Goal: Information Seeking & Learning: Check status

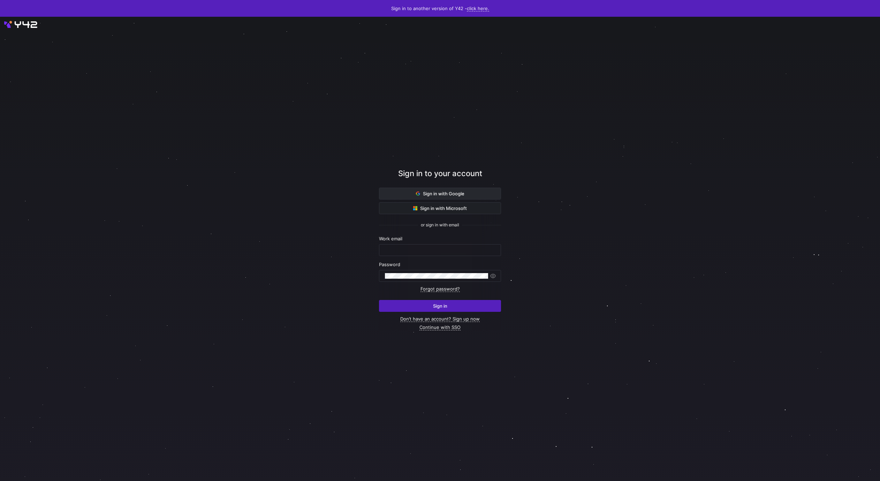
click at [383, 192] on span at bounding box center [439, 193] width 121 height 11
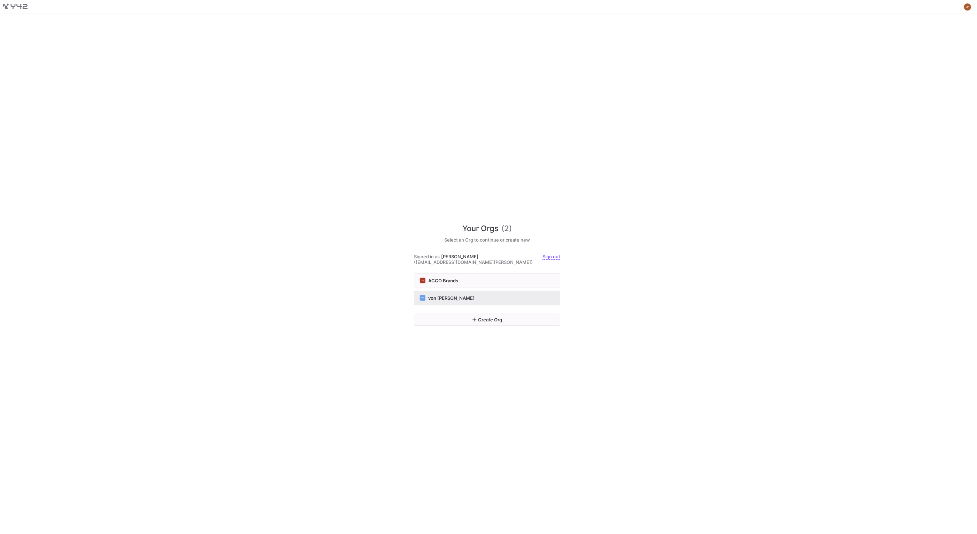
click at [463, 295] on div "VF von [PERSON_NAME]" at bounding box center [487, 298] width 135 height 6
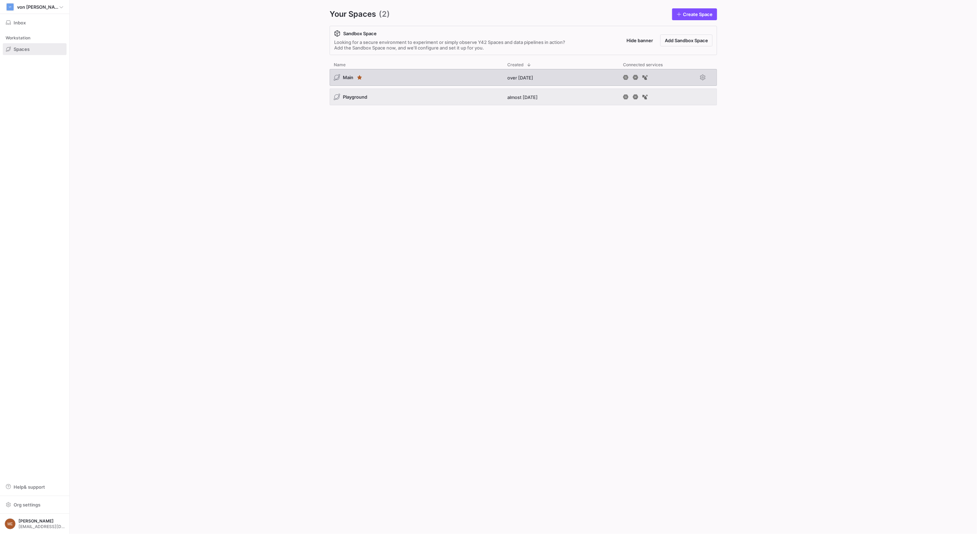
click at [386, 79] on div "Main" at bounding box center [417, 77] width 174 height 17
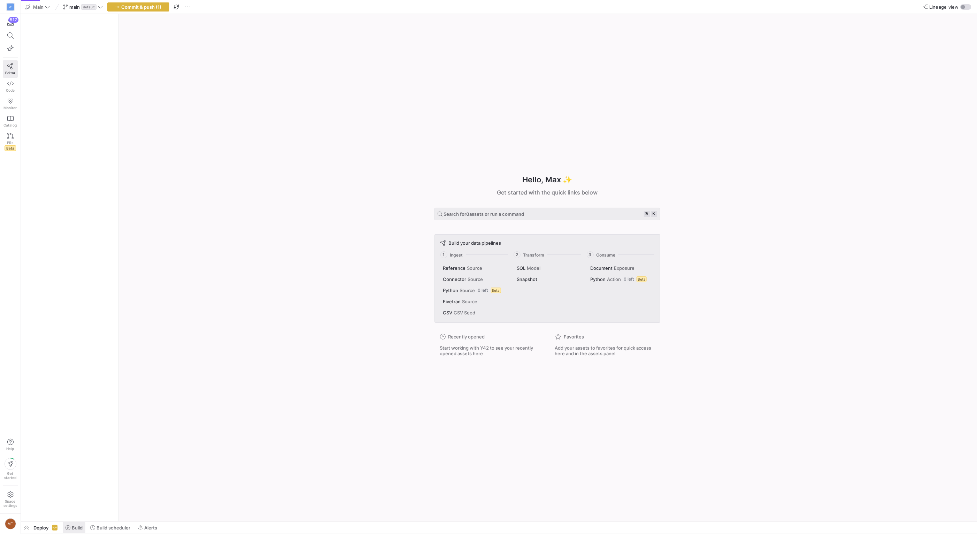
click at [73, 524] on span at bounding box center [74, 527] width 23 height 11
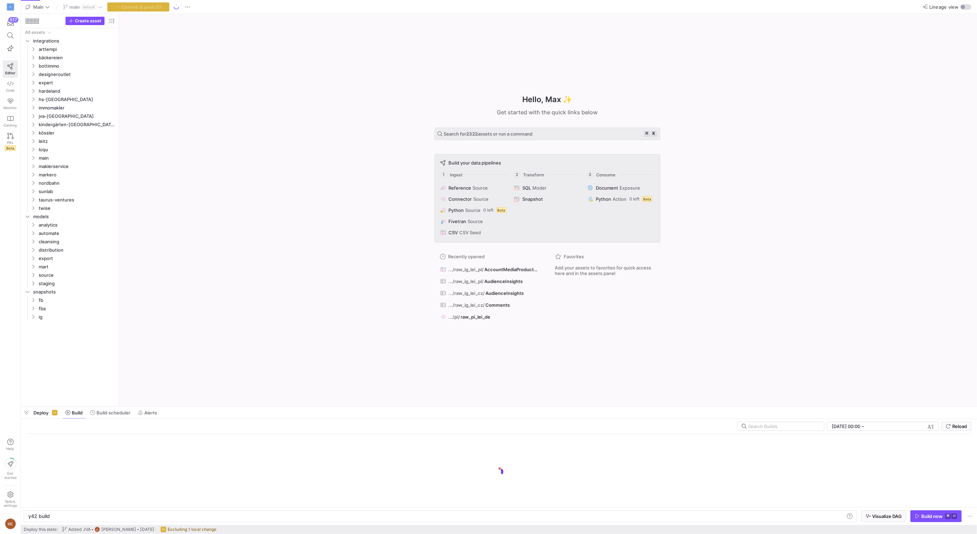
scroll to position [0, 21]
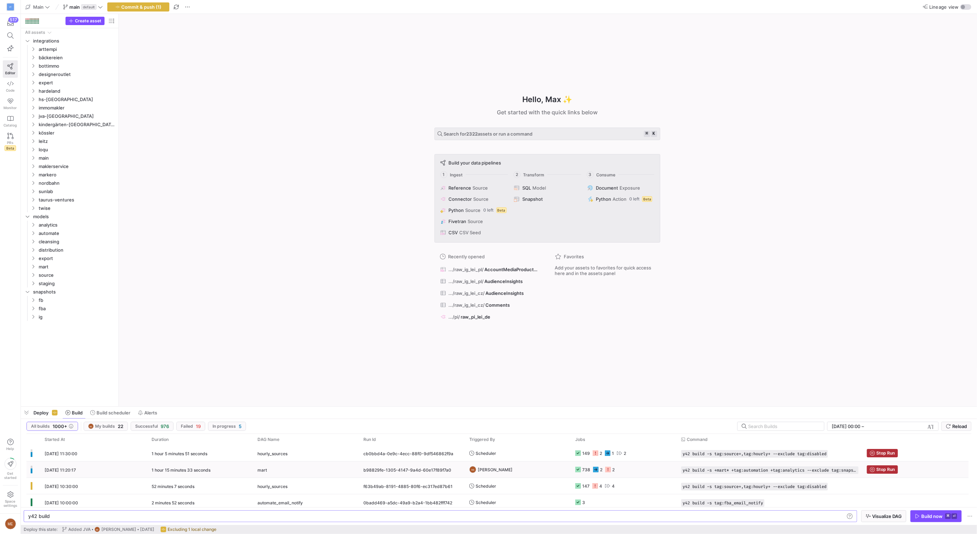
click at [561, 471] on y42-orchestration-triggered-by "ME Max Embert" at bounding box center [518, 469] width 98 height 15
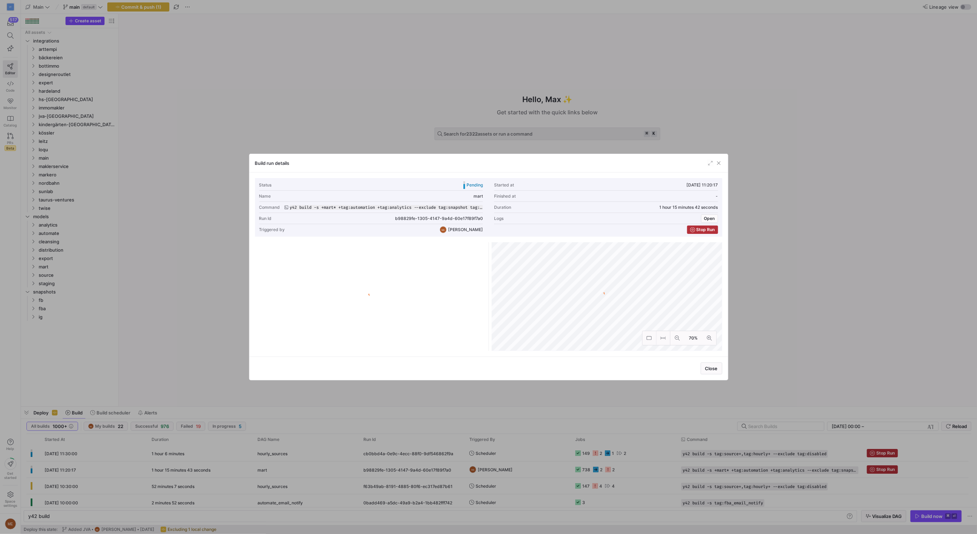
click at [707, 169] on div "Build run details" at bounding box center [489, 163] width 478 height 18
click at [708, 166] on span "button" at bounding box center [710, 163] width 7 height 7
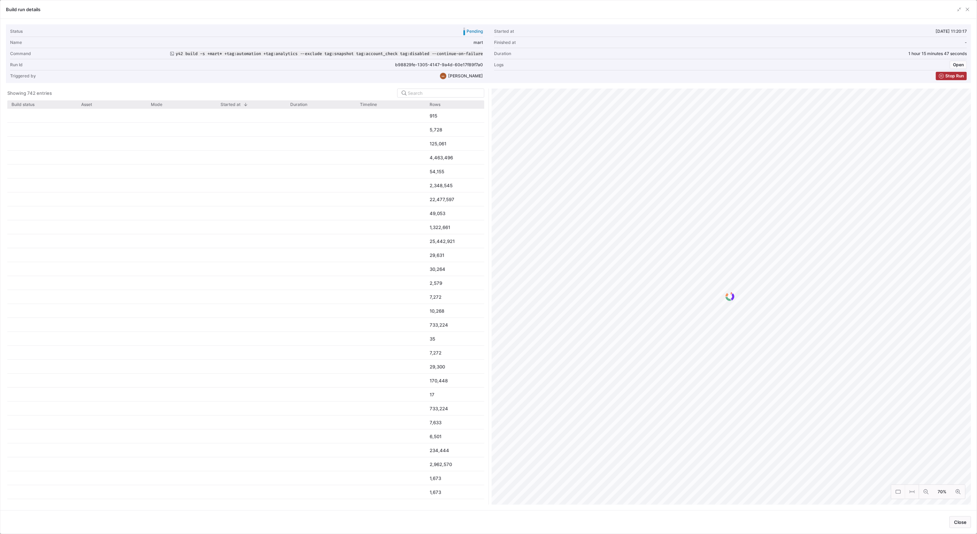
click at [21, 106] on span "Build status" at bounding box center [22, 104] width 23 height 5
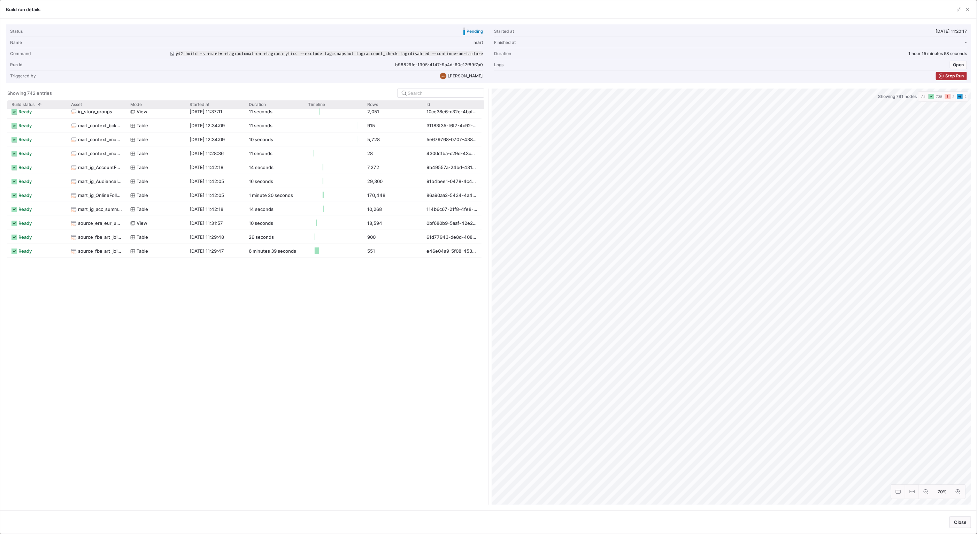
scroll to position [0, 0]
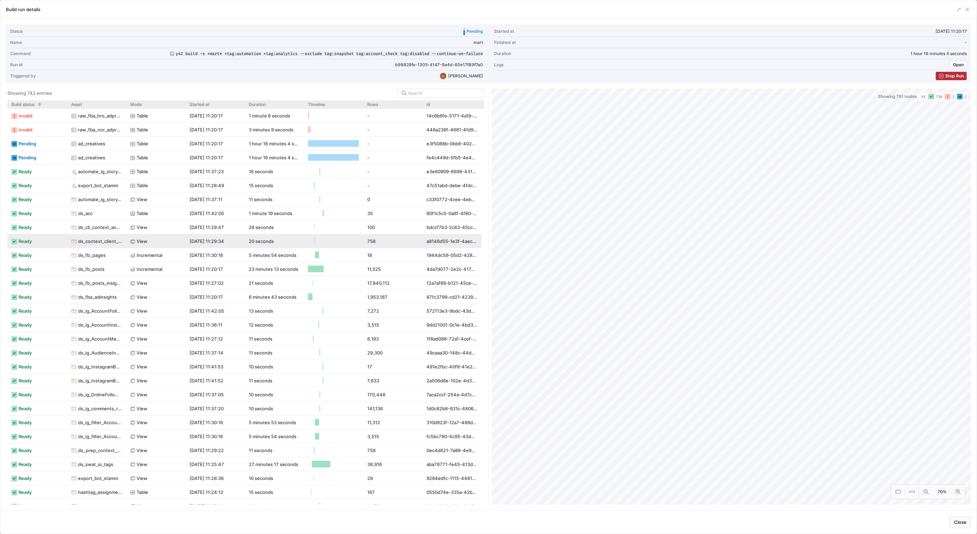
click at [310, 242] on as-split "Showing 742 entries Drag here to set row groups Drag here to set column labels …" at bounding box center [488, 297] width 965 height 416
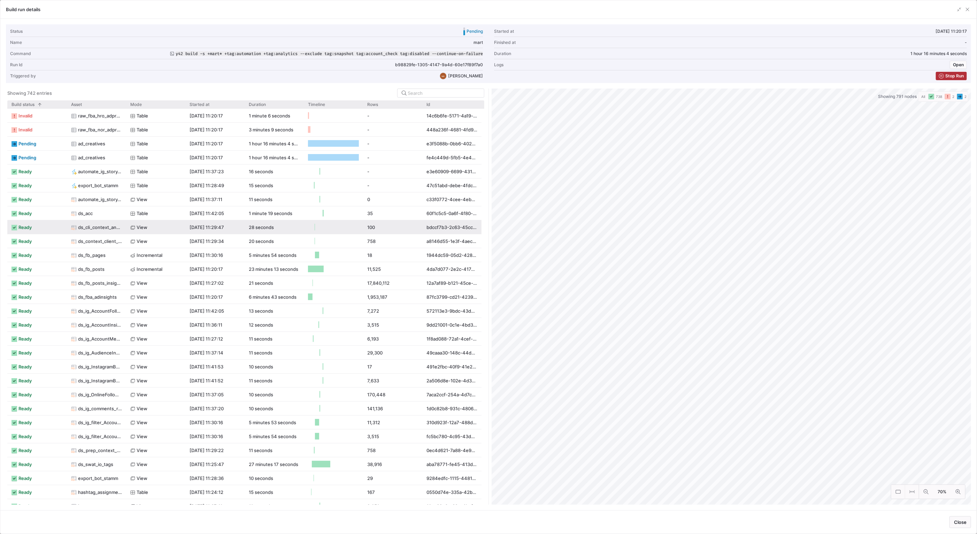
click at [222, 213] on as-split "Showing 742 entries Drag here to set row groups Drag here to set column labels …" at bounding box center [488, 297] width 965 height 416
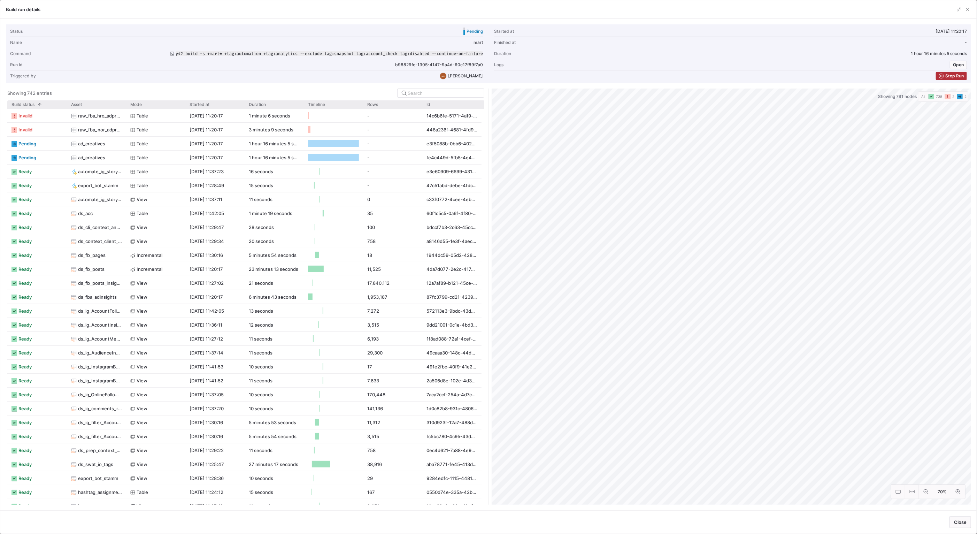
click at [262, 308] on as-split "Showing 742 entries Drag here to set row groups Drag here to set column labels …" at bounding box center [488, 297] width 965 height 416
click at [959, 10] on span "button" at bounding box center [959, 9] width 7 height 7
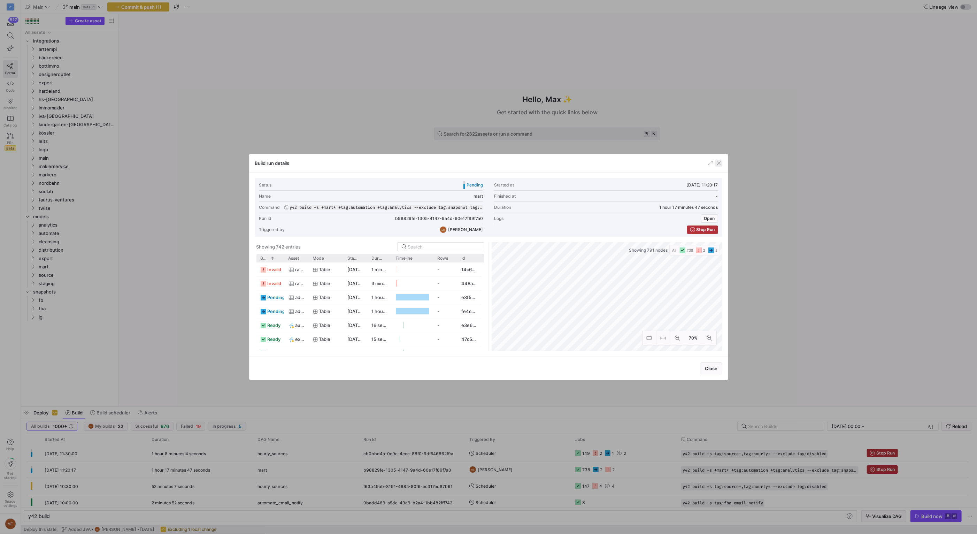
click at [718, 163] on span "button" at bounding box center [718, 163] width 7 height 7
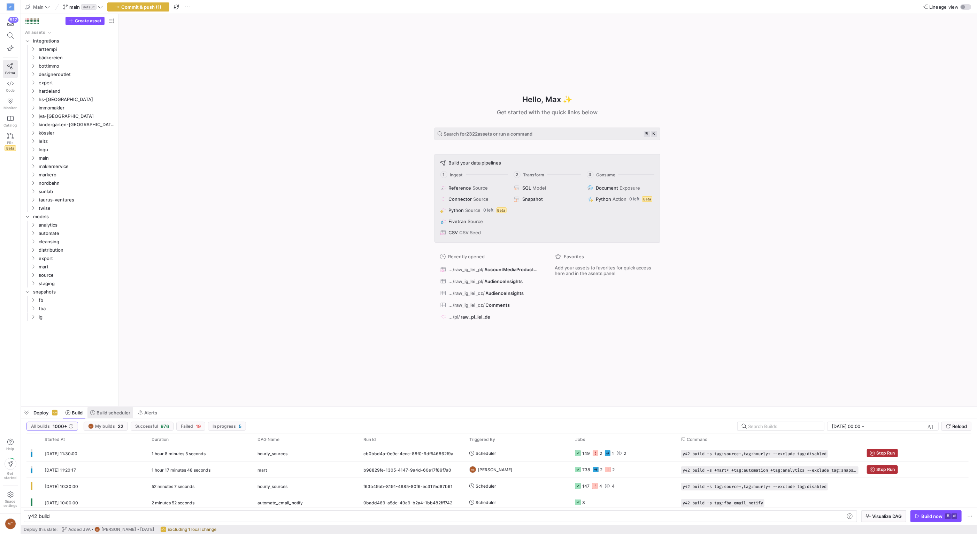
click at [101, 414] on span "Build scheduler" at bounding box center [114, 413] width 34 height 6
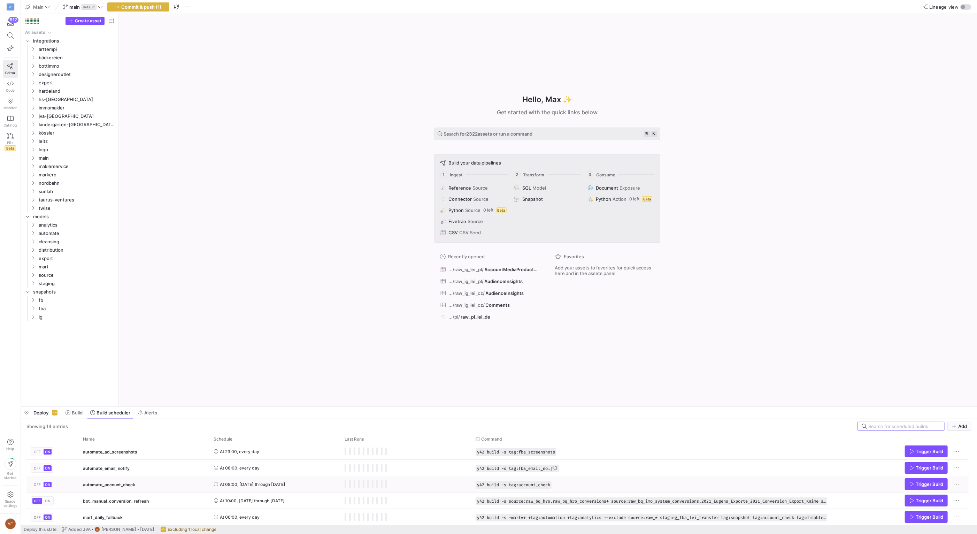
scroll to position [16, 0]
click at [922, 501] on span "Trigger Build" at bounding box center [930, 502] width 28 height 6
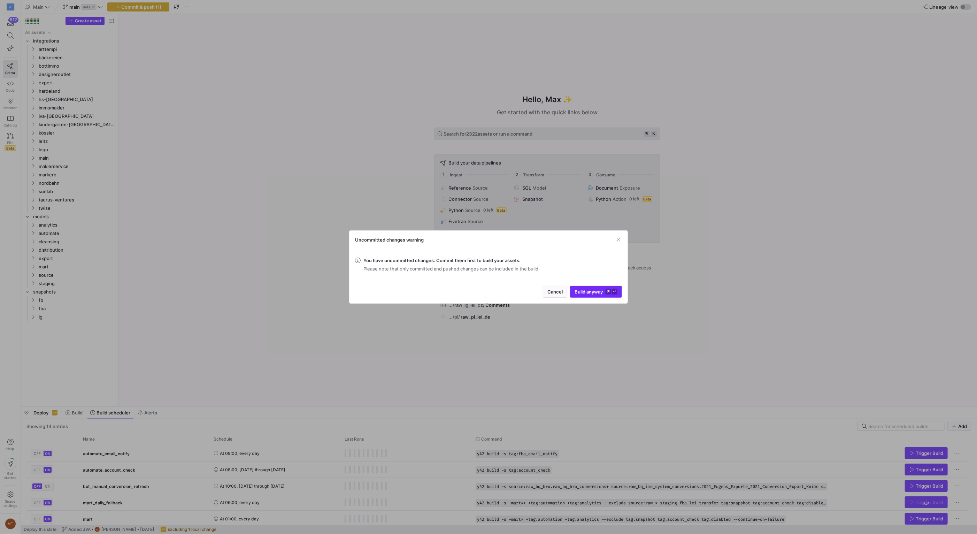
click at [585, 293] on span "Build anyway ⌘ ⏎" at bounding box center [596, 292] width 43 height 6
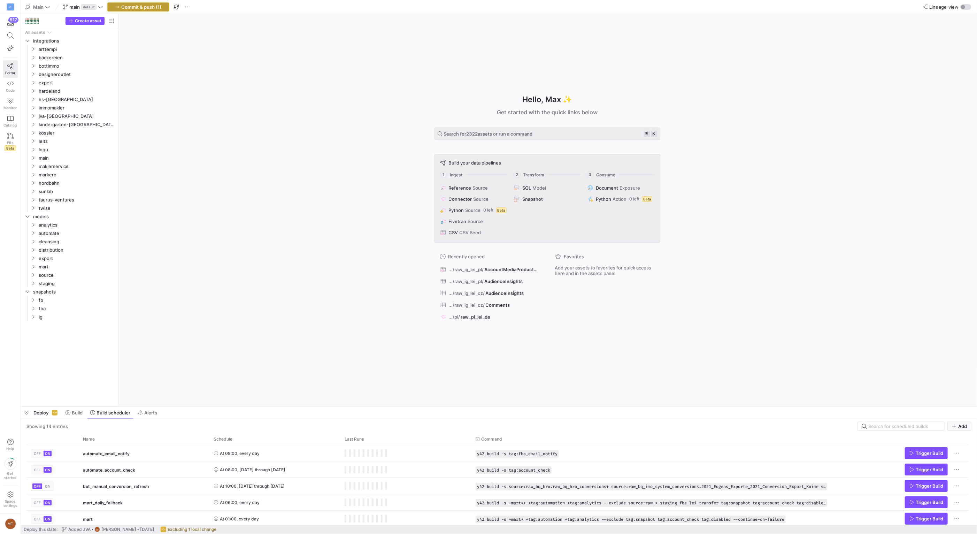
click at [136, 8] on span "Commit & push (1)" at bounding box center [142, 7] width 40 height 6
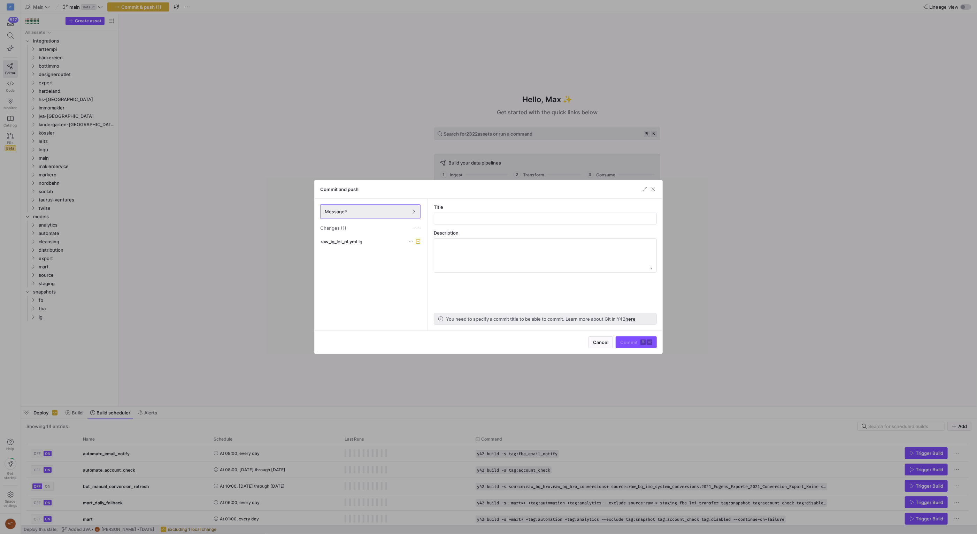
click at [349, 233] on div "Message* Changes (1)" at bounding box center [371, 218] width 112 height 38
click at [350, 240] on span "raw_ig_lei_pl.yml" at bounding box center [339, 242] width 37 height 6
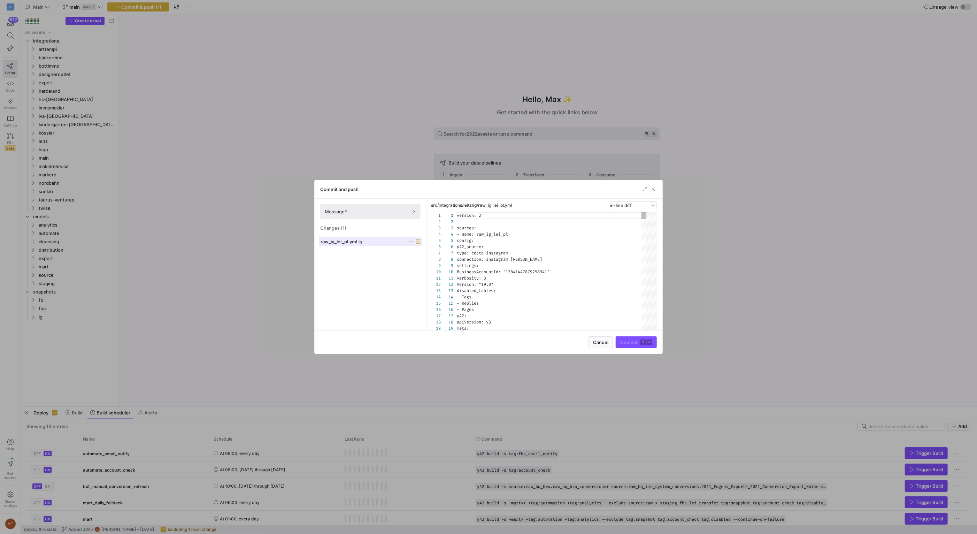
scroll to position [63, 0]
drag, startPoint x: 712, startPoint y: 245, endPoint x: 530, endPoint y: 130, distance: 214.9
click at [712, 245] on div at bounding box center [488, 267] width 977 height 534
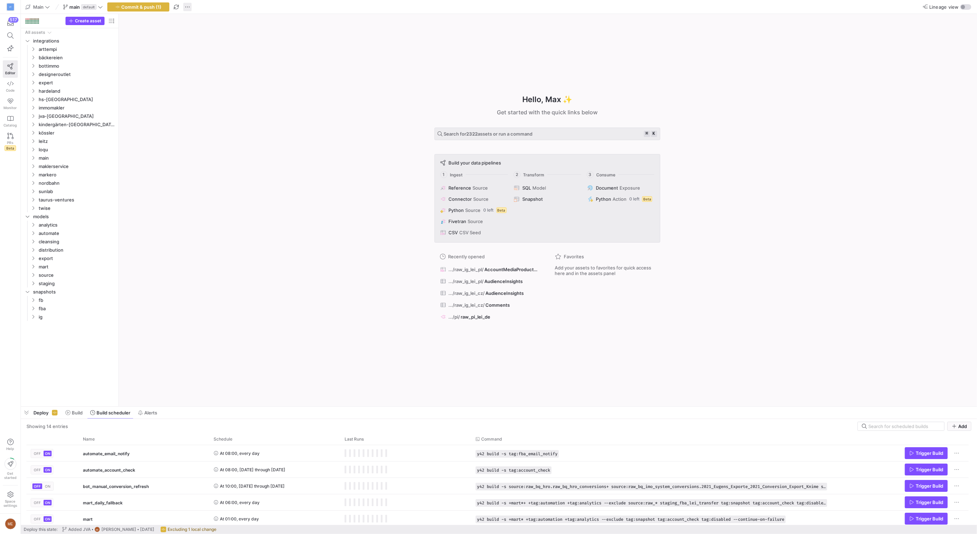
click at [187, 6] on span "button" at bounding box center [187, 7] width 8 height 8
click at [231, 64] on button "Discard all changes" at bounding box center [222, 61] width 76 height 11
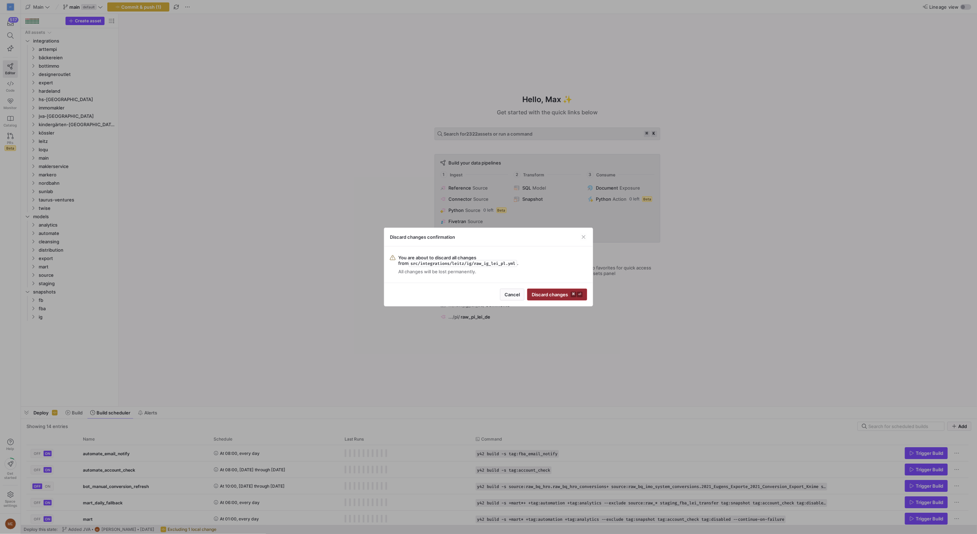
click at [541, 293] on span "Discard changes ⌘ ⏎" at bounding box center [557, 295] width 51 height 6
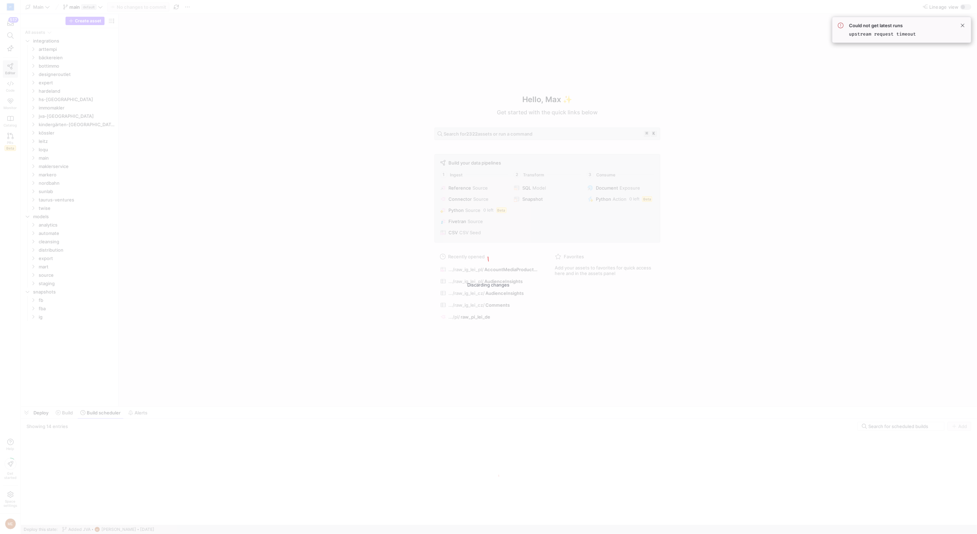
click at [142, 82] on div "Discarding changes" at bounding box center [488, 267] width 977 height 534
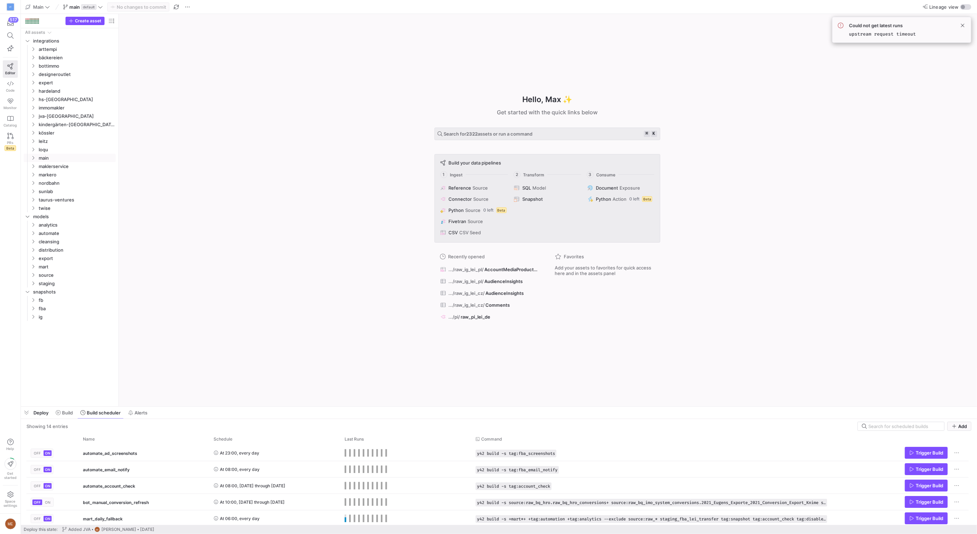
click at [33, 159] on icon "Press SPACE to select this row." at bounding box center [33, 158] width 5 height 4
click at [33, 116] on icon "Press SPACE to select this row." at bounding box center [33, 116] width 5 height 4
click at [70, 157] on span "raw_swat_io_tag​​​​​​​​​" at bounding box center [79, 158] width 55 height 8
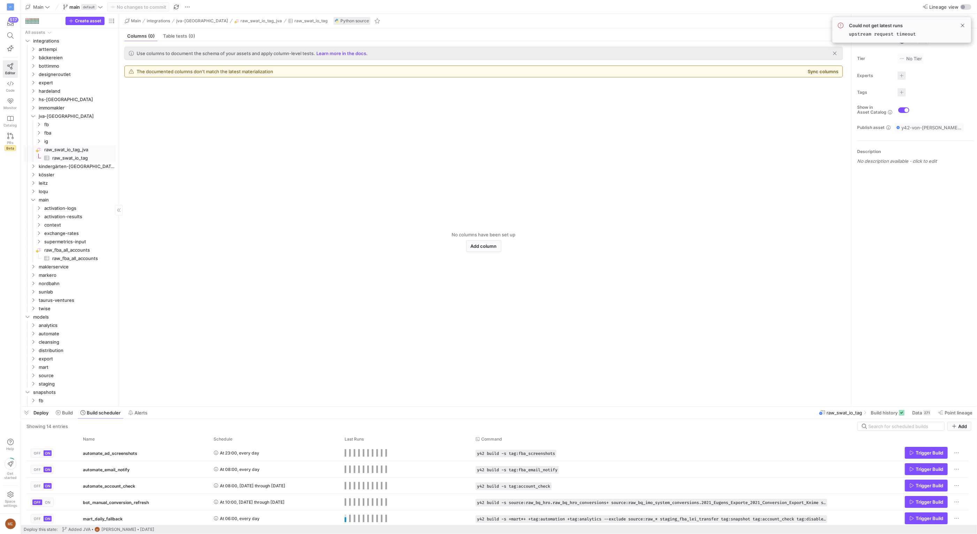
click at [91, 148] on span "raw_swat_io_tag_jva​​​​​​​​" at bounding box center [79, 150] width 70 height 8
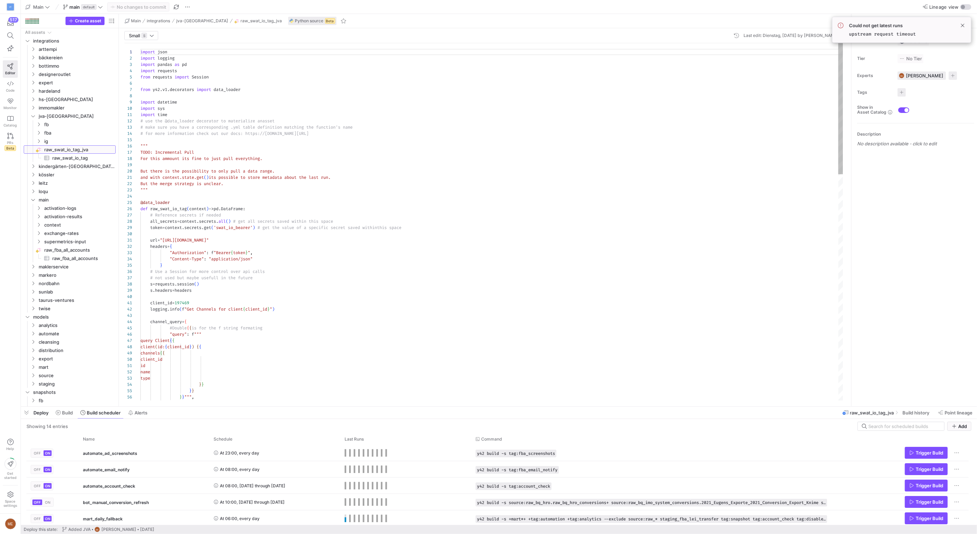
scroll to position [63, 0]
click at [910, 411] on span "Build history" at bounding box center [916, 413] width 27 height 6
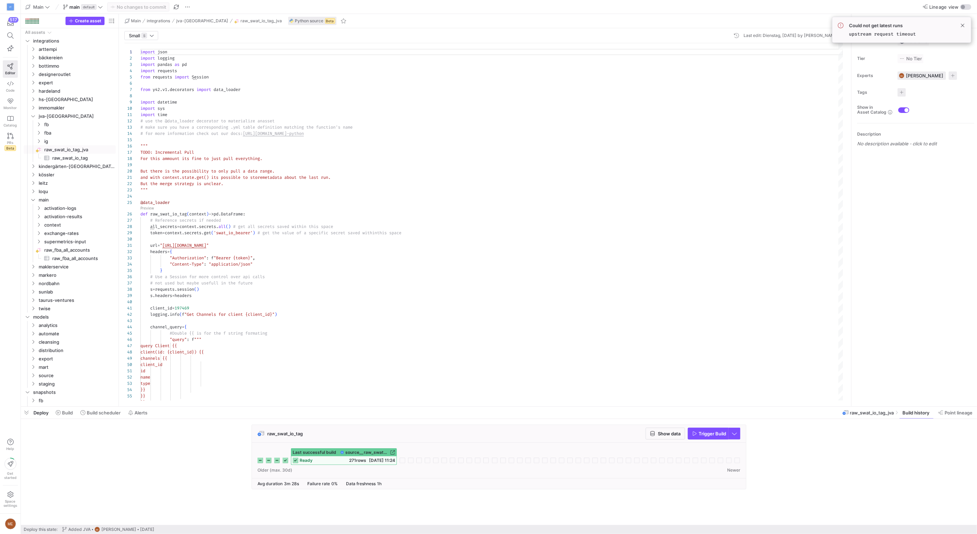
click at [97, 437] on div "raw_swat_io_tag Show data Trigger Build Last successful build source__raw_swat_…" at bounding box center [497, 458] width 953 height 69
click at [92, 411] on span "Build scheduler" at bounding box center [104, 413] width 34 height 6
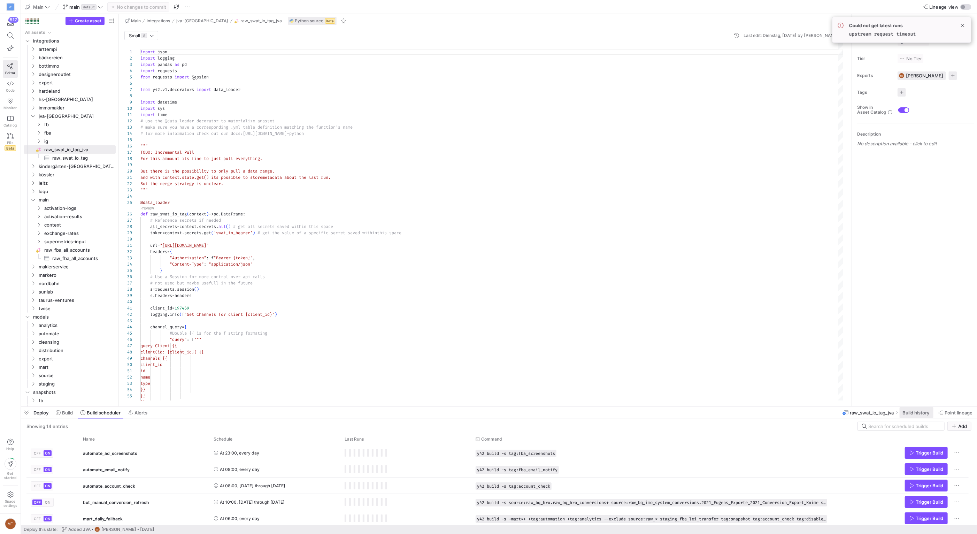
click at [923, 414] on span "Build history" at bounding box center [916, 413] width 27 height 6
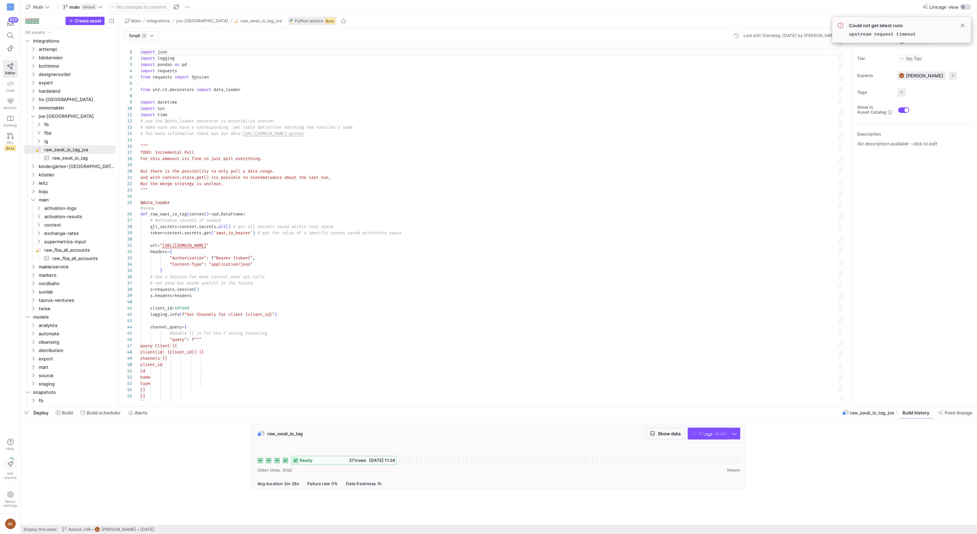
click at [65, 154] on span "raw_swat_io_tag​​​​​​​​​" at bounding box center [79, 158] width 55 height 8
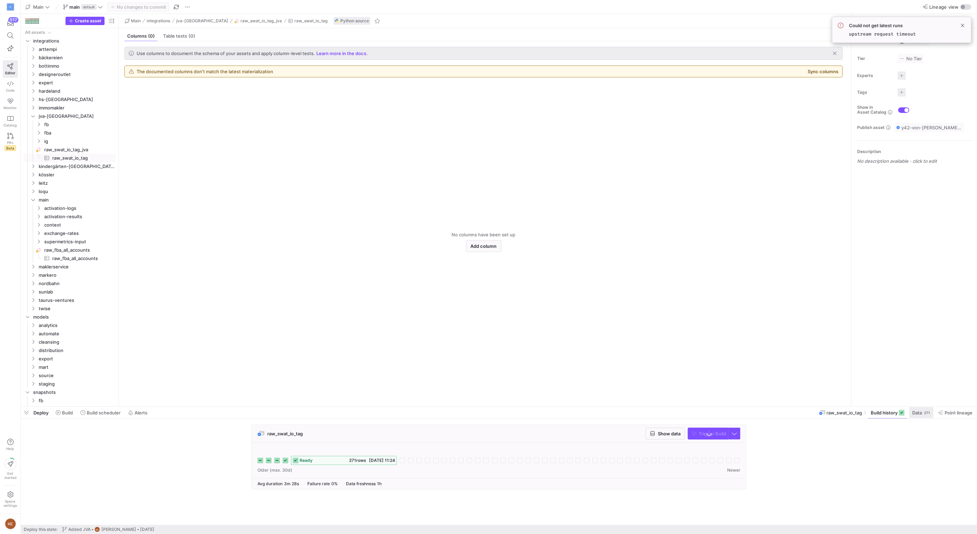
click at [915, 414] on span "Data" at bounding box center [917, 413] width 10 height 6
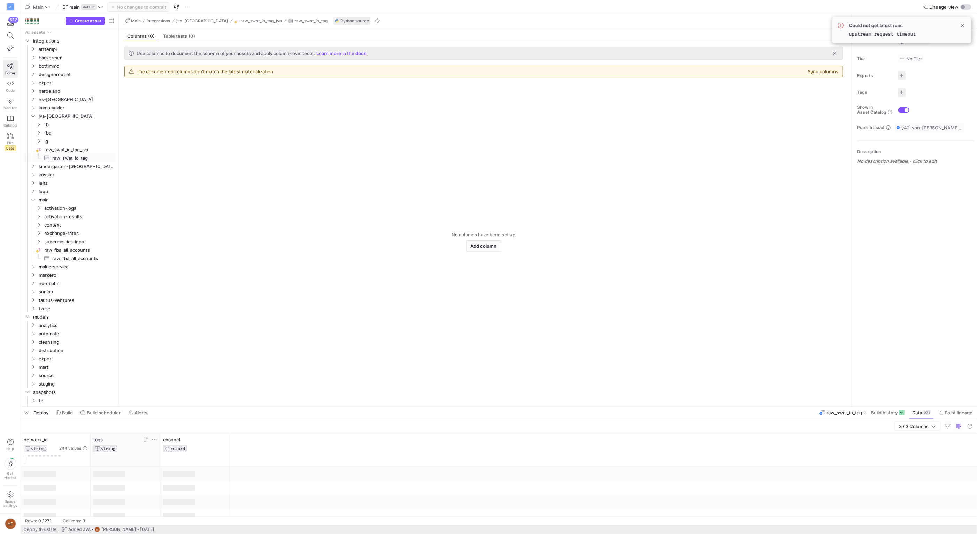
click at [153, 440] on icon at bounding box center [155, 440] width 6 height 6
type input "knastwiki"
click at [201, 505] on button "Apply" at bounding box center [211, 509] width 21 height 9
click at [296, 457] on div "network_id STRING 244 values tags STRING channel RECORD" at bounding box center [499, 450] width 956 height 33
click at [153, 498] on div at bounding box center [499, 491] width 956 height 49
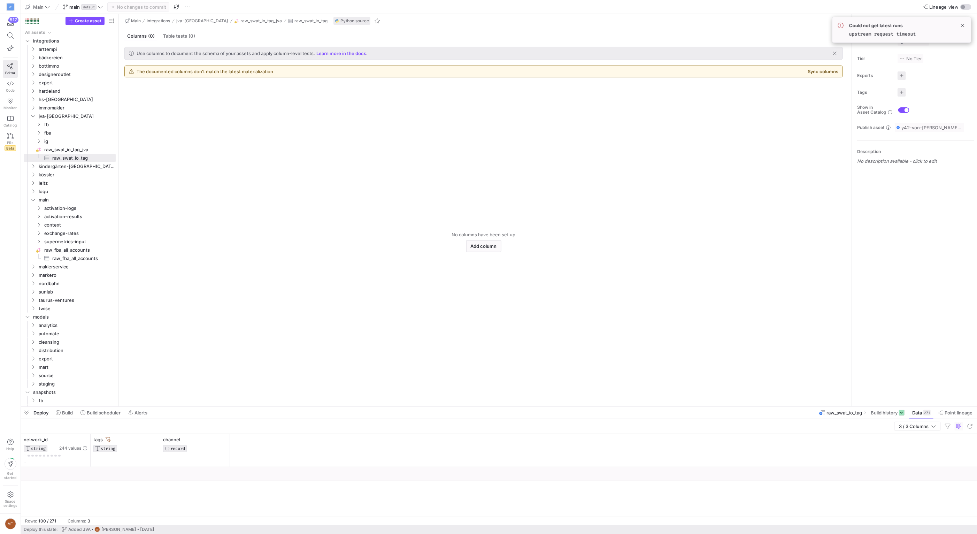
click at [130, 470] on div at bounding box center [499, 474] width 956 height 14
click at [109, 439] on icon at bounding box center [108, 439] width 5 height 5
drag, startPoint x: 290, startPoint y: 450, endPoint x: 173, endPoint y: 450, distance: 117.1
click at [290, 450] on div "network_id STRING 244 values tags STRING channel RECORD" at bounding box center [499, 450] width 956 height 33
click at [269, 452] on div "network_id STRING 244 values tags STRING channel RECORD" at bounding box center [499, 450] width 956 height 33
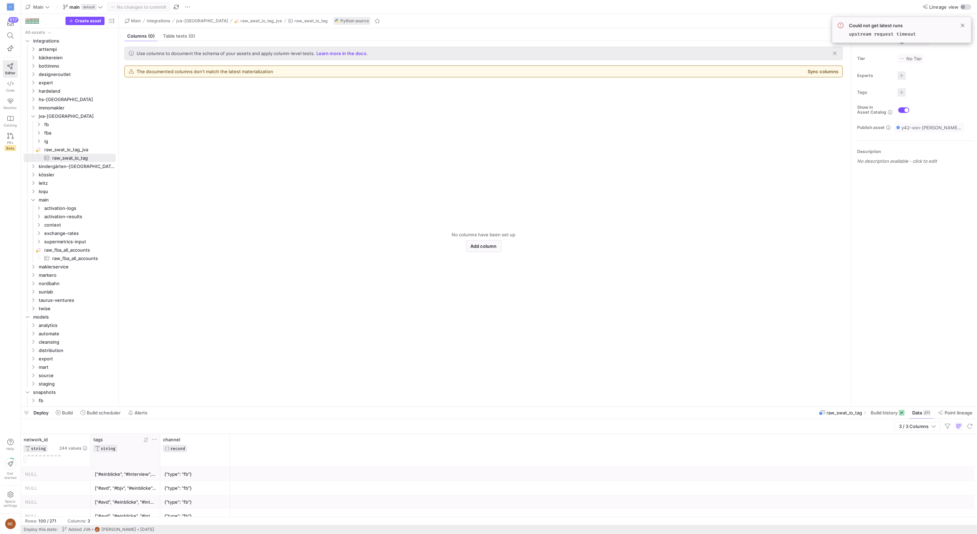
scroll to position [18, 0]
click at [153, 439] on icon at bounding box center [155, 440] width 6 height 6
type input "#knastwiki"
click at [201, 505] on button "Apply" at bounding box center [211, 509] width 21 height 9
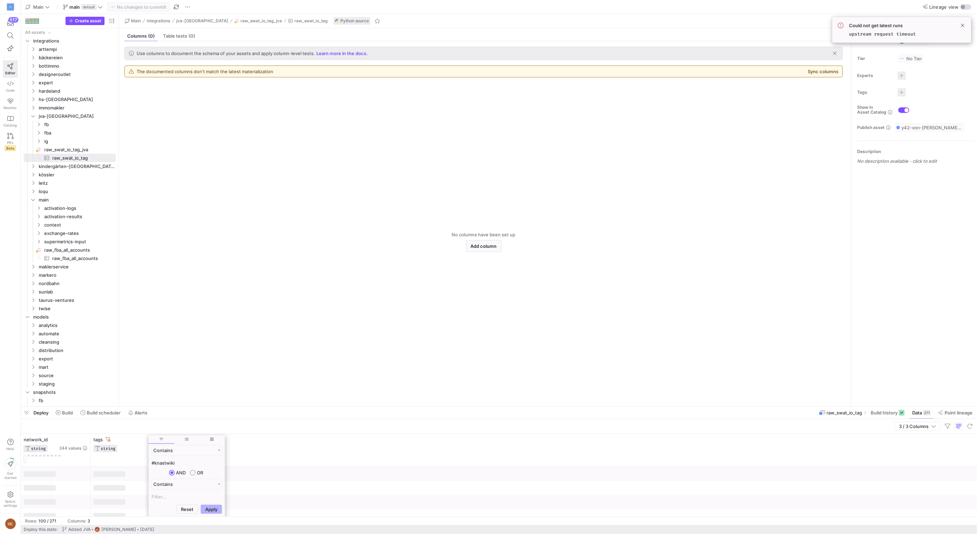
click at [299, 458] on div "network_id STRING 244 values tags STRING channel RECORD" at bounding box center [499, 450] width 956 height 33
click at [172, 477] on div at bounding box center [499, 474] width 956 height 14
click at [126, 475] on div at bounding box center [499, 474] width 956 height 14
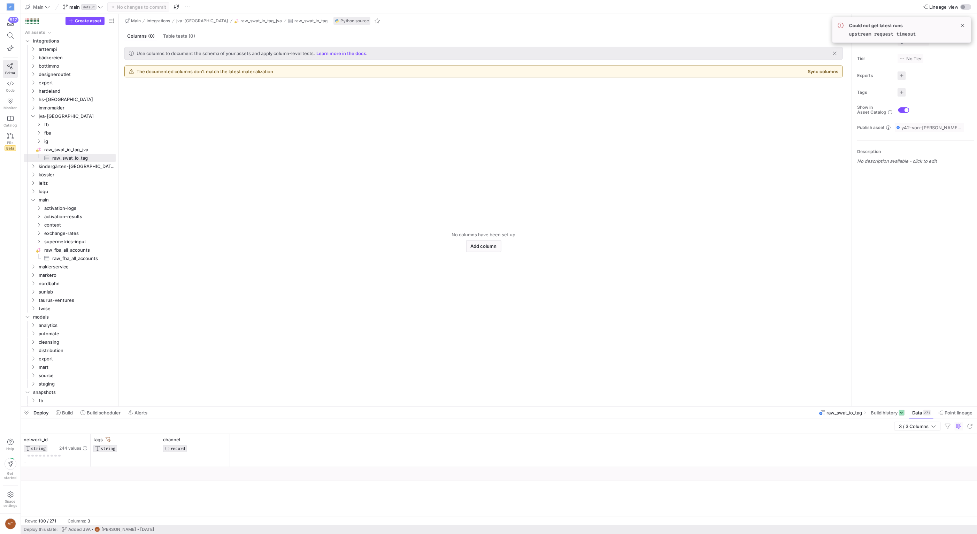
click at [126, 475] on div at bounding box center [499, 474] width 956 height 14
click at [373, 478] on div at bounding box center [499, 474] width 956 height 14
click at [871, 413] on span "Build history" at bounding box center [884, 413] width 27 height 6
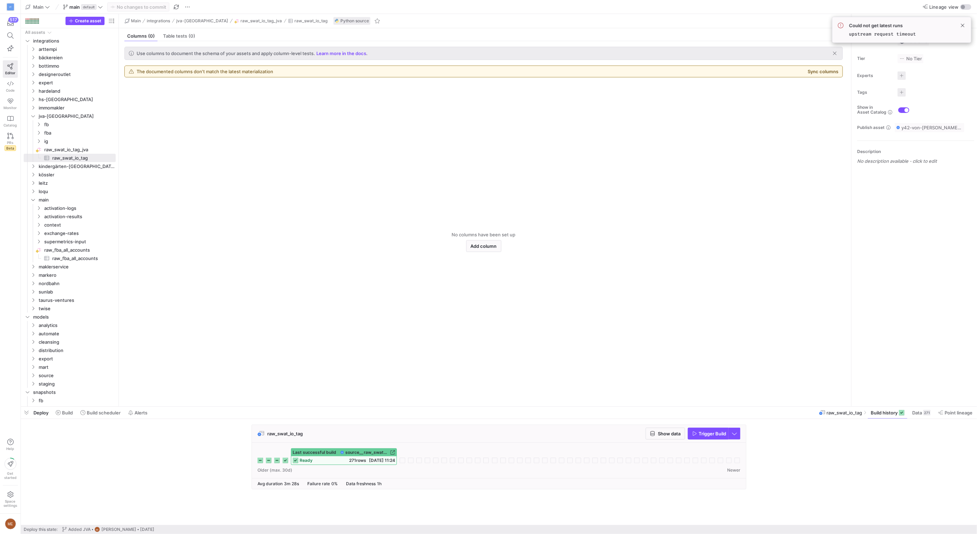
click at [389, 451] on link "source__raw_swat_io_tag_jva__raw_swat_io_tag" at bounding box center [367, 452] width 55 height 5
click at [81, 216] on span "activation-results" at bounding box center [71, 217] width 54 height 8
click at [75, 275] on span "context" at bounding box center [71, 275] width 54 height 8
click at [91, 292] on span "Hashtag_Assignments​​​​​​​​​" at bounding box center [83, 292] width 50 height 8
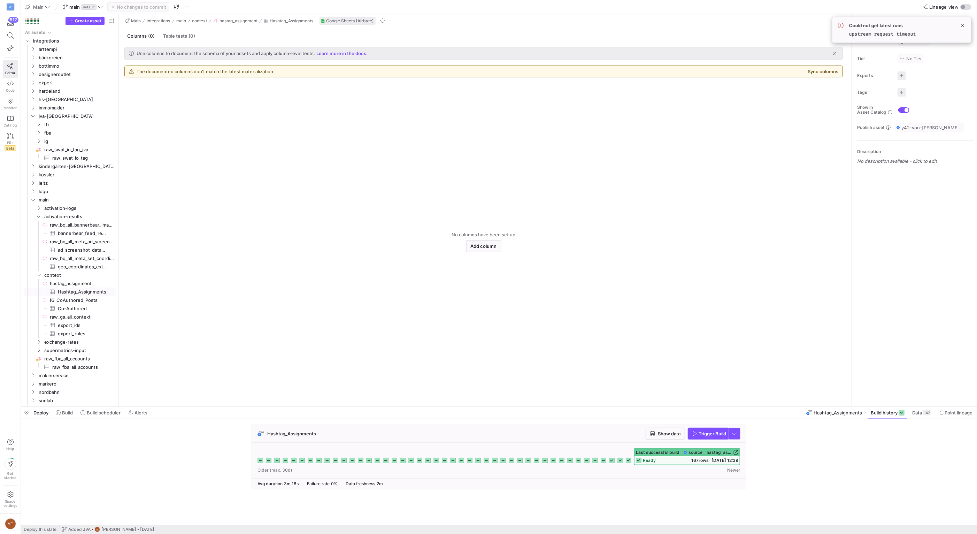
click at [771, 495] on cdk-virtual-scroll-viewport "Hashtag_Assignments Show data Trigger Build" at bounding box center [499, 474] width 956 height 100
click at [864, 466] on div "Hashtag_Assignments Show data Trigger Build" at bounding box center [497, 458] width 953 height 69
click at [100, 415] on span "Build scheduler" at bounding box center [104, 413] width 34 height 6
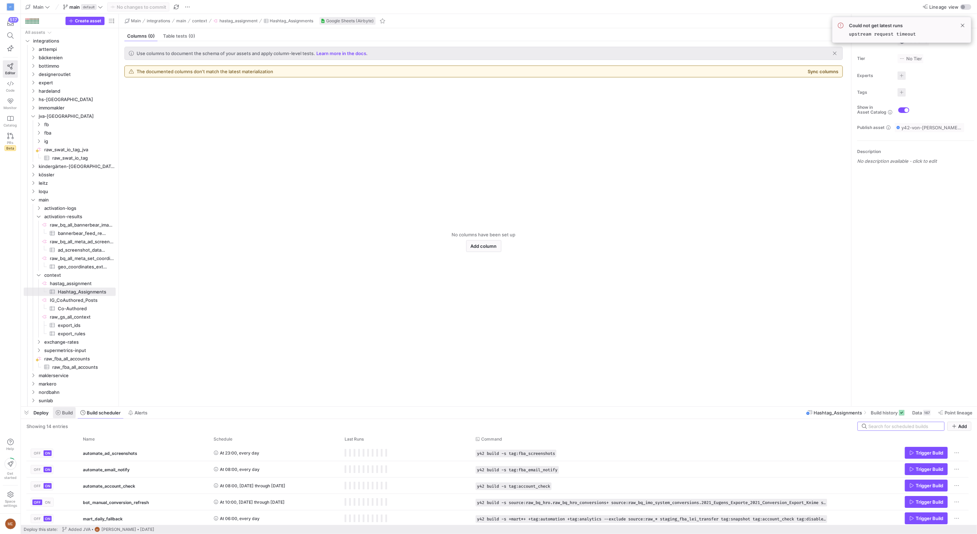
click at [61, 417] on span at bounding box center [64, 412] width 23 height 11
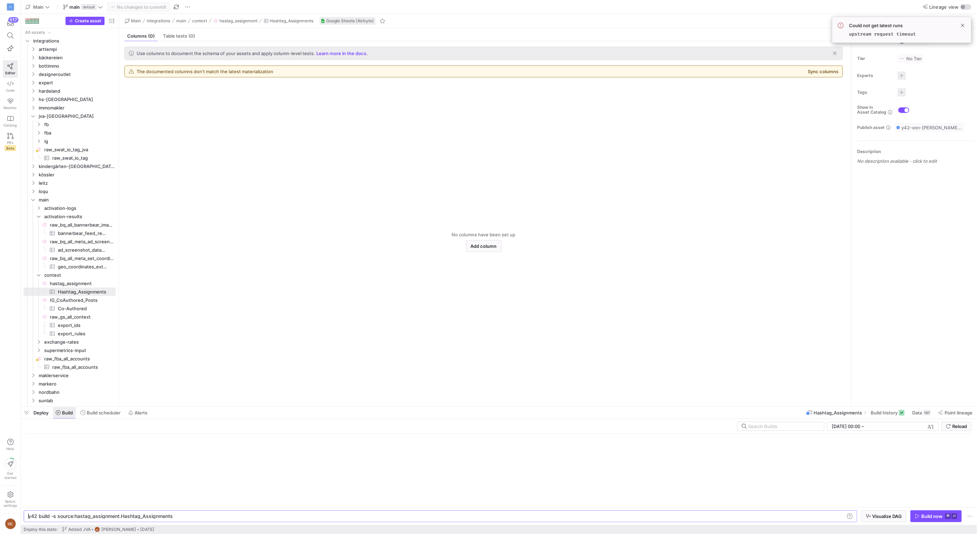
scroll to position [0, 142]
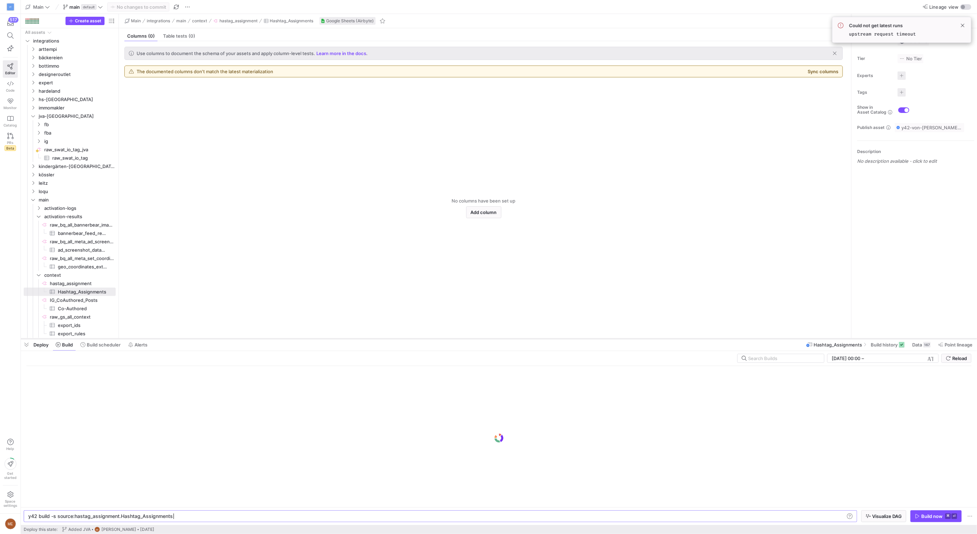
drag, startPoint x: 444, startPoint y: 405, endPoint x: 426, endPoint y: 337, distance: 70.2
click at [426, 337] on div at bounding box center [499, 338] width 956 height 3
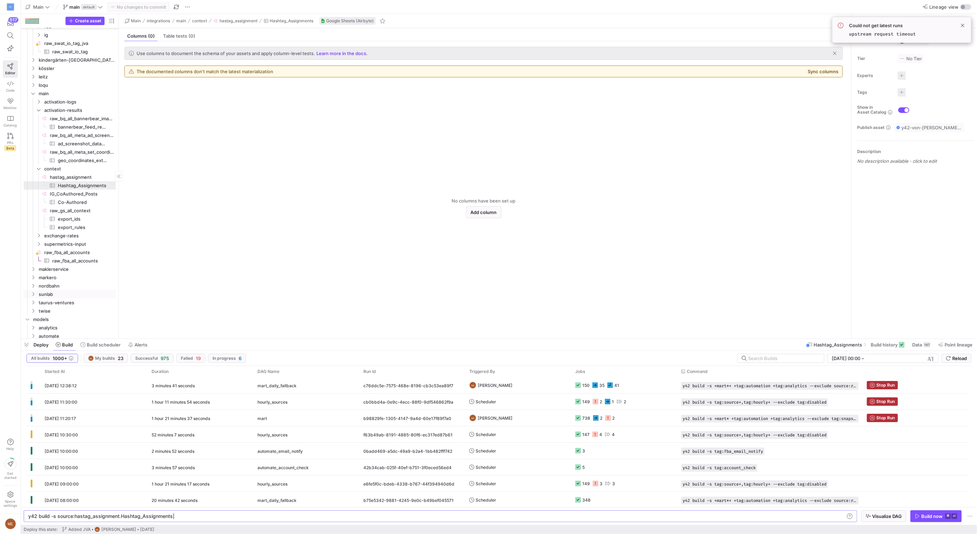
scroll to position [192, 0]
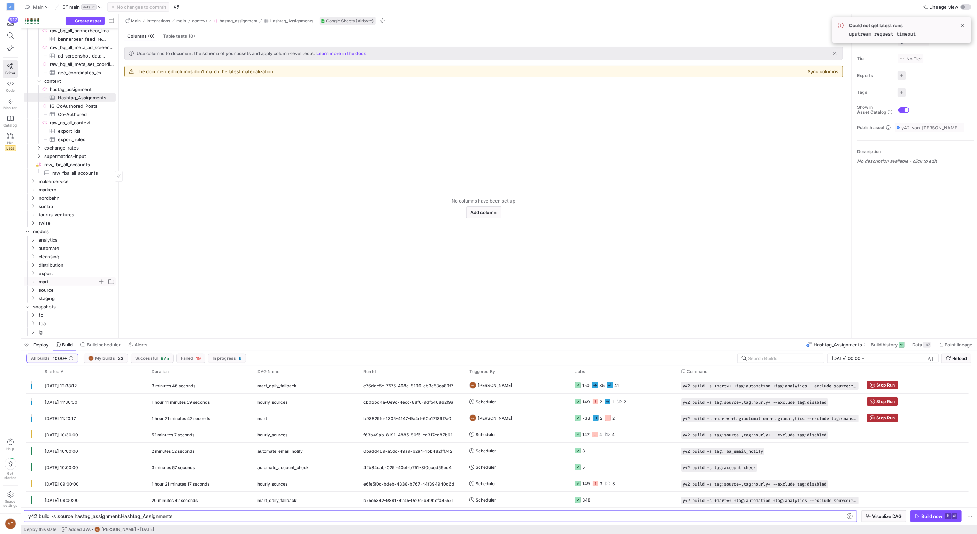
click at [64, 282] on span "mart" at bounding box center [68, 282] width 59 height 8
click at [68, 304] on span "ig" at bounding box center [71, 307] width 54 height 8
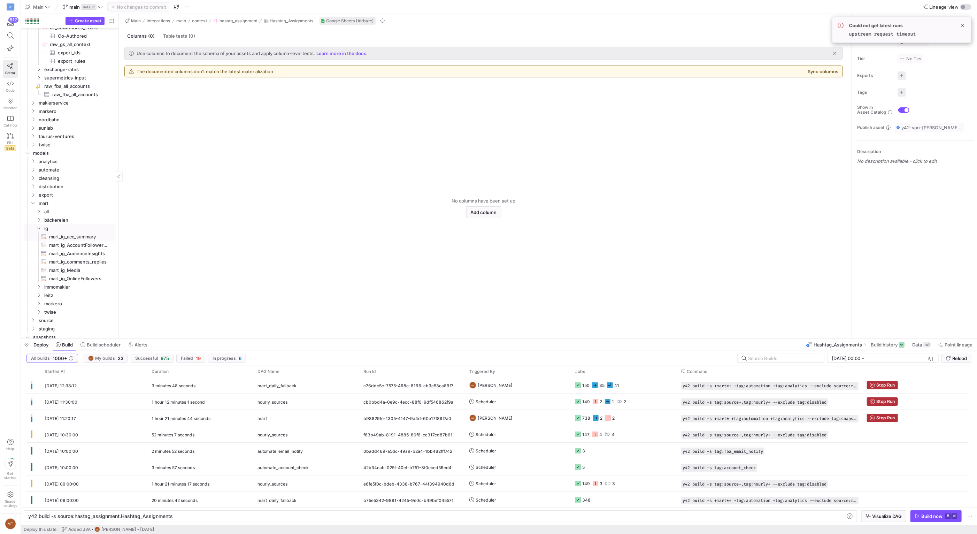
click at [75, 233] on span "mart_ig_acc_summary​​​​​​​​​​" at bounding box center [78, 237] width 59 height 8
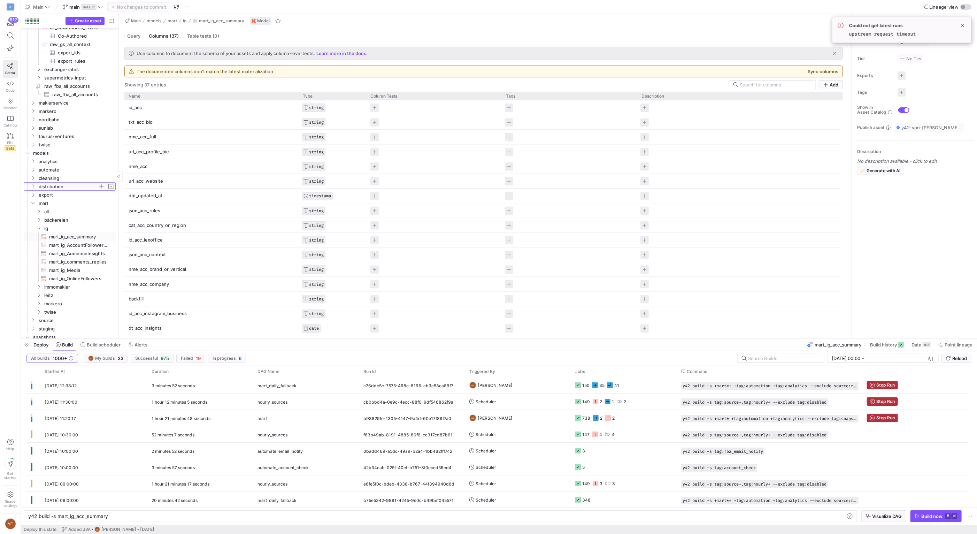
click at [52, 189] on span "distribution" at bounding box center [68, 187] width 59 height 8
click at [57, 251] on span "ds_elm​​​​​​​​​​" at bounding box center [76, 254] width 64 height 8
type textarea "y42 build -s ds_elm"
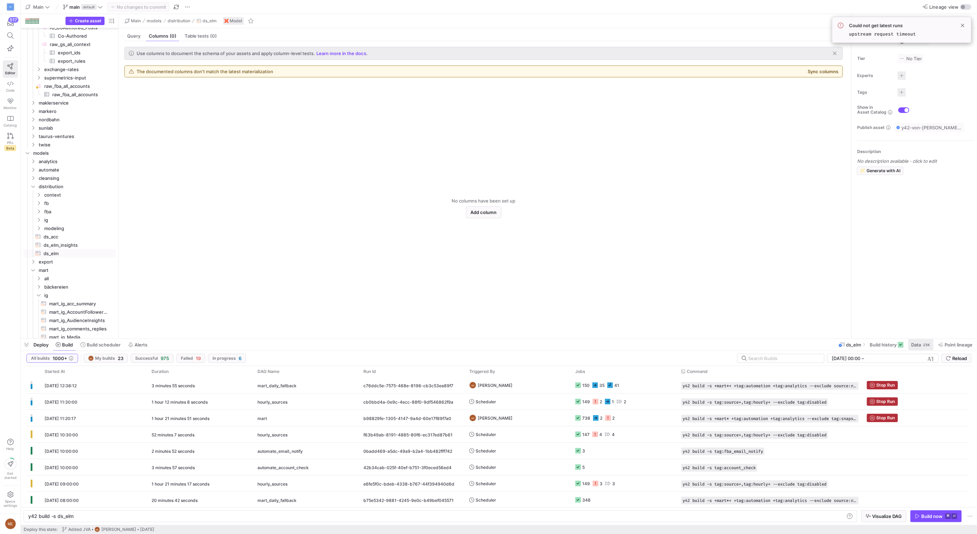
click at [914, 343] on span "Data" at bounding box center [916, 345] width 10 height 6
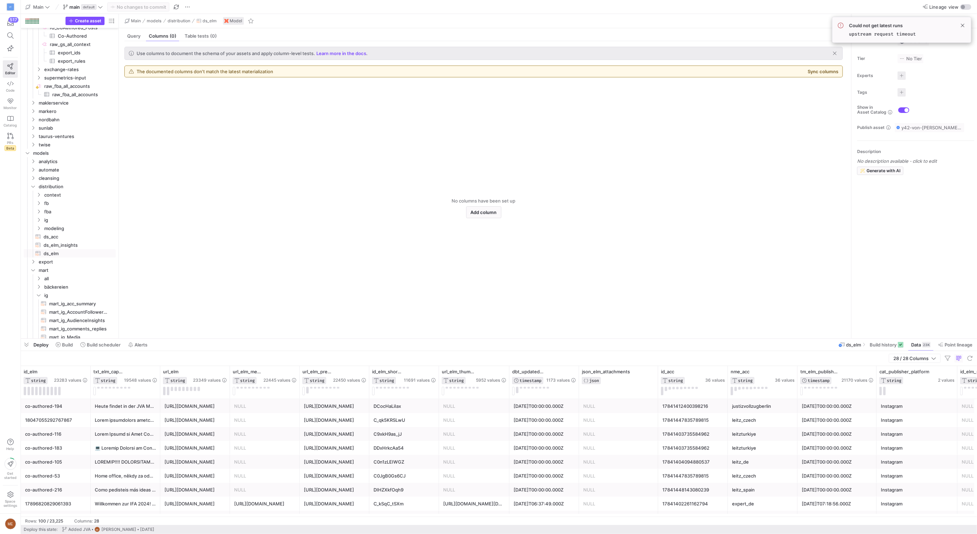
click at [766, 409] on div "justizvollzugberlin" at bounding box center [762, 406] width 61 height 14
click at [791, 369] on icon at bounding box center [792, 372] width 6 height 6
type input "justizvollzugberlin"
click at [851, 440] on button "Apply" at bounding box center [848, 442] width 21 height 9
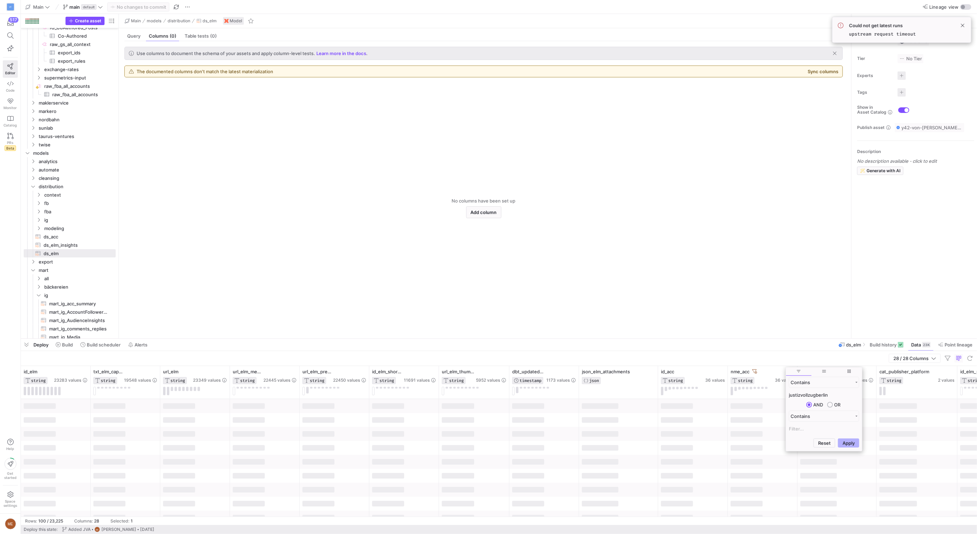
click at [670, 435] on div at bounding box center [677, 434] width 32 height 6
click at [827, 372] on span "tm_elm_published_utc" at bounding box center [820, 372] width 40 height 6
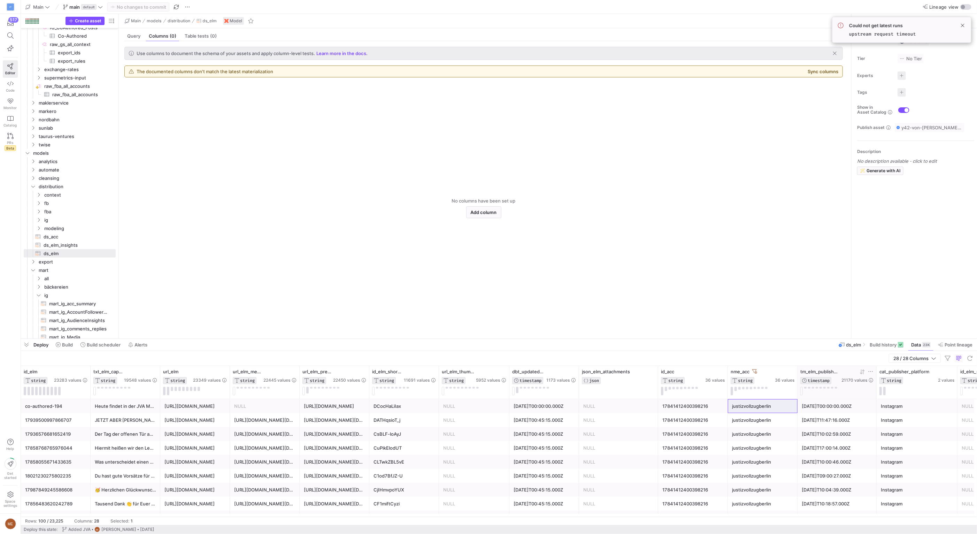
drag, startPoint x: 828, startPoint y: 372, endPoint x: 832, endPoint y: 372, distance: 4.2
click at [828, 372] on span "tm_elm_published_utc" at bounding box center [820, 372] width 40 height 6
click at [867, 372] on div at bounding box center [858, 372] width 32 height 6
click at [864, 372] on icon at bounding box center [863, 371] width 2 height 5
drag, startPoint x: 837, startPoint y: 421, endPoint x: 841, endPoint y: 425, distance: 5.9
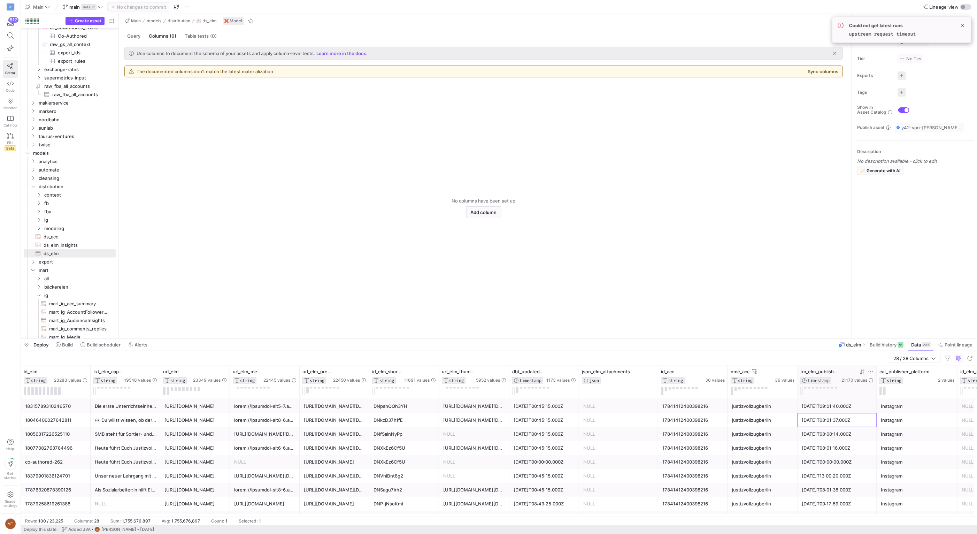
click at [837, 421] on div "2025-08-20T08:01:37.000Z" at bounding box center [837, 420] width 71 height 14
click at [844, 435] on div "2025-08-18T08:00:14.000Z" at bounding box center [837, 434] width 71 height 14
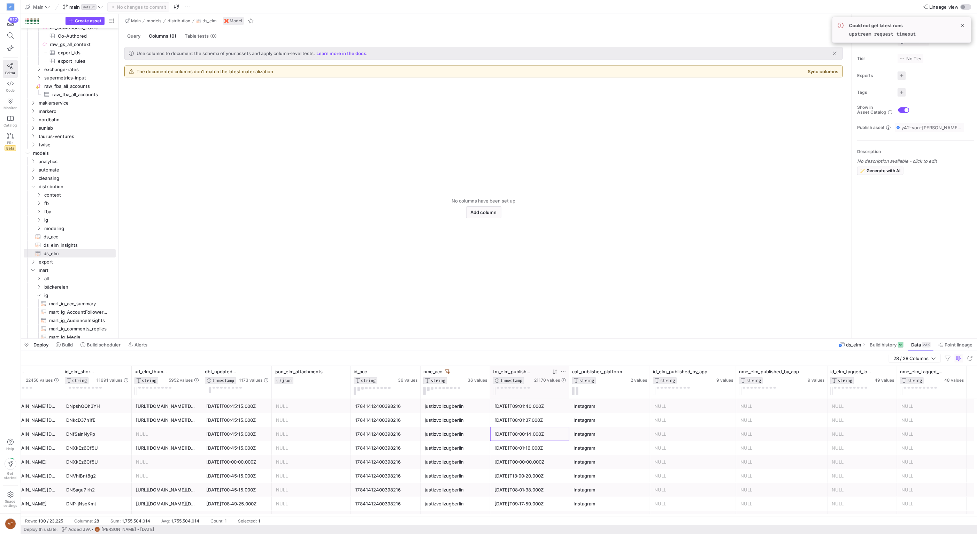
scroll to position [0, 325]
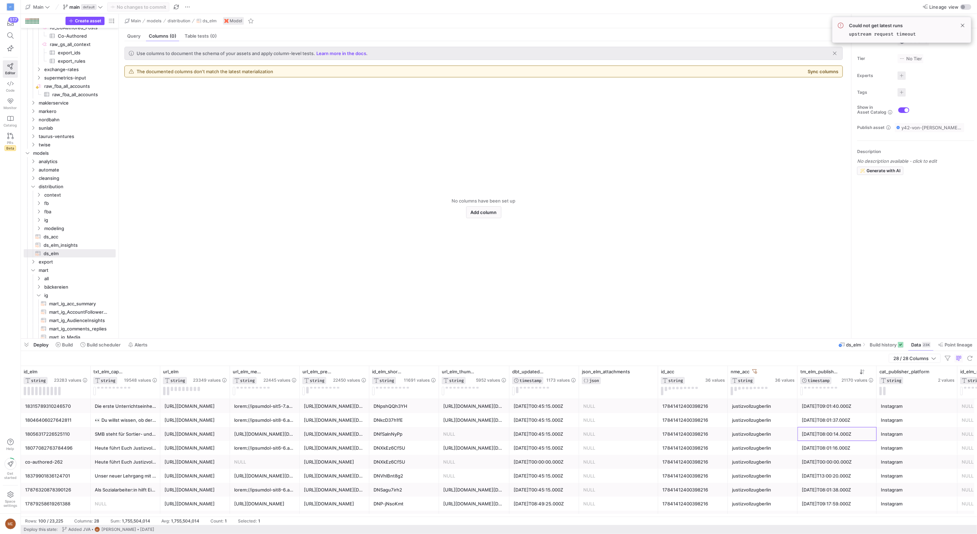
click at [66, 436] on div "18056317226525110" at bounding box center [55, 434] width 61 height 14
click at [60, 175] on span "cleansing" at bounding box center [68, 178] width 59 height 8
click at [73, 188] on span "context" at bounding box center [71, 187] width 54 height 8
click at [67, 209] on span "fba" at bounding box center [71, 212] width 54 height 8
click at [64, 201] on span "fb" at bounding box center [71, 203] width 54 height 8
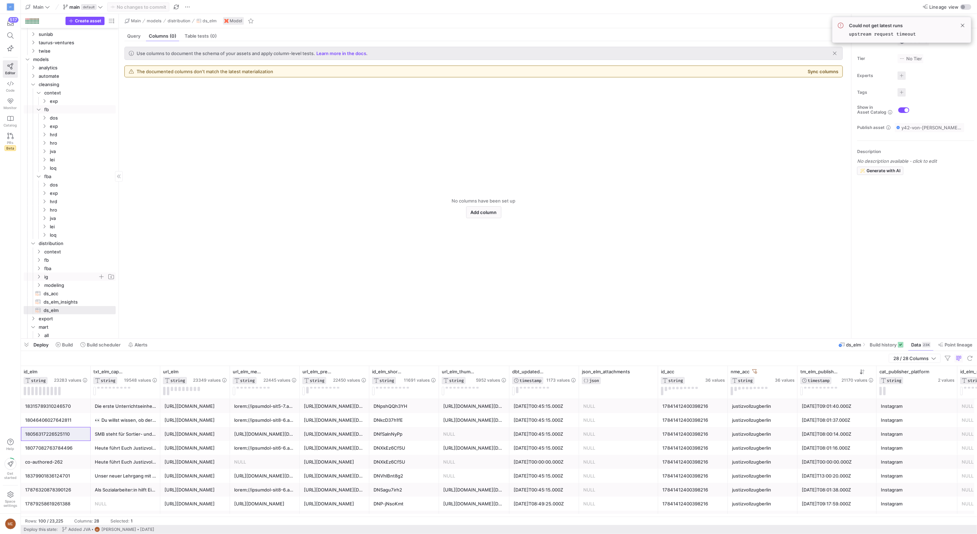
click at [59, 273] on span "ig" at bounding box center [71, 277] width 54 height 8
click at [63, 264] on span "modeling" at bounding box center [74, 267] width 48 height 8
click at [60, 256] on span "lvl1" at bounding box center [74, 259] width 48 height 8
click at [61, 248] on span "lvl0" at bounding box center [74, 251] width 48 height 8
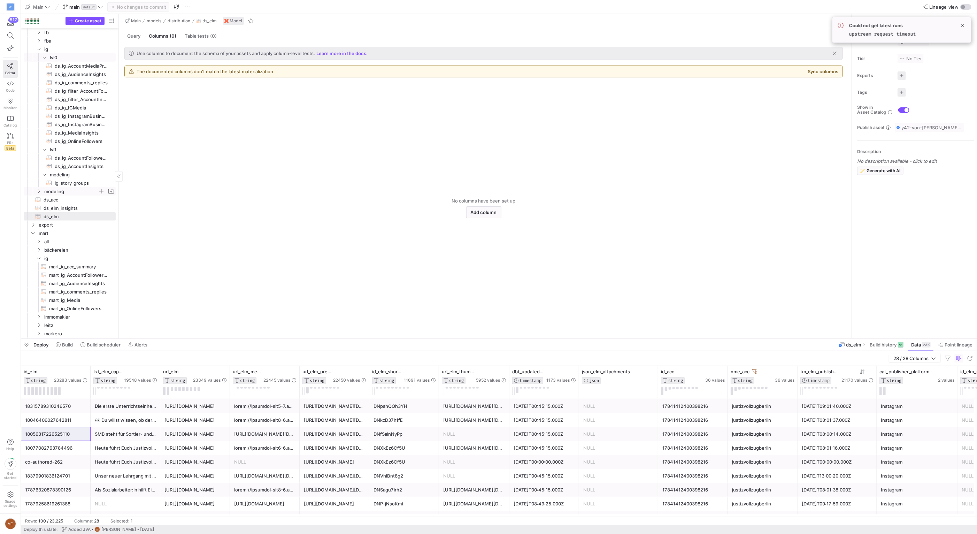
click at [77, 191] on span "modeling" at bounding box center [71, 191] width 54 height 8
click at [80, 197] on span "modelling_hashtag_assignment​​​​​​​​​​" at bounding box center [78, 200] width 59 height 8
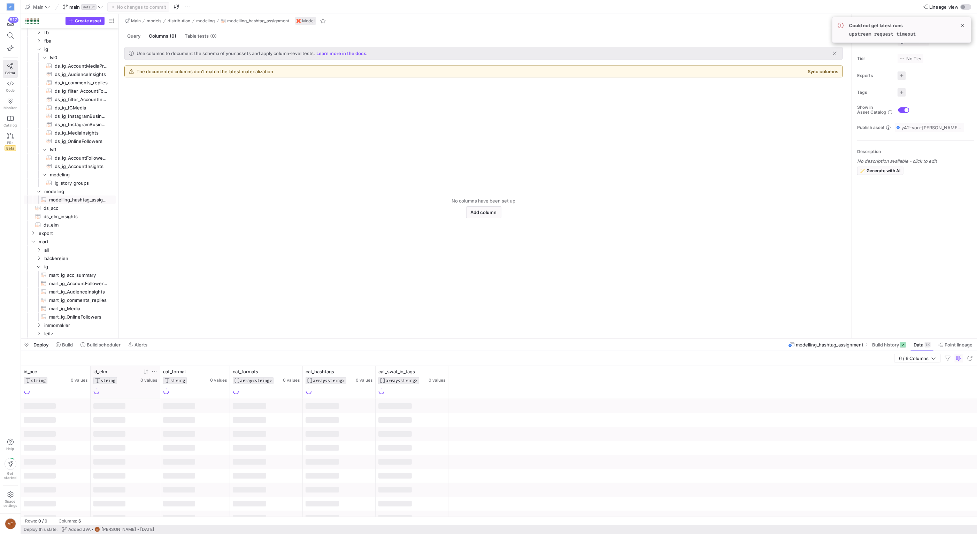
click at [155, 373] on icon at bounding box center [155, 372] width 6 height 6
type input "18056317226525110"
click at [220, 441] on button "Apply" at bounding box center [211, 442] width 21 height 9
click at [606, 403] on div at bounding box center [499, 406] width 956 height 14
click at [635, 375] on div "id_acc STRING 29 values id_elm STRING 7019 values cat_format STRING 35 values c…" at bounding box center [499, 382] width 956 height 33
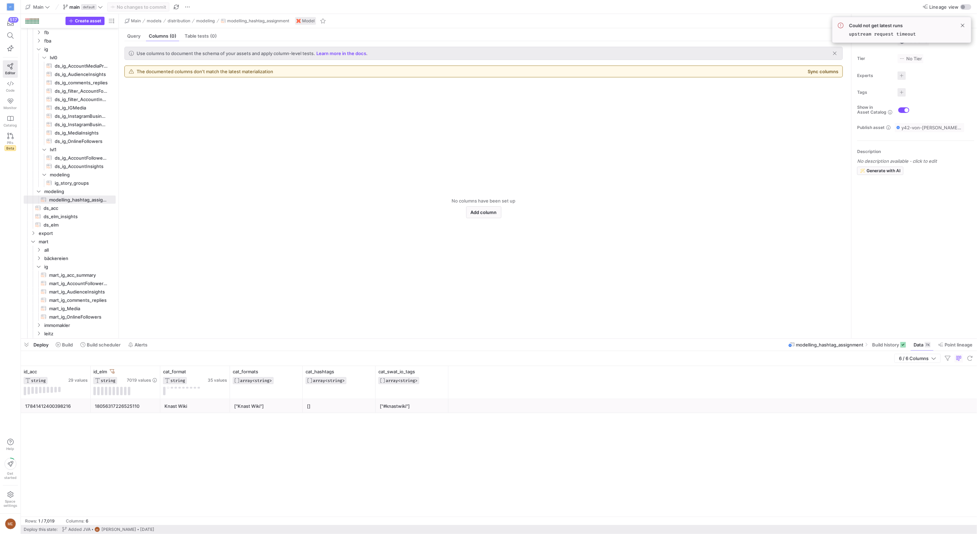
click at [263, 403] on div "["Knast Wiki"]" at bounding box center [266, 406] width 64 height 14
click at [887, 346] on span "Build history" at bounding box center [885, 345] width 27 height 6
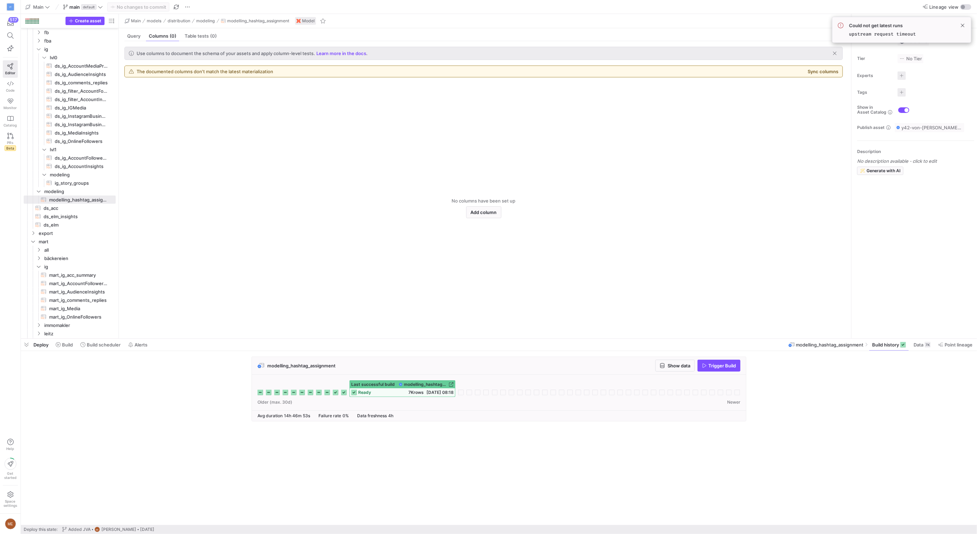
click at [88, 417] on div "modelling_hashtag_assignment Show data Trigger Build Last successful build mode…" at bounding box center [497, 390] width 953 height 69
click at [941, 342] on icon at bounding box center [940, 344] width 5 height 5
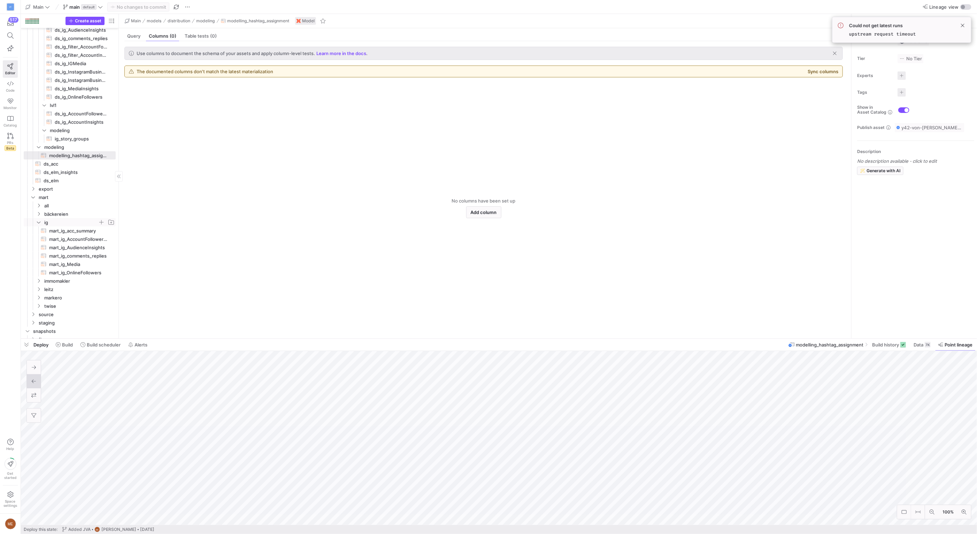
click at [67, 223] on span "ig" at bounding box center [71, 222] width 54 height 8
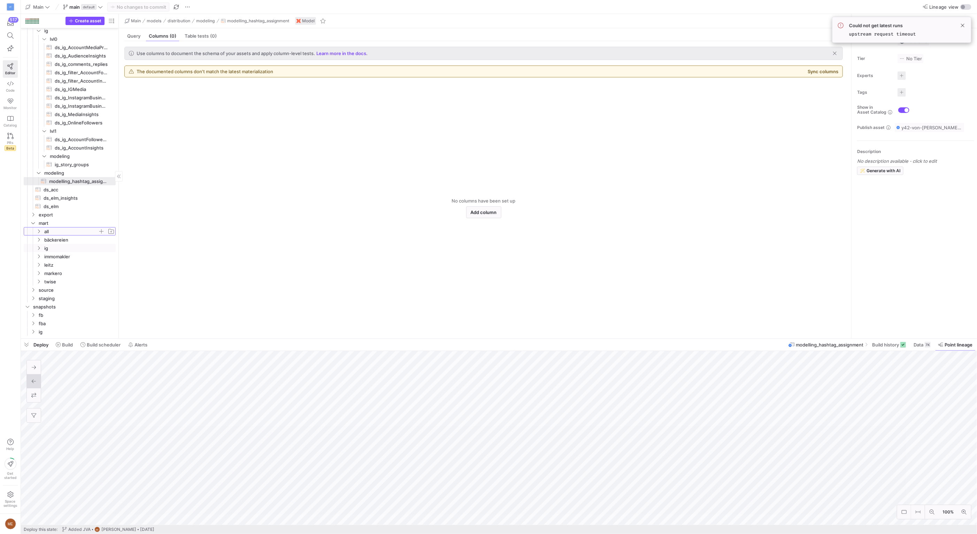
click at [64, 228] on span "all" at bounding box center [71, 232] width 54 height 8
click at [83, 239] on span "mart_all_elm_summary​​​​​​​​​​" at bounding box center [78, 240] width 59 height 8
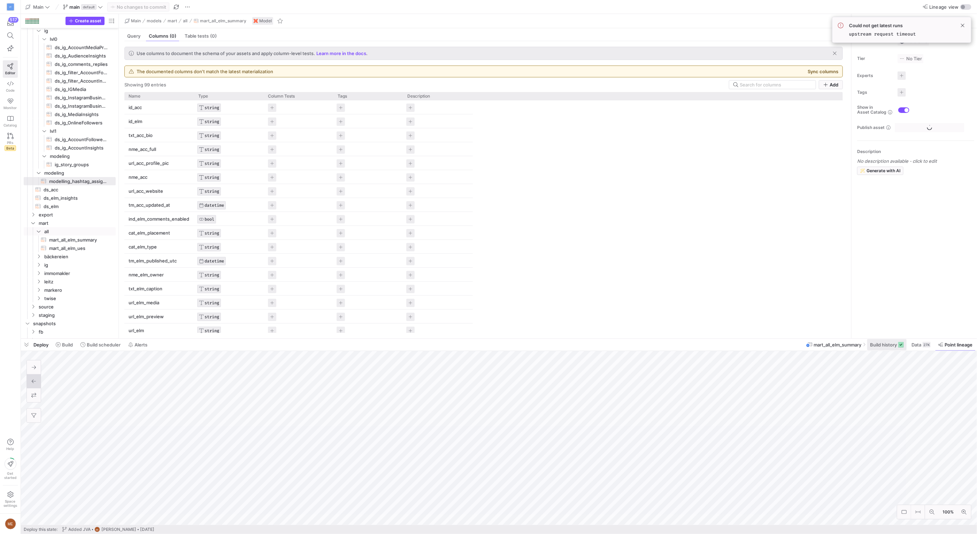
click at [886, 345] on span "Build history" at bounding box center [883, 345] width 27 height 6
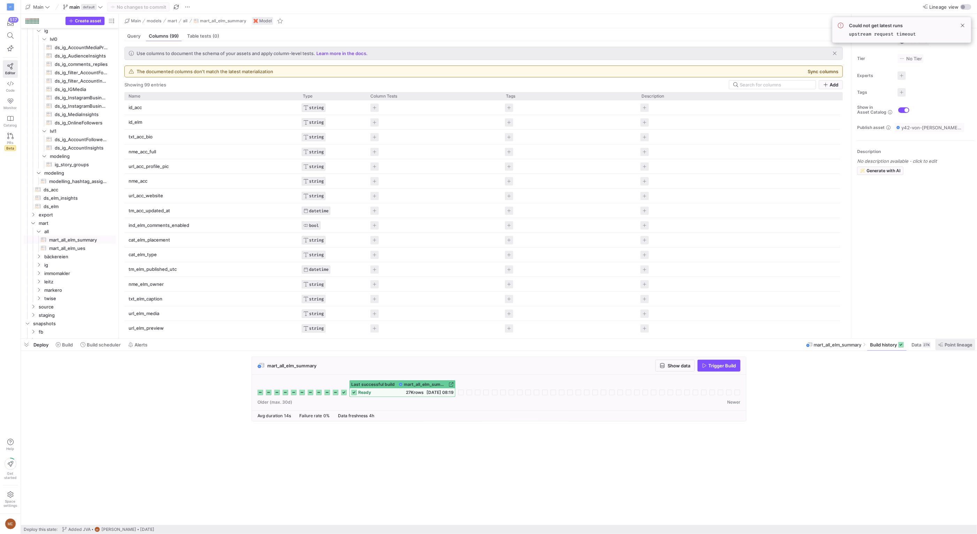
click at [948, 342] on button "Point lineage" at bounding box center [955, 345] width 40 height 12
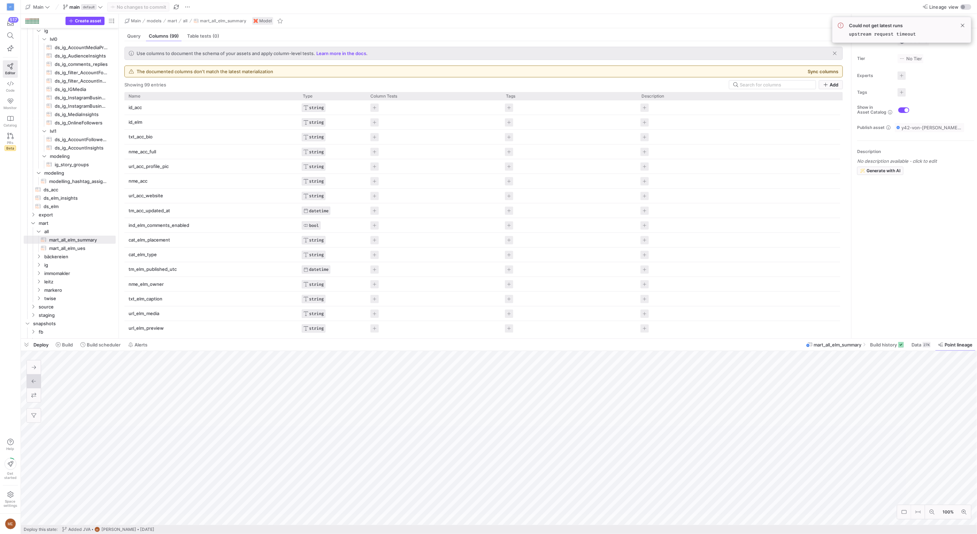
click at [486, 322] on as-split "Main main default No changes to commit Lineage view Create asset Drag here to s…" at bounding box center [499, 267] width 956 height 534
click at [77, 237] on span "mart_all_elm_summary​​​​​​​​​​" at bounding box center [78, 240] width 59 height 8
click at [133, 39] on div "Query" at bounding box center [133, 36] width 19 height 10
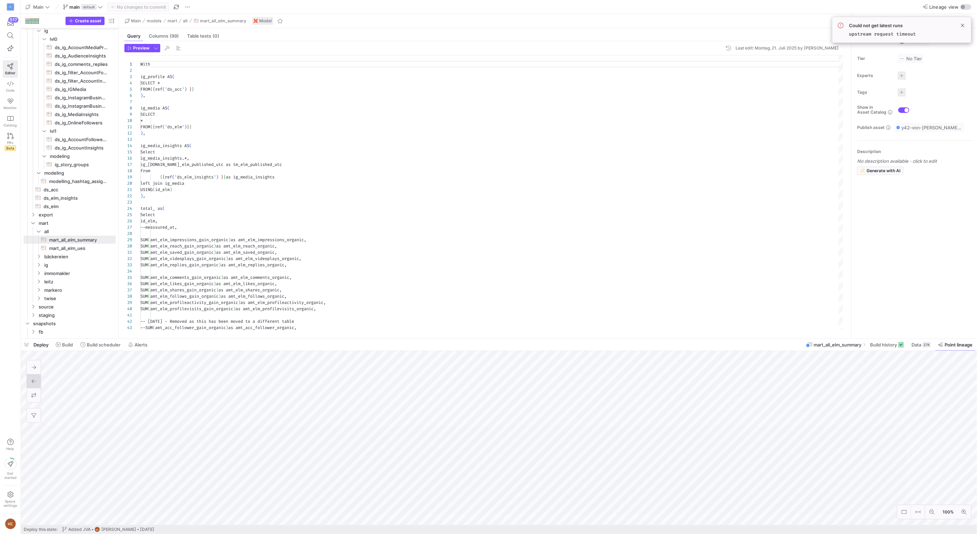
scroll to position [63, 0]
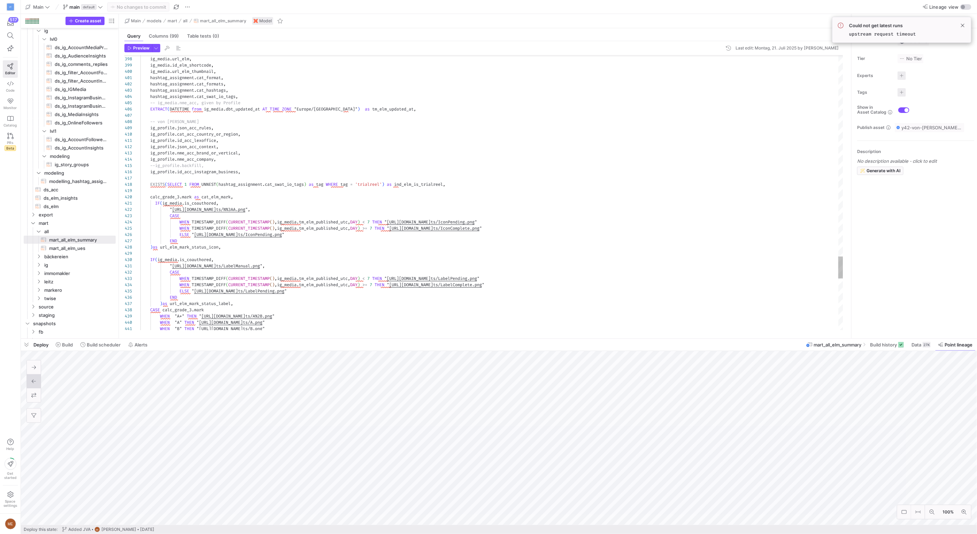
type textarea "IF(ig_media.is_coauthored, "https://storage.googleapis.com/dashboard-ui-element…"
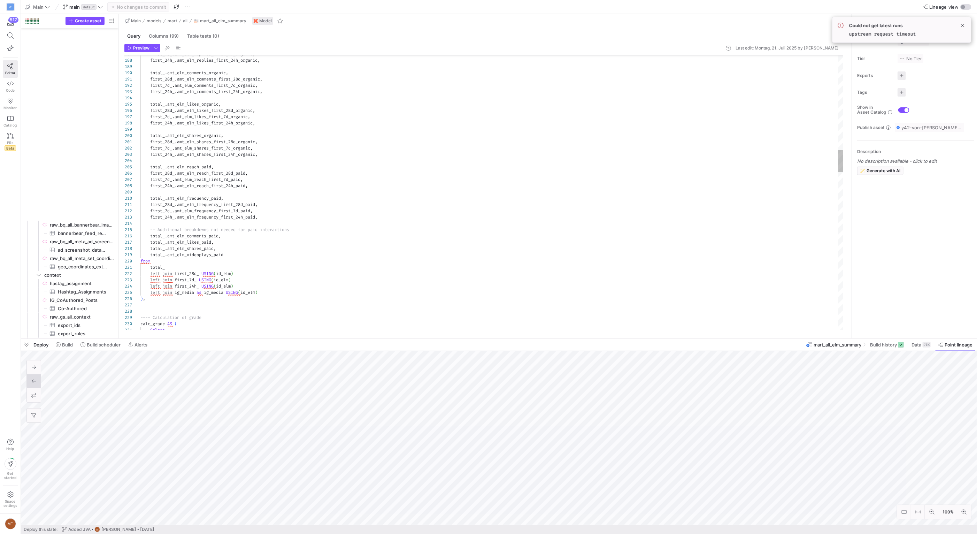
scroll to position [0, 78]
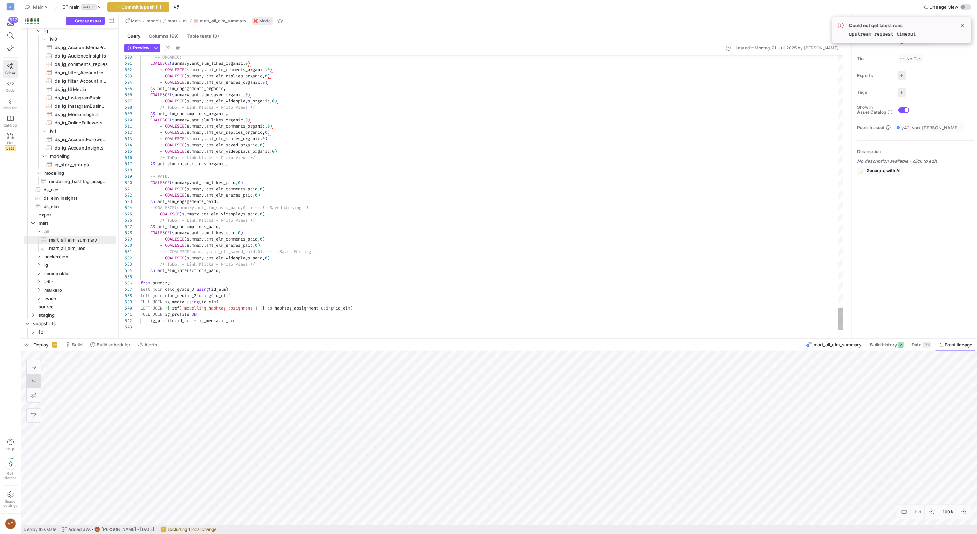
type textarea "--+ COALESCE(summary.amt_elm_saved_paid,0) -- !! Saved Missing !! + COALESCE(su…"
type textarea "t"
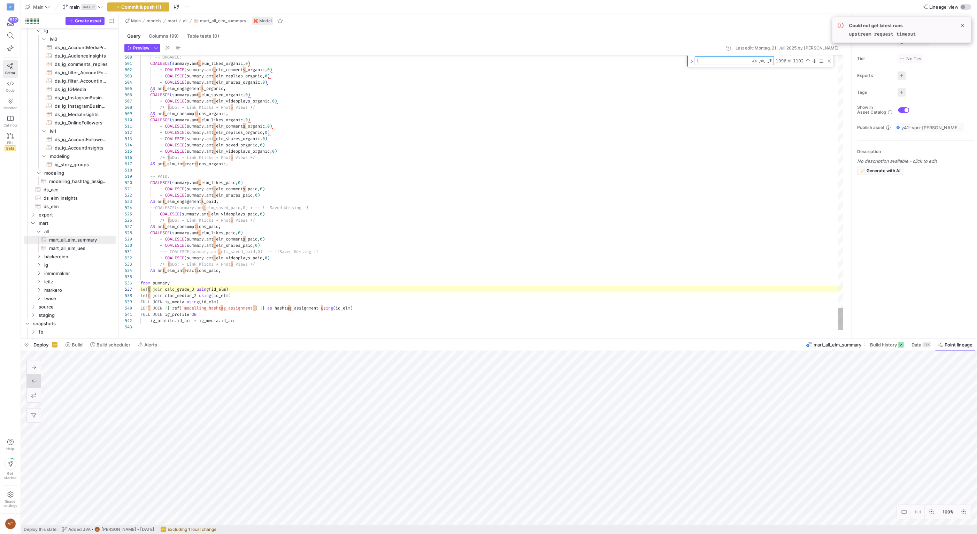
type textarea "Select -- Primary Keys ig_media.id_acc, summary.id_elm, -- Attributes Profile i…"
type textarea "tri"
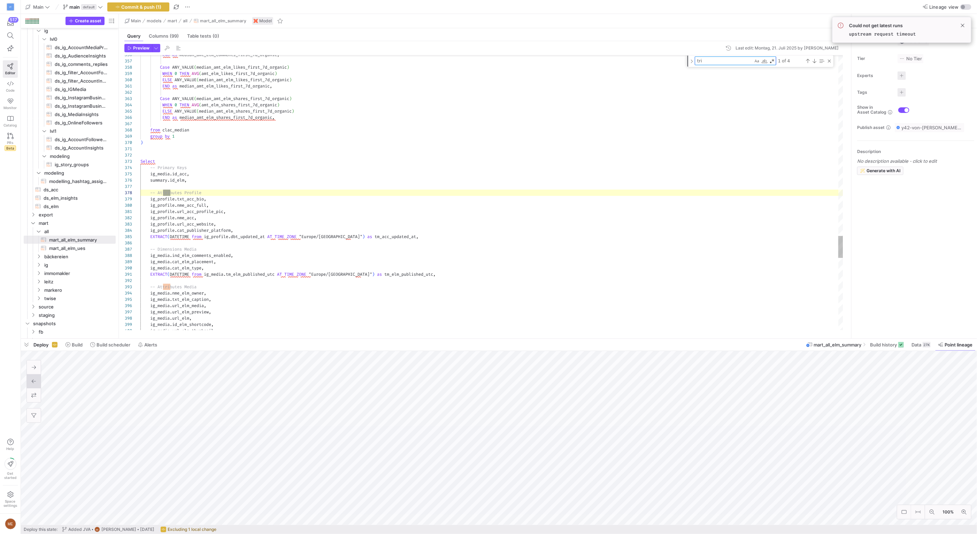
type textarea "ig_profile.id_acc_lexoffice, ig_profile.json_acc_context, ig_profile.nme_acc_br…"
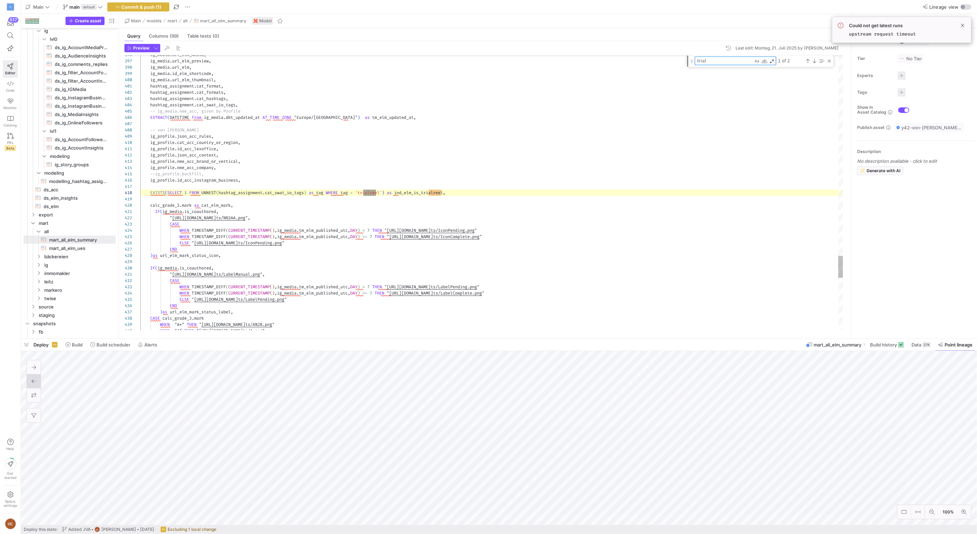
type textarea "trial"
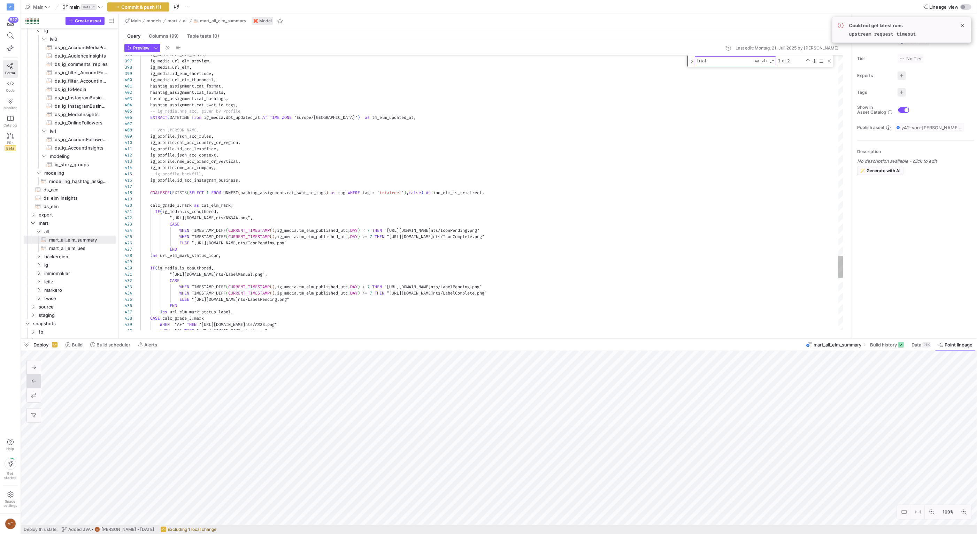
scroll to position [44, 70]
type textarea "With ig_profile AS ( SELECT * FROM {{ ref('ds_acc') }} ), ig_media AS ( SELECT *"
click at [829, 60] on div "Close (Escape)" at bounding box center [830, 61] width 6 height 6
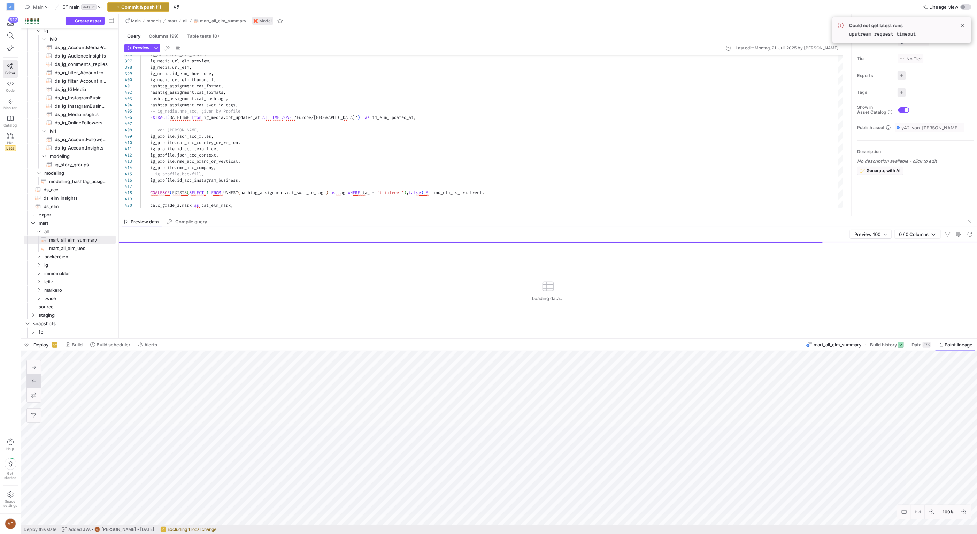
click at [150, 8] on span "Commit & push (1)" at bounding box center [142, 7] width 40 height 6
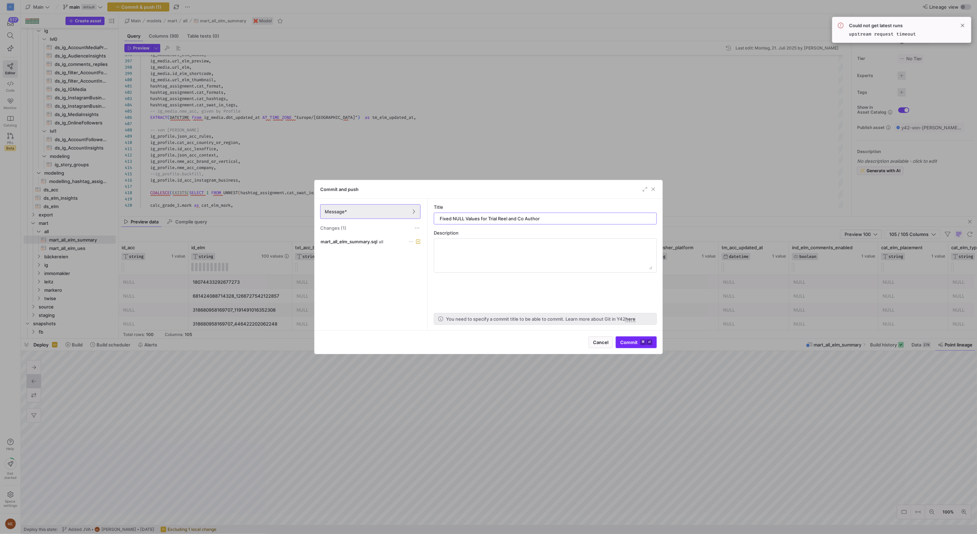
type input "Fixed NULL Values for Trial Reel and Co Author"
click at [621, 341] on span "Commit ⌘ ⏎" at bounding box center [636, 342] width 32 height 6
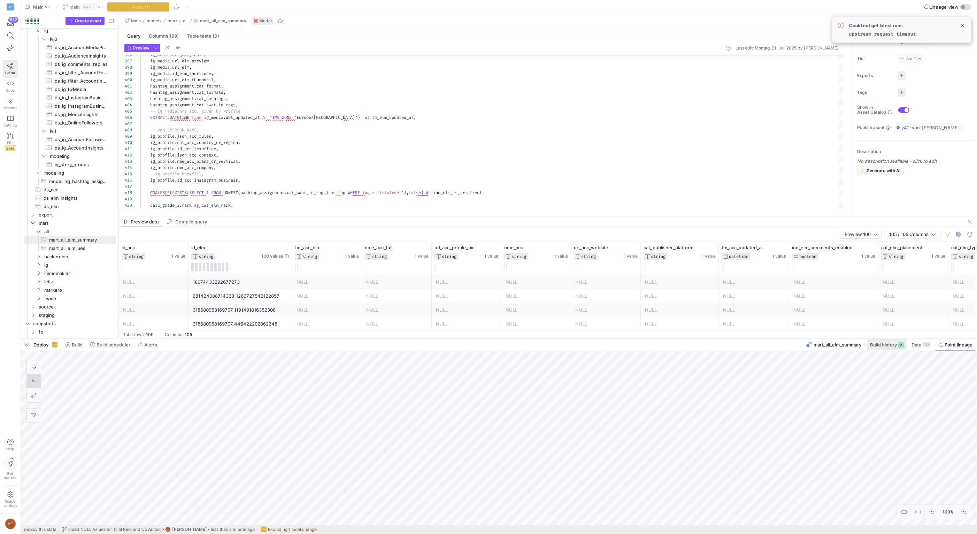
click at [892, 347] on span "Build history" at bounding box center [883, 345] width 27 height 6
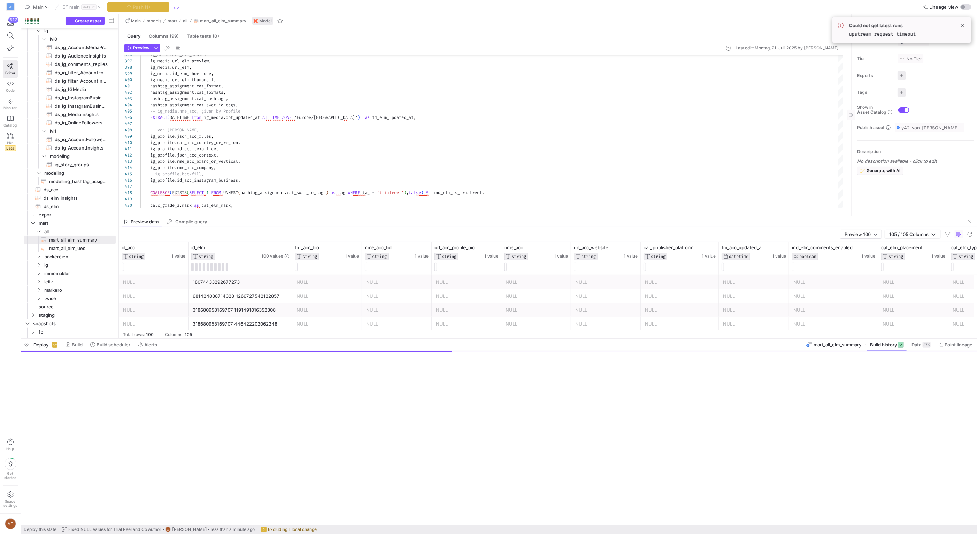
click at [889, 346] on span "Build history" at bounding box center [883, 345] width 27 height 6
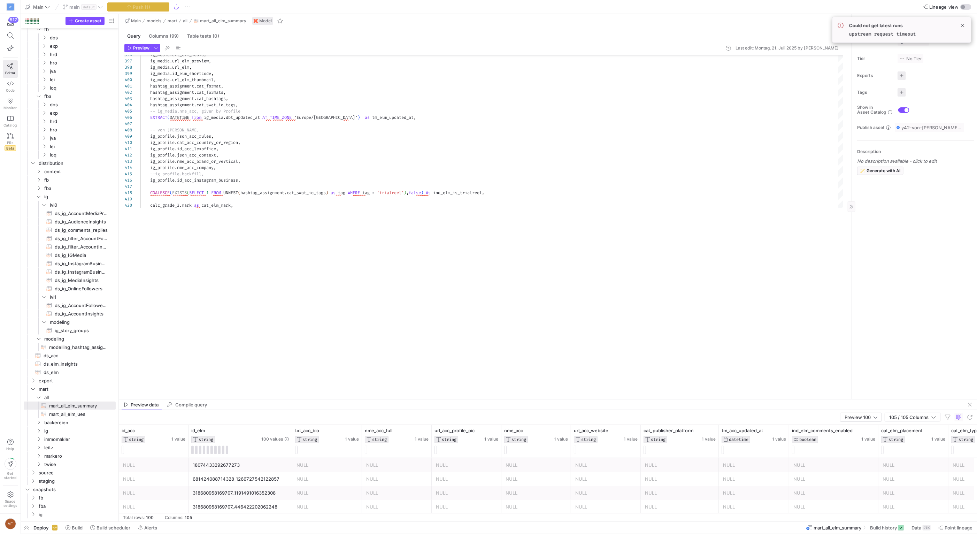
scroll to position [444, 0]
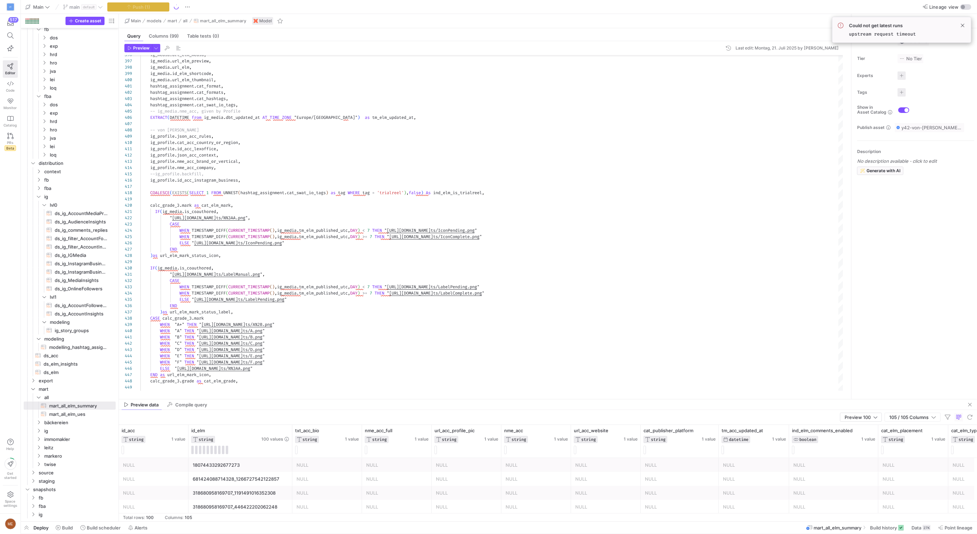
click at [977, 404] on div "Preview data Compile query" at bounding box center [548, 404] width 858 height 10
click at [972, 405] on span "button" at bounding box center [970, 404] width 8 height 8
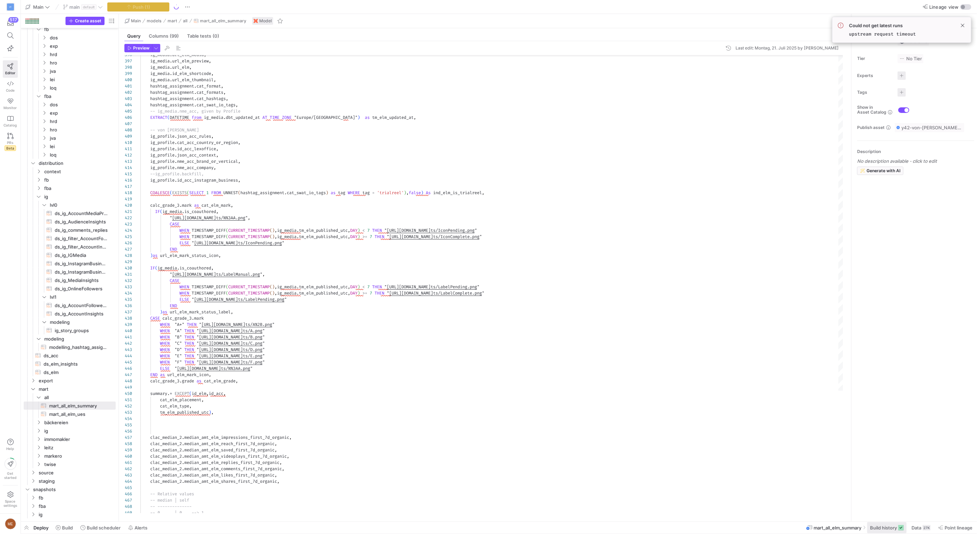
click at [889, 528] on span "Build history" at bounding box center [883, 528] width 27 height 6
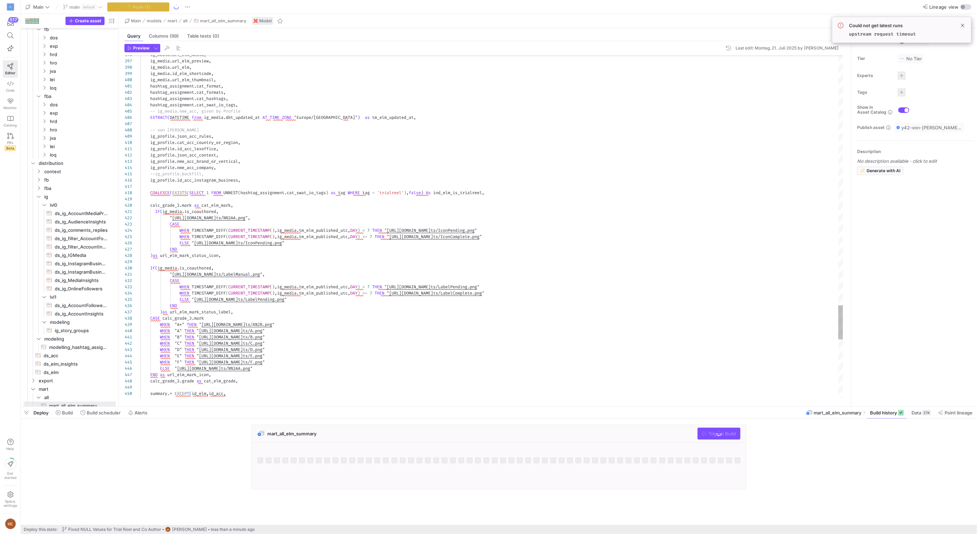
scroll to position [559, 0]
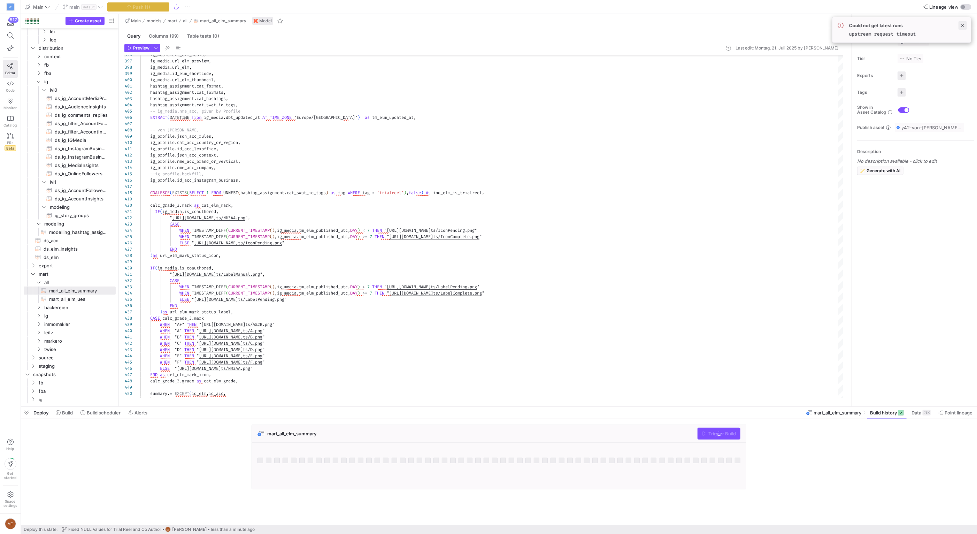
click at [959, 26] on div "Could not get latest runs upstream request timeout" at bounding box center [902, 30] width 128 height 14
click at [964, 25] on span at bounding box center [963, 25] width 8 height 8
click at [888, 327] on div "Status No Status Tier No Tier Experts No expert s Tags No tags Show in Asset Ca…" at bounding box center [914, 217] width 125 height 378
click at [837, 470] on div "mart_all_elm_summary Trigger Build" at bounding box center [497, 458] width 953 height 69
click at [783, 443] on div "mart_all_elm_summary Trigger Build" at bounding box center [497, 458] width 953 height 69
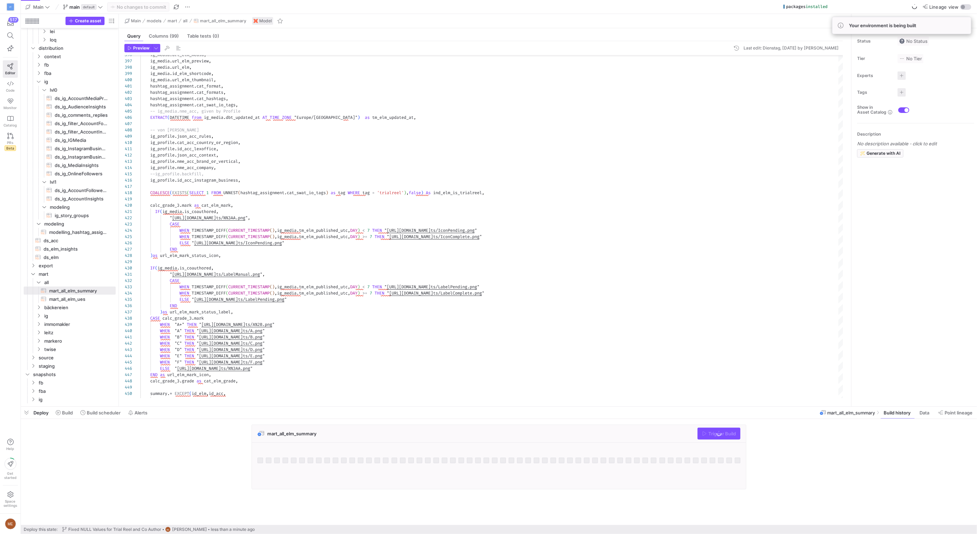
click at [755, 436] on div "mart_all_elm_summary Trigger Build" at bounding box center [497, 458] width 953 height 69
click at [792, 428] on div "mart_all_elm_summary Trigger Build" at bounding box center [497, 458] width 953 height 69
click at [803, 435] on div "mart_all_elm_summary Trigger Build" at bounding box center [497, 458] width 953 height 69
click at [762, 447] on div "mart_all_elm_summary Trigger Build" at bounding box center [497, 458] width 953 height 69
click at [760, 431] on div "mart_all_elm_summary Trigger Build" at bounding box center [497, 458] width 953 height 69
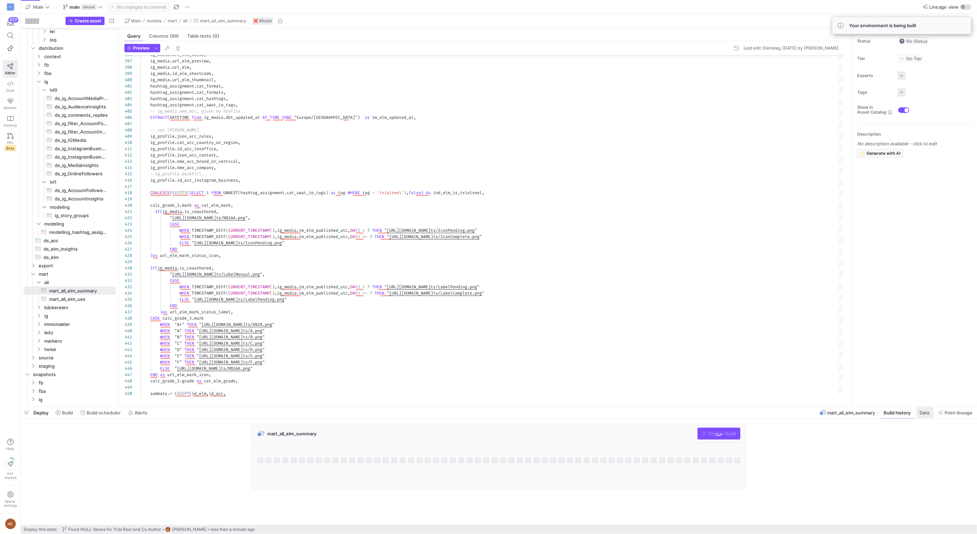
click at [932, 412] on span at bounding box center [925, 412] width 17 height 11
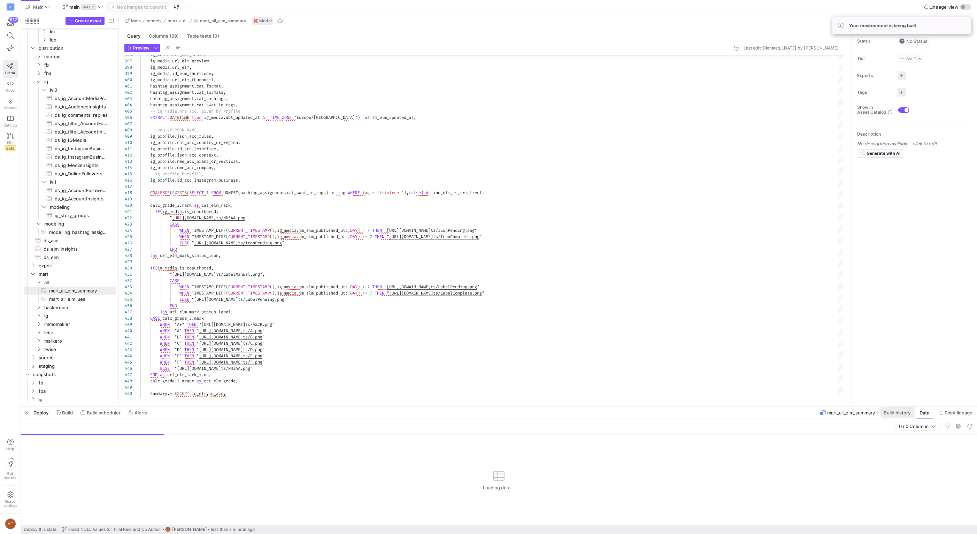
click at [912, 412] on span at bounding box center [898, 412] width 34 height 11
click at [729, 438] on span "button" at bounding box center [719, 433] width 42 height 11
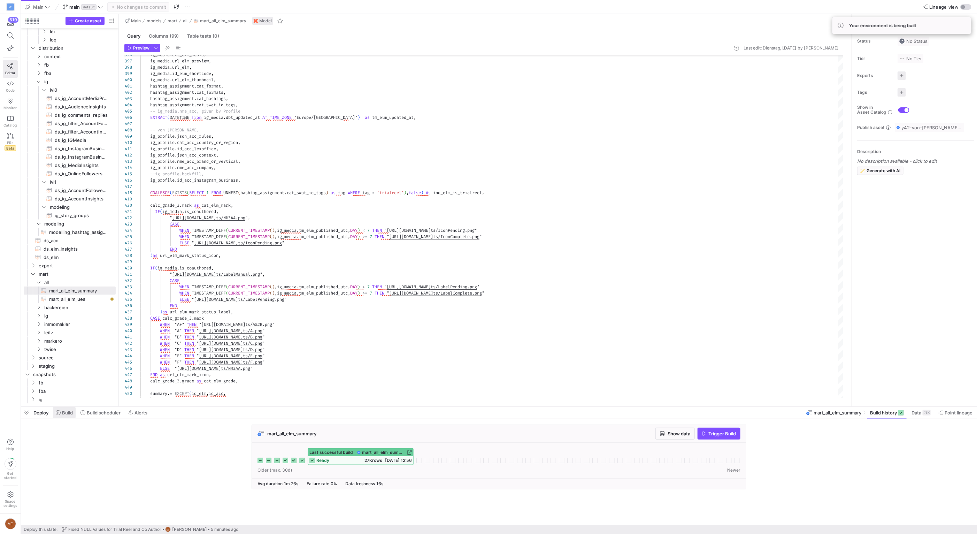
click at [150, 431] on div "mart_all_elm_summary Show data Trigger Build Last successful build mart_all_elm…" at bounding box center [497, 458] width 953 height 69
click at [74, 415] on span at bounding box center [64, 412] width 23 height 11
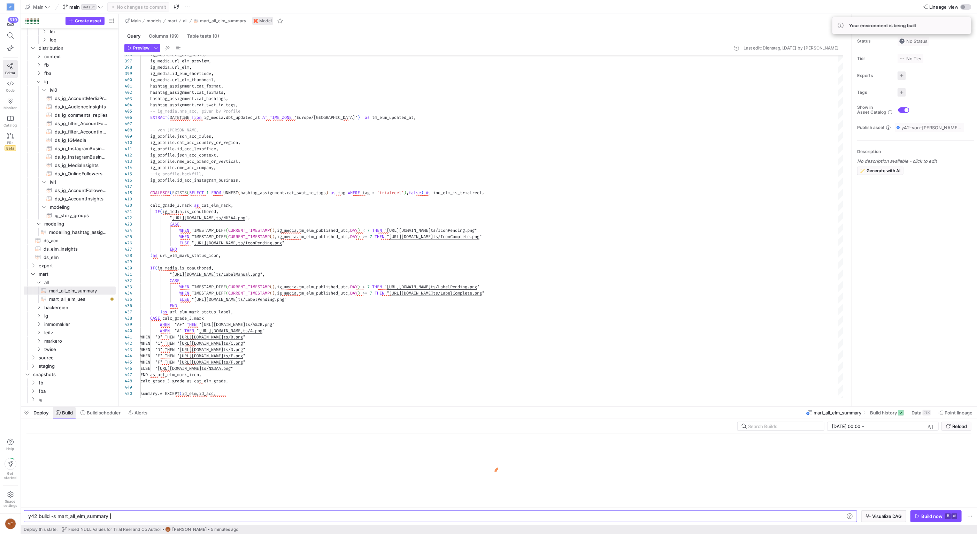
scroll to position [0, 80]
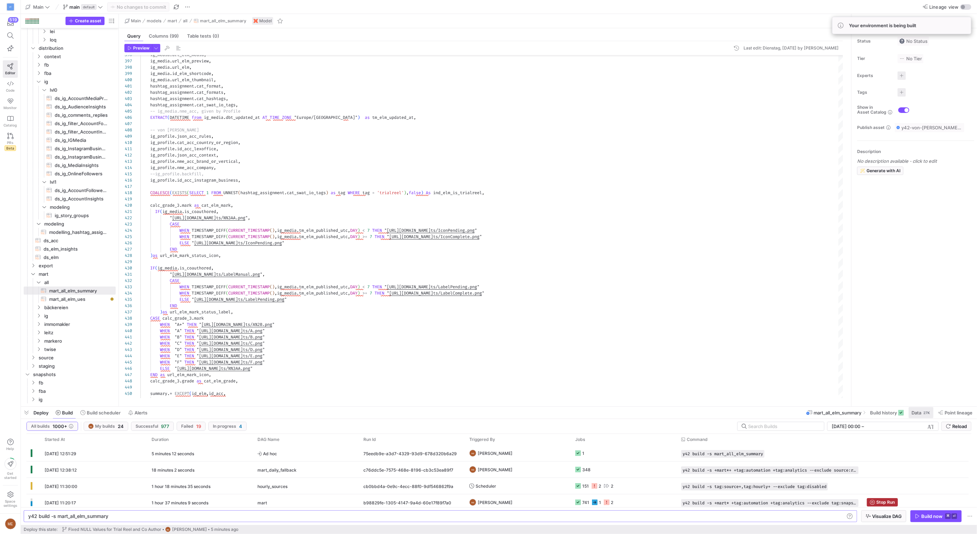
click at [914, 410] on span "Data" at bounding box center [917, 413] width 10 height 6
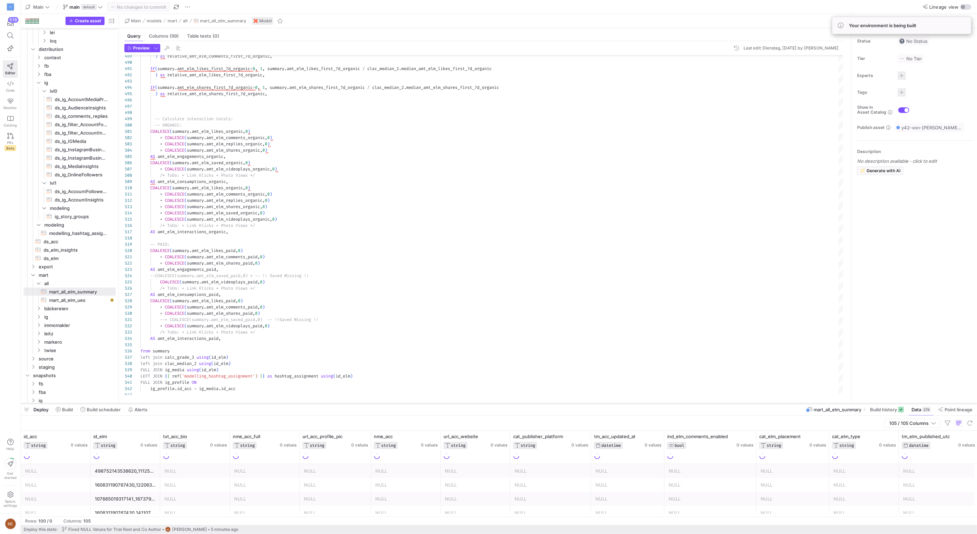
scroll to position [558, 0]
click at [669, 407] on div at bounding box center [499, 407] width 956 height 3
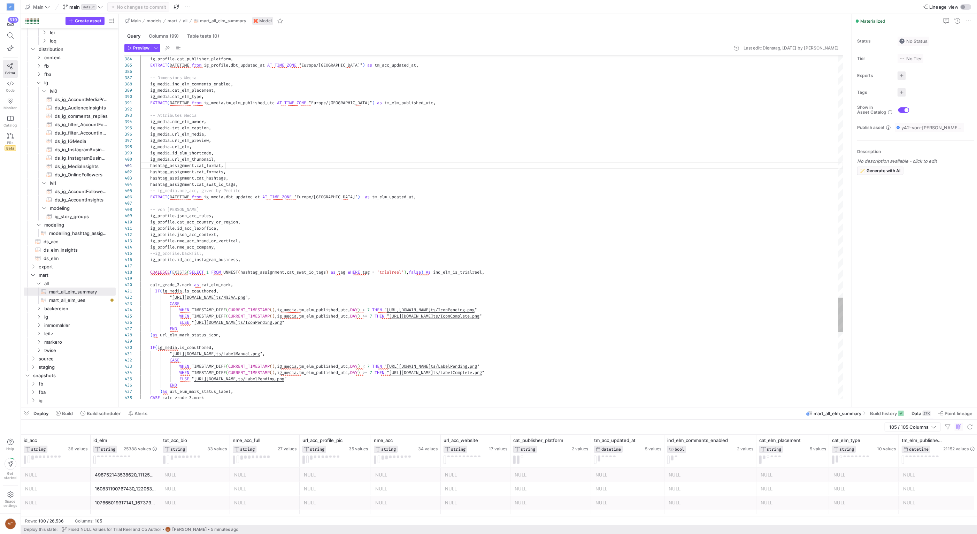
scroll to position [0, 85]
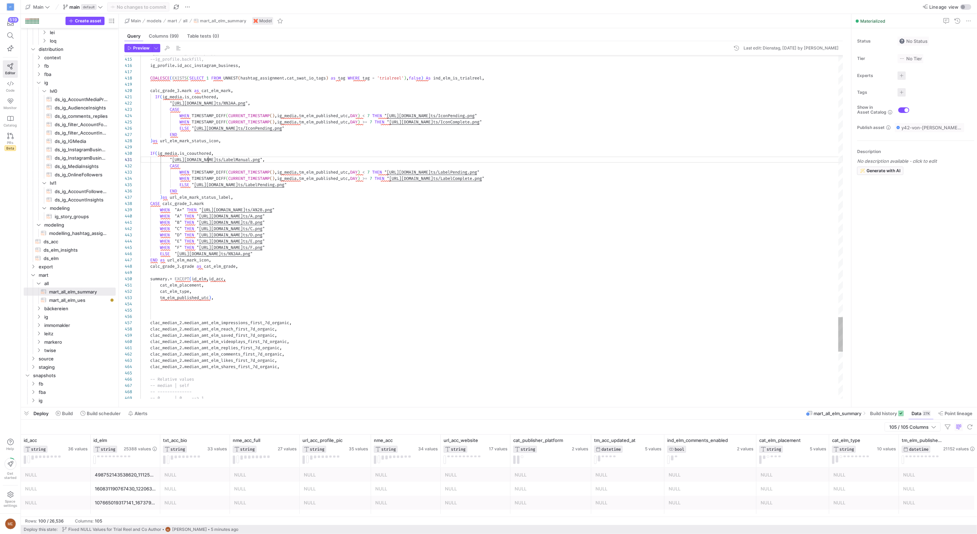
type textarea "WHEN TIMESTAMP_DIFF(CURRENT_TIMESTAMP(),ig_media.tm_elm_published_utc,DAY) < 7 …"
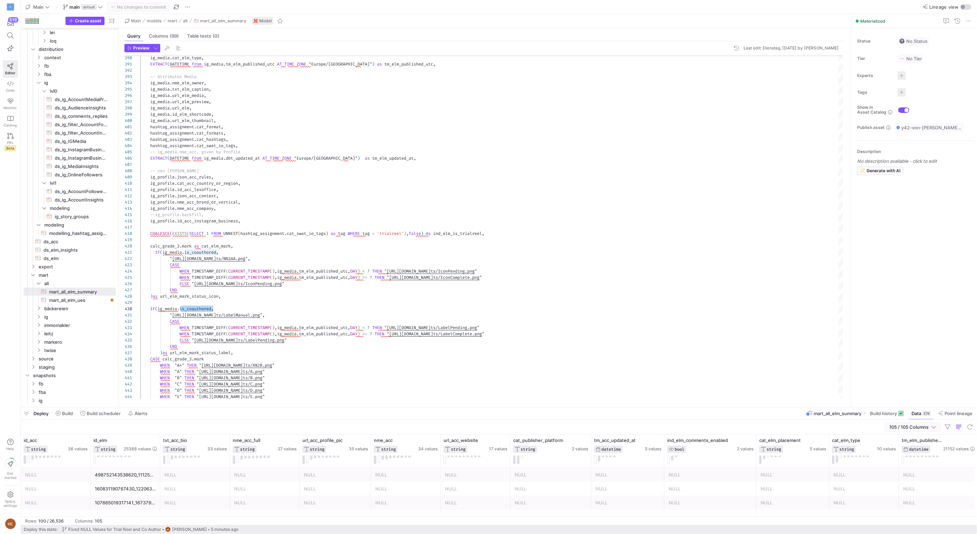
click at [926, 429] on span "105 / 105 Columns" at bounding box center [910, 427] width 42 height 6
click at [913, 438] on input "Toggle Select All Columns" at bounding box center [913, 439] width 6 height 6
checkbox input "false"
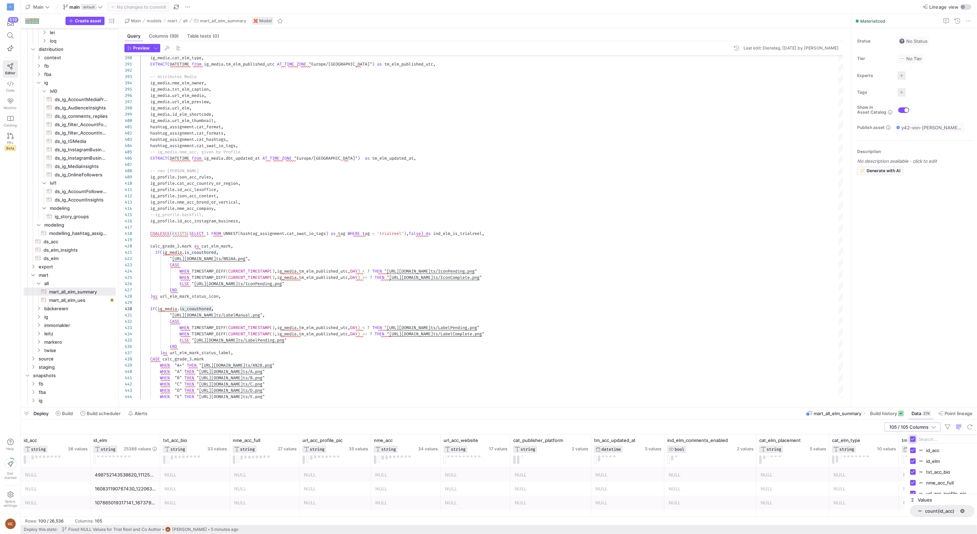
checkbox input "false"
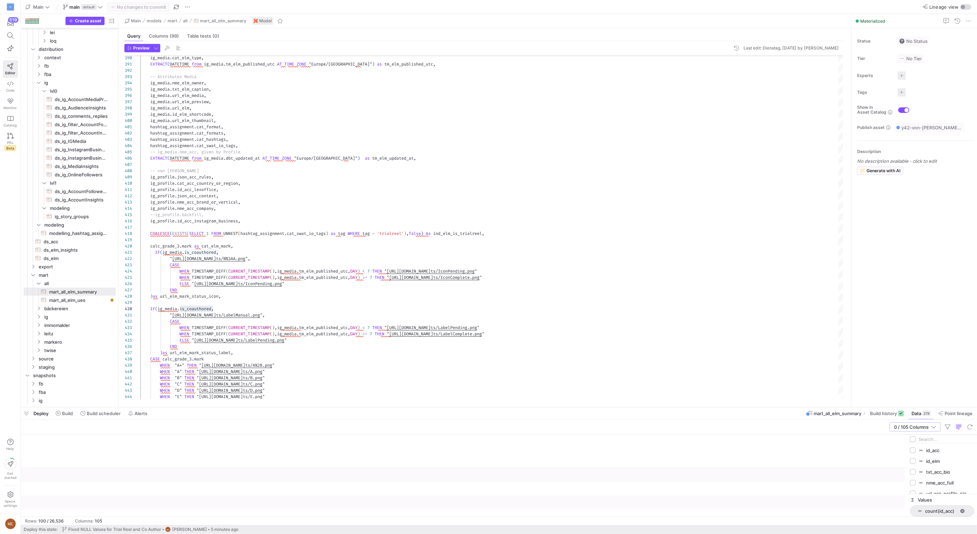
click at [937, 438] on input "Filter Columns Input" at bounding box center [947, 439] width 56 height 14
type input "co"
click at [913, 470] on input "Press SPACE to toggle visibility (hidden)" at bounding box center [913, 469] width 6 height 6
checkbox input "true"
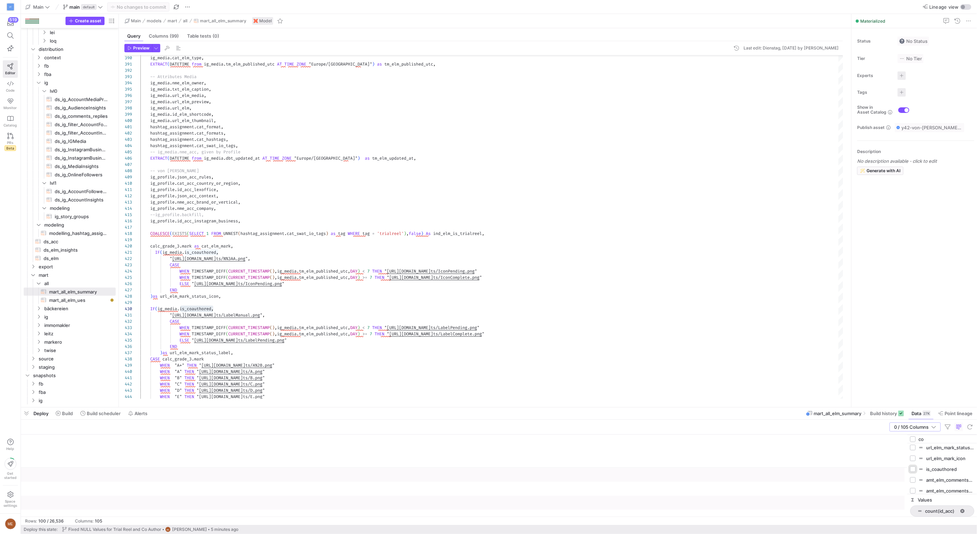
checkbox input "false"
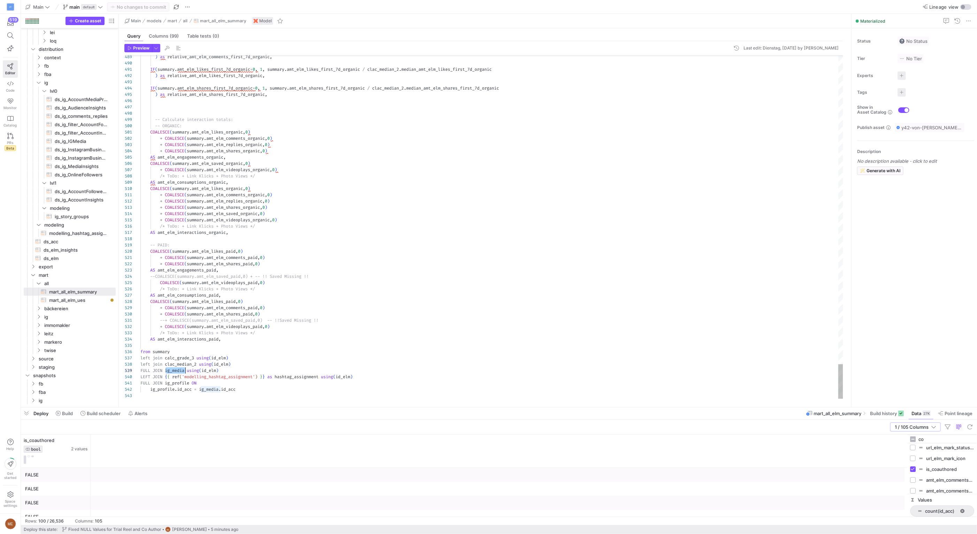
scroll to position [50, 45]
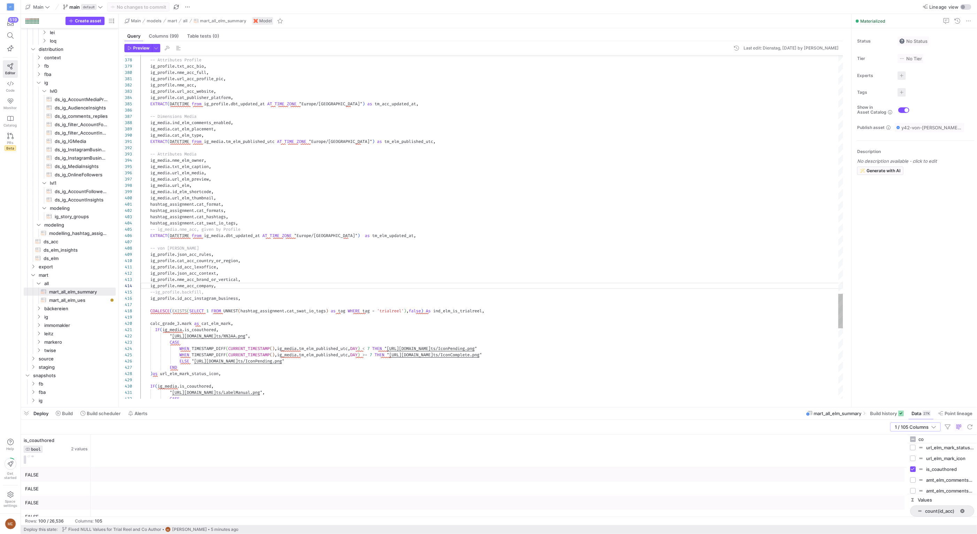
type textarea "EXTRACT(DATETIME from ig_media.tm_elm_published_utc AT TIME ZONE "Europe/Berlin…"
type textarea "i"
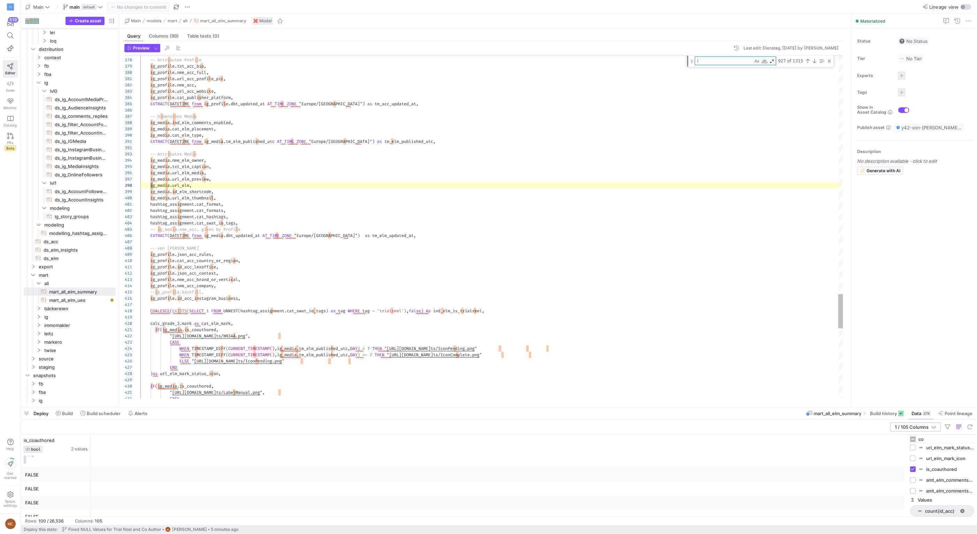
type textarea "ig_profile.id_acc_lexoffice, ig_profile.json_acc_context, ig_profile.nme_acc_br…"
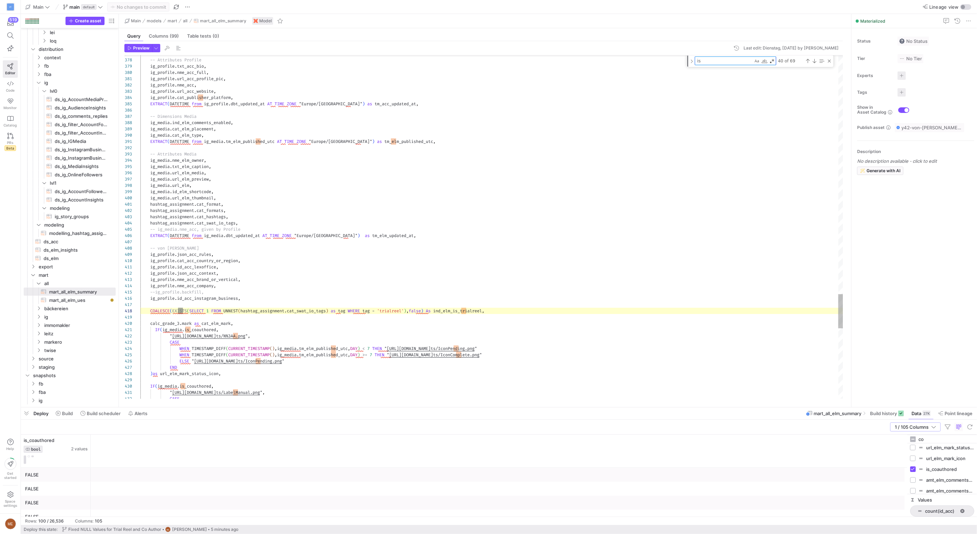
type textarea "is_"
type textarea "IF(ig_media.is_coauthored, "https://storage.googleapis.com/dashboard-ui-element…"
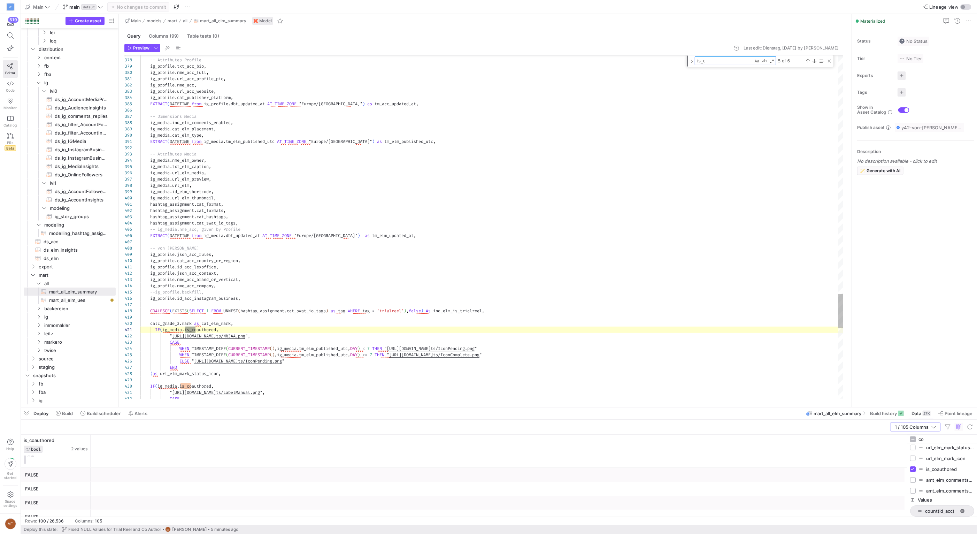
type textarea "is_co"
type textarea "IF(ig_media.is_coauthored, "https://storage.googleapis.com/dashboard-ui-element…"
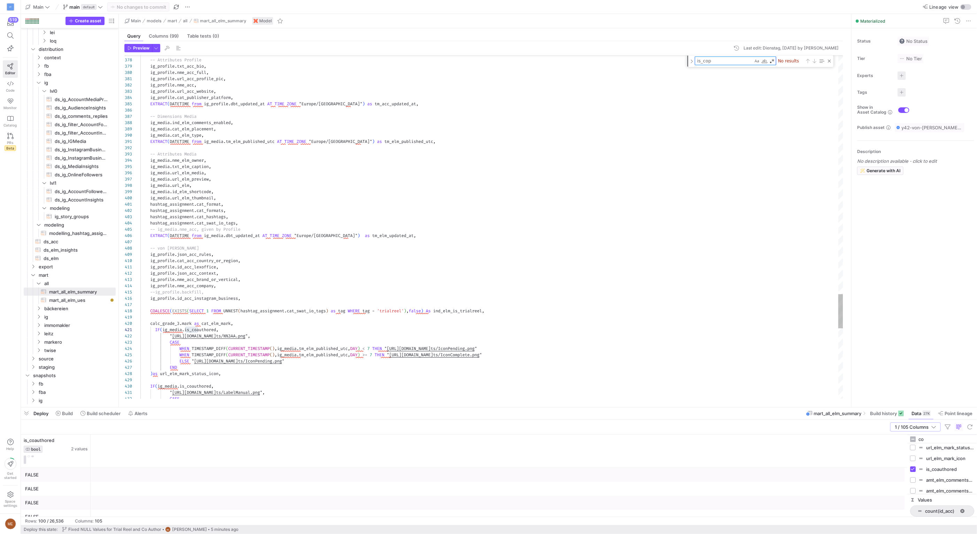
type textarea "is_co"
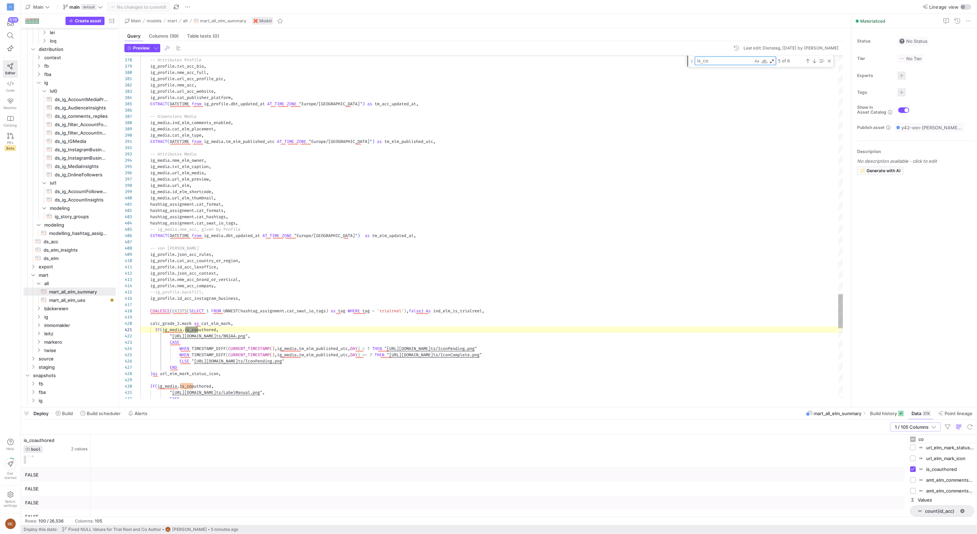
type textarea "IF(ig_media.is_coauthored, "https://storage.googleapis.com/dashboard-ui-element…"
type textarea "is_coa"
type textarea "IF(ig_media.is_coauthored, "https://storage.googleapis.com/dashboard-ui-element…"
type textarea "is_coau"
type textarea "IF(ig_media.is_coauthored, "https://storage.googleapis.com/dashboard-ui-element…"
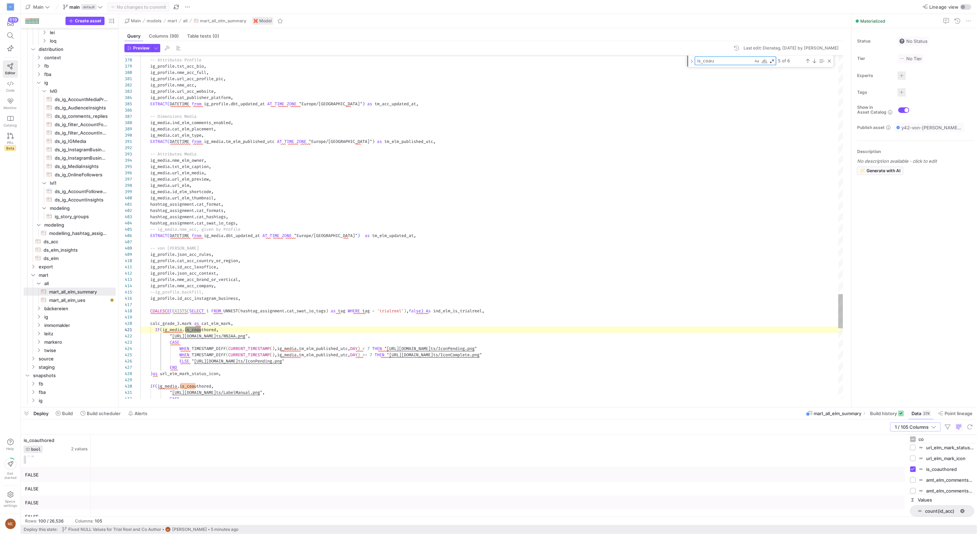
type textarea "is_coaut"
type textarea "IF(ig_media.is_coauthored, "https://storage.googleapis.com/dashboard-ui-element…"
type textarea "is_coauth"
type textarea "IF(ig_media.is_coauthored, "https://storage.googleapis.com/dashboard-ui-element…"
type textarea "is_coautho"
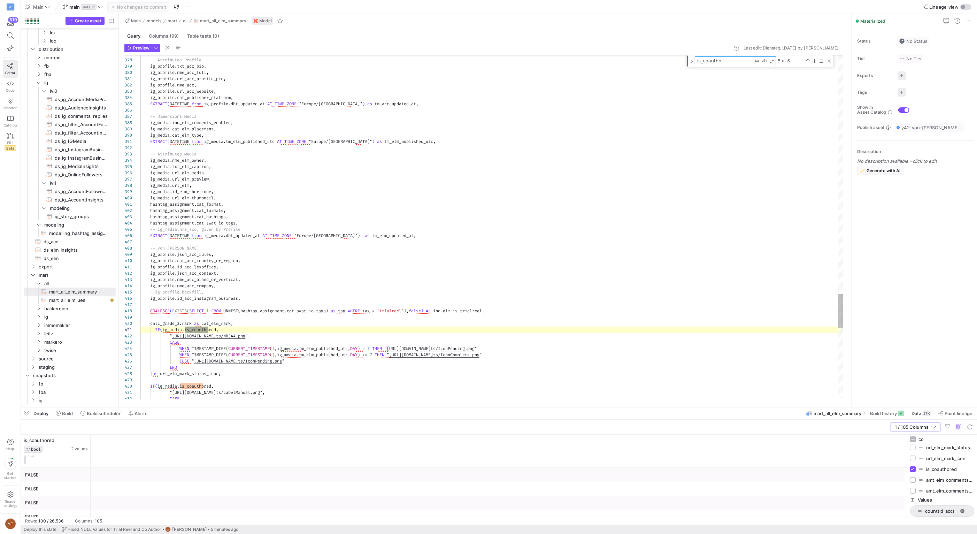
type textarea "IF(ig_media.is_coauthored, "https://storage.googleapis.com/dashboard-ui-element…"
type textarea "is_coauthor"
type textarea "IF(ig_media.is_coauthored, "https://storage.googleapis.com/dashboard-ui-element…"
type textarea "is_coauthore"
type textarea "IF(ig_media.is_coauthored, "https://storage.googleapis.com/dashboard-ui-element…"
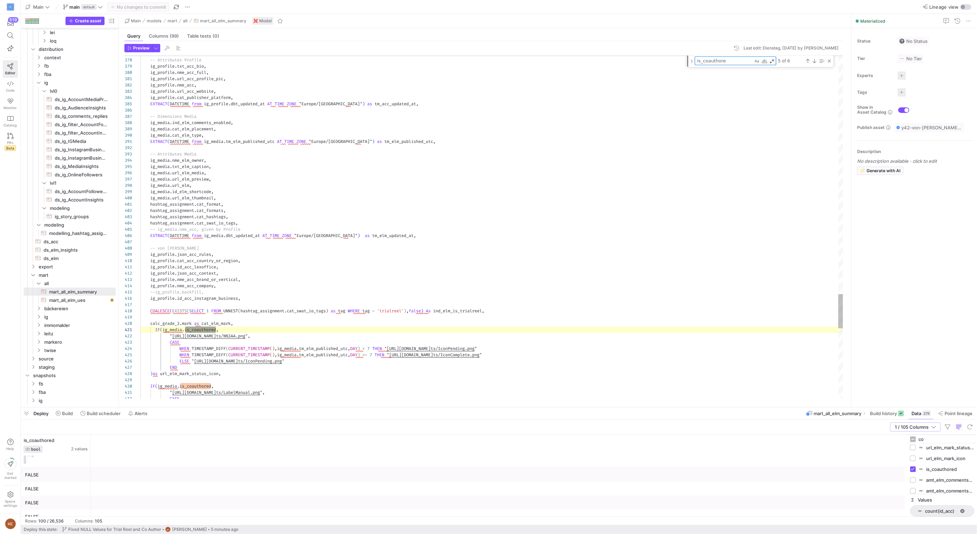
type textarea "is_coauthored"
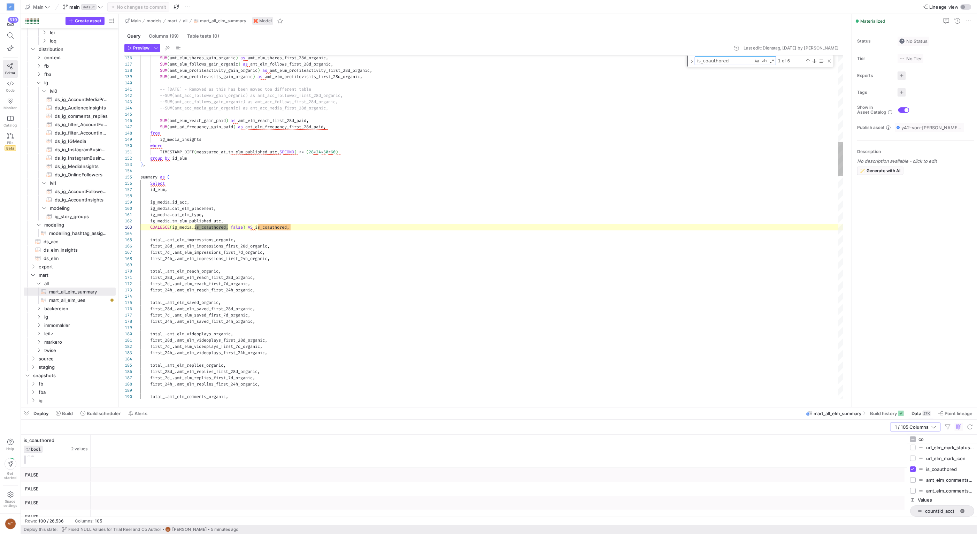
scroll to position [63, 88]
type textarea "AND other.cat_elm_placement = summary.cat_elm_placement AND other.tm_elm_publis…"
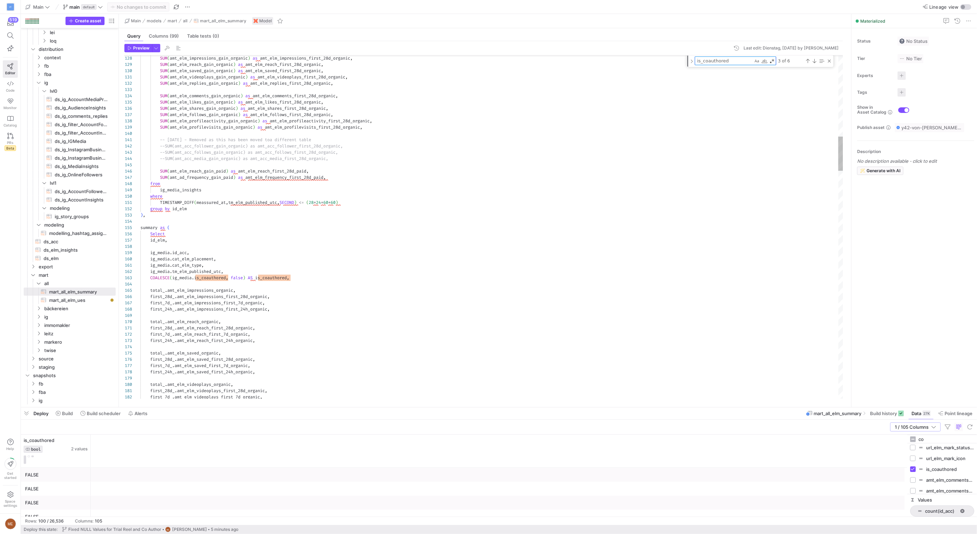
type textarea "is_coauthored"
drag, startPoint x: 294, startPoint y: 278, endPoint x: 151, endPoint y: 278, distance: 142.5
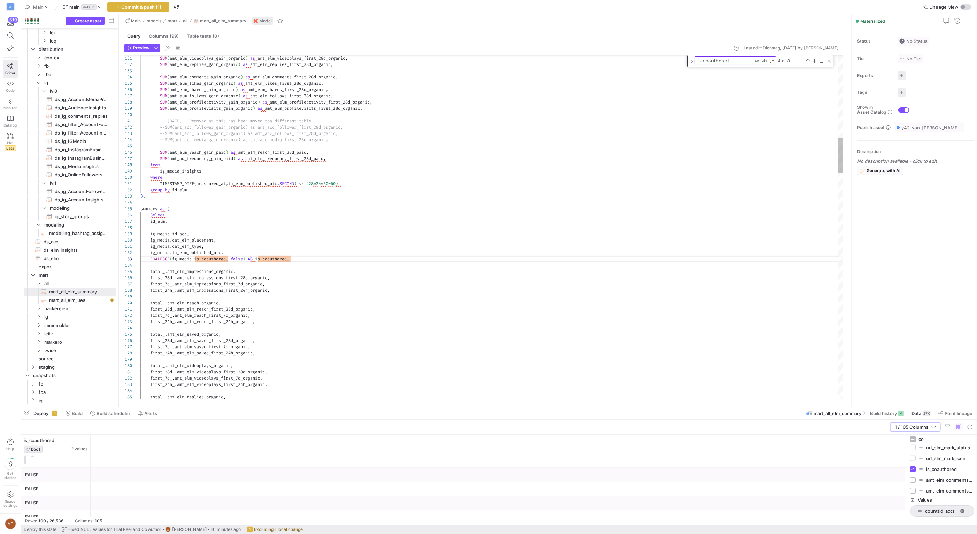
type textarea "ig_media.cat_elm_type, ig_media.tm_elm_published_utc, COALESCE(ig_media.is_coau…"
click at [827, 62] on div "Close (Escape)" at bounding box center [830, 61] width 6 height 6
click at [132, 9] on span "Commit & push (1)" at bounding box center [142, 7] width 40 height 6
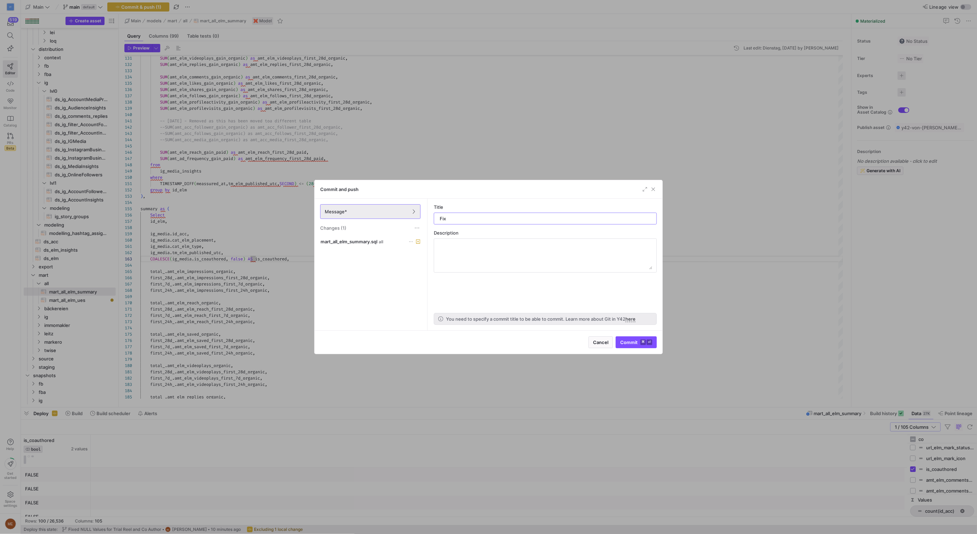
type input "Fix?"
click at [593, 345] on span "button" at bounding box center [601, 342] width 24 height 11
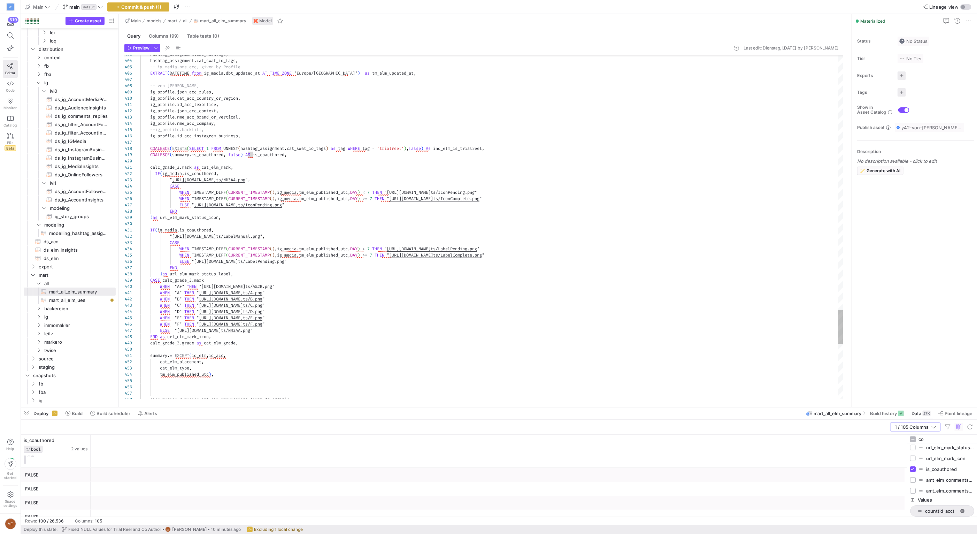
type textarea "ig_profile.id_acc_lexoffice, ig_profile.json_acc_context, ig_profile.nme_acc_br…"
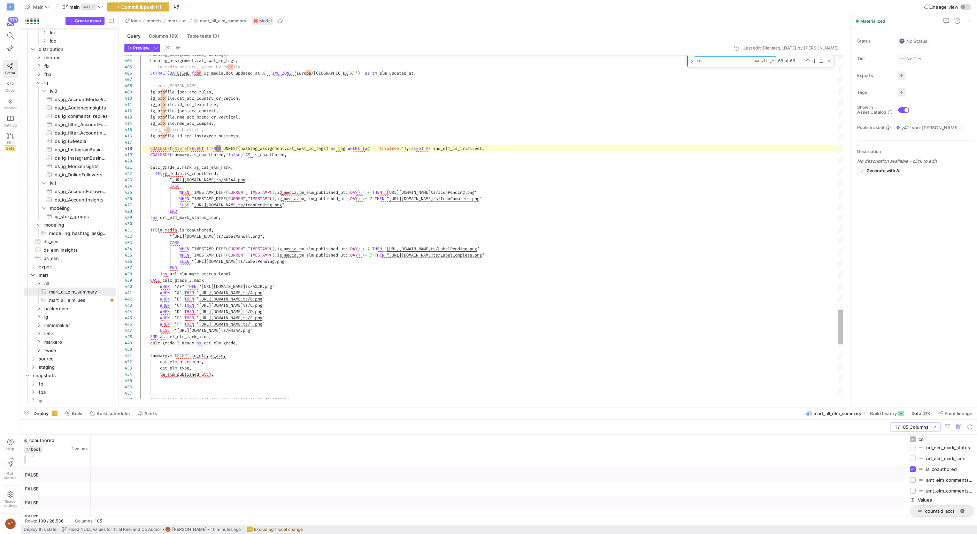
type textarea "r"
type textarea "f"
type textarea "SUM(amt_elm_saved_gain_organic) as amt_elm_saved_organic, SUM(amt_elm_videoplay…"
type textarea "fo"
type textarea "first_28d_.amt_elm_frequency_first_28d_paid, first_7d_.amt_elm_frequency_first_…"
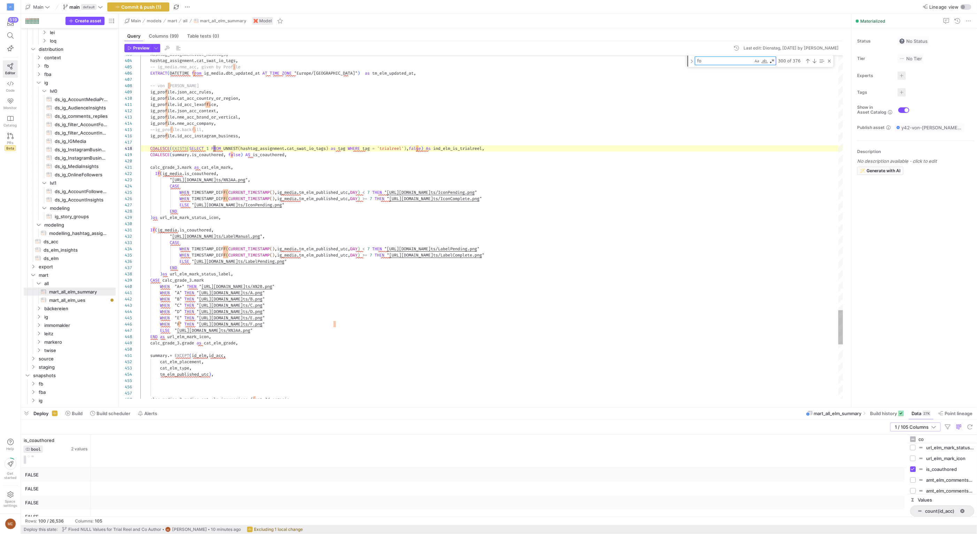
type textarea "for"
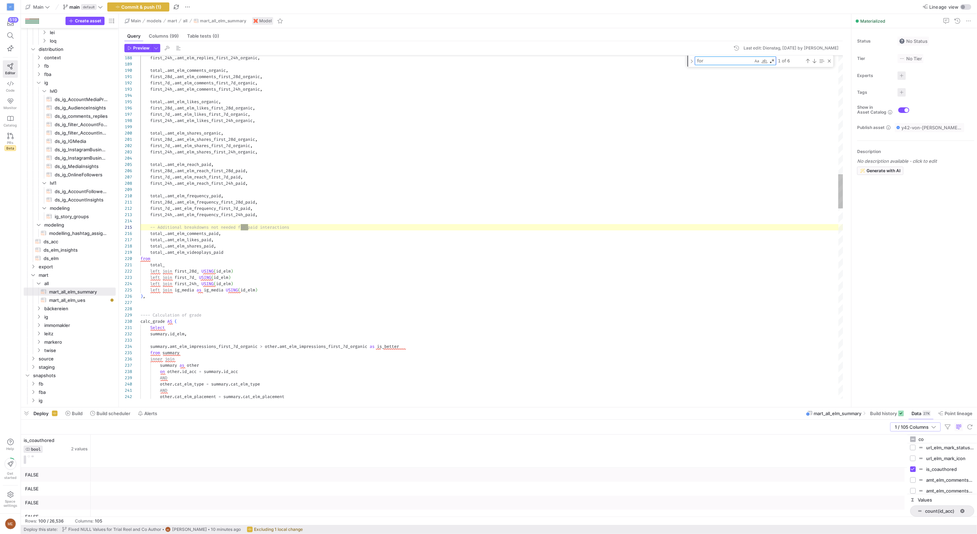
type textarea "ig_profile.url_acc_profile_pic, ig_profile.nme_acc, ig_profile.url_acc_website,…"
type textarea "form"
type textarea "hashtag_assignment.cat_format, hashtag_assignment.cat_formats, hashtag_assignme…"
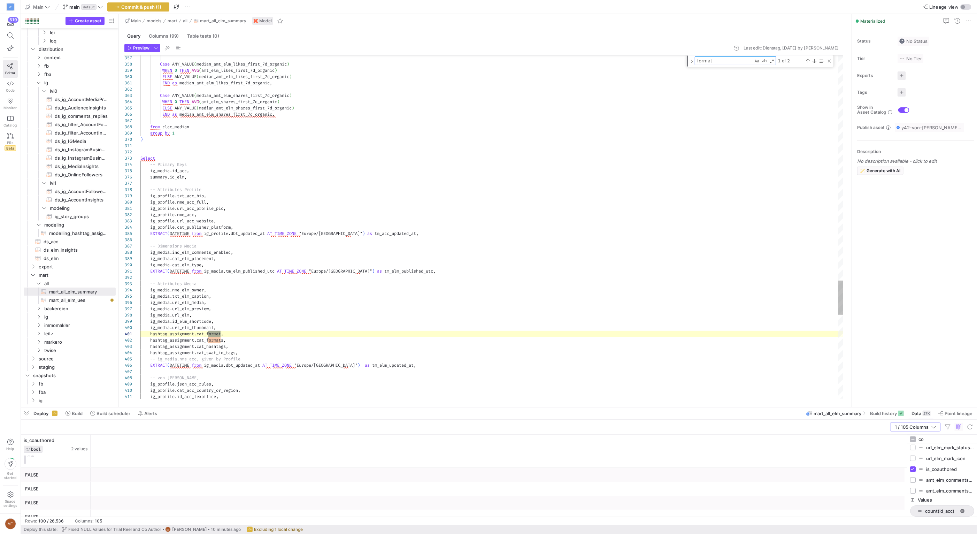
scroll to position [63, 82]
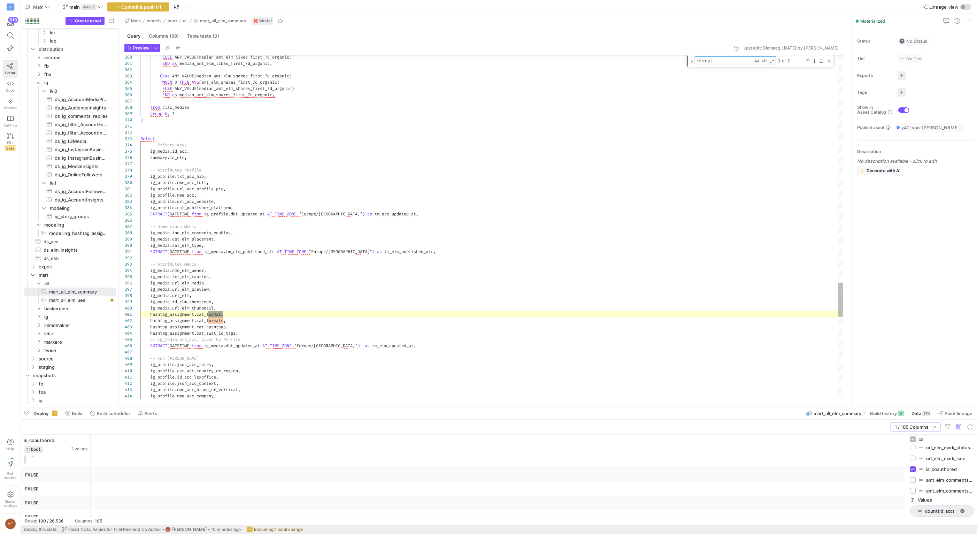
type textarea "format"
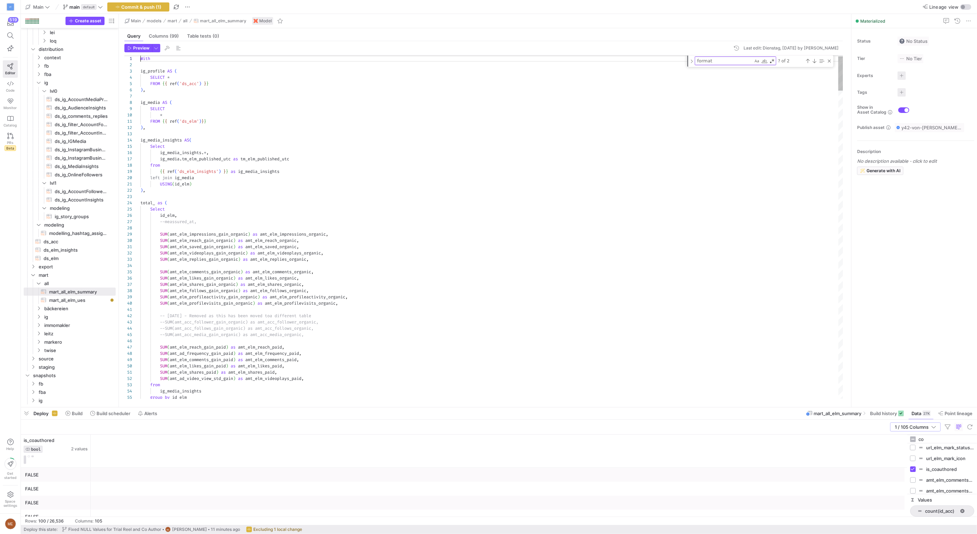
scroll to position [19, 0]
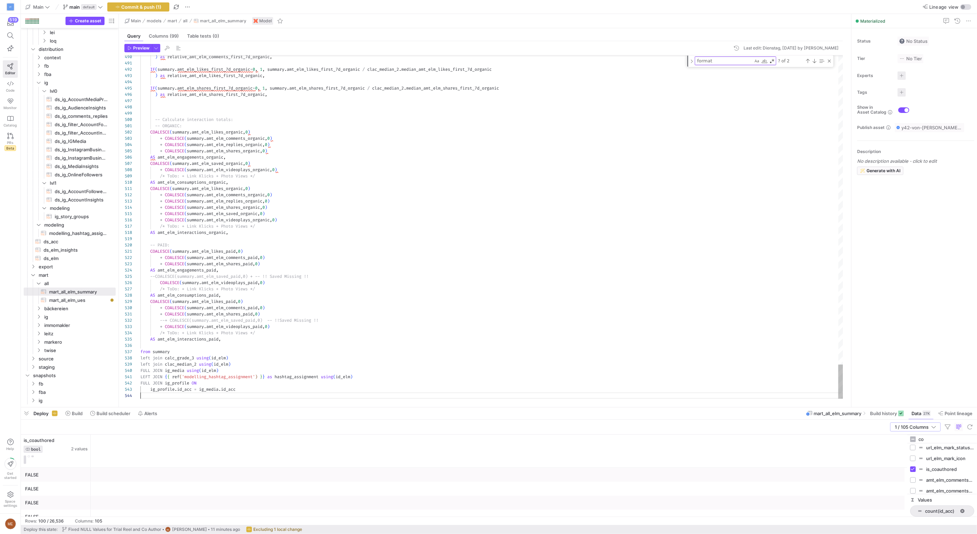
click at [730, 62] on textarea "format" at bounding box center [724, 61] width 58 height 8
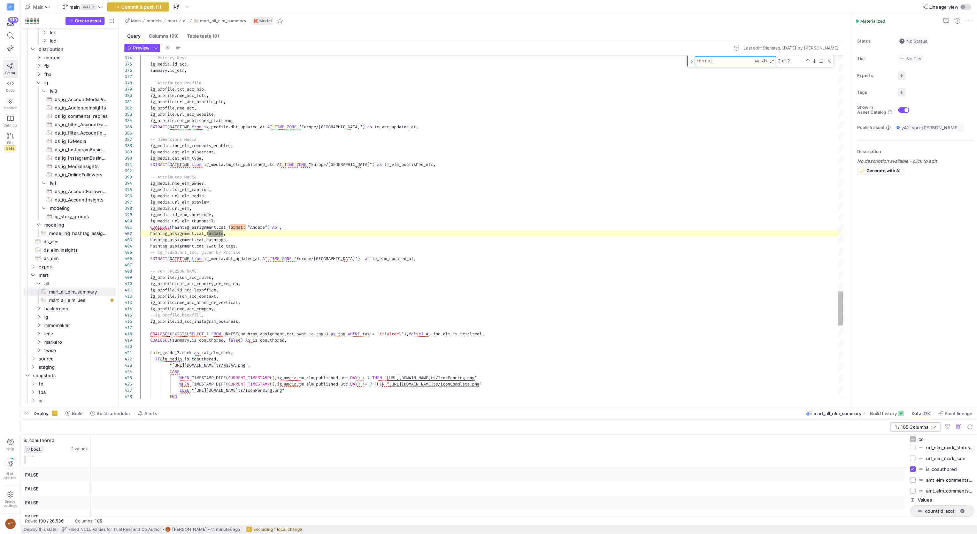
scroll to position [63, 82]
drag, startPoint x: 280, startPoint y: 227, endPoint x: 284, endPoint y: 227, distance: 3.8
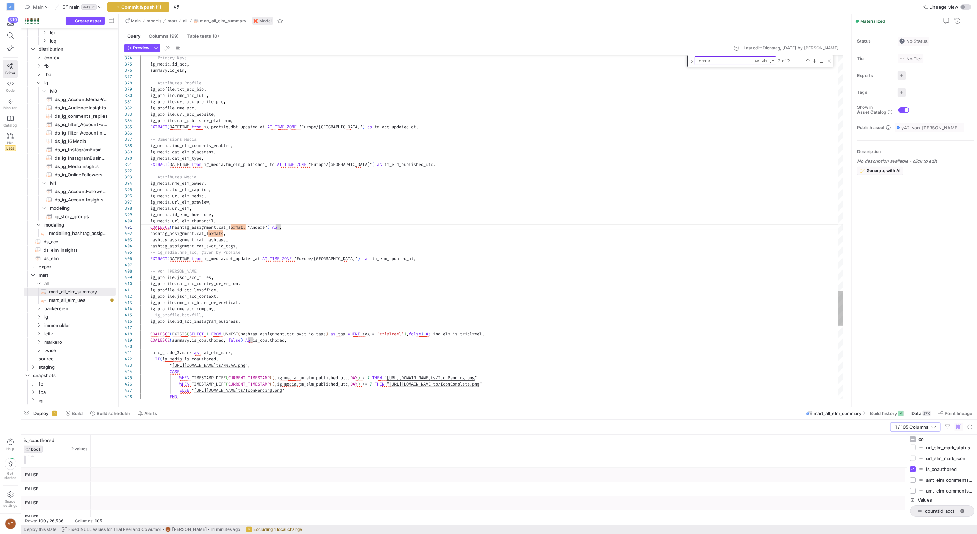
type textarea "COALESCE(hashtag_assignment.cat_format, "Andere") AS cat_format, hashtag_assign…"
click at [150, 7] on span "Commit & push (1)" at bounding box center [142, 7] width 40 height 6
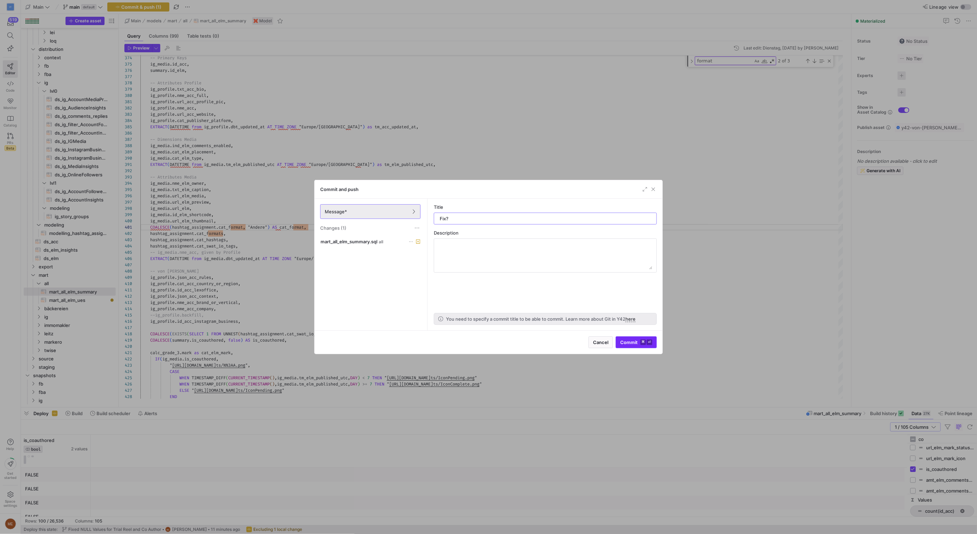
type input "Fix?"
click at [646, 342] on kbd "⌘" at bounding box center [644, 342] width 6 height 6
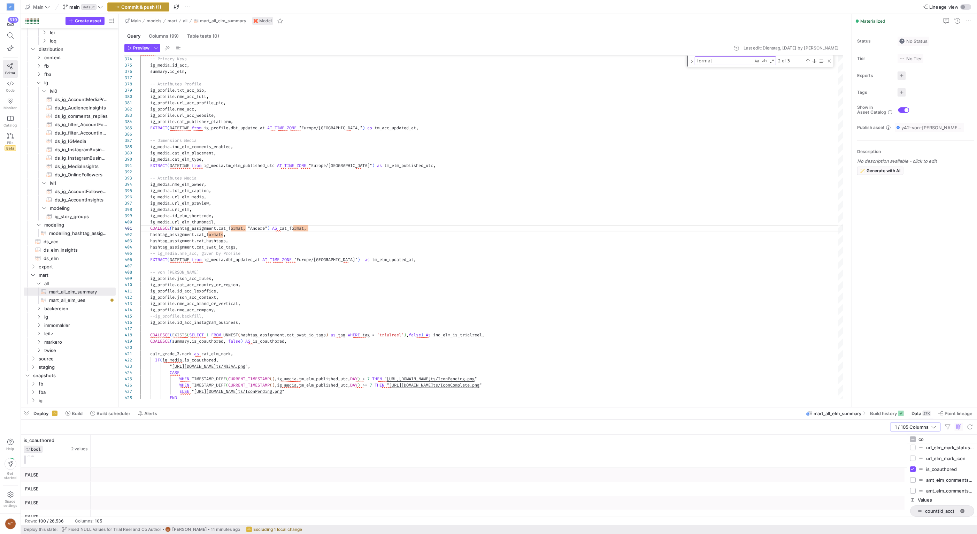
click at [159, 9] on span "Commit & push (1)" at bounding box center [142, 7] width 40 height 6
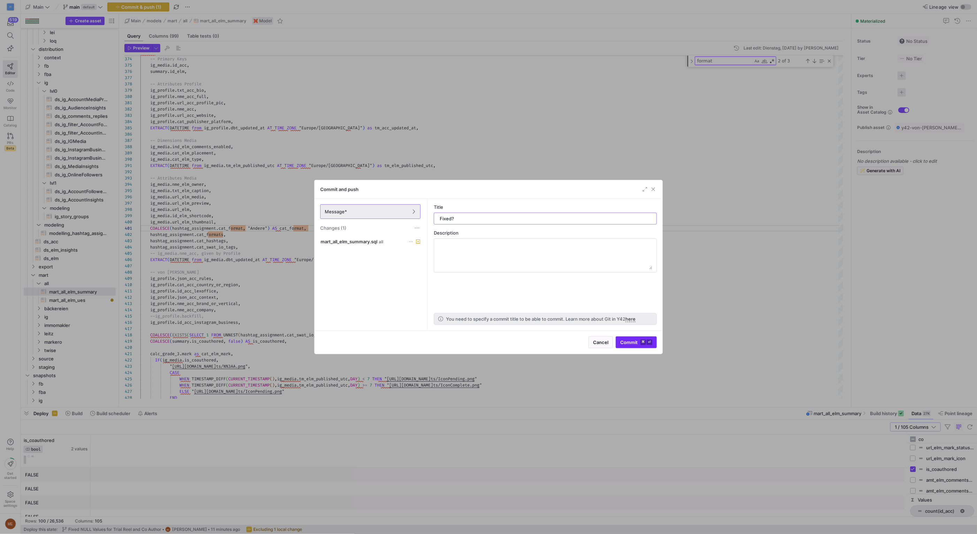
type input "Fixed?"
click at [630, 345] on span "submit" at bounding box center [636, 342] width 40 height 11
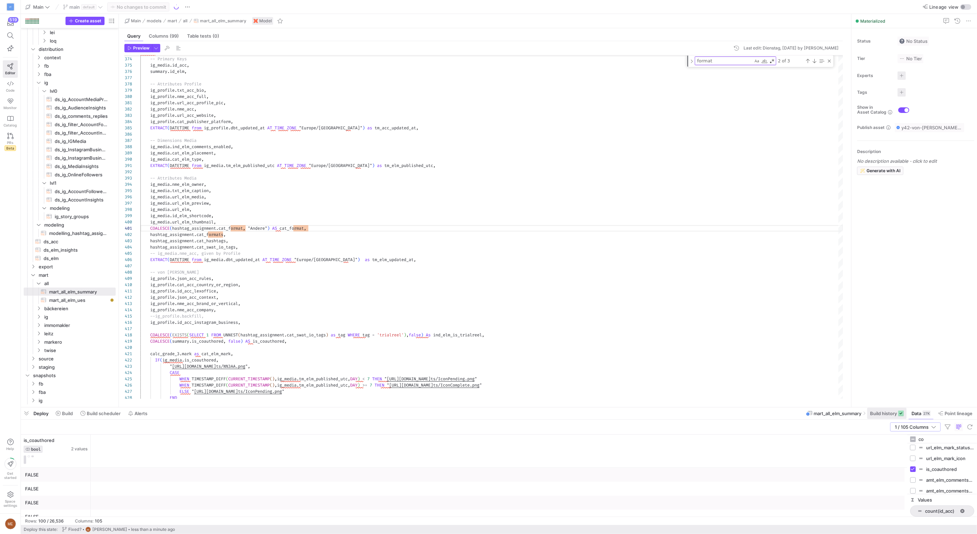
click at [873, 419] on span at bounding box center [886, 413] width 39 height 11
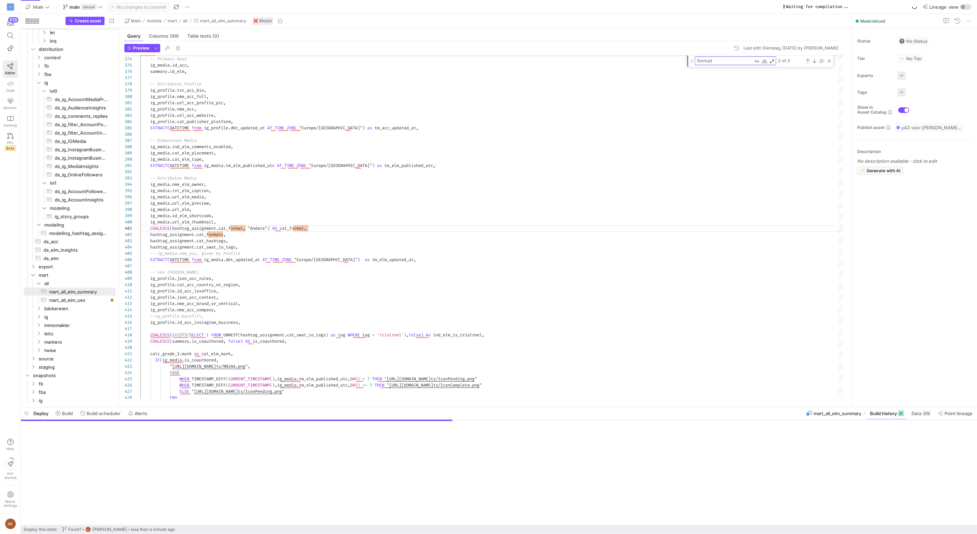
click at [875, 416] on div "mart_all_elm_summary Build history Data 27K Point lineage" at bounding box center [891, 413] width 171 height 12
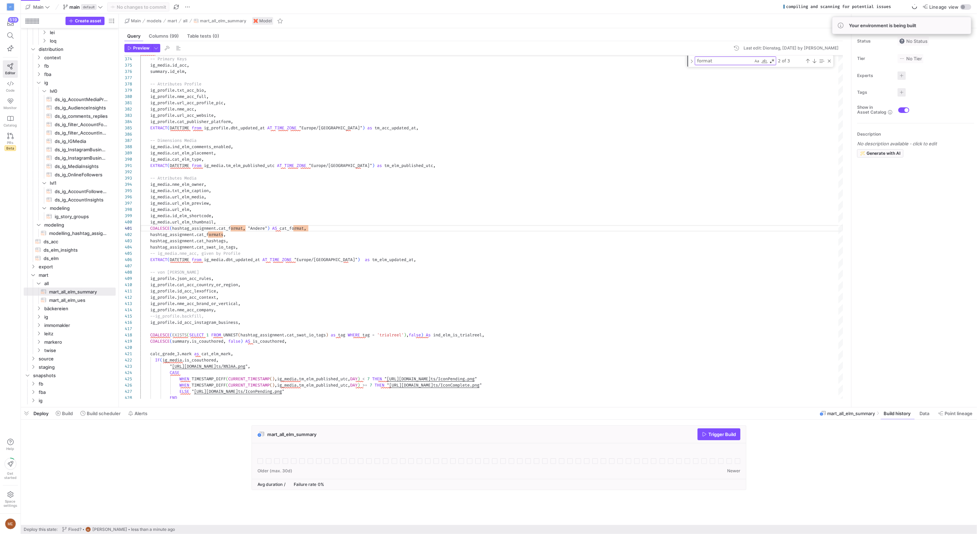
click at [742, 438] on div "mart_all_elm_summary Trigger Build" at bounding box center [499, 434] width 494 height 18
click at [732, 437] on span "Trigger Build" at bounding box center [722, 434] width 28 height 6
click at [882, 446] on div "mart_all_elm_summary Trigger Build" at bounding box center [497, 459] width 953 height 69
click at [929, 413] on span "Data" at bounding box center [925, 414] width 11 height 6
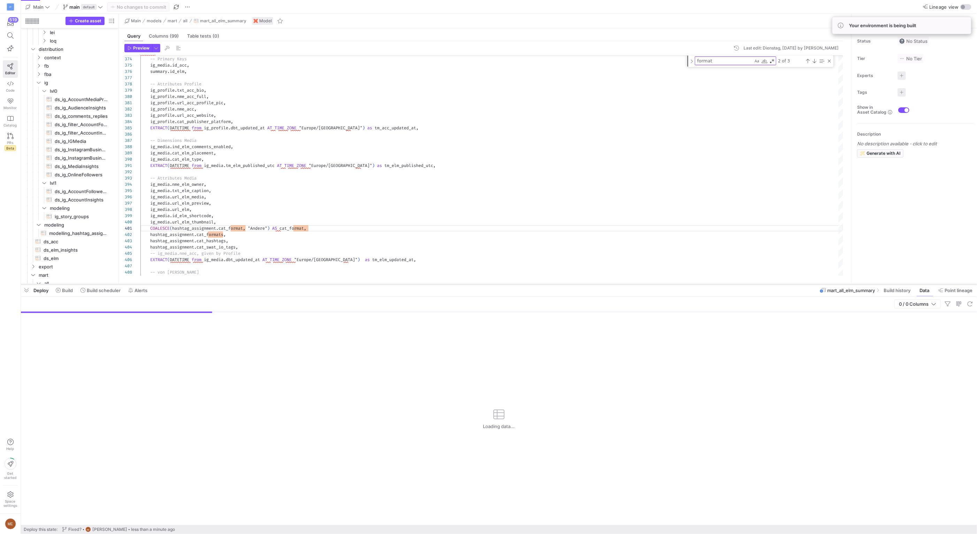
scroll to position [612, 0]
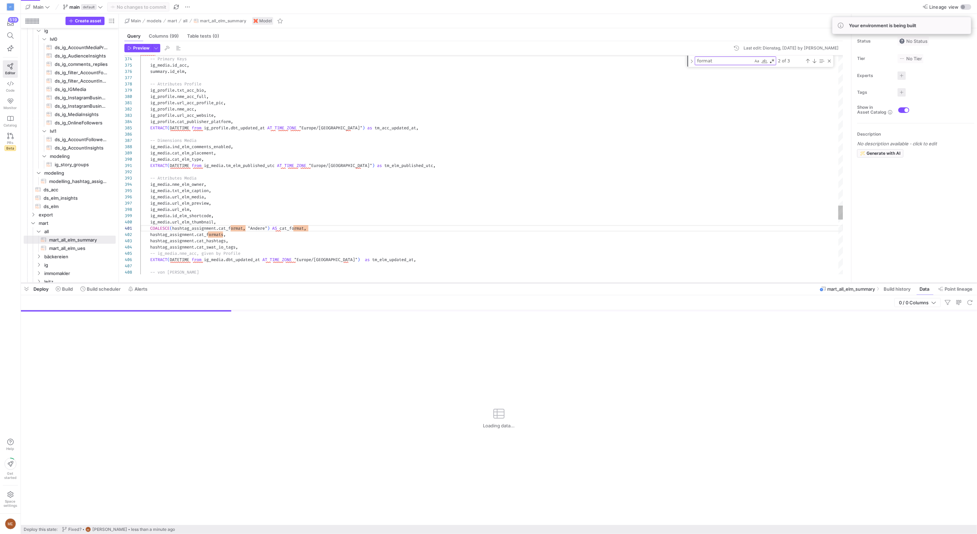
drag, startPoint x: 673, startPoint y: 407, endPoint x: 655, endPoint y: 282, distance: 125.7
click at [655, 282] on div at bounding box center [499, 283] width 956 height 3
click at [883, 285] on span at bounding box center [898, 288] width 34 height 11
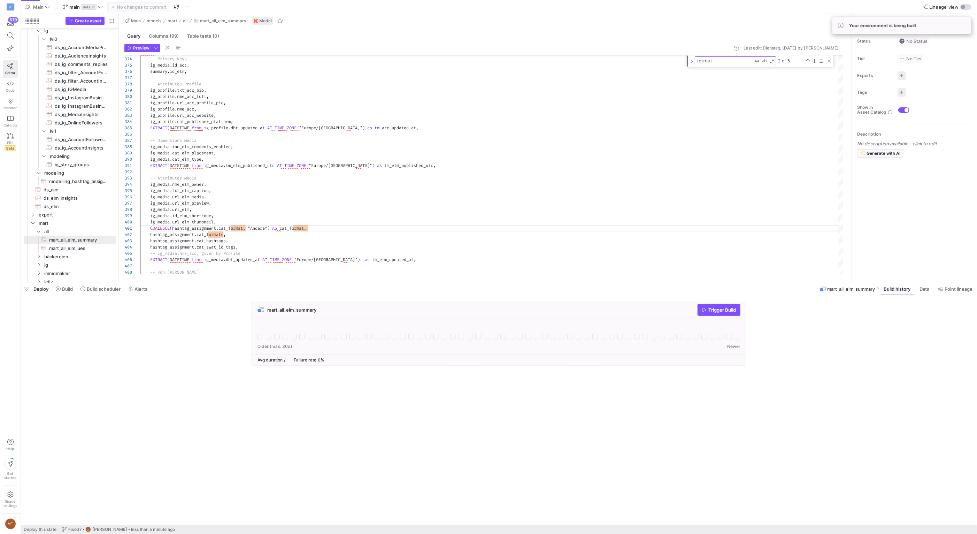
click at [725, 303] on div "mart_all_elm_summary Trigger Build" at bounding box center [499, 310] width 494 height 18
click at [728, 309] on span "Trigger Build" at bounding box center [722, 310] width 28 height 6
click at [165, 322] on div "mart_all_elm_summary Trigger Build" at bounding box center [497, 335] width 953 height 69
click at [69, 292] on span at bounding box center [64, 288] width 23 height 11
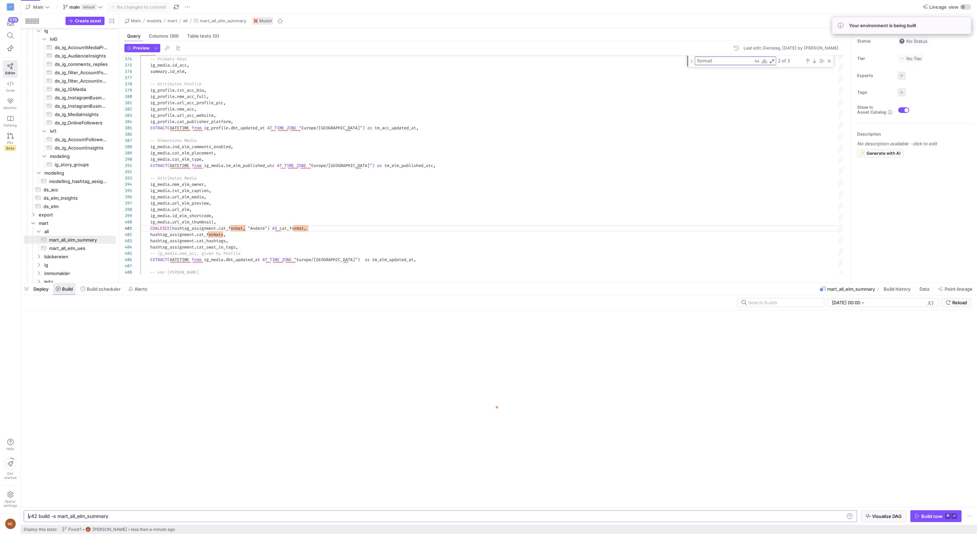
scroll to position [0, 80]
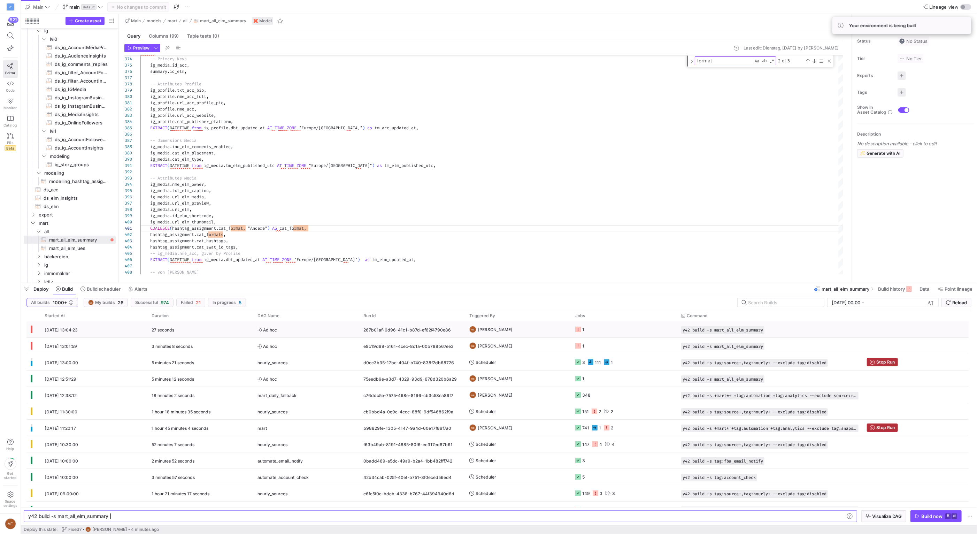
click at [576, 328] on icon "Press SPACE to select this row." at bounding box center [578, 330] width 6 height 6
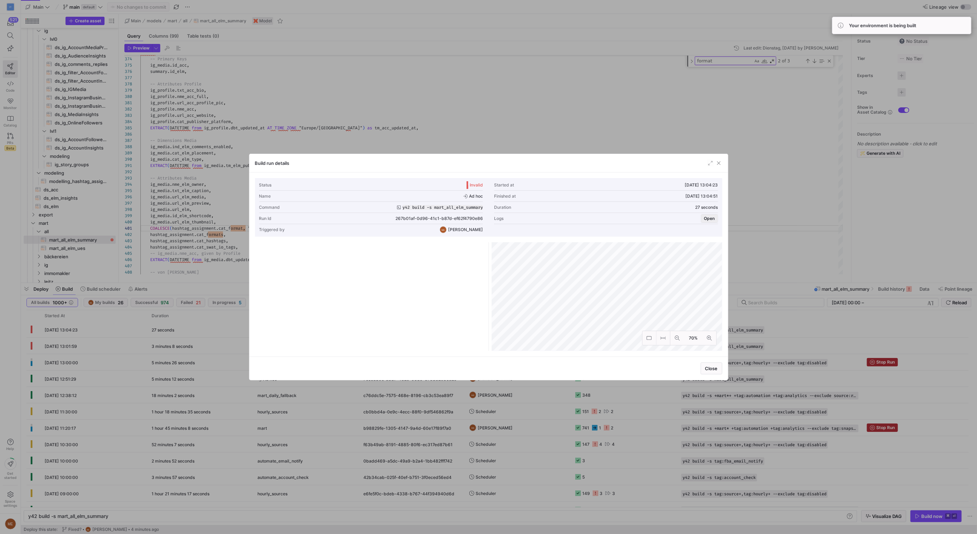
click at [700, 216] on div "Logs Open" at bounding box center [606, 218] width 224 height 11
click at [708, 216] on span "Open" at bounding box center [709, 218] width 11 height 5
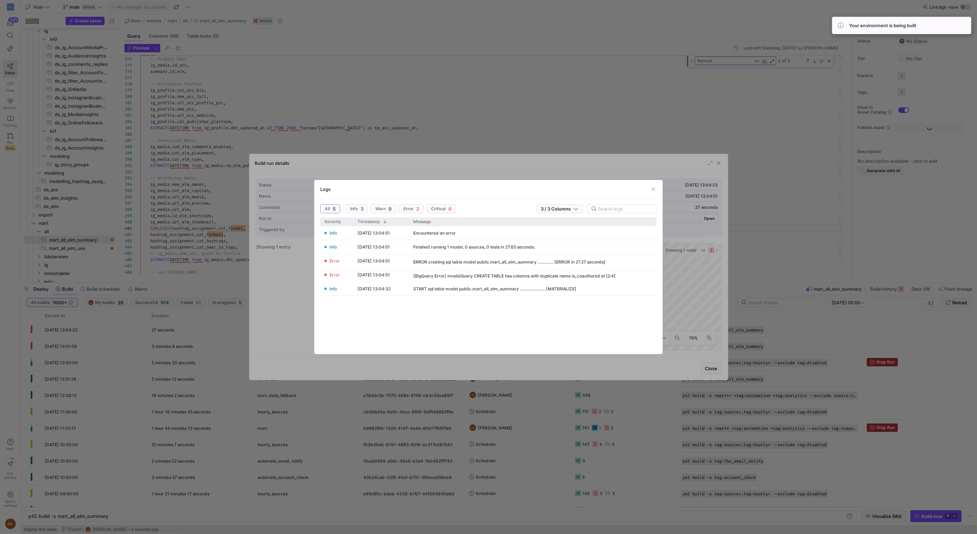
click at [676, 264] on div at bounding box center [488, 267] width 977 height 534
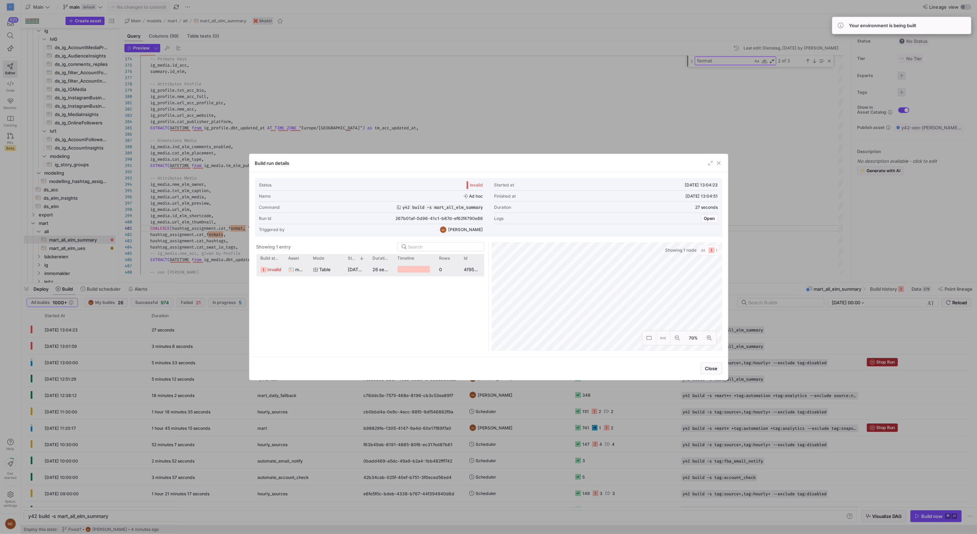
click at [271, 269] on span "invalid" at bounding box center [275, 270] width 14 height 14
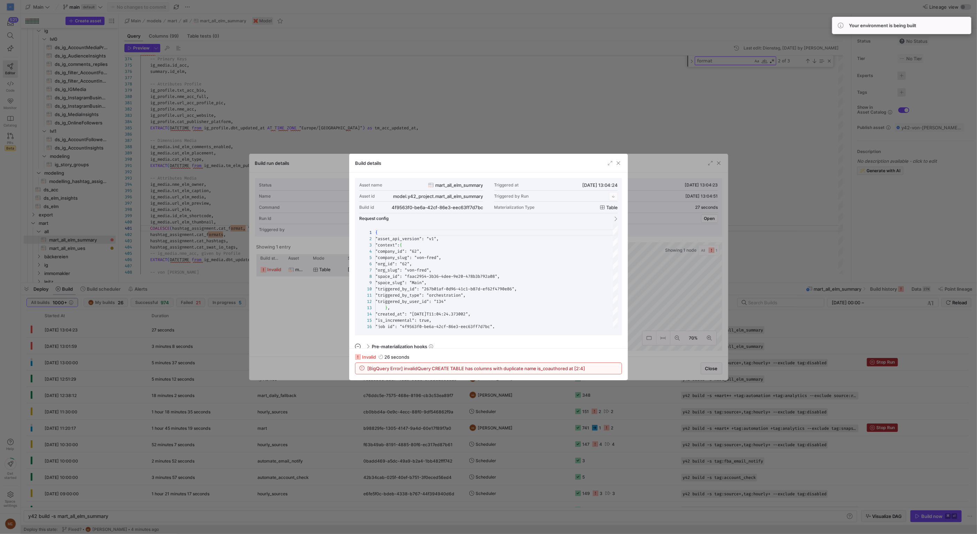
scroll to position [63, 0]
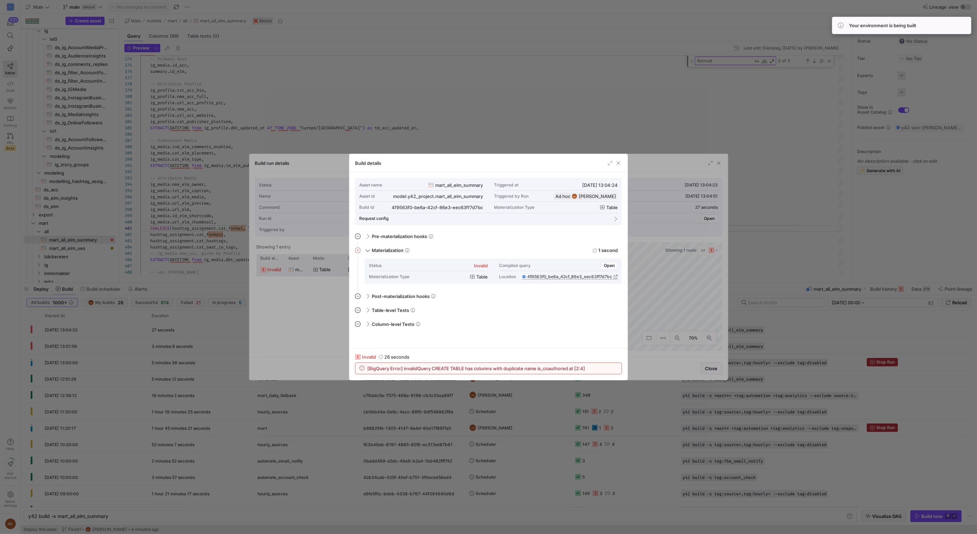
click at [565, 140] on div at bounding box center [488, 267] width 977 height 534
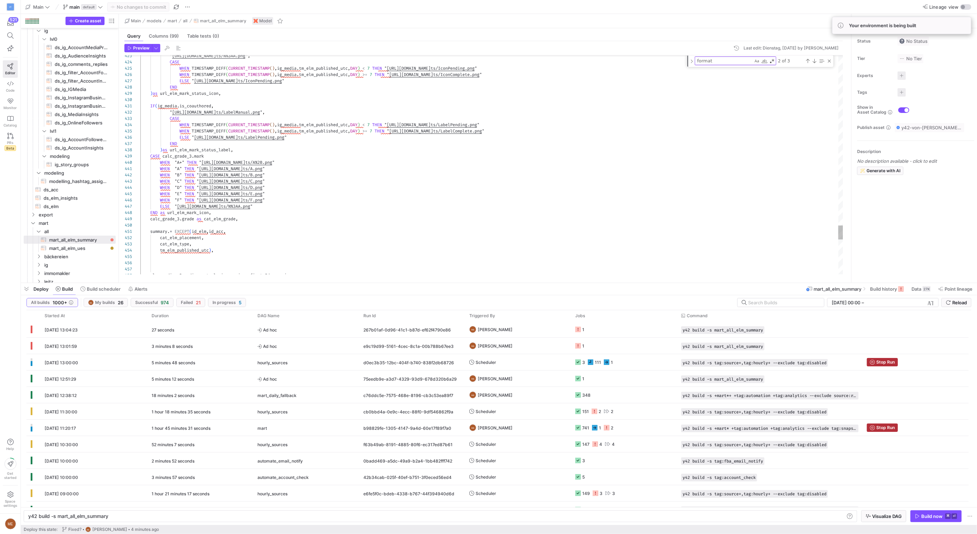
type textarea "IF(ig_media.is_coauthored, "https://storage.googleapis.com/dashboard-ui-element…"
click at [737, 63] on textarea "format" at bounding box center [724, 61] width 58 height 8
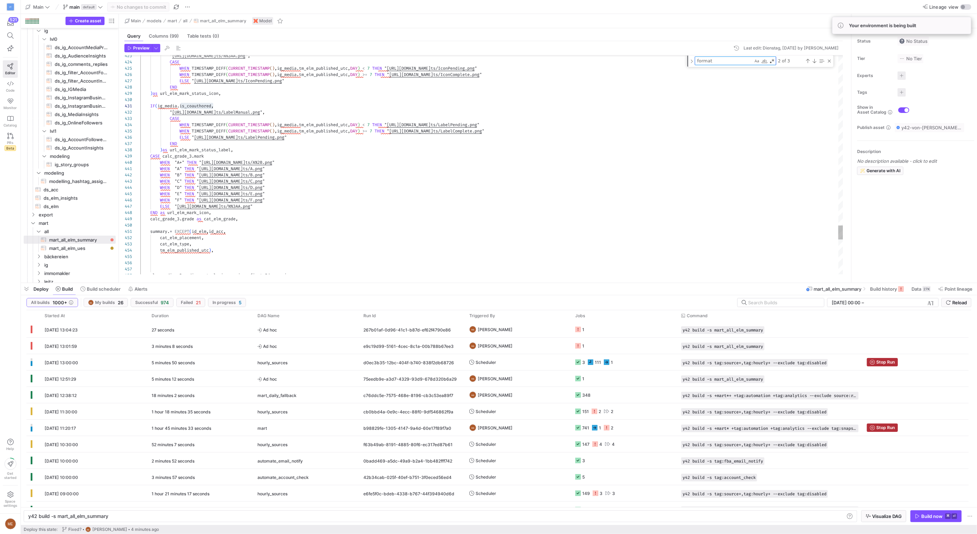
click at [737, 63] on textarea "format" at bounding box center [724, 61] width 58 height 8
click at [737, 61] on textarea "format" at bounding box center [724, 61] width 58 height 8
paste textarea "cat_"
type textarea "cat_format"
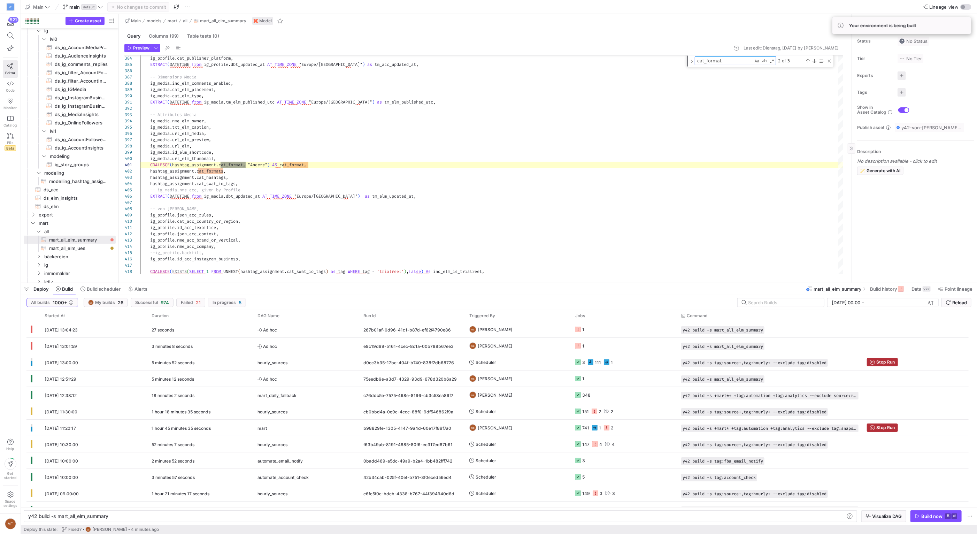
type textarea "COALESCE(hashtag_assignment.cat_format, "Andere") AS cat_format, hashtag_assign…"
click at [27, 290] on span "button" at bounding box center [26, 289] width 11 height 12
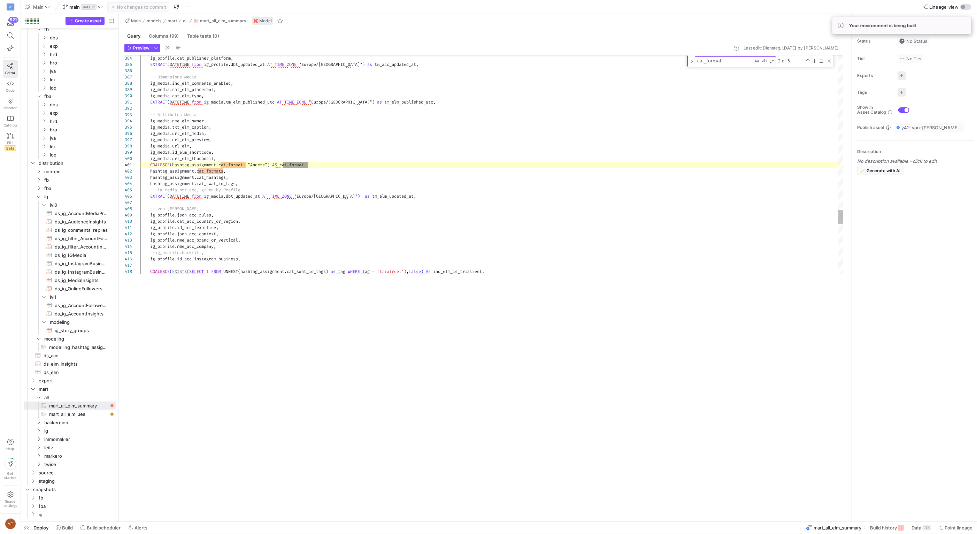
scroll to position [444, 0]
click at [721, 61] on textarea "cat_format" at bounding box center [724, 61] width 58 height 8
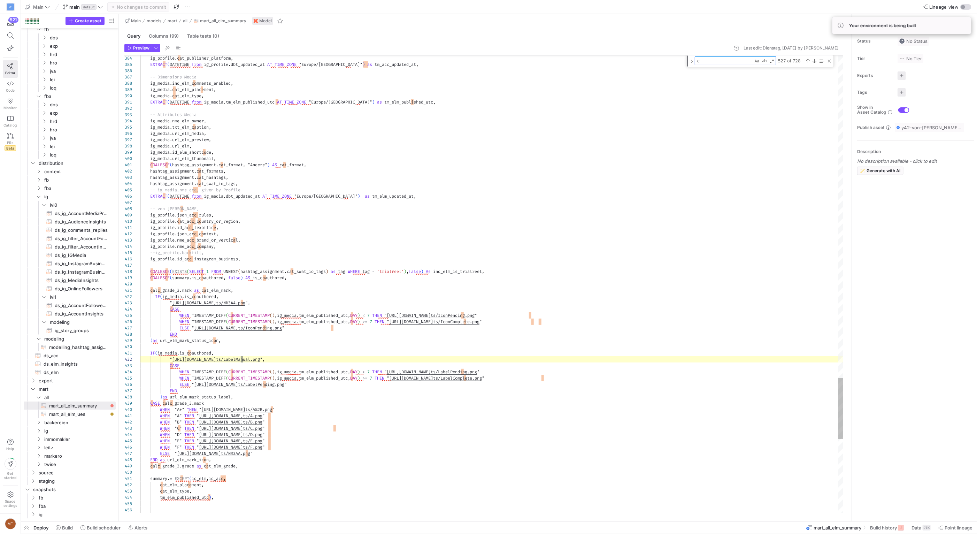
type textarea "co"
type textarea "IF(ig_media.is_coauthored, "https://storage.googleapis.com/dashboard-ui-element…"
type textarea "coa"
type textarea "ig_media.cat_elm_type, ig_media.tm_elm_published_utc, COALESCE(ig_media.is_coau…"
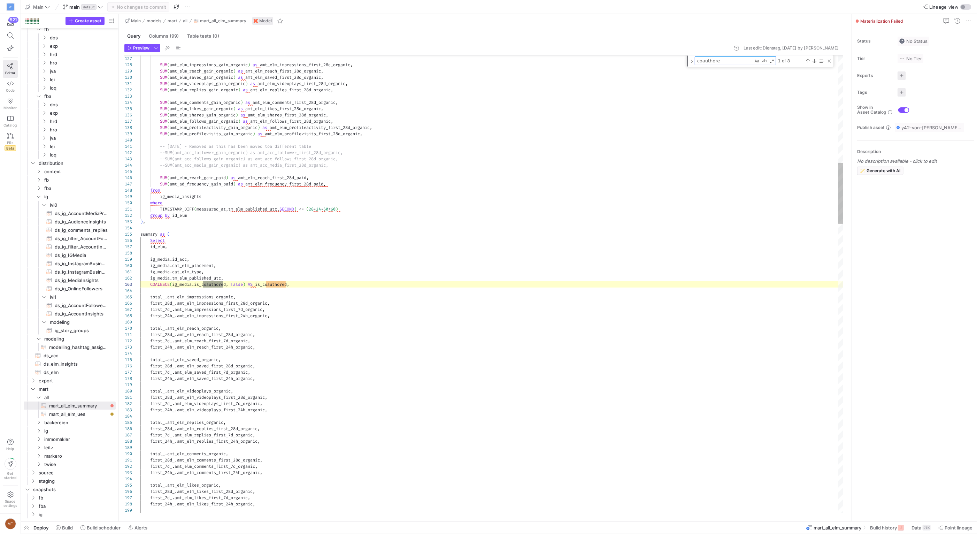
scroll to position [63, 85]
type textarea "coauthor"
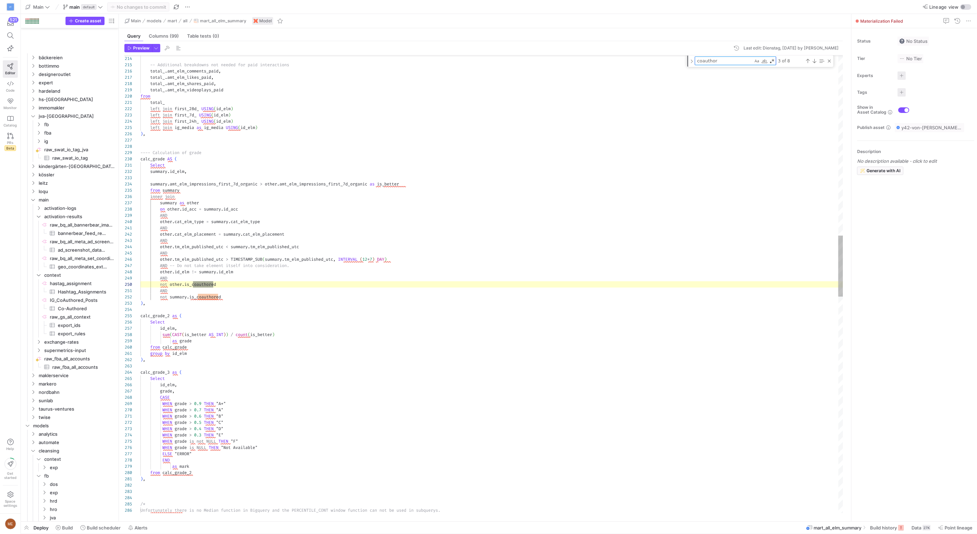
type textarea "ig_profile.id_acc_lexoffice, ig_profile.json_acc_context, ig_profile.nme_acc_br…"
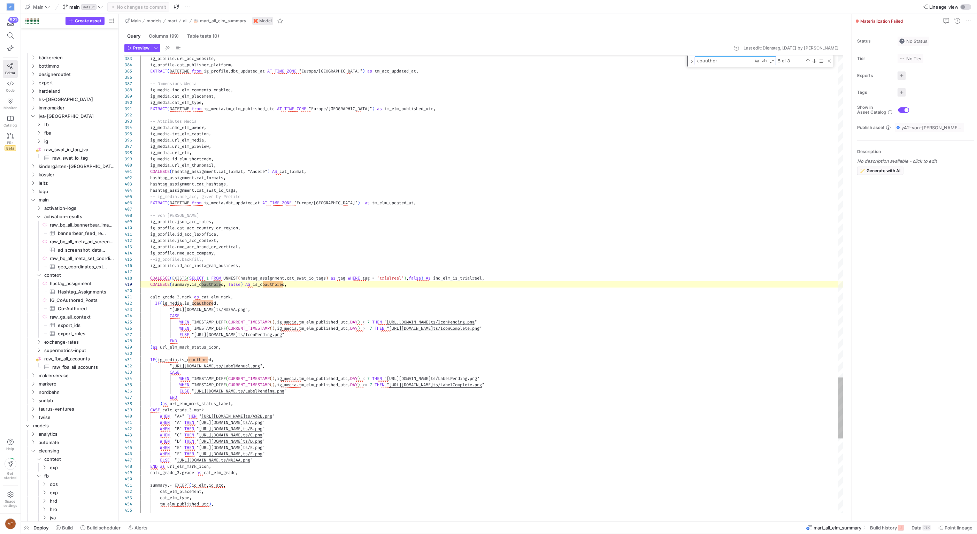
scroll to position [63, 80]
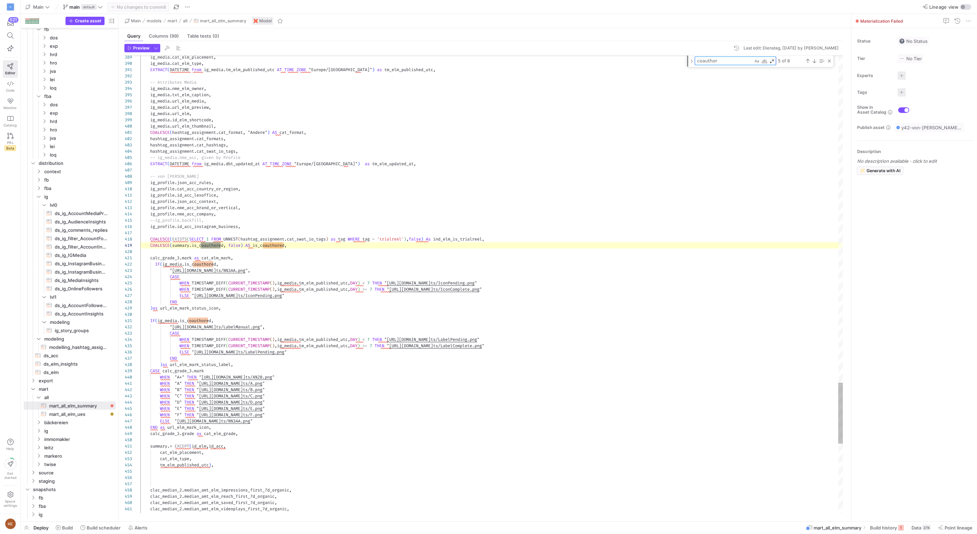
type textarea "coauthor"
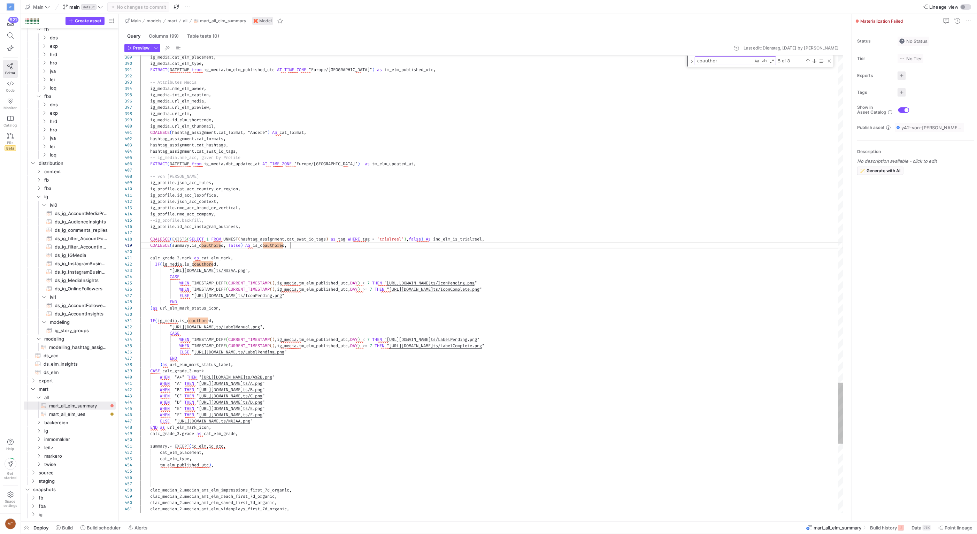
scroll to position [50, 150]
drag, startPoint x: 439, startPoint y: 226, endPoint x: 469, endPoint y: 243, distance: 34.8
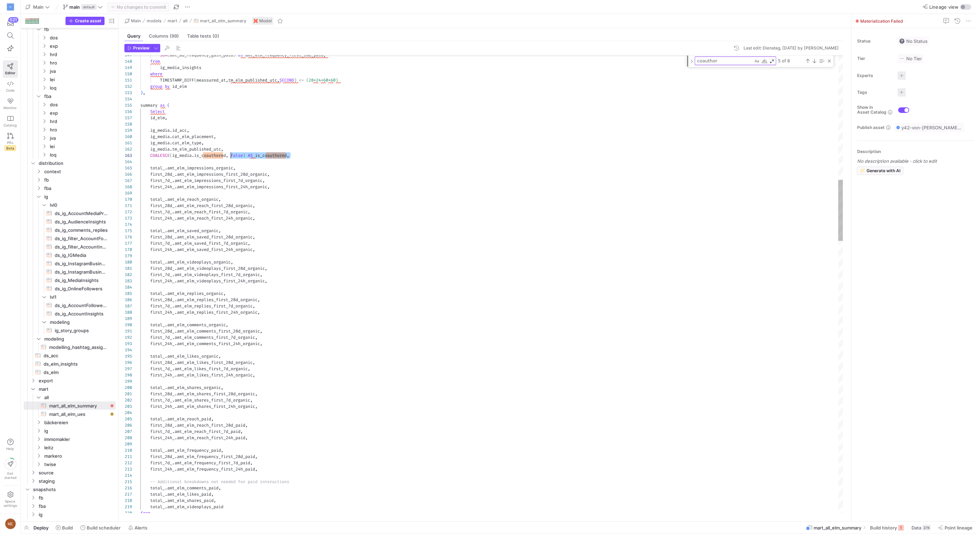
scroll to position [12, 88]
drag, startPoint x: 291, startPoint y: 154, endPoint x: 229, endPoint y: 157, distance: 62.4
drag, startPoint x: 173, startPoint y: 156, endPoint x: 150, endPoint y: 157, distance: 23.0
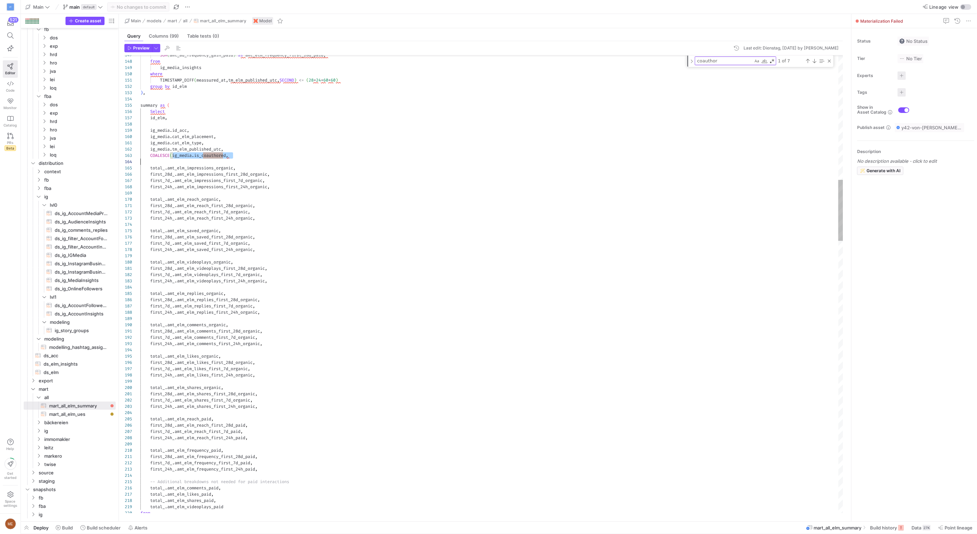
drag, startPoint x: 150, startPoint y: 157, endPoint x: 217, endPoint y: 154, distance: 67.0
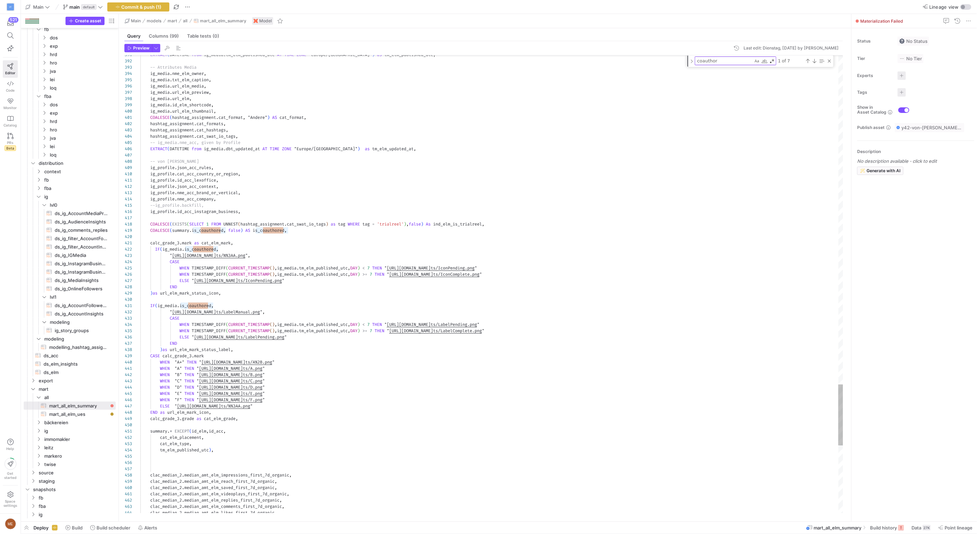
scroll to position [12, 65]
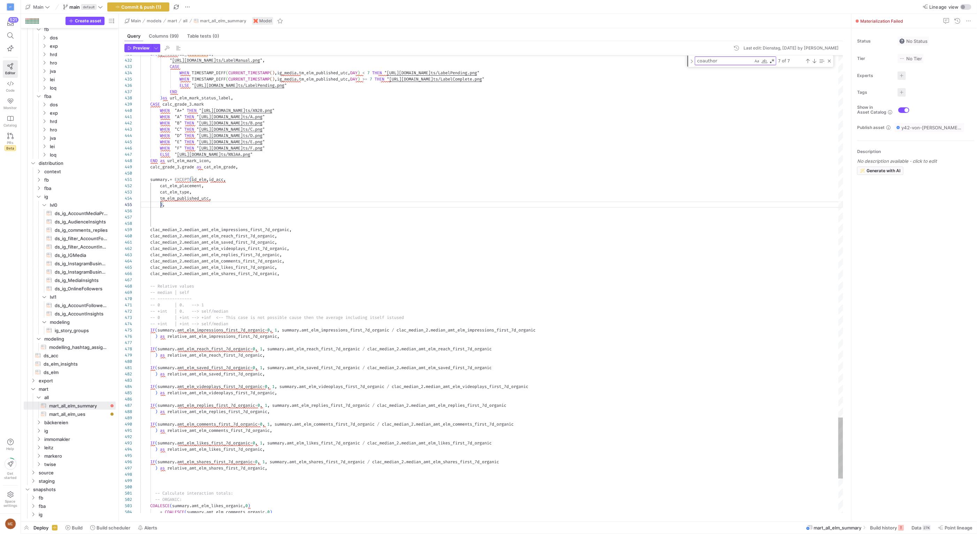
type textarea "summary.* EXCEPT(id_elm,id_acc, cat_elm_placement, cat_elm_type, tm_elm_publish…"
click at [155, 8] on span "Commit & push (1)" at bounding box center [142, 7] width 40 height 6
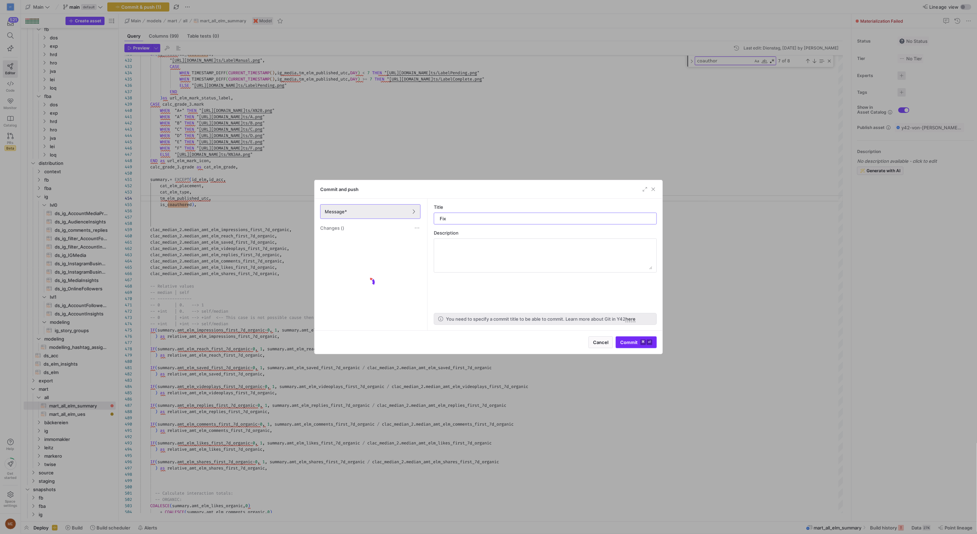
type input "Fix"
click at [641, 343] on kbd "⌘" at bounding box center [644, 342] width 6 height 6
click at [639, 344] on span "Commit ⌘ ⏎" at bounding box center [636, 342] width 32 height 6
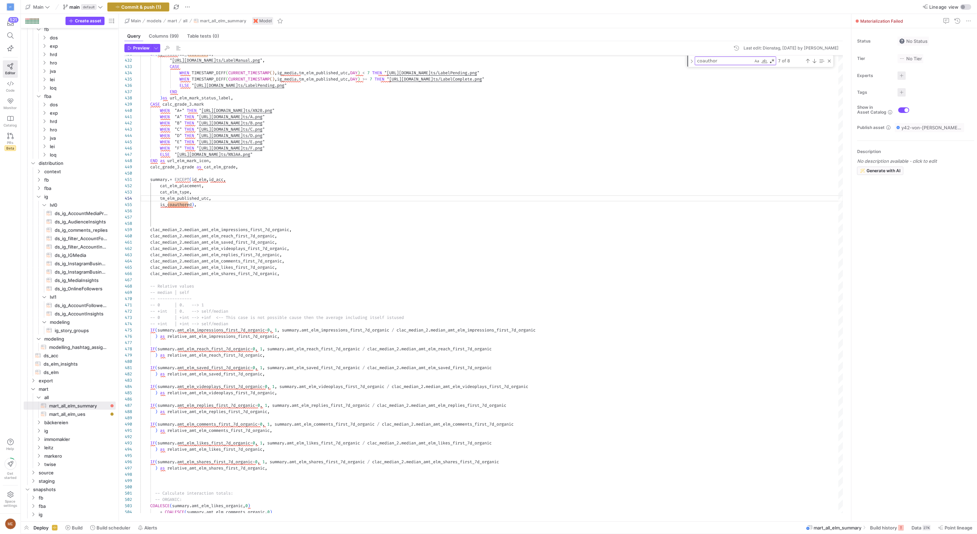
click at [152, 6] on span "Commit & push (1)" at bounding box center [142, 7] width 40 height 6
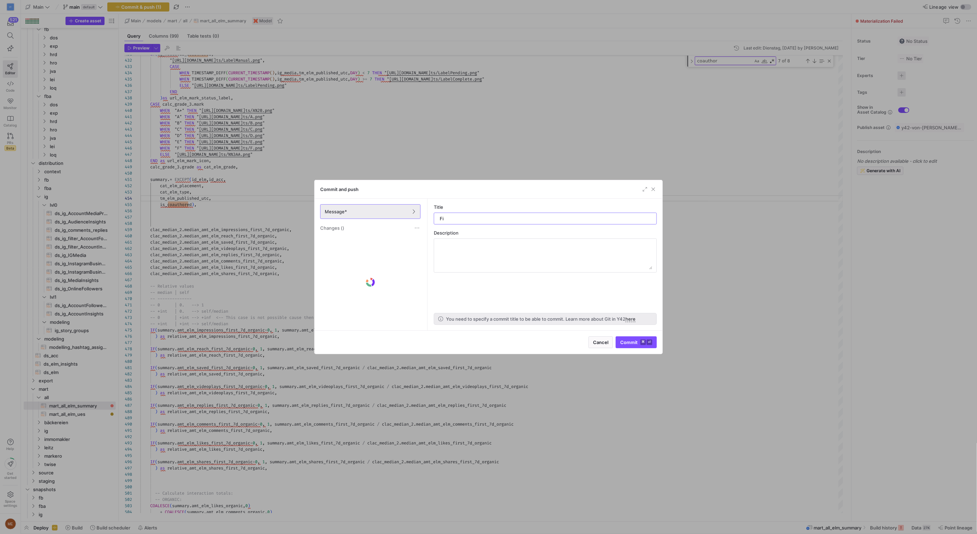
type input "Fix"
click at [623, 341] on span "Commit ⌘ ⏎" at bounding box center [636, 342] width 32 height 6
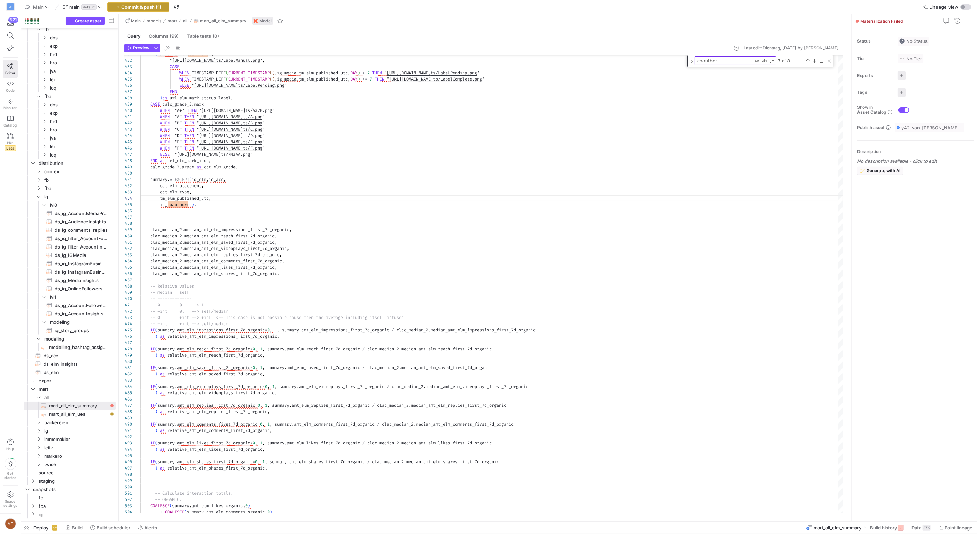
click at [158, 9] on span "Commit & push (1)" at bounding box center [142, 7] width 40 height 6
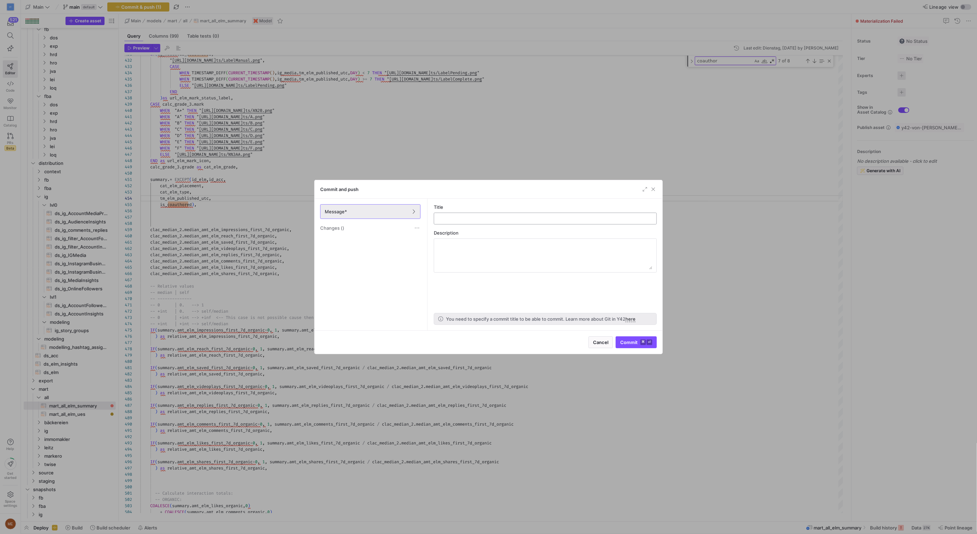
click at [519, 215] on div at bounding box center [545, 218] width 211 height 11
click at [516, 218] on input "text" at bounding box center [545, 219] width 211 height 6
type input "Fixed syntax"
click at [636, 344] on span "Commit ⌘ ⏎" at bounding box center [636, 342] width 32 height 6
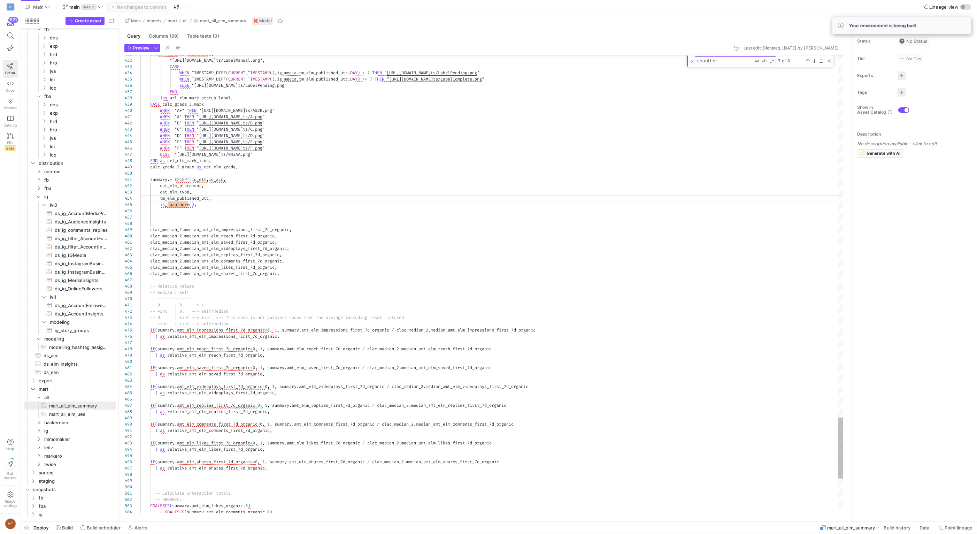
type textarea "-- 0 | 0. --> 1 -- +int | 0. --> self/median -- 0 | +int --> +inf <-- This case…"
click at [892, 522] on div at bounding box center [499, 521] width 956 height 3
click at [898, 526] on span "Build history" at bounding box center [897, 528] width 27 height 6
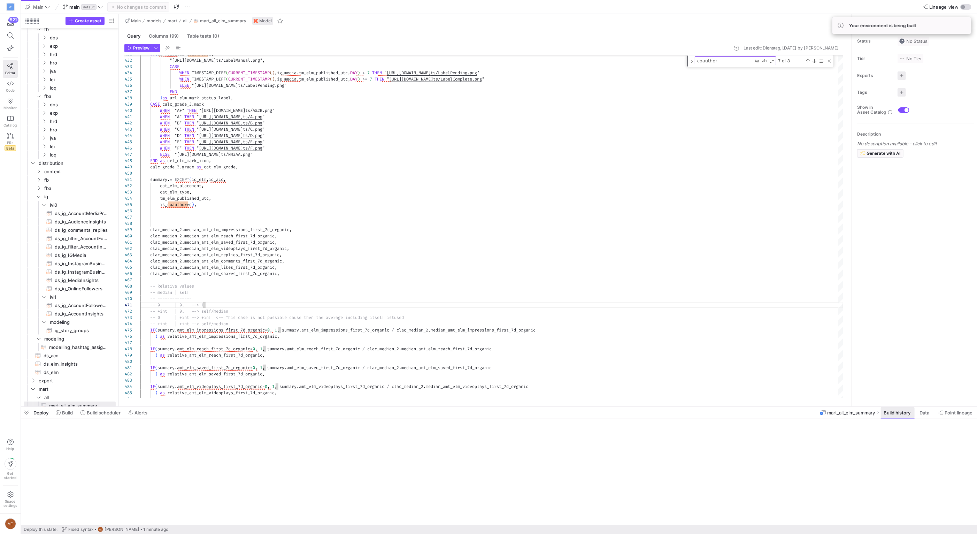
scroll to position [559, 0]
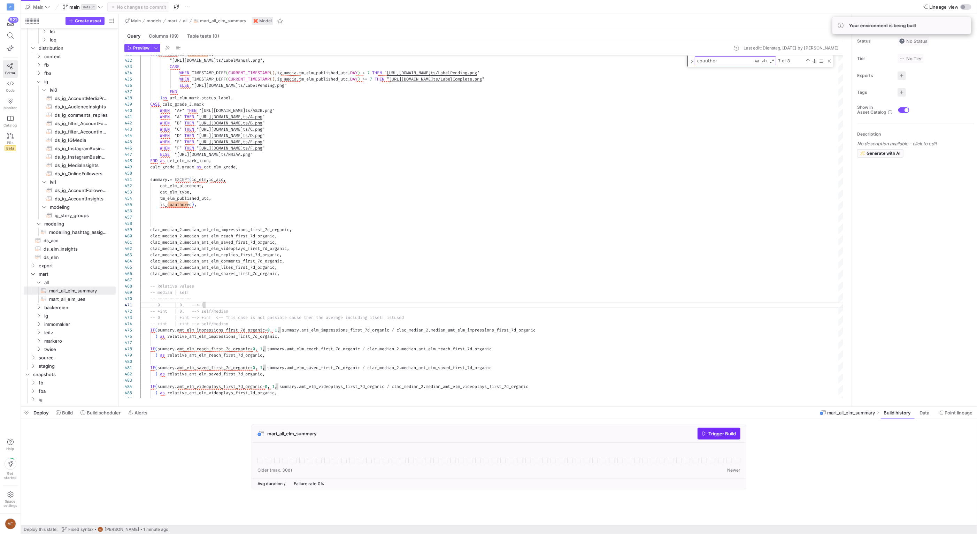
click at [715, 435] on span "Trigger Build" at bounding box center [722, 434] width 28 height 6
click at [62, 417] on span at bounding box center [64, 412] width 23 height 11
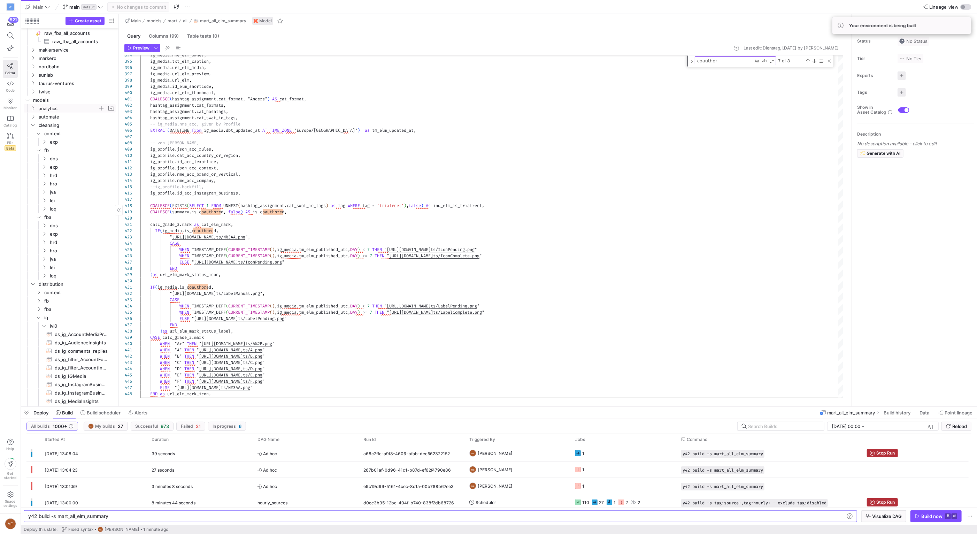
click at [62, 107] on span "analytics" at bounding box center [68, 109] width 59 height 8
click at [39, 126] on icon "Press SPACE to select this row." at bounding box center [38, 125] width 5 height 4
click at [71, 134] on span "analytics_ig_lei_monthly_report​​​​​​​​​​" at bounding box center [78, 134] width 59 height 8
type textarea "------------------ -- Account Data -- ------------------ -- Prepare Account Tot…"
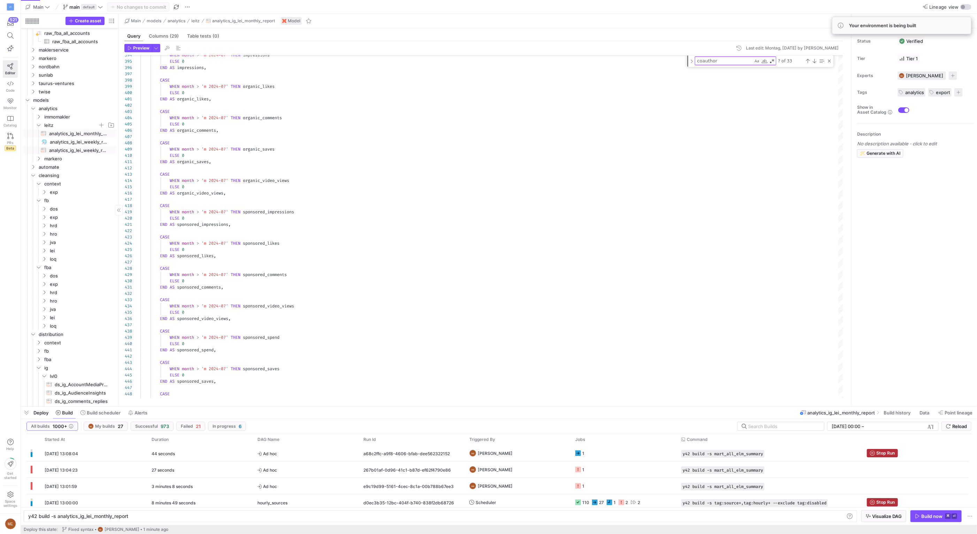
click at [70, 150] on span "analytics_ig_lei_weekly_report​​​​​​​​​​" at bounding box center [78, 150] width 59 height 8
type textarea "y42 build -s analytics_ig_lei_weekly_report"
click at [930, 417] on span at bounding box center [925, 412] width 17 height 11
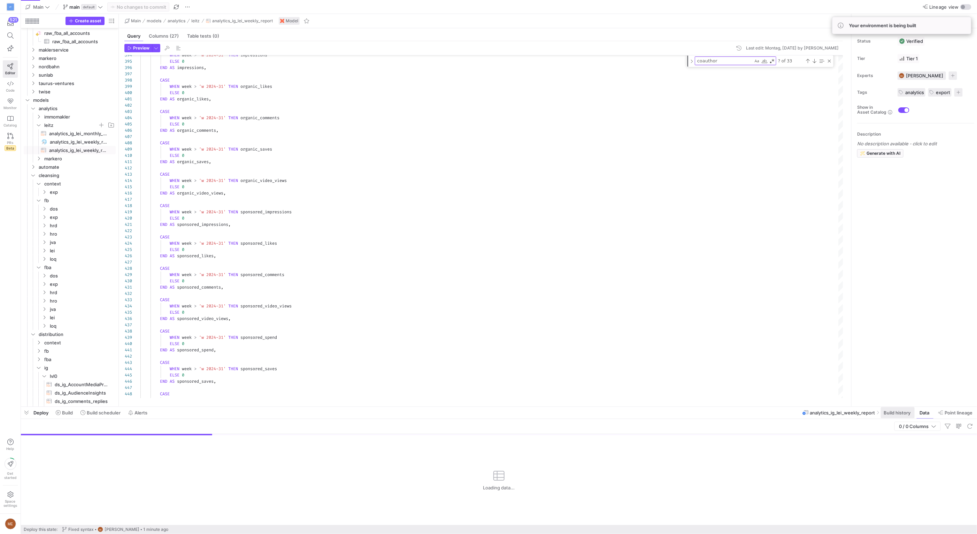
click at [891, 414] on span "Build history" at bounding box center [897, 413] width 27 height 6
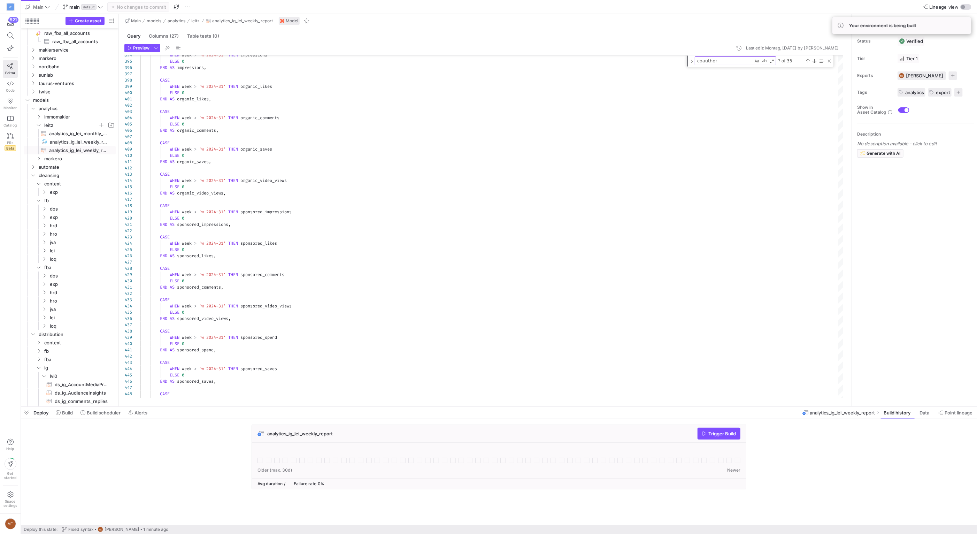
click at [149, 463] on div "analytics_ig_lei_weekly_report Trigger Build" at bounding box center [497, 458] width 953 height 69
click at [721, 431] on span "Trigger Build" at bounding box center [722, 434] width 28 height 6
click at [90, 135] on span "analytics_ig_lei_monthly_report​​​​​​​​​​" at bounding box center [78, 134] width 59 height 8
click at [724, 435] on span "Trigger Build" at bounding box center [722, 434] width 28 height 6
click at [968, 415] on span "Point lineage" at bounding box center [959, 413] width 28 height 6
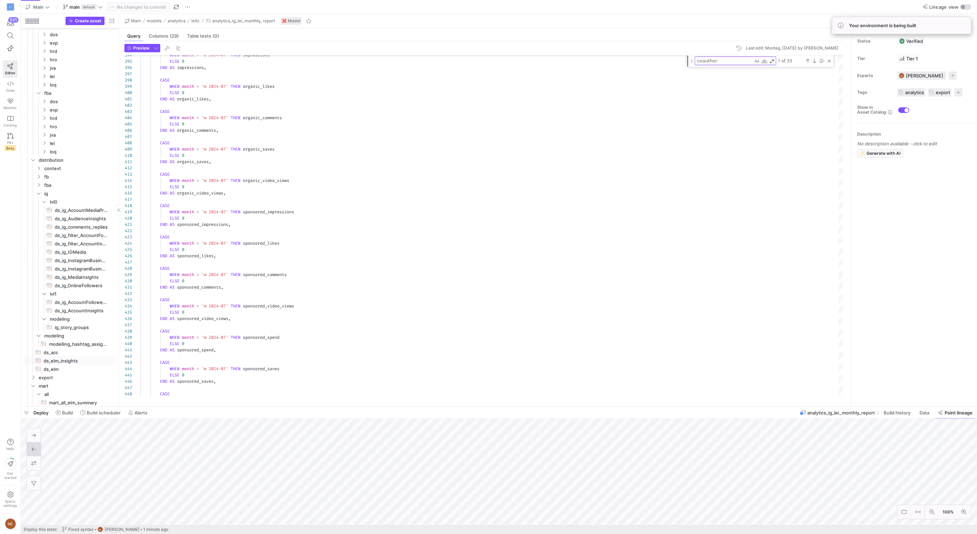
scroll to position [609, 0]
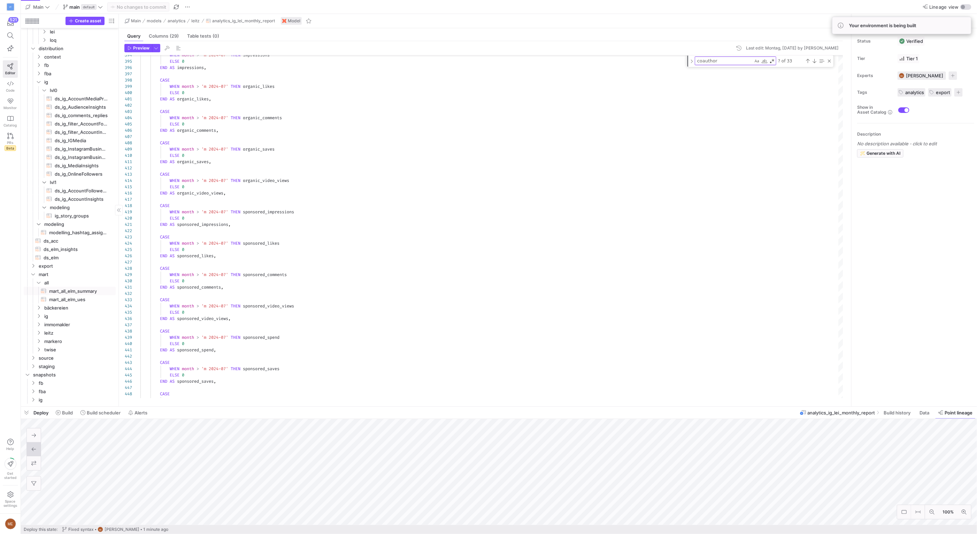
click at [89, 291] on span "mart_all_elm_summary​​​​​​​​​​" at bounding box center [78, 291] width 59 height 8
click at [900, 415] on span at bounding box center [898, 412] width 34 height 11
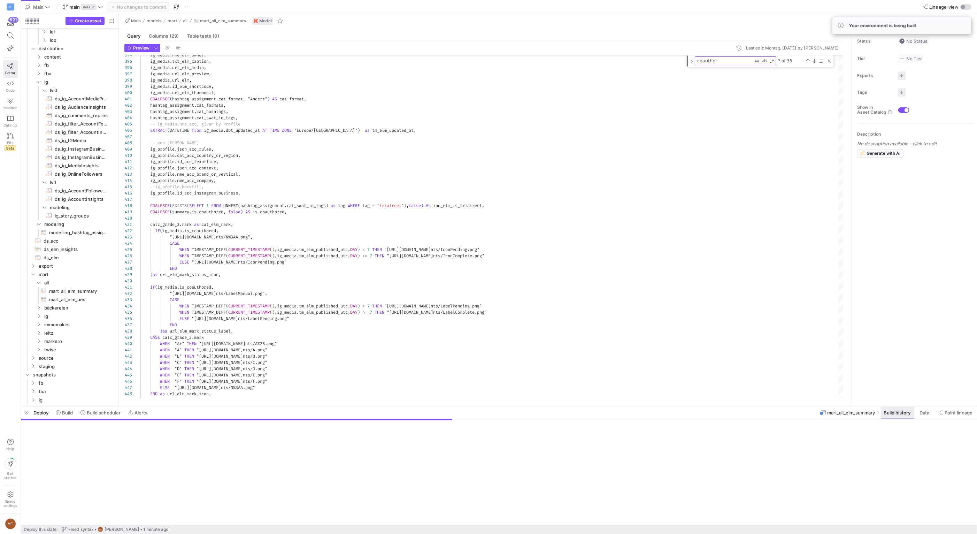
type textarea "With ig_profile AS ( SELECT * FROM {{ ref('ds_acc') }} ), ig_media AS ( SELECT *"
click at [62, 412] on span "Build" at bounding box center [64, 413] width 17 height 6
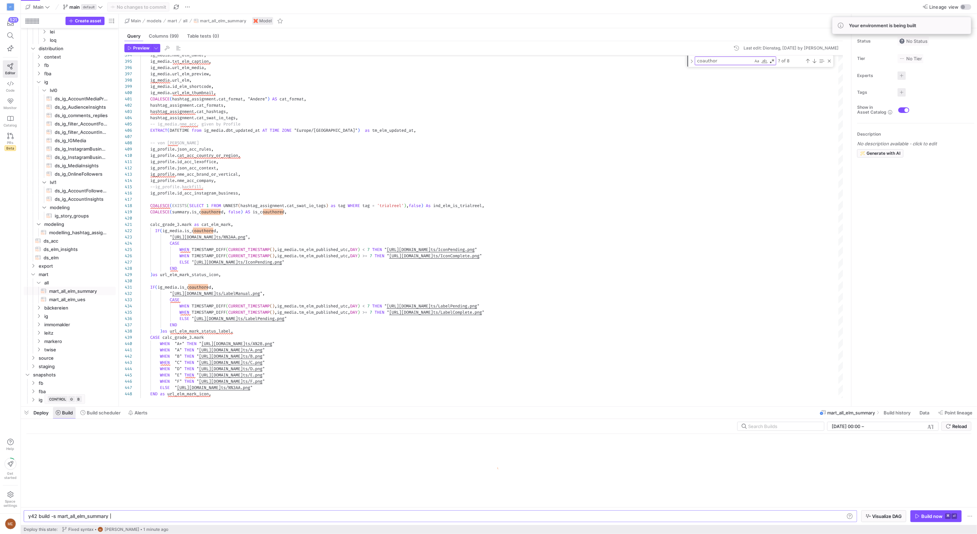
scroll to position [0, 80]
click at [66, 412] on span "Build" at bounding box center [67, 413] width 11 height 6
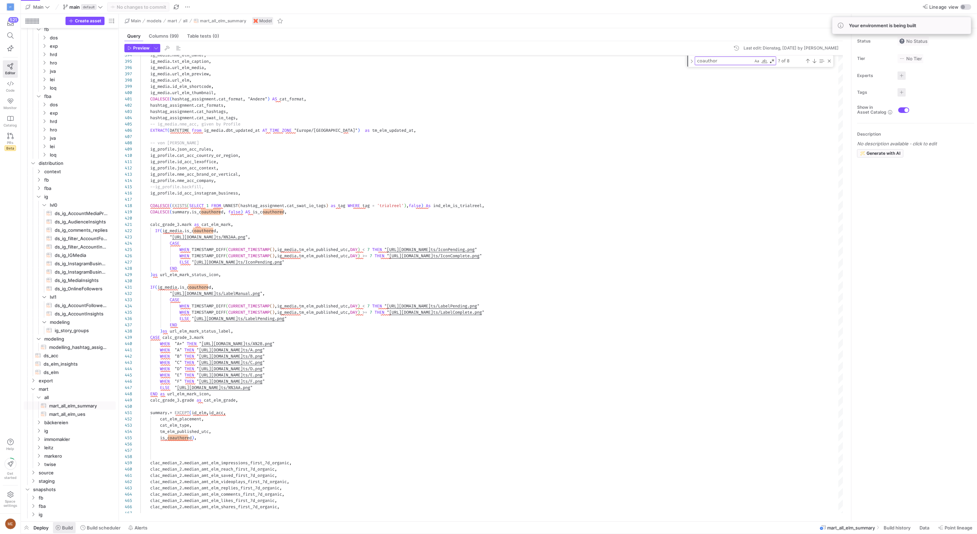
click at [71, 527] on span "Build" at bounding box center [67, 528] width 11 height 6
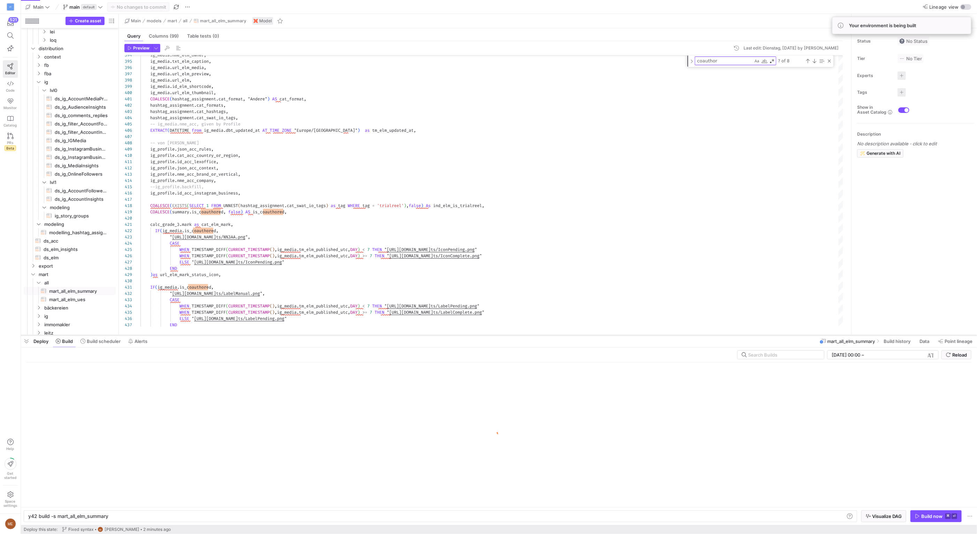
drag, startPoint x: 676, startPoint y: 408, endPoint x: 666, endPoint y: 336, distance: 72.1
click at [666, 336] on div at bounding box center [499, 335] width 956 height 3
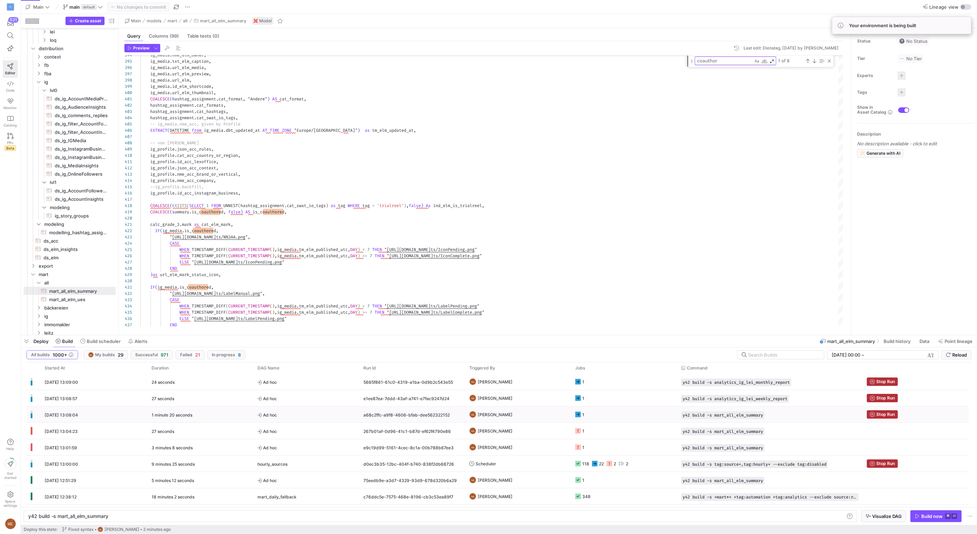
click at [582, 416] on div "1" at bounding box center [583, 414] width 2 height 16
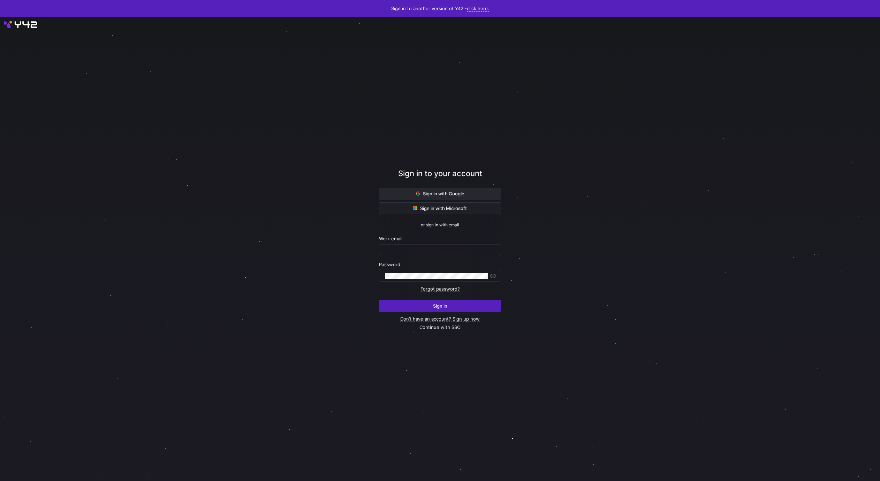
click at [434, 193] on span "Sign in with Google" at bounding box center [440, 194] width 48 height 6
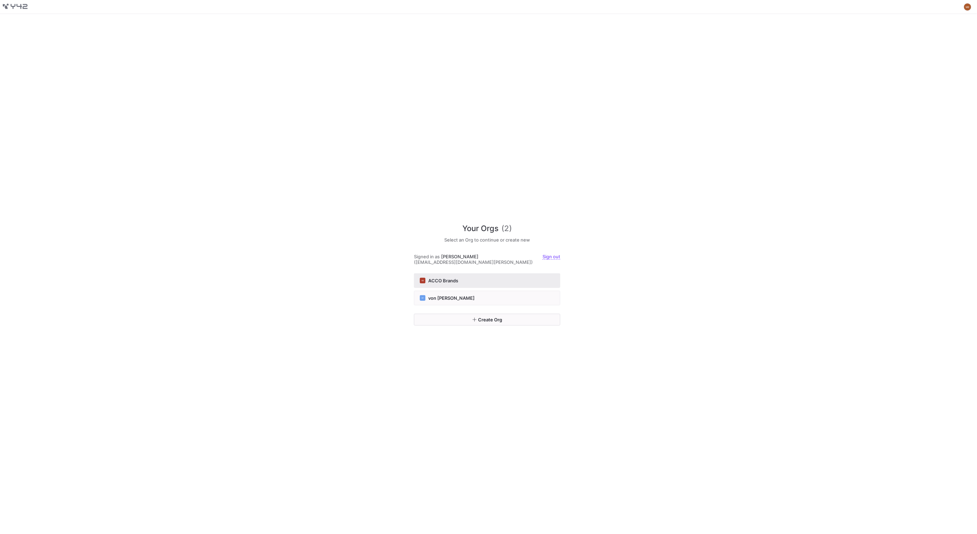
click at [484, 278] on div "AB ACCO Brands" at bounding box center [487, 281] width 135 height 6
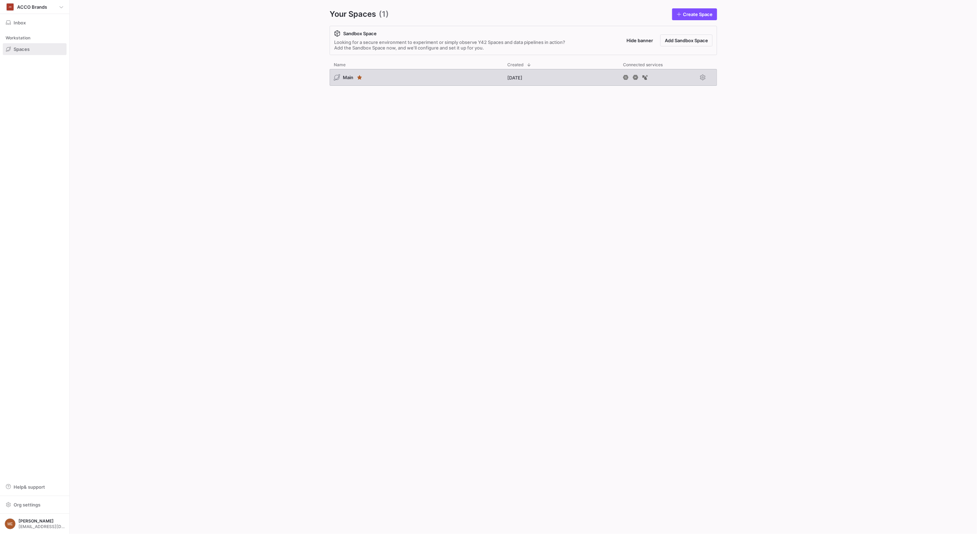
click at [350, 76] on span "Main" at bounding box center [348, 78] width 10 height 6
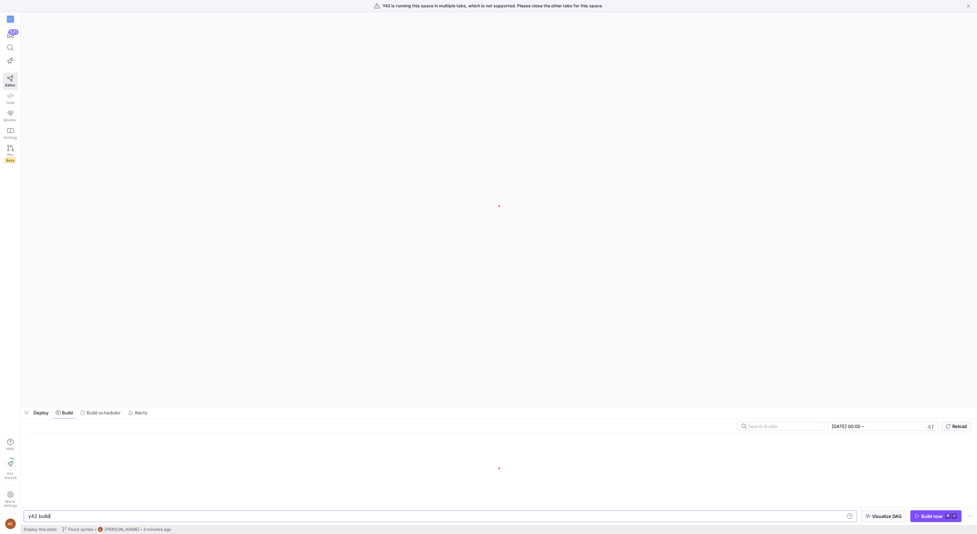
scroll to position [0, 21]
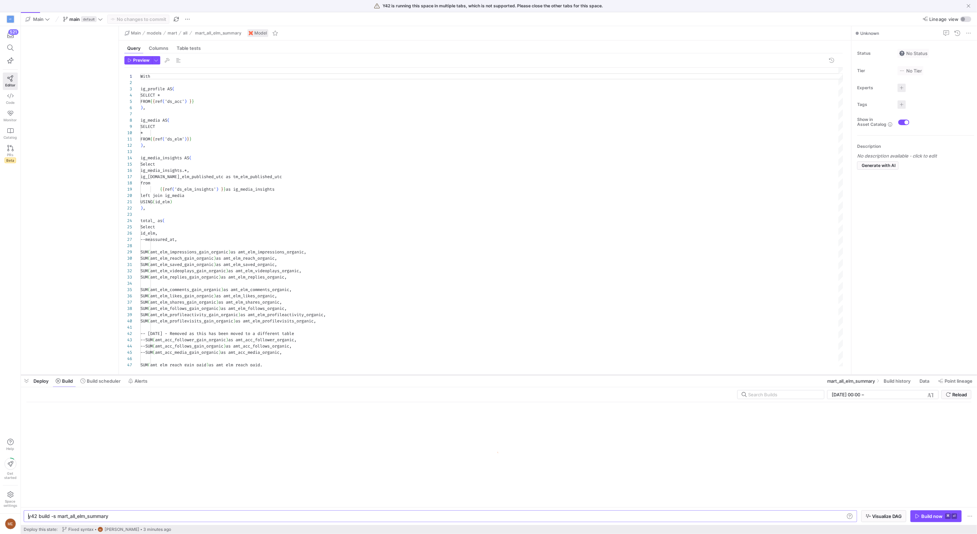
type textarea "y42 build -s mart_all_elm_summary"
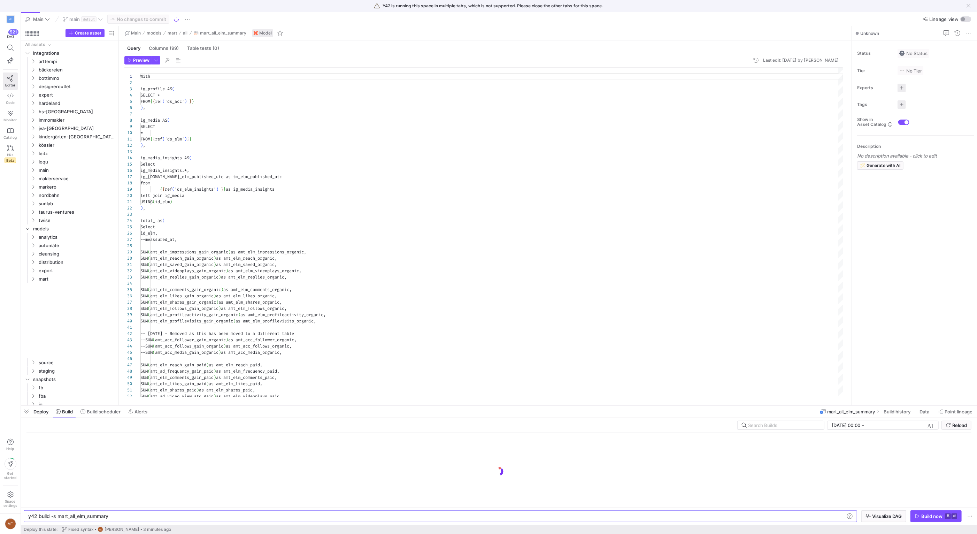
scroll to position [63, 0]
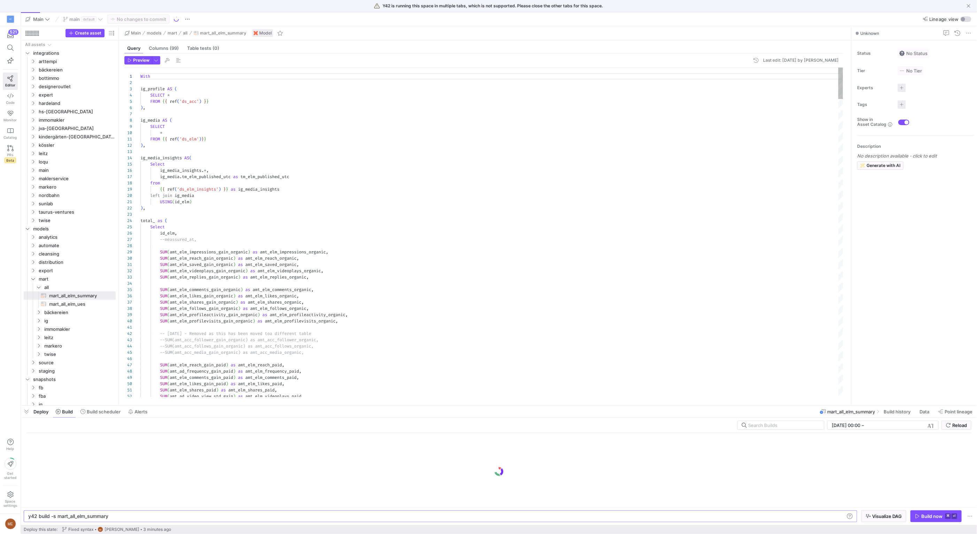
drag, startPoint x: 787, startPoint y: 407, endPoint x: 823, endPoint y: 406, distance: 36.3
click at [823, 406] on div at bounding box center [499, 405] width 956 height 3
click at [885, 410] on span "Build history" at bounding box center [897, 412] width 27 height 6
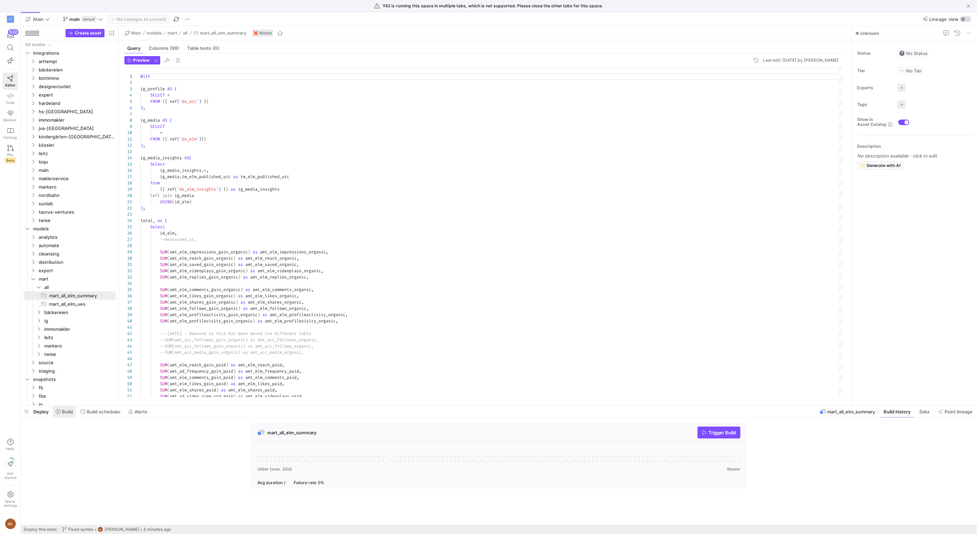
click at [65, 412] on span "Build" at bounding box center [67, 412] width 11 height 6
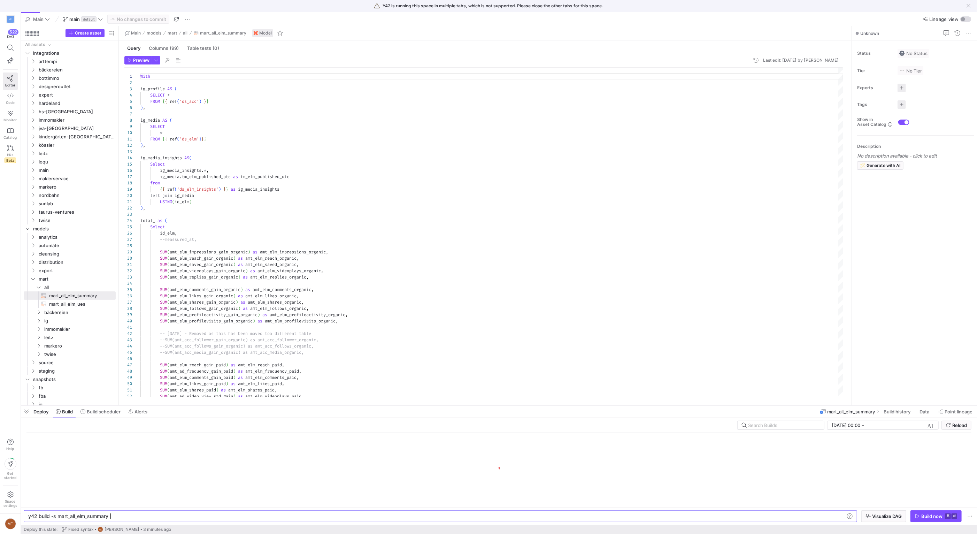
scroll to position [0, 80]
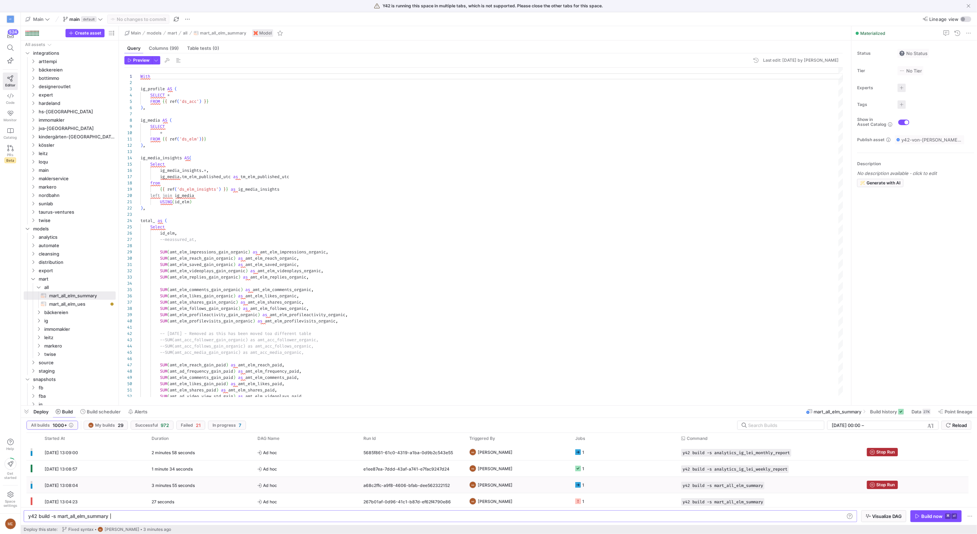
click at [489, 486] on span "[PERSON_NAME]" at bounding box center [495, 485] width 35 height 16
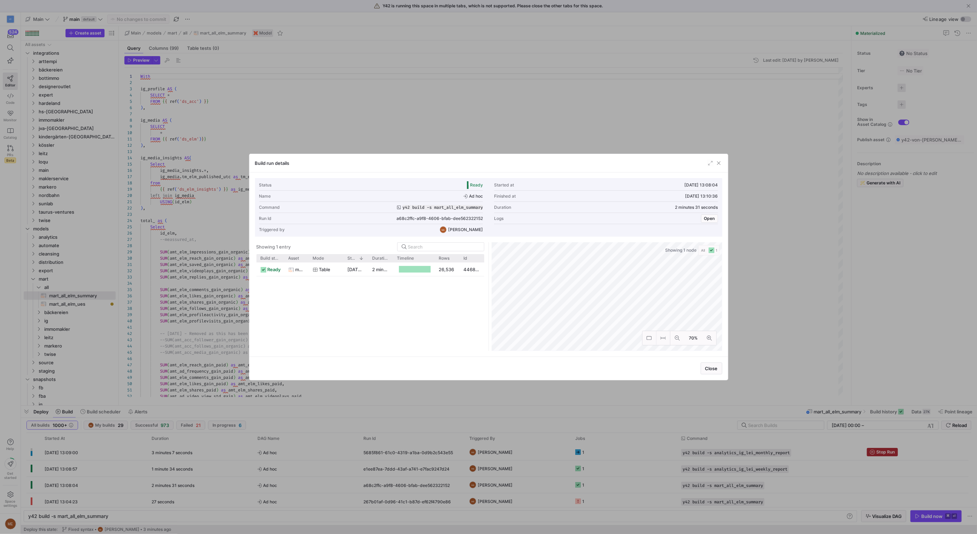
click at [781, 324] on div at bounding box center [488, 267] width 977 height 534
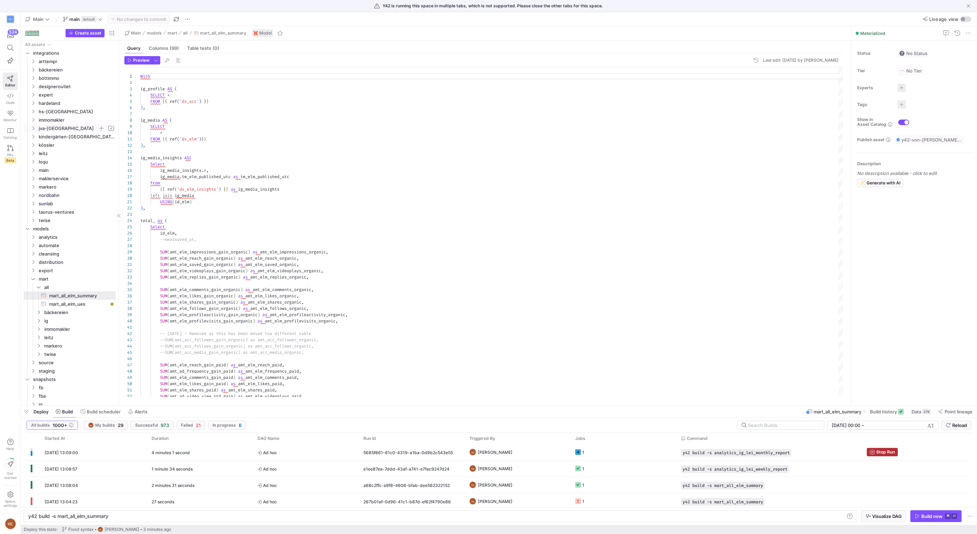
click at [59, 128] on span "jva-[GEOGRAPHIC_DATA]" at bounding box center [68, 128] width 59 height 8
click at [51, 153] on span "ig" at bounding box center [71, 153] width 54 height 8
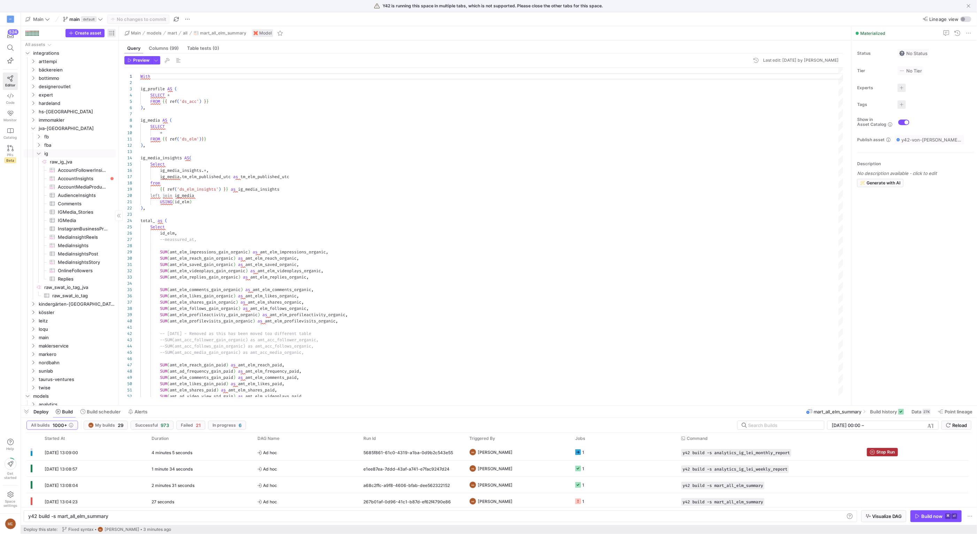
click at [113, 33] on span "button" at bounding box center [111, 33] width 8 height 8
click at [136, 63] on label "Last build status" at bounding box center [148, 63] width 39 height 6
click at [129, 63] on input "Last build status" at bounding box center [126, 63] width 6 height 6
radio input "false"
click at [144, 70] on mat-radio-button "Freshness" at bounding box center [145, 73] width 53 height 11
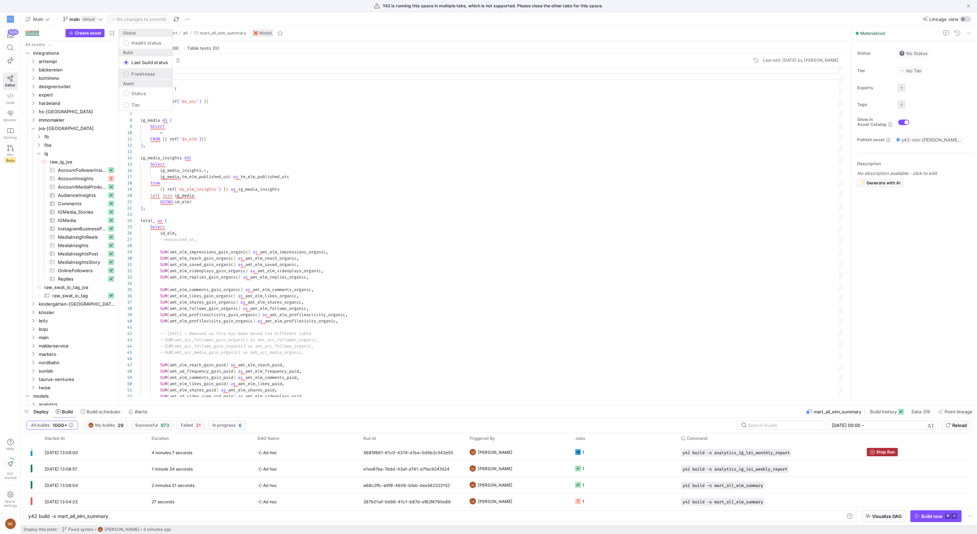
radio input "false"
radio input "true"
click at [146, 65] on label "Last build status" at bounding box center [148, 63] width 39 height 6
click at [129, 65] on input "Last build status" at bounding box center [126, 63] width 6 height 6
radio input "true"
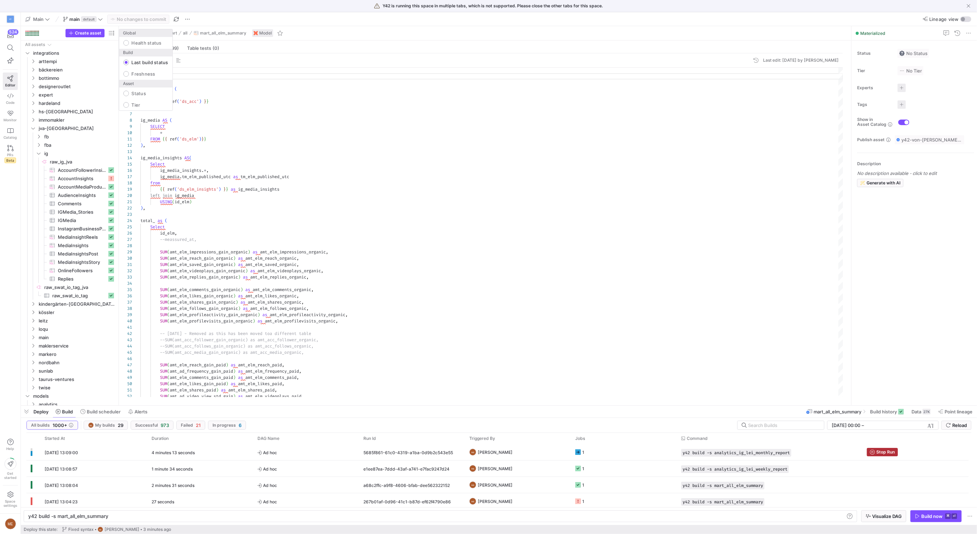
click at [514, 483] on div at bounding box center [488, 267] width 977 height 534
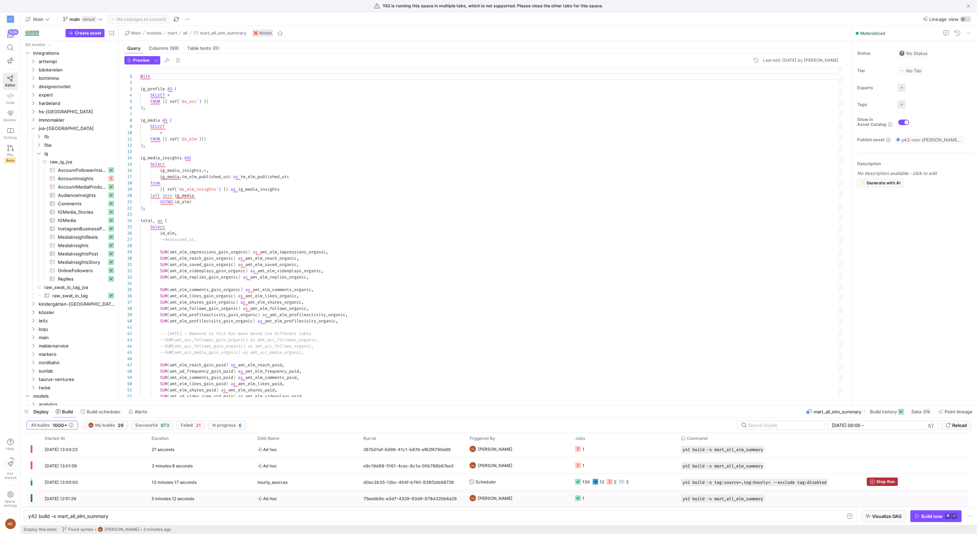
scroll to position [85, 0]
click at [531, 479] on y42-orchestration-triggered-by "ME [PERSON_NAME]" at bounding box center [518, 481] width 98 height 15
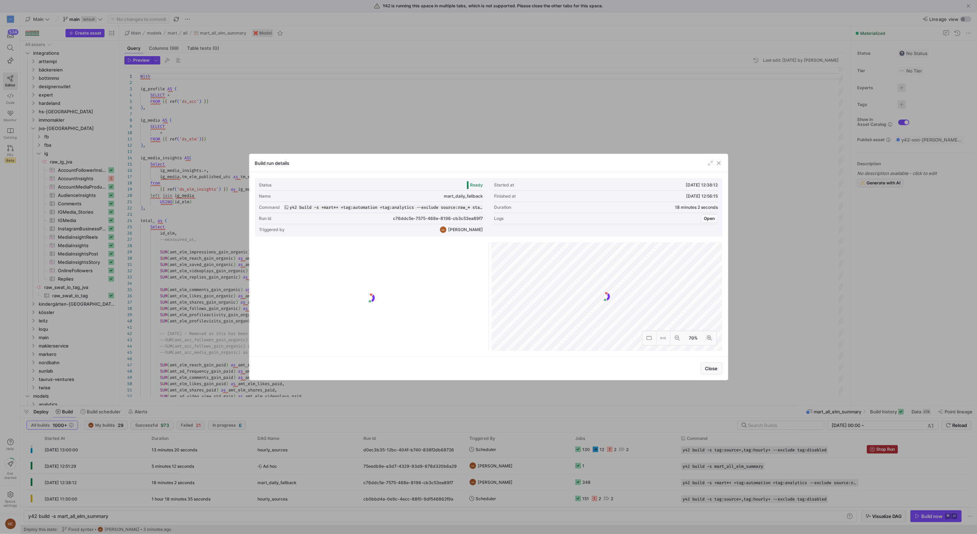
click at [576, 455] on div at bounding box center [488, 267] width 977 height 534
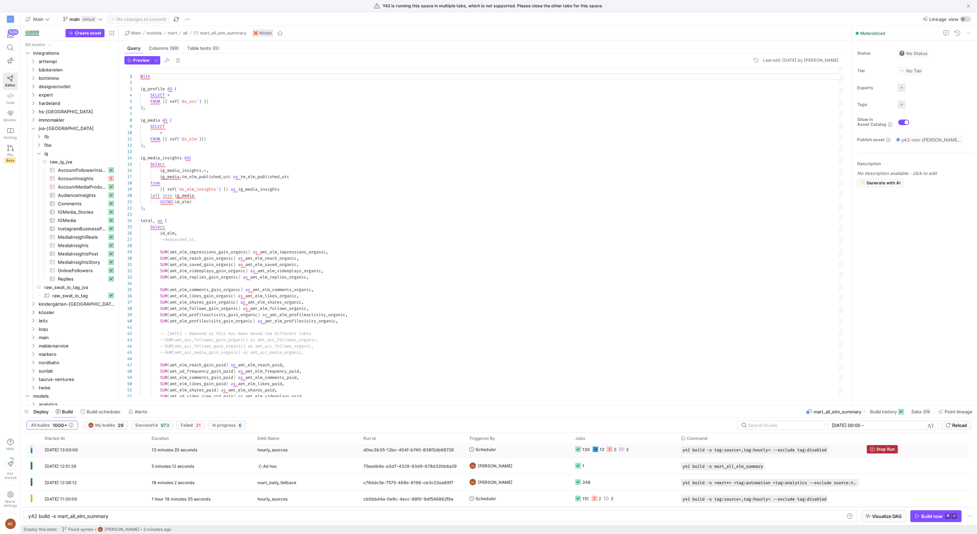
click at [610, 451] on icon "Press SPACE to select this row." at bounding box center [610, 449] width 6 height 6
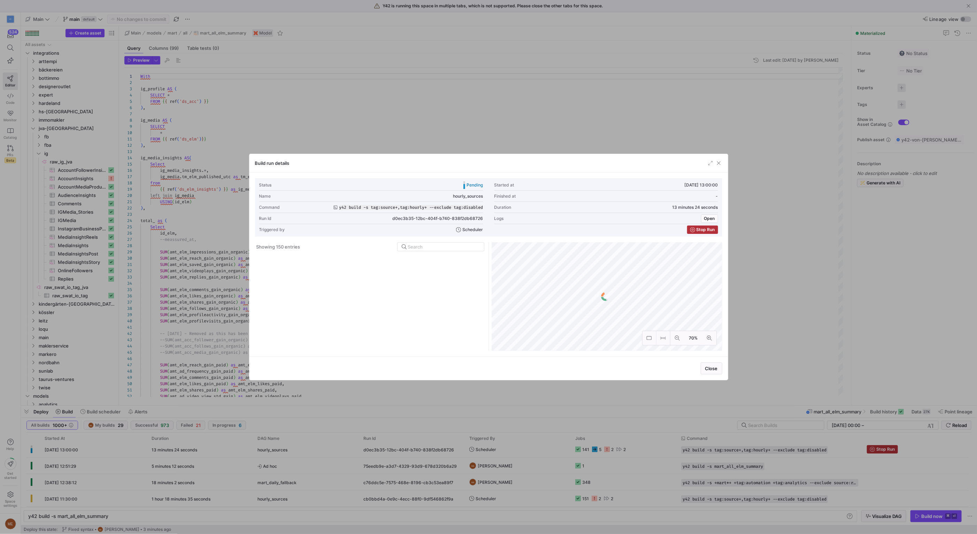
click at [635, 468] on div at bounding box center [488, 267] width 977 height 534
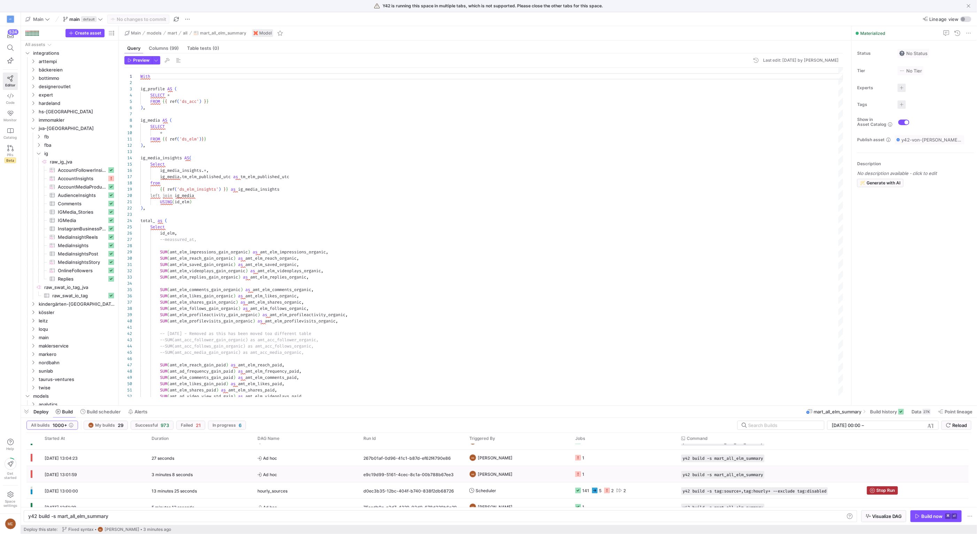
scroll to position [0, 0]
click at [608, 490] on icon "Press SPACE to select this row." at bounding box center [607, 491] width 6 height 6
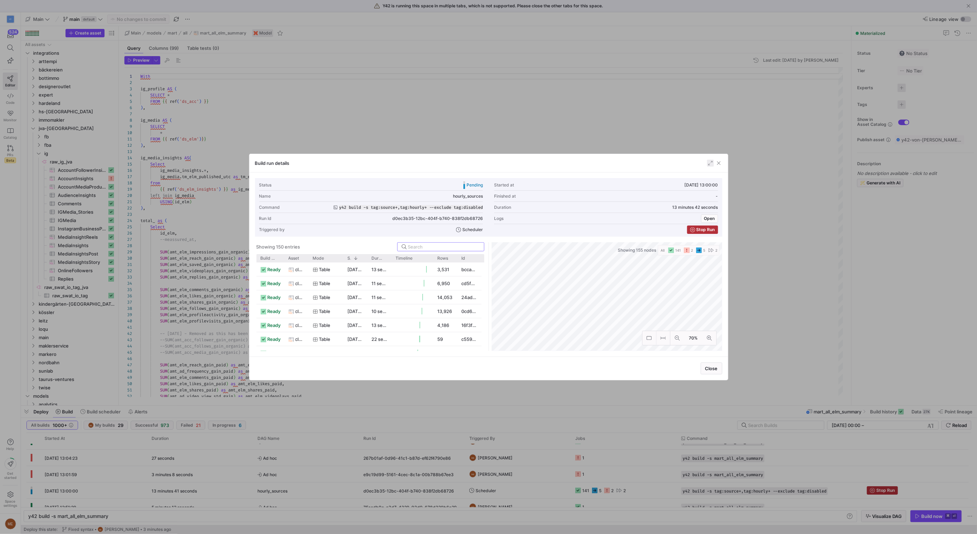
click at [711, 163] on span "button" at bounding box center [710, 163] width 7 height 7
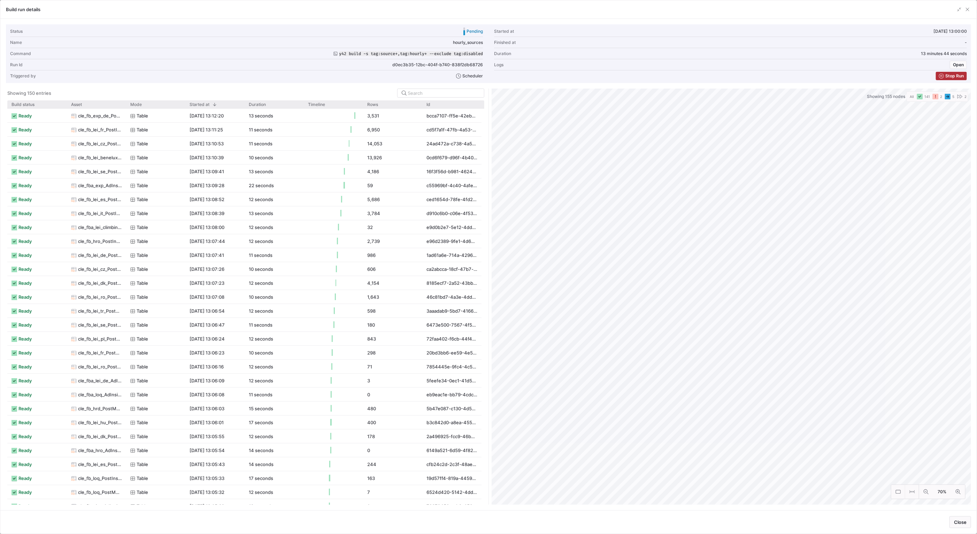
click at [936, 95] on icon "button" at bounding box center [936, 97] width 6 height 6
click at [44, 103] on div "Build status" at bounding box center [34, 104] width 46 height 5
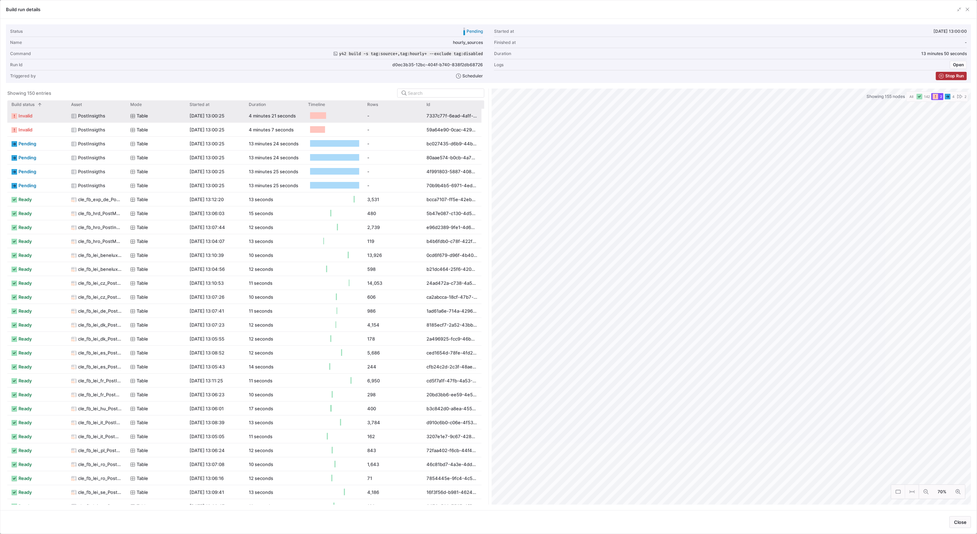
click at [90, 118] on span "PostInsigths" at bounding box center [91, 116] width 27 height 14
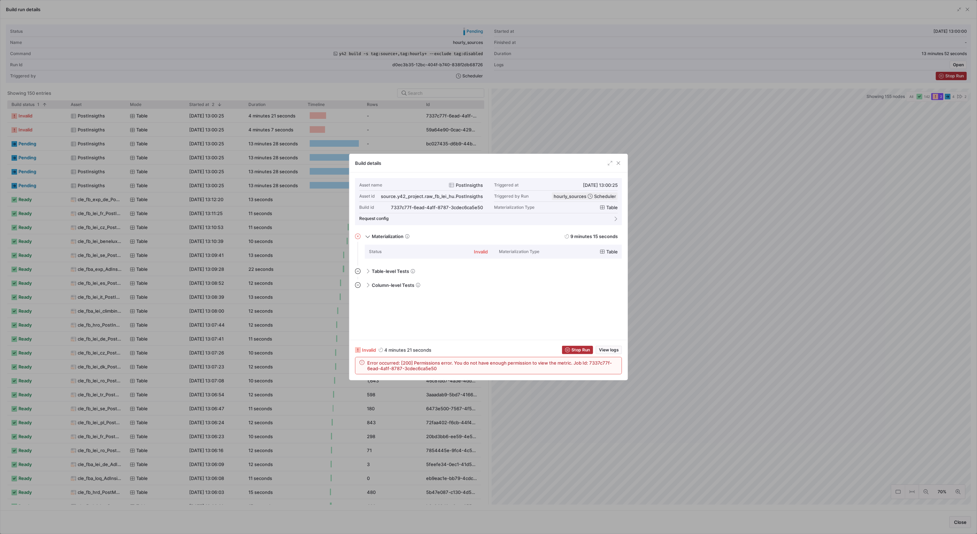
click at [108, 146] on div at bounding box center [488, 267] width 977 height 534
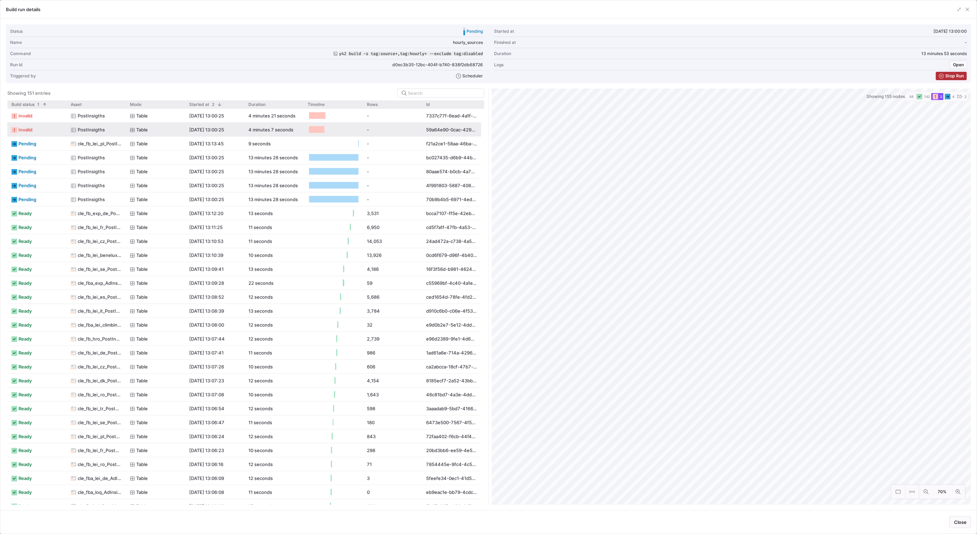
click at [97, 126] on span "PostInsigths" at bounding box center [91, 130] width 27 height 14
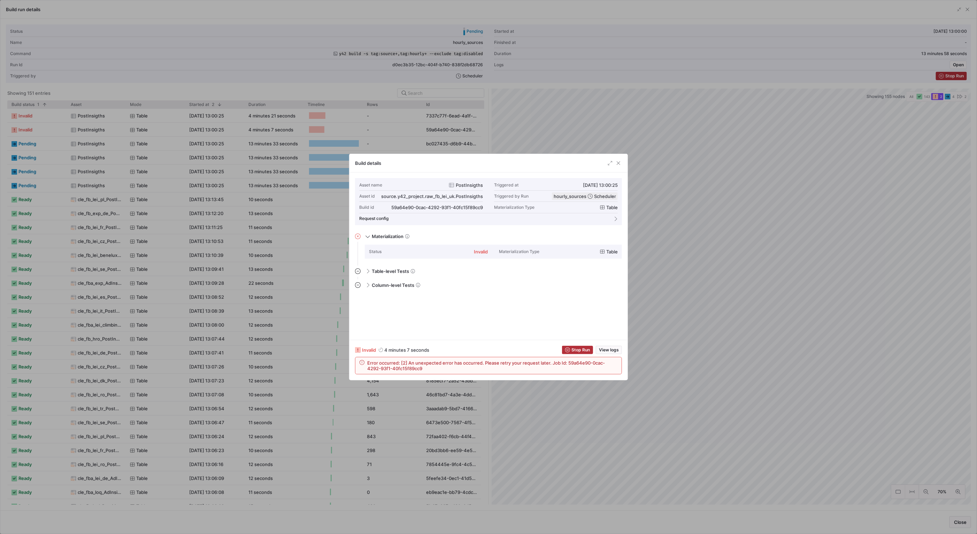
click at [137, 164] on div at bounding box center [488, 267] width 977 height 534
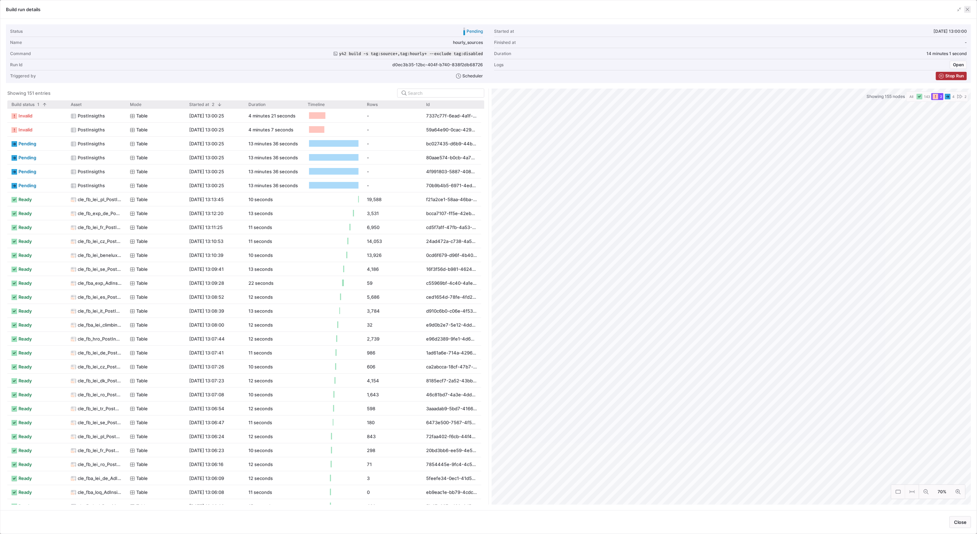
click at [967, 9] on span "button" at bounding box center [967, 9] width 7 height 7
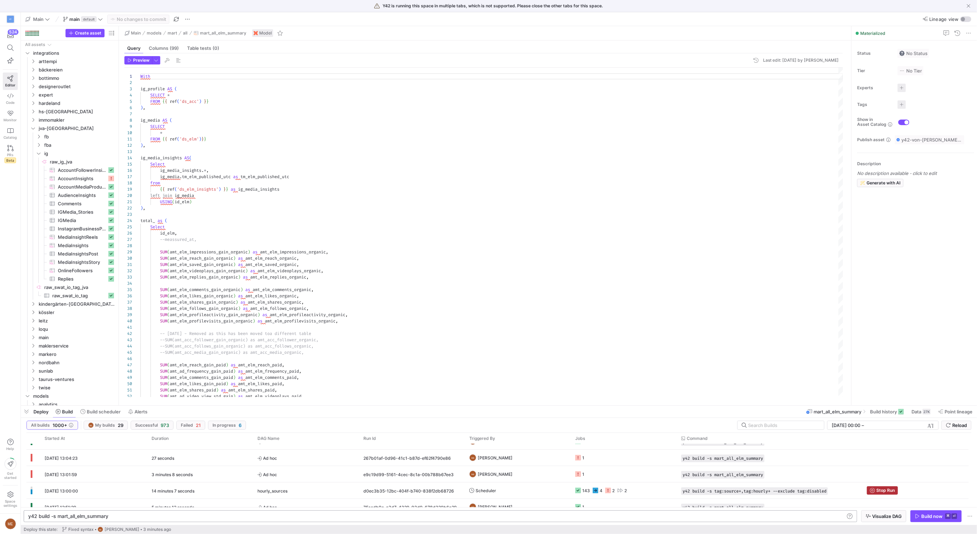
click at [119, 517] on div "y42 build -s mart_all_elm_summary" at bounding box center [436, 516] width 816 height 6
click at [61, 197] on span "AudienceInsights​​​​​​​​​" at bounding box center [82, 195] width 49 height 8
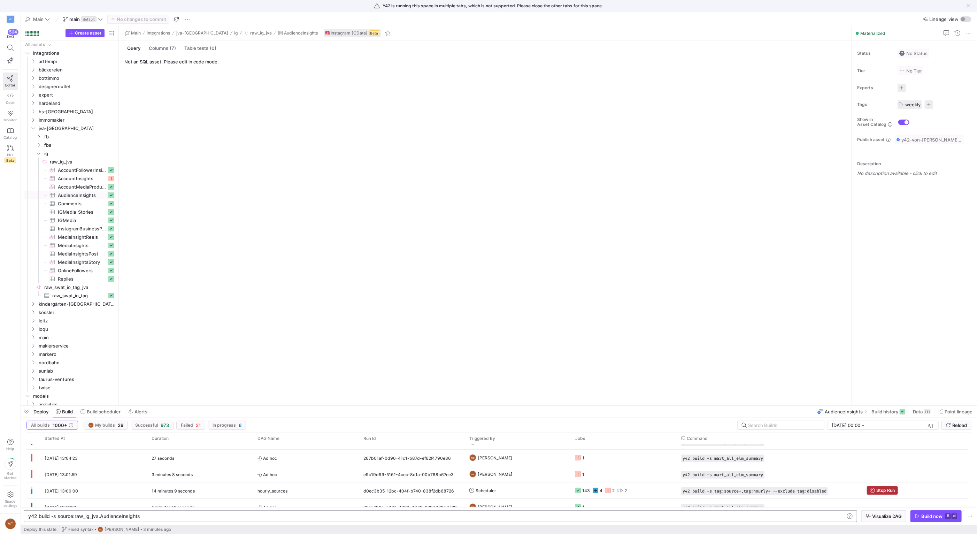
click at [125, 515] on div "y42 build -s source:raw_ig_jva.AudienceInsights" at bounding box center [436, 516] width 816 height 6
type textarea "y42 build -s source:raw_ig_jva.*+ --exclude tag:account_check tag:automation"
click at [916, 519] on span "button" at bounding box center [936, 516] width 51 height 11
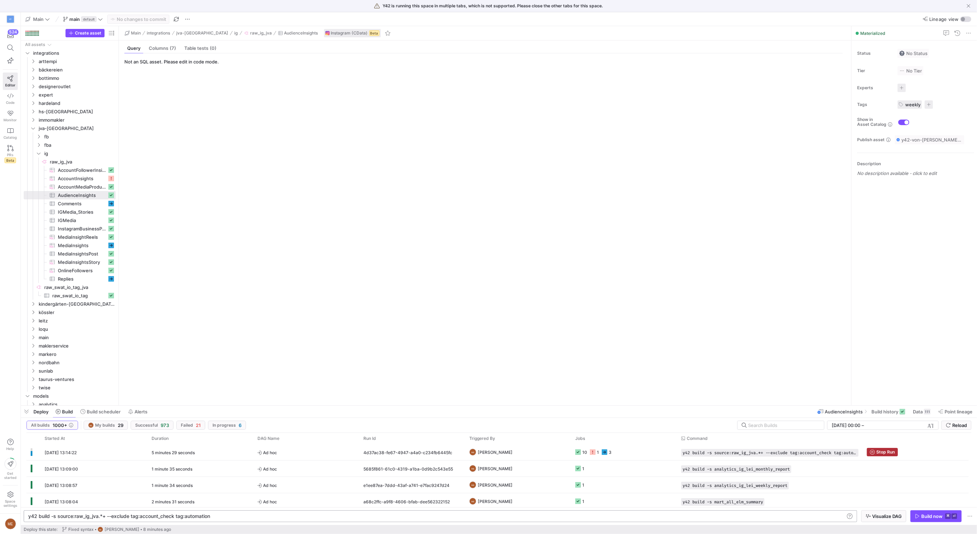
click at [667, 254] on y42-source-table-entity-query-view "Not an SQL asset. Please edit in code mode." at bounding box center [483, 229] width 719 height 341
click at [72, 323] on span "leitz" at bounding box center [68, 321] width 59 height 8
click at [71, 355] on span "ig" at bounding box center [71, 354] width 54 height 8
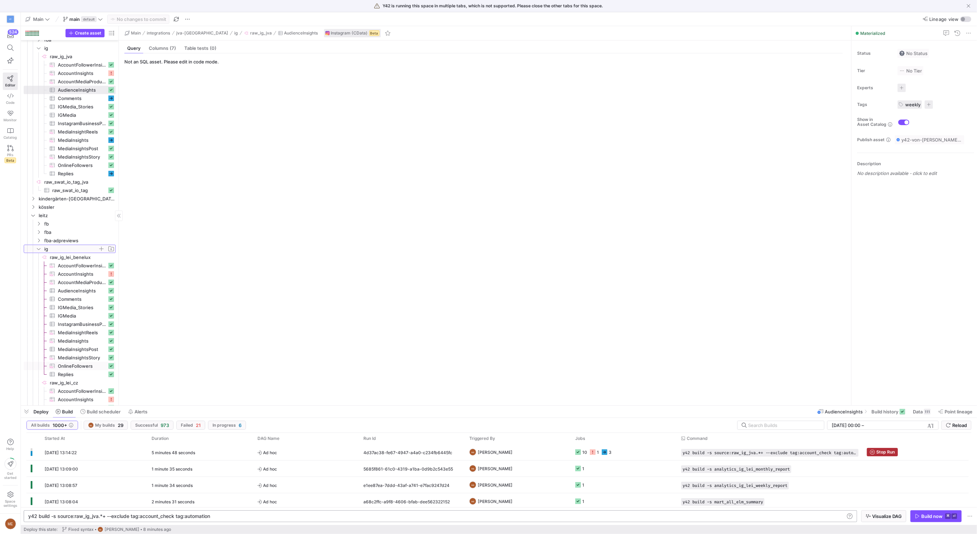
scroll to position [117, 0]
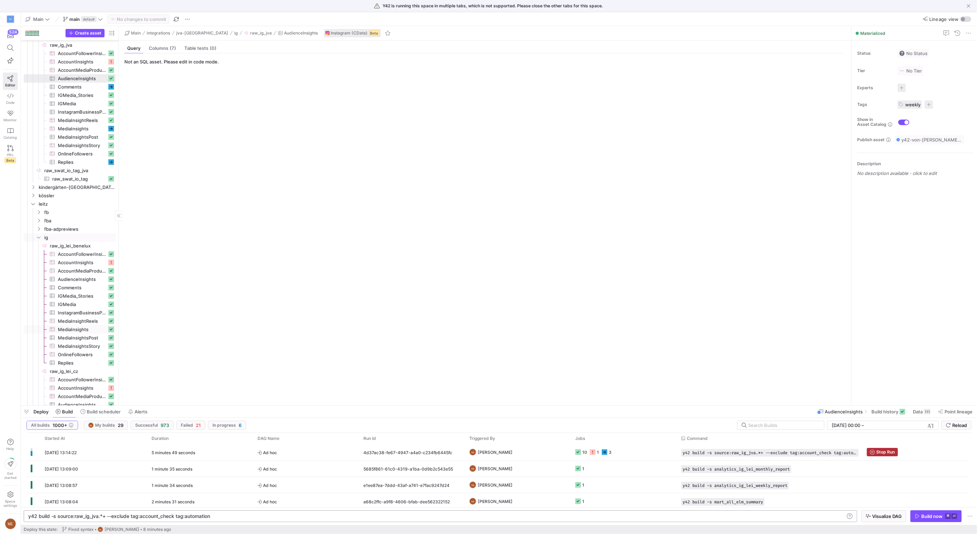
click at [83, 331] on span "MediaInsights​​​​​​​​​" at bounding box center [82, 329] width 49 height 8
click at [922, 412] on span "Data 272" at bounding box center [921, 412] width 19 height 6
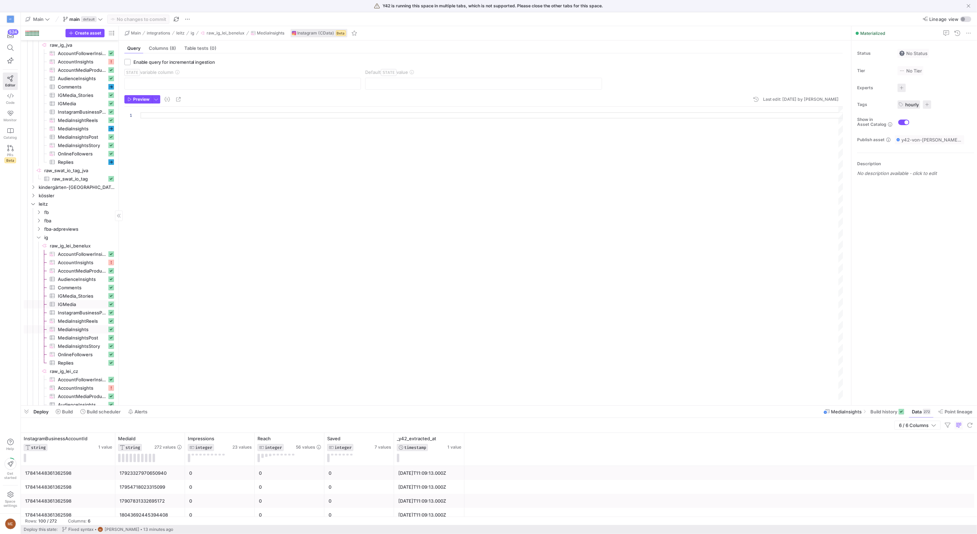
click at [82, 304] on span "IGMedia​​​​​​​​​" at bounding box center [82, 304] width 49 height 8
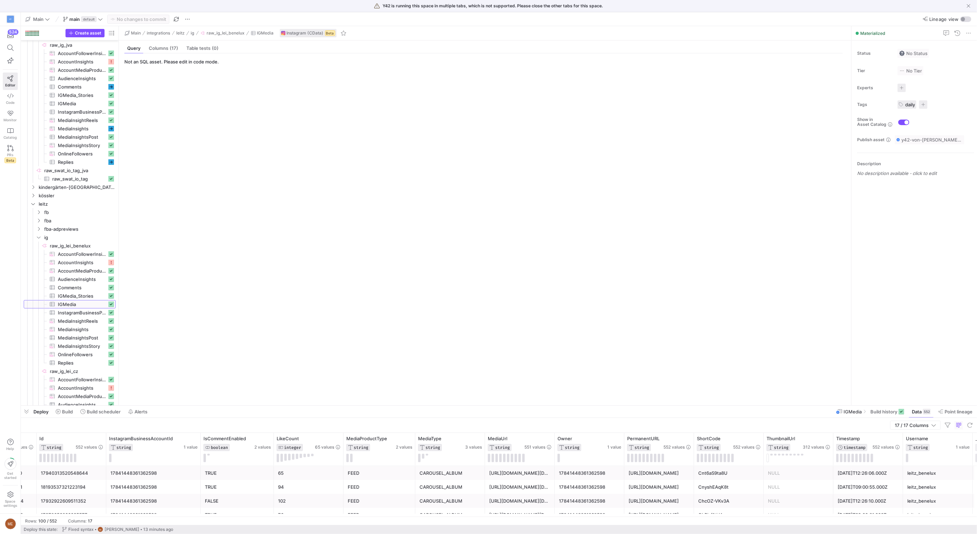
scroll to position [0, 261]
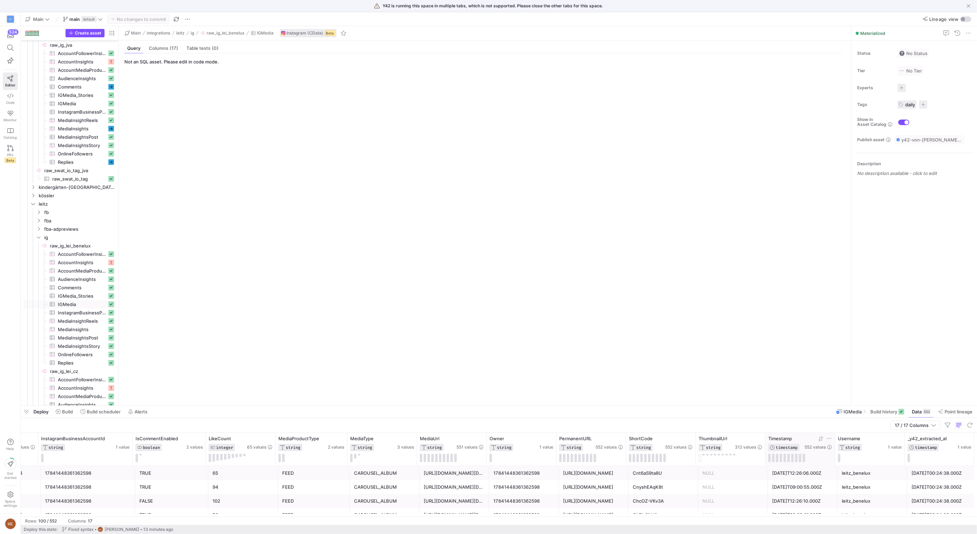
click at [781, 439] on span "Timestamp" at bounding box center [780, 439] width 24 height 6
click at [821, 439] on icon at bounding box center [821, 439] width 6 height 6
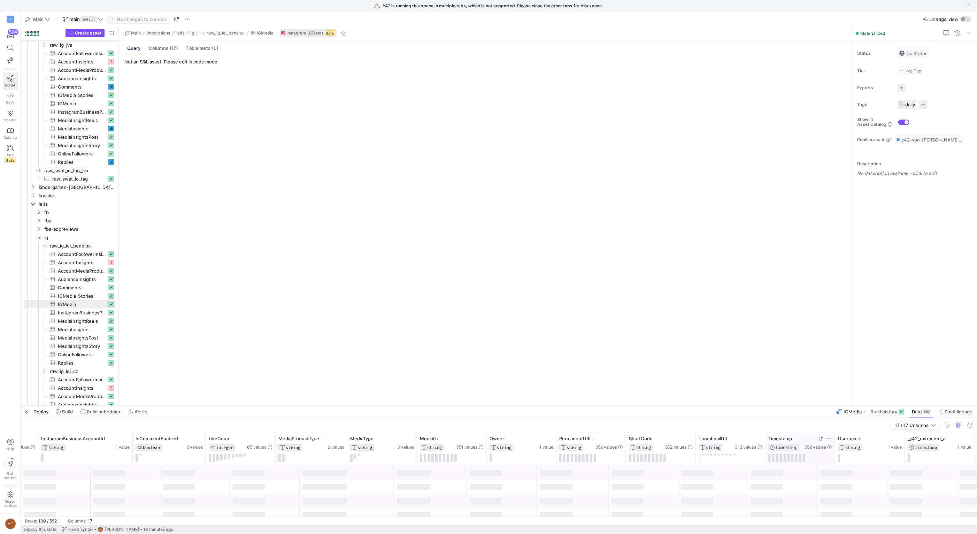
click at [821, 439] on icon at bounding box center [821, 439] width 6 height 6
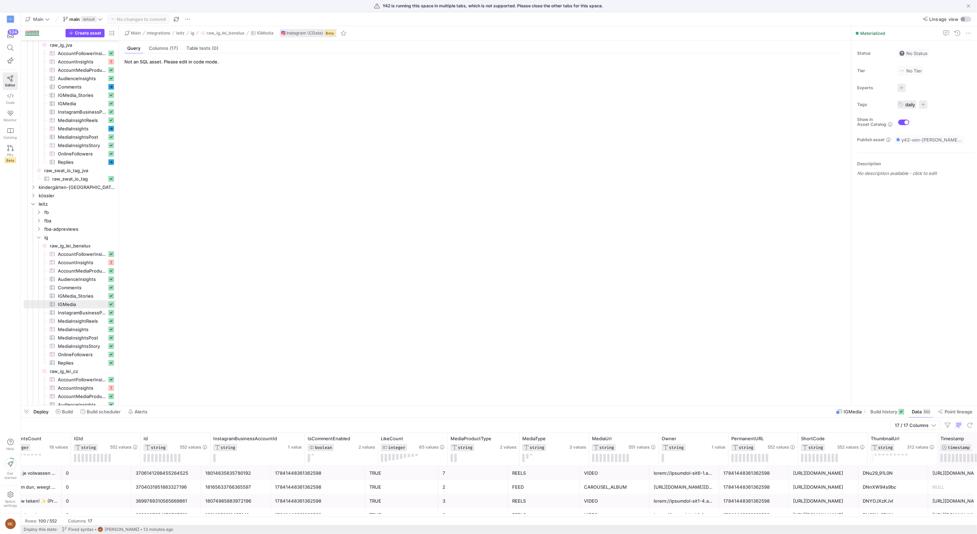
scroll to position [0, 0]
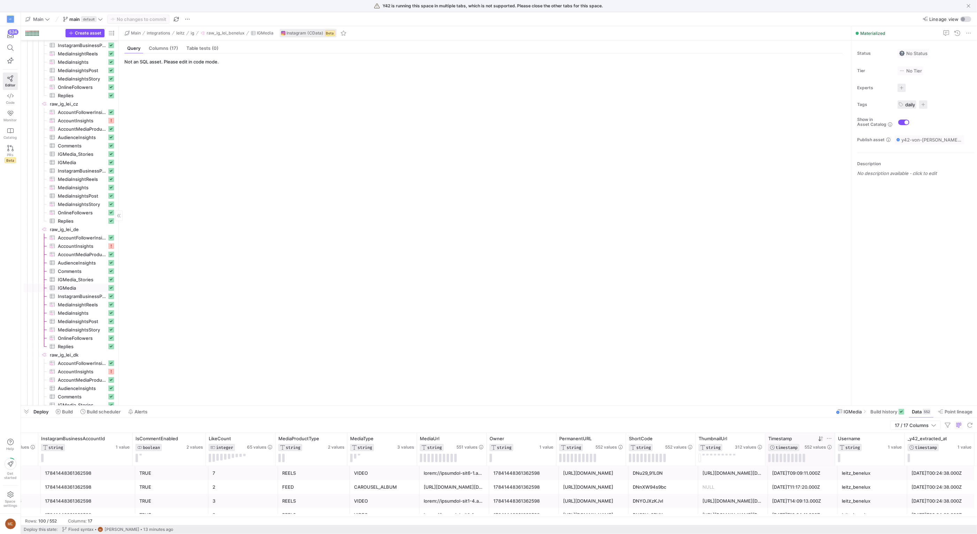
click at [92, 287] on span "IGMedia​​​​​​​​​" at bounding box center [82, 288] width 49 height 8
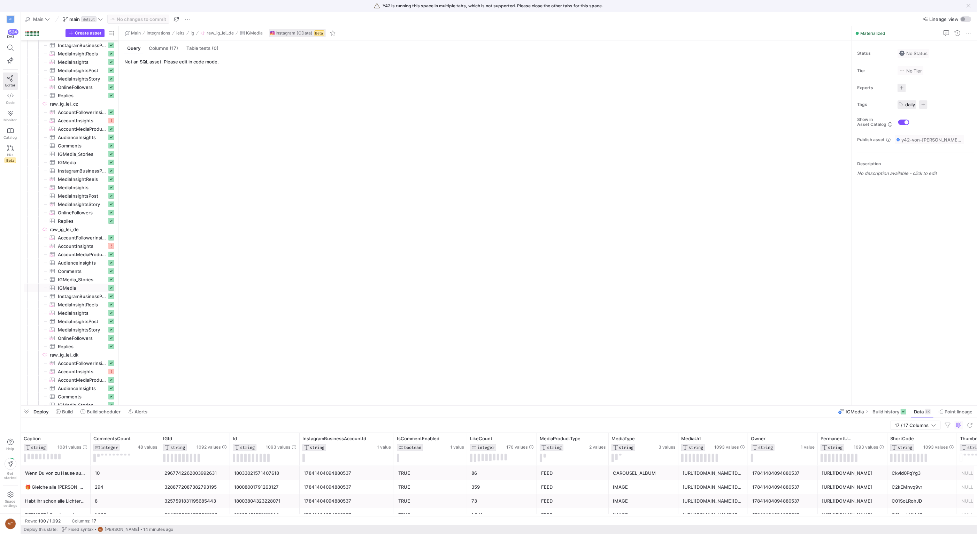
click at [825, 507] on div "[URL][DOMAIN_NAME]" at bounding box center [852, 501] width 61 height 14
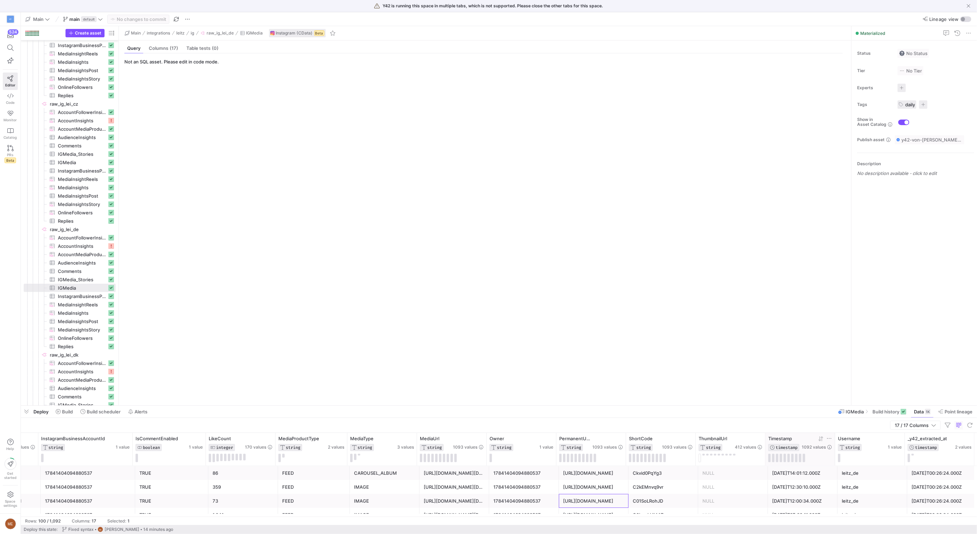
click at [820, 436] on icon at bounding box center [821, 439] width 6 height 6
click at [788, 484] on div "[DATE]T11:30:15.000Z" at bounding box center [802, 487] width 61 height 14
click at [665, 501] on div "DNiWkJi0Lwz" at bounding box center [663, 501] width 61 height 14
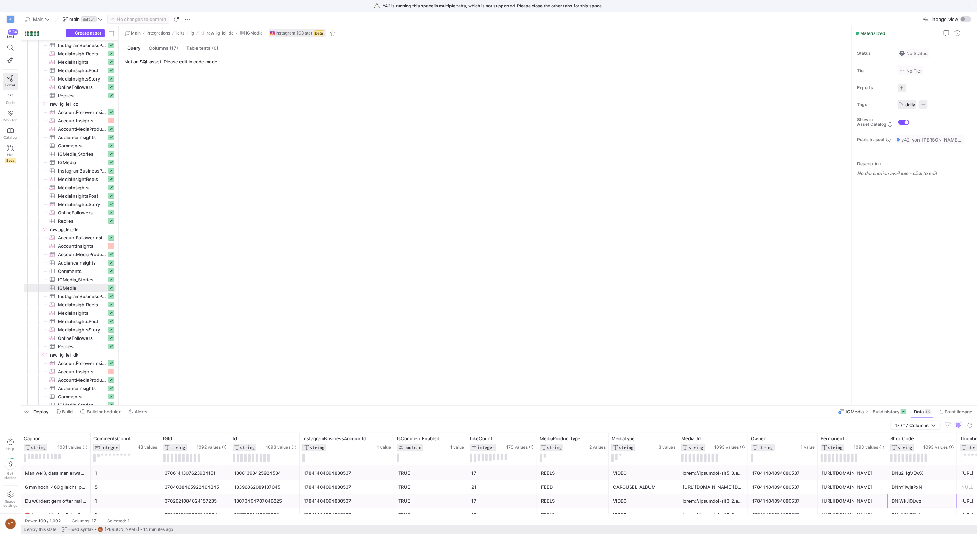
click at [272, 491] on div "18396062089187045" at bounding box center [264, 487] width 61 height 14
click at [273, 496] on div "18073404707046225" at bounding box center [264, 501] width 61 height 14
click at [82, 312] on span "MediaInsights​​​​​​​​​" at bounding box center [82, 313] width 49 height 8
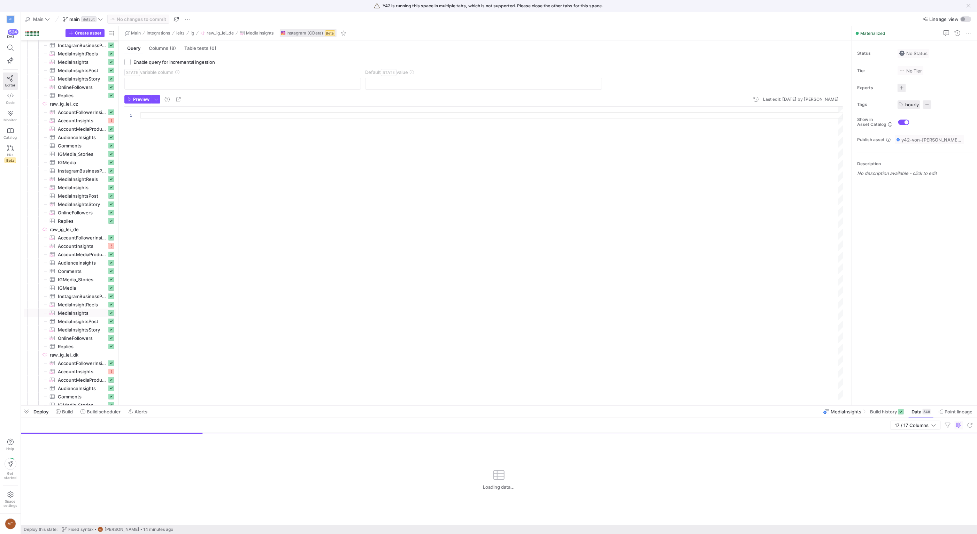
click at [254, 425] on div "17 / 17 Columns" at bounding box center [499, 425] width 956 height 15
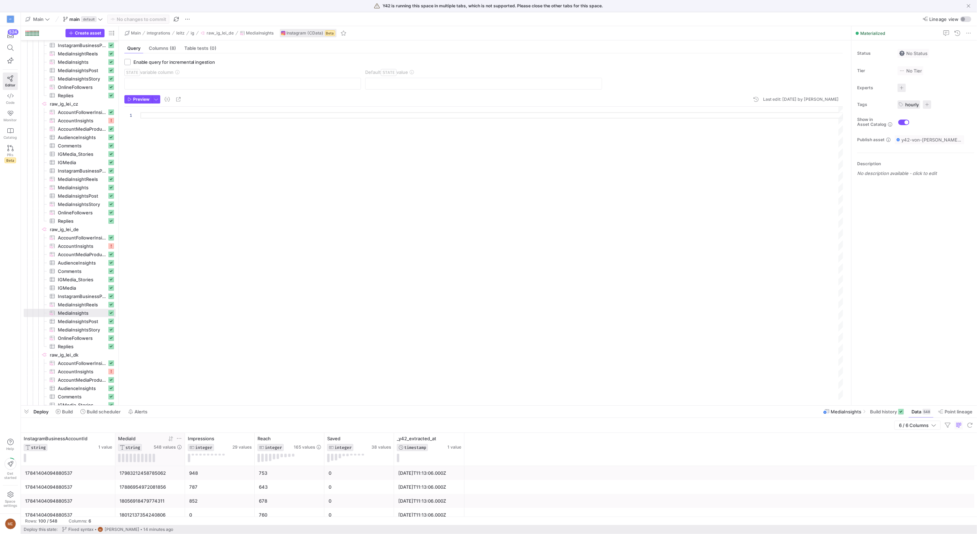
click at [180, 439] on icon at bounding box center [179, 439] width 6 height 6
type input "18073404707046225"
click at [240, 510] on button "Apply" at bounding box center [235, 509] width 21 height 9
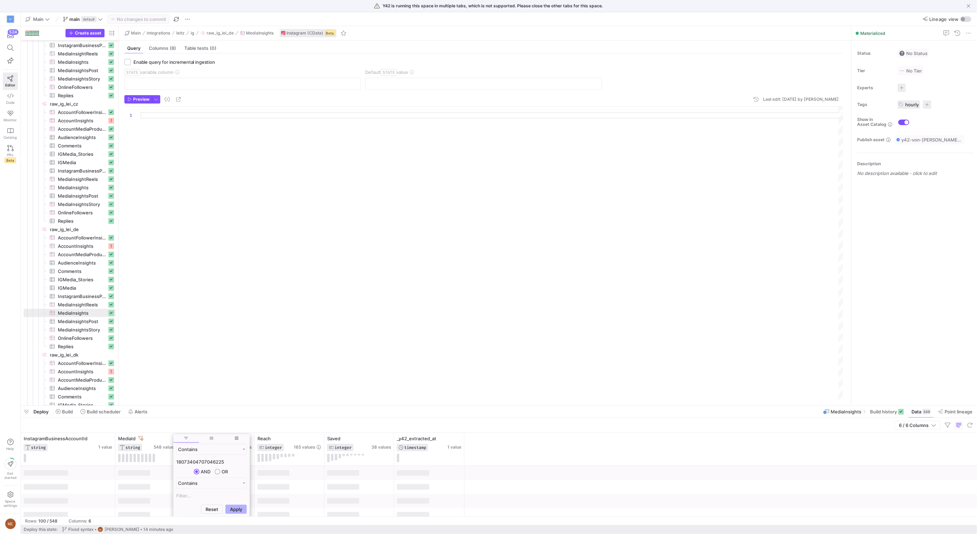
click at [563, 452] on div "InstagramBusinessAccountId STRING 1 value MediaId STRING 548 values Impressions…" at bounding box center [499, 449] width 956 height 33
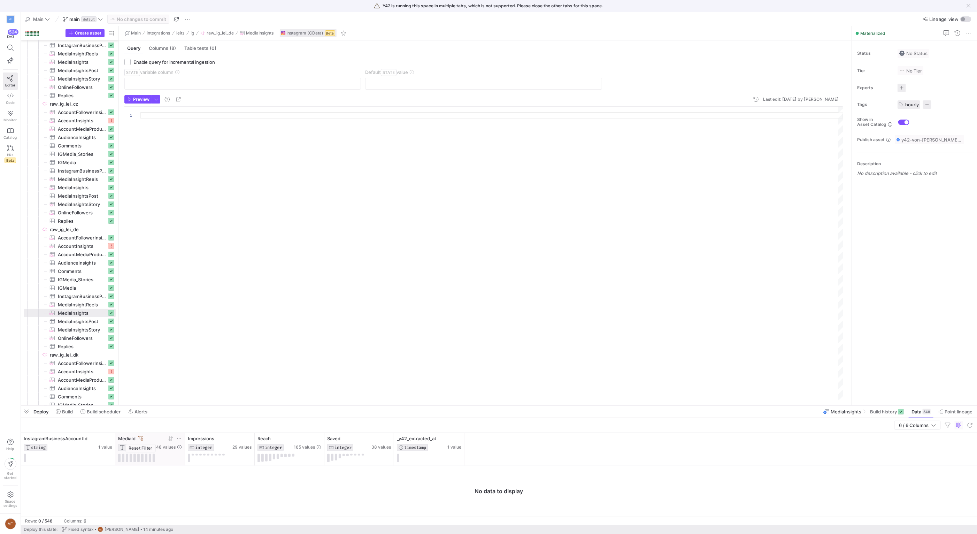
click at [141, 438] on icon at bounding box center [140, 438] width 5 height 5
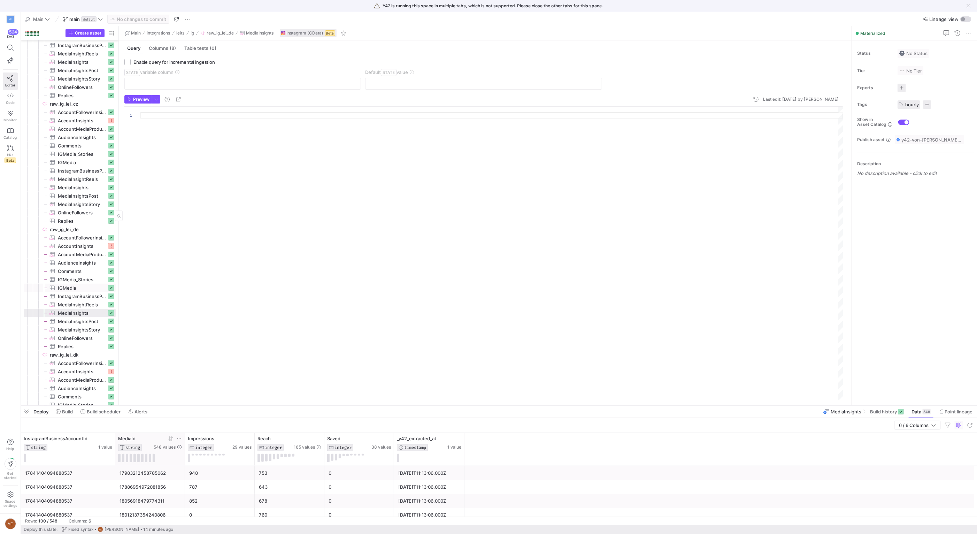
click at [82, 286] on span "IGMedia​​​​​​​​​" at bounding box center [82, 288] width 49 height 8
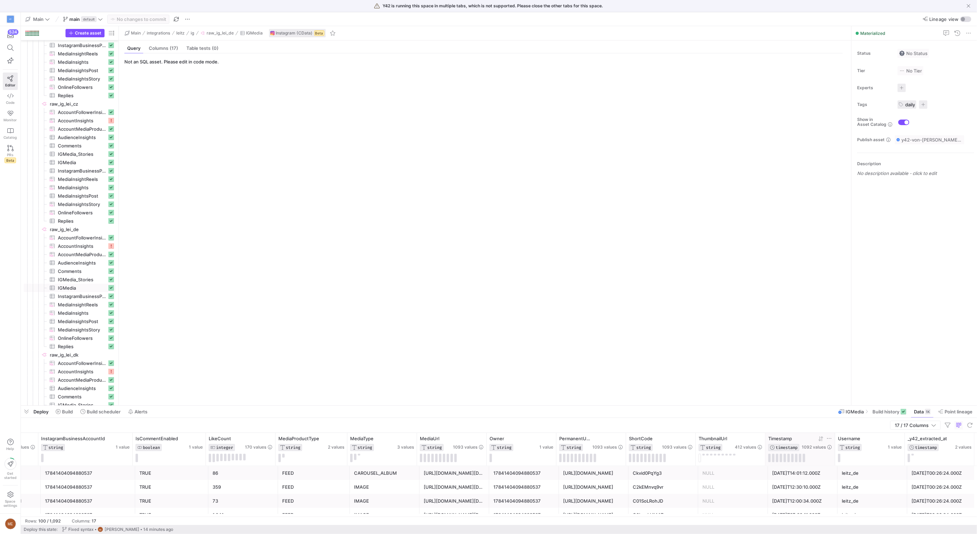
click at [824, 439] on div at bounding box center [817, 439] width 30 height 6
click at [819, 439] on icon at bounding box center [821, 439] width 6 height 6
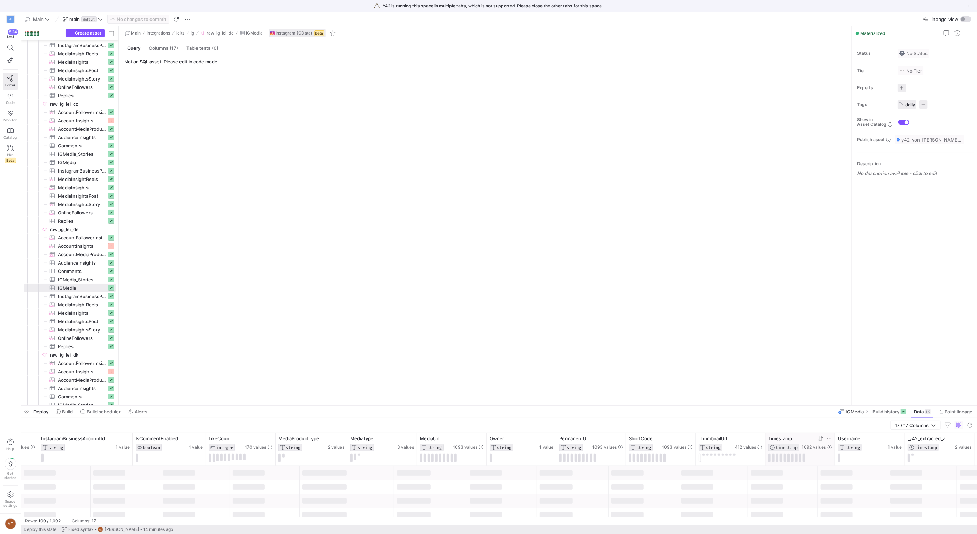
click at [819, 439] on icon at bounding box center [820, 438] width 2 height 5
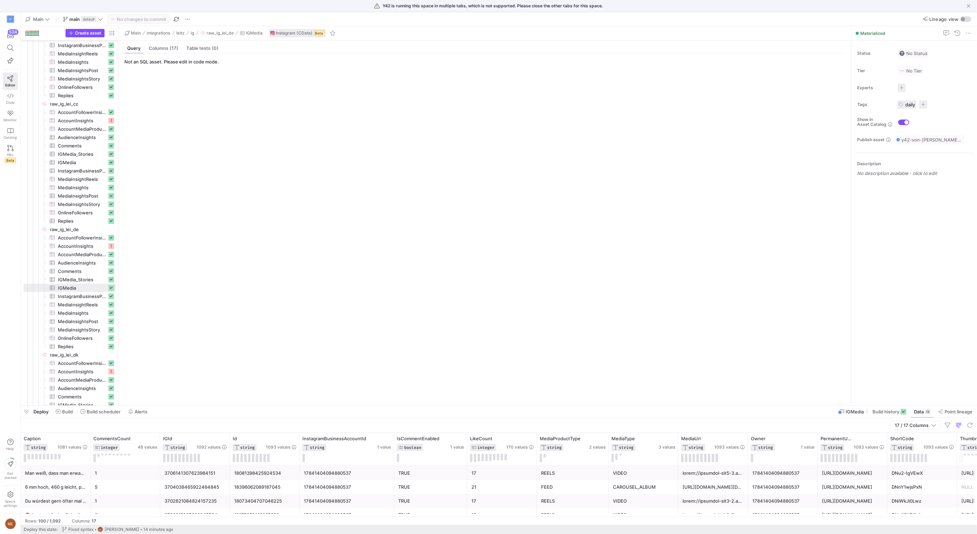
click at [283, 500] on div "18073404707046225" at bounding box center [264, 501] width 61 height 14
click at [215, 497] on div "3702621084824157235" at bounding box center [194, 501] width 61 height 14
click at [89, 314] on span "MediaInsights​​​​​​​​​" at bounding box center [82, 313] width 49 height 8
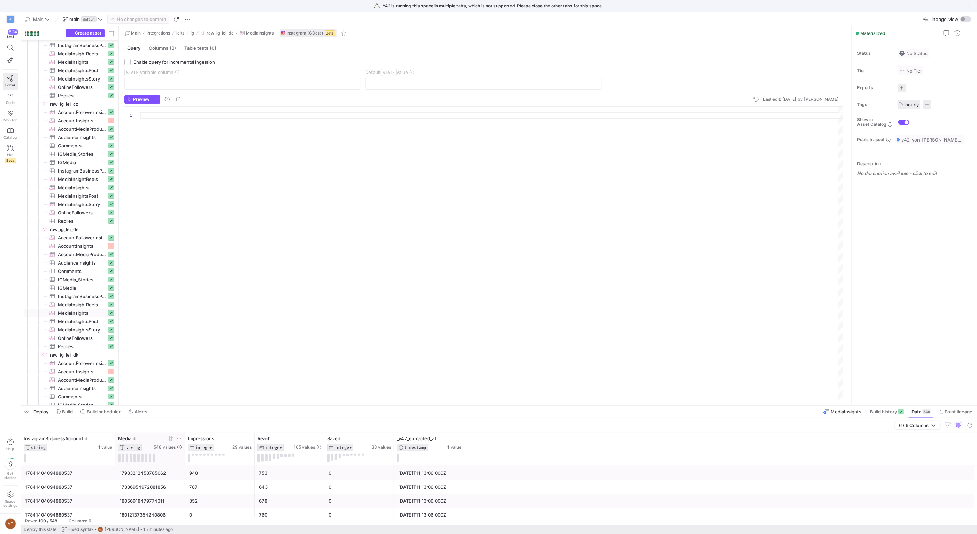
click at [181, 437] on icon at bounding box center [179, 439] width 6 height 6
type input "3702621084824157235"
click at [241, 507] on button "Apply" at bounding box center [235, 509] width 21 height 9
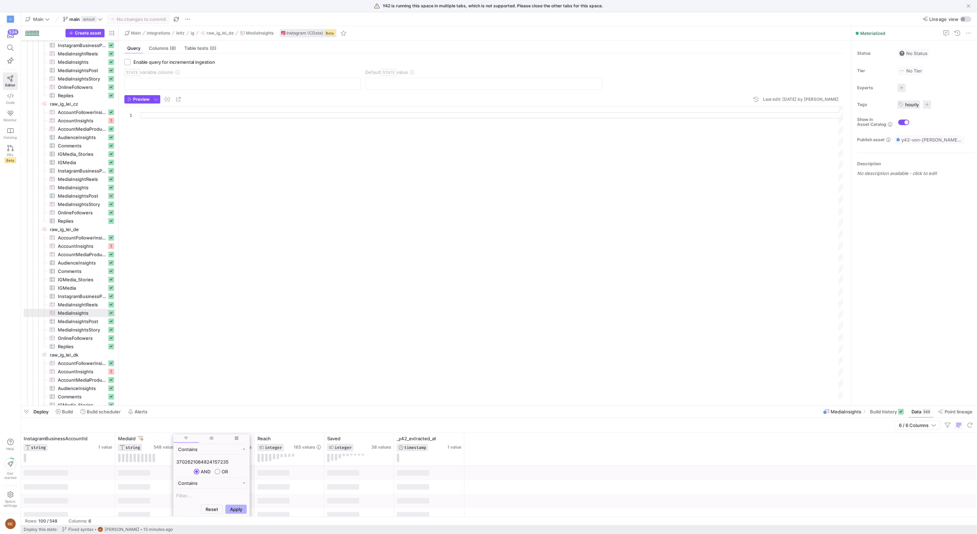
click at [531, 455] on div "InstagramBusinessAccountId STRING 1 value MediaId STRING 548 values Impressions…" at bounding box center [499, 449] width 956 height 33
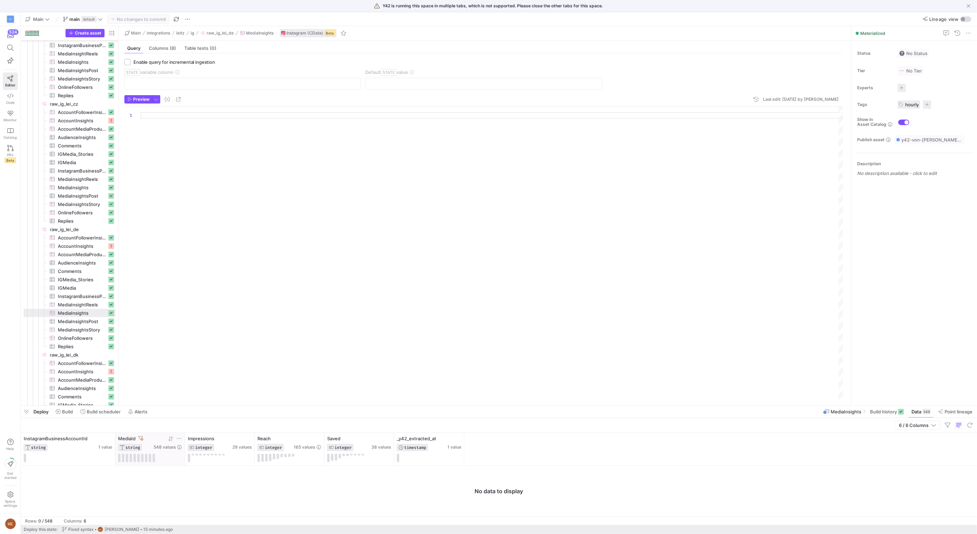
click at [139, 436] on icon at bounding box center [140, 438] width 5 height 5
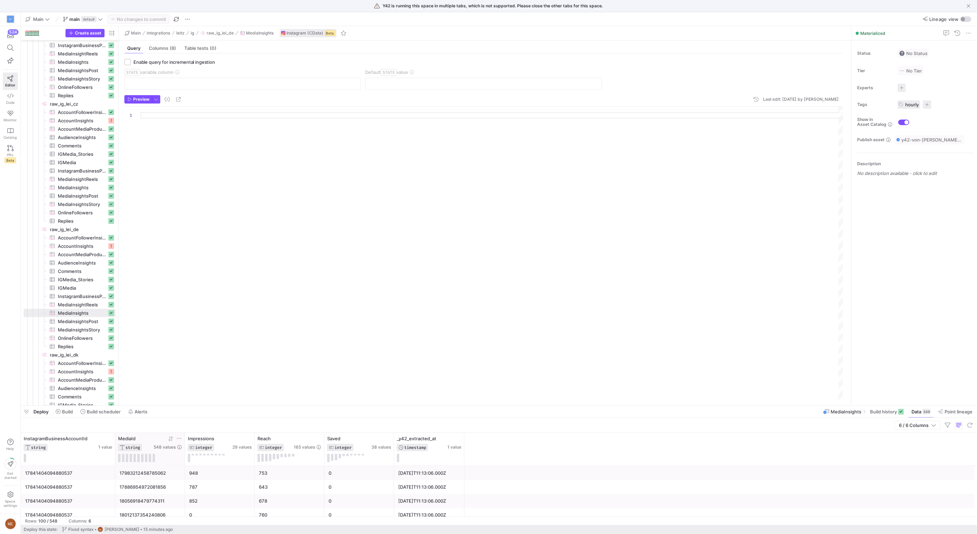
click at [178, 437] on icon at bounding box center [179, 439] width 6 height 6
type input "18073404707046225"
click at [241, 508] on button "Apply" at bounding box center [235, 509] width 21 height 9
click at [456, 476] on div at bounding box center [429, 473] width 70 height 14
click at [531, 457] on div "InstagramBusinessAccountId STRING 1 value MediaId STRING 548 values Impressions…" at bounding box center [499, 449] width 956 height 33
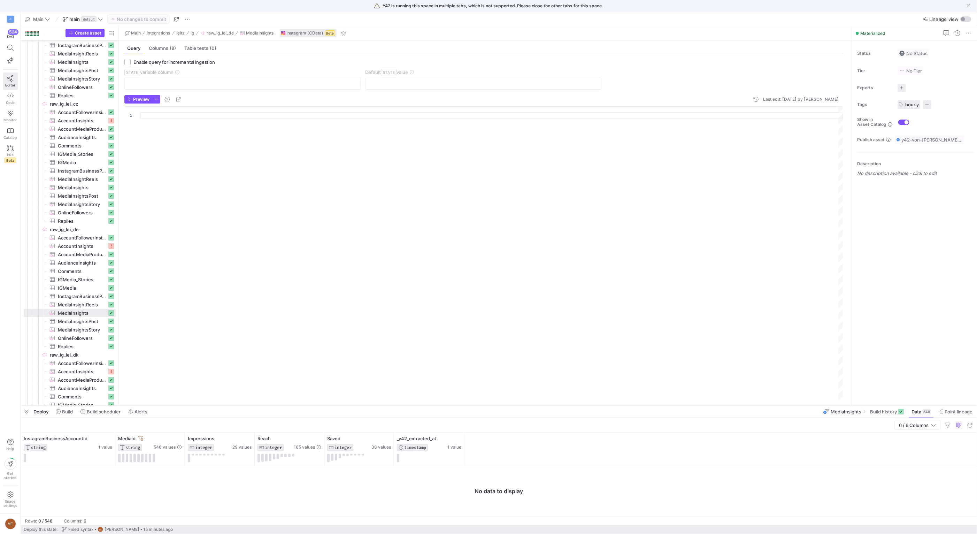
click at [145, 437] on div "MediaId" at bounding box center [135, 439] width 34 height 6
click at [141, 439] on icon at bounding box center [140, 438] width 5 height 4
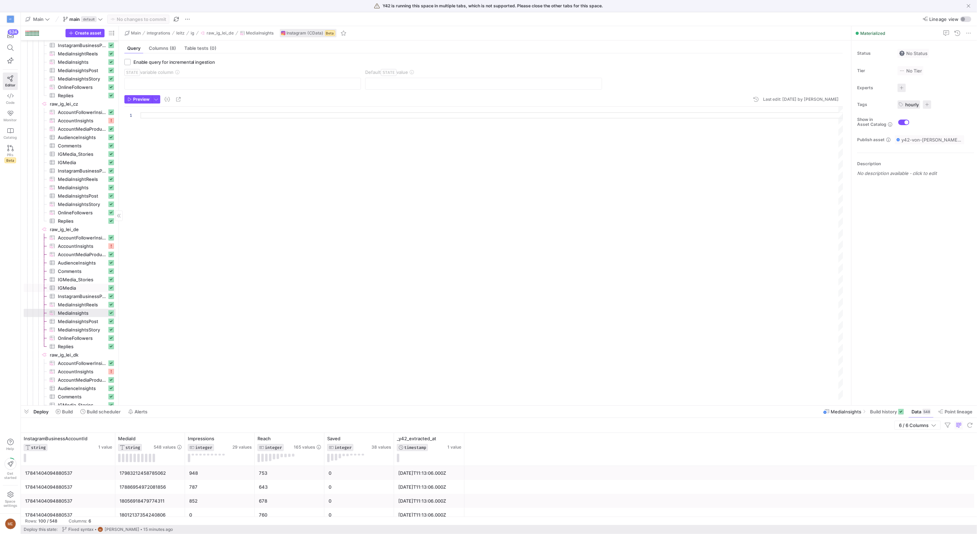
click at [74, 284] on span "IGMedia​​​​​​​​​" at bounding box center [82, 288] width 49 height 8
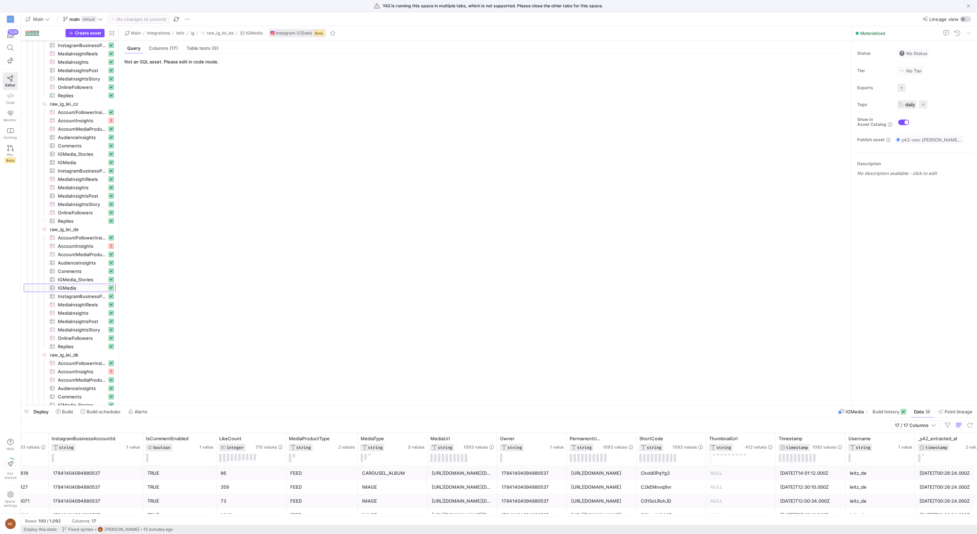
scroll to position [0, 261]
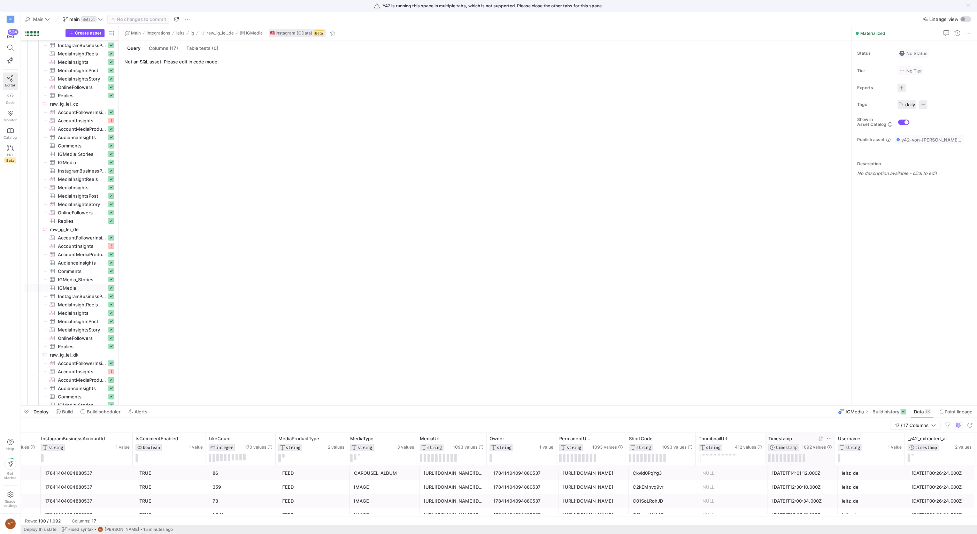
click at [820, 438] on icon at bounding box center [820, 438] width 2 height 5
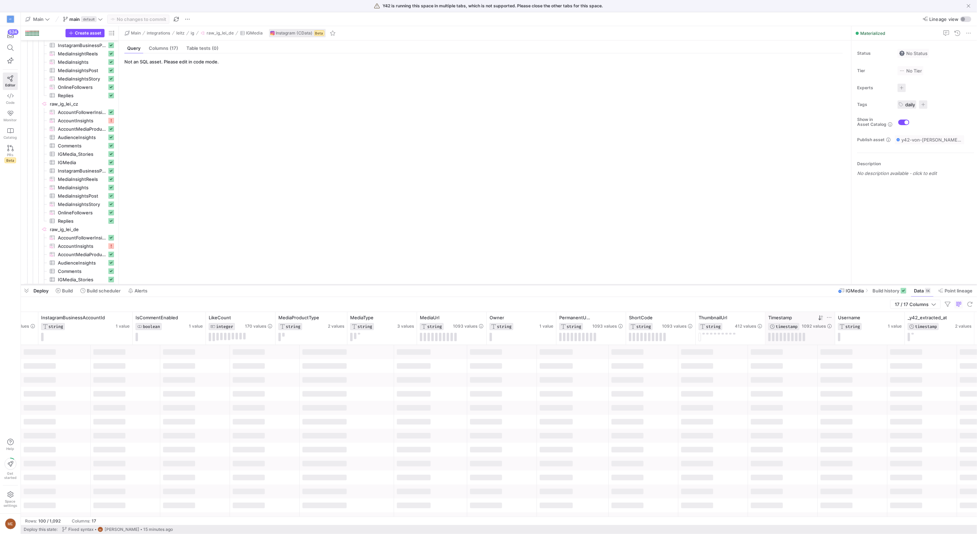
drag, startPoint x: 823, startPoint y: 405, endPoint x: 834, endPoint y: 283, distance: 122.4
click at [835, 283] on div at bounding box center [499, 284] width 956 height 3
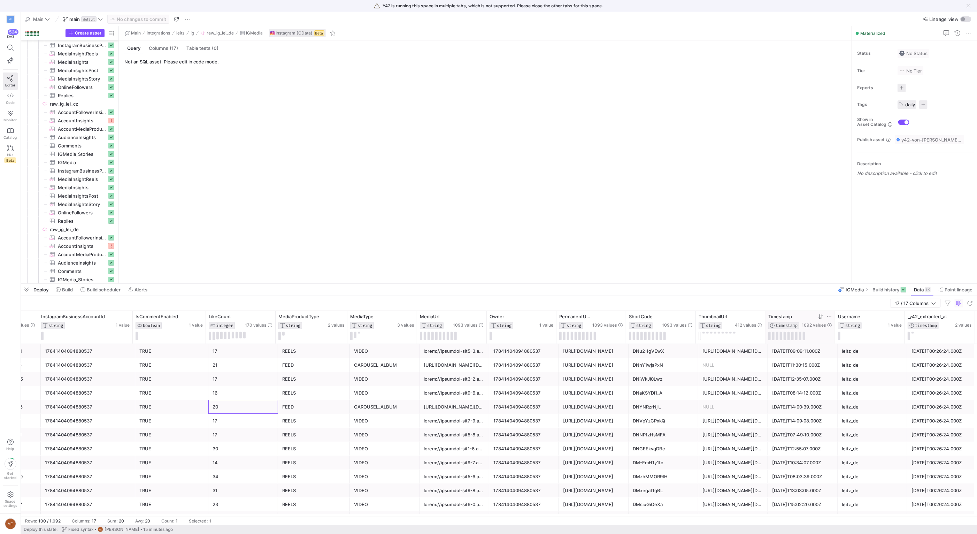
click at [266, 400] on div "20" at bounding box center [243, 407] width 70 height 14
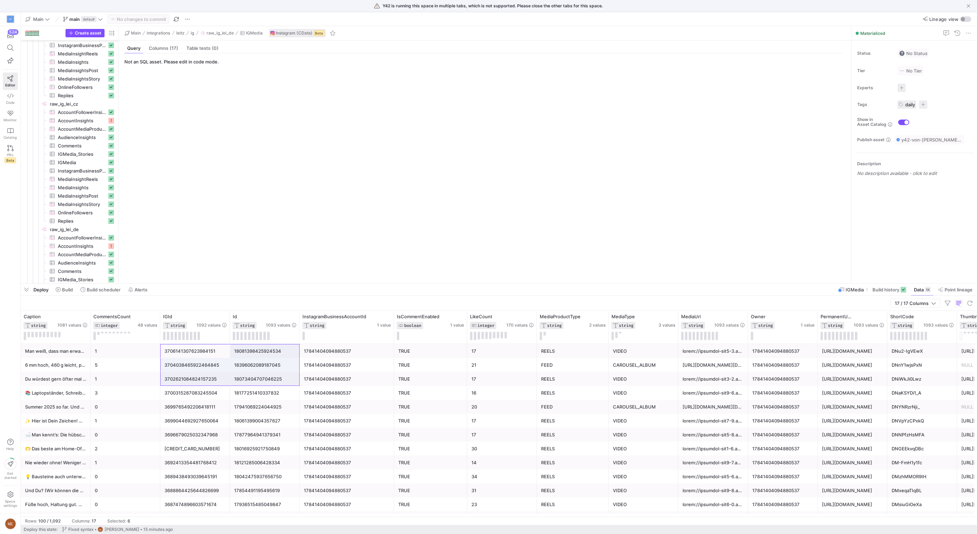
drag, startPoint x: 208, startPoint y: 351, endPoint x: 248, endPoint y: 376, distance: 47.7
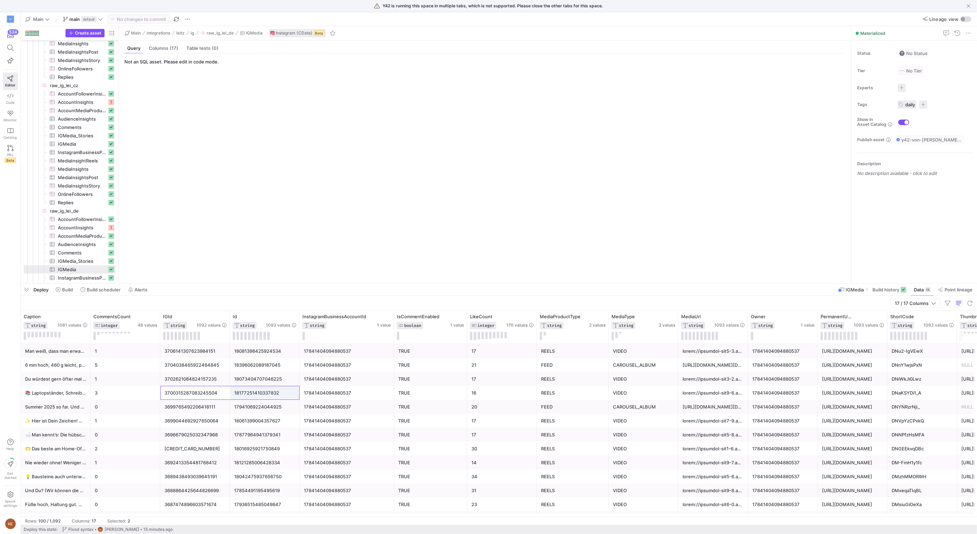
drag, startPoint x: 184, startPoint y: 396, endPoint x: 274, endPoint y: 392, distance: 90.0
click at [274, 392] on div "3700315287083245504 18177251410337832 17841404094880537 TRUE 16 REELS VIDEO 178…" at bounding box center [628, 393] width 1215 height 14
click at [91, 247] on span "MediaInsights​​​​​​​​​" at bounding box center [82, 246] width 49 height 8
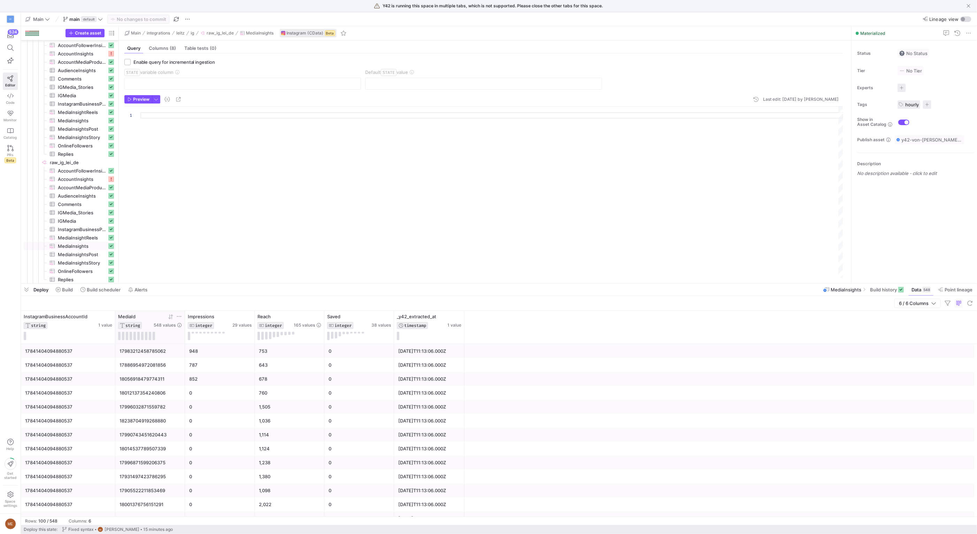
click at [179, 315] on icon at bounding box center [179, 317] width 6 height 6
type input "3706141307623984151"
click at [239, 390] on button "Apply" at bounding box center [235, 387] width 21 height 9
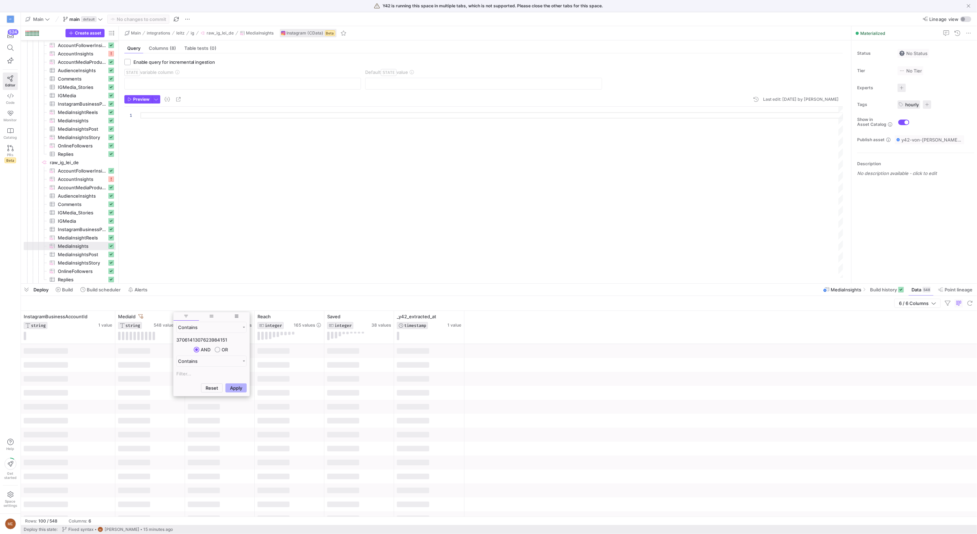
click at [518, 366] on div at bounding box center [499, 365] width 956 height 14
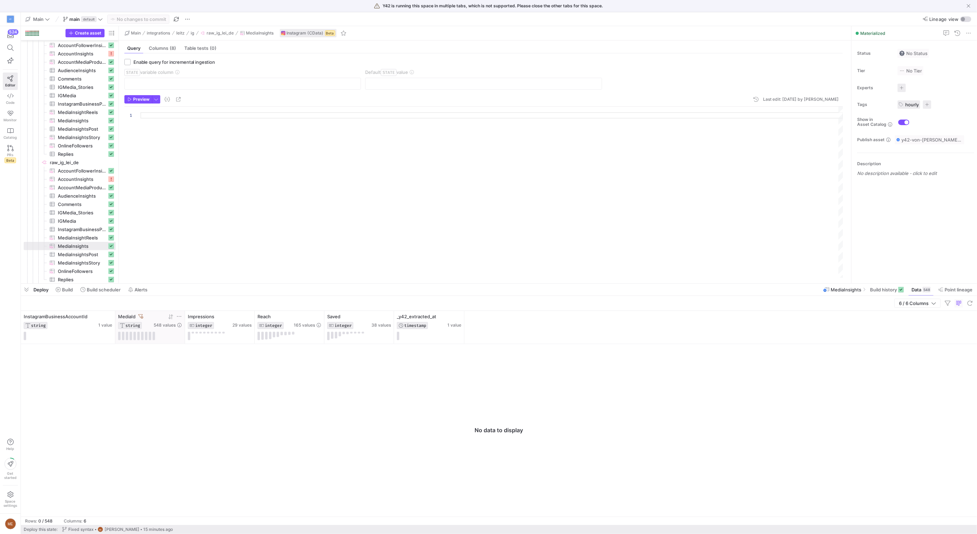
click at [178, 317] on icon at bounding box center [179, 317] width 6 height 6
click at [227, 342] on input "3706141307623984151" at bounding box center [211, 340] width 70 height 8
click at [239, 389] on button "Apply" at bounding box center [235, 387] width 21 height 9
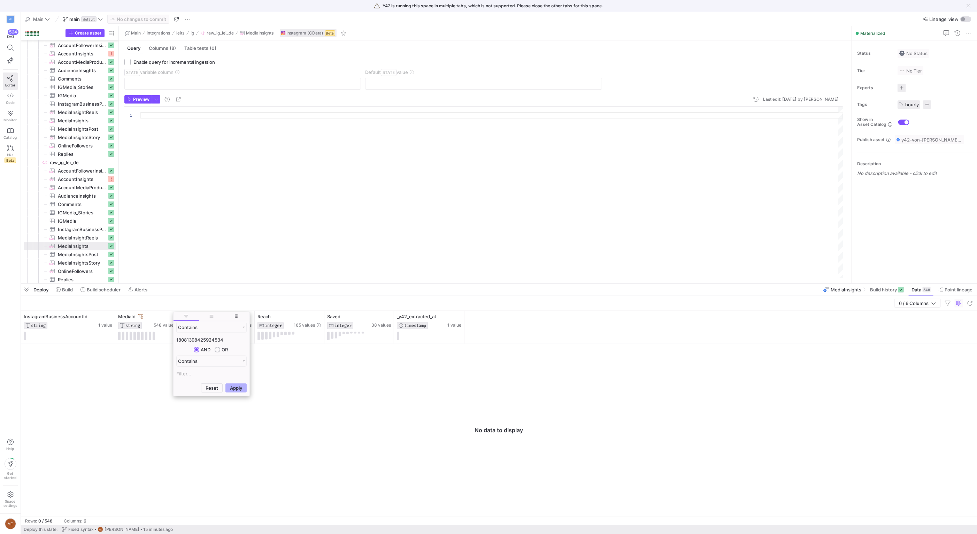
click at [177, 338] on input "18081398425924534" at bounding box center [211, 340] width 70 height 8
paste input "3704038465922464845"
click at [236, 385] on button "Apply" at bounding box center [235, 387] width 21 height 9
click at [209, 339] on input "3704038465922464845" at bounding box center [211, 340] width 70 height 8
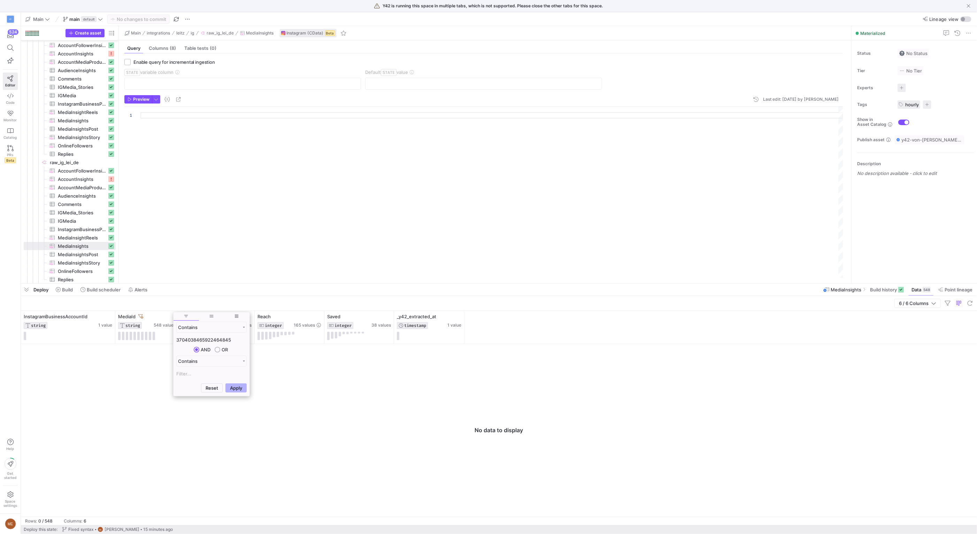
click at [209, 339] on input "3704038465922464845" at bounding box center [211, 340] width 70 height 8
paste input "183960620891870"
click at [238, 389] on button "Apply" at bounding box center [235, 387] width 21 height 9
click at [213, 339] on input "18396062089187045" at bounding box center [211, 340] width 70 height 8
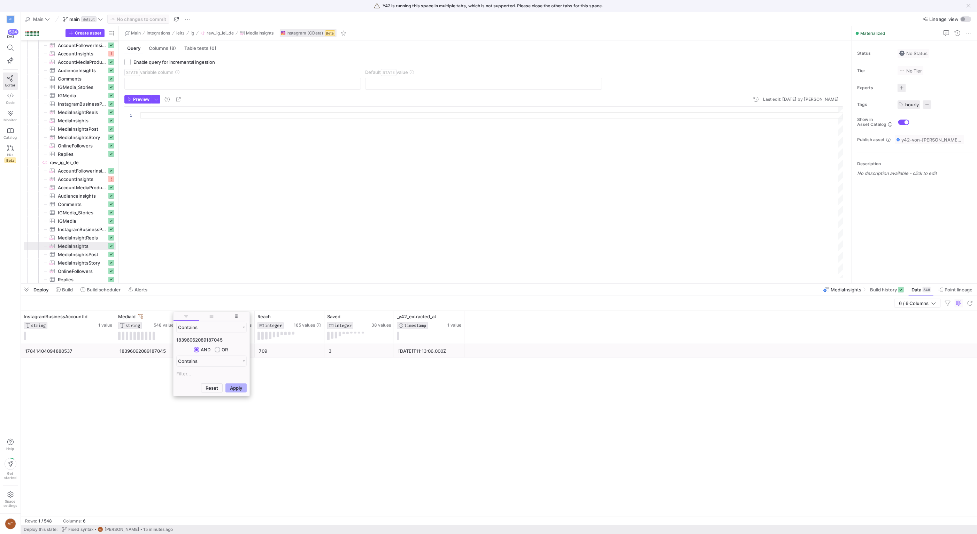
click at [213, 339] on input "18396062089187045" at bounding box center [211, 340] width 70 height 8
paste input "07340470704622"
click at [239, 389] on button "Apply" at bounding box center [235, 387] width 21 height 9
click at [218, 339] on input "18073404707046225" at bounding box center [211, 340] width 70 height 8
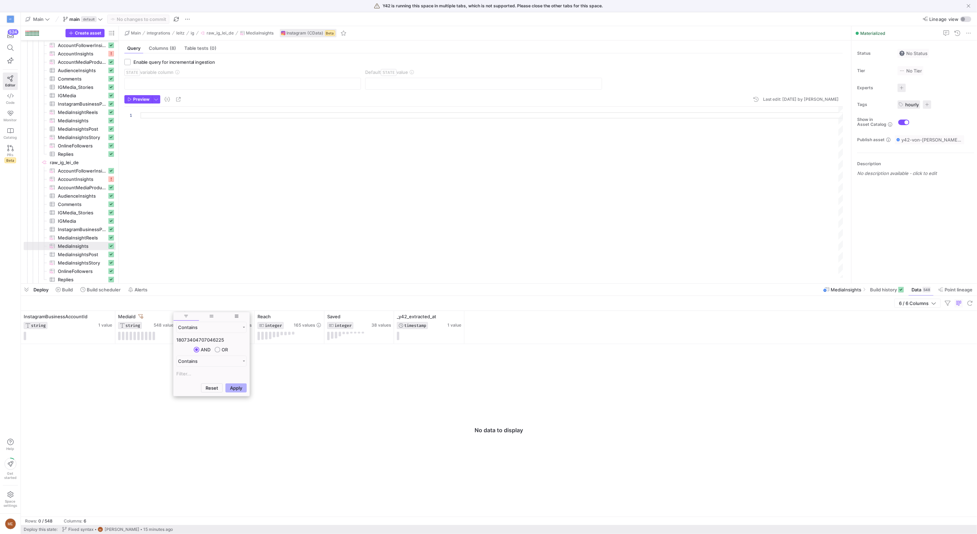
click at [218, 339] on input "18073404707046225" at bounding box center [211, 340] width 70 height 8
paste input "[CREDIT_CARD_NUMBER]"
type input "18177251410337832"
click at [242, 392] on button "Apply" at bounding box center [235, 387] width 21 height 9
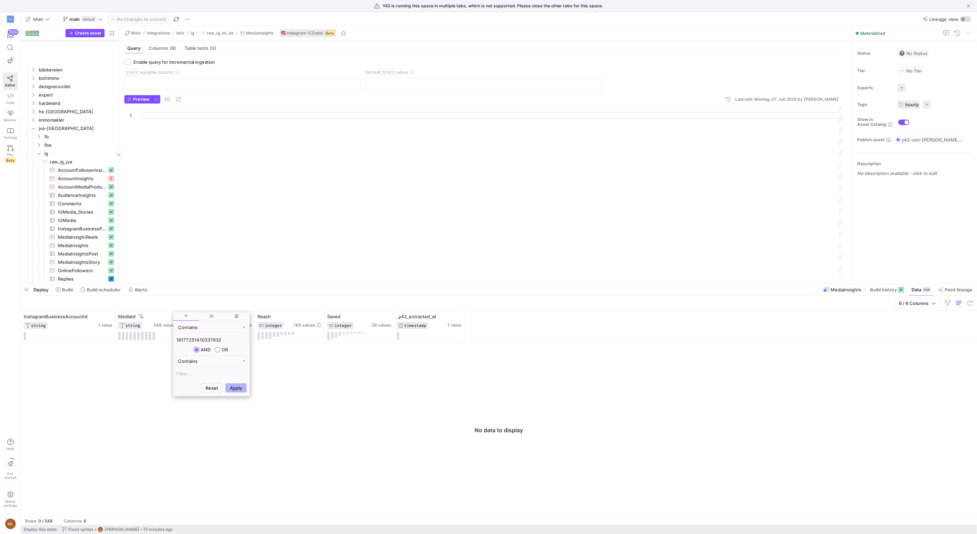
scroll to position [451, 0]
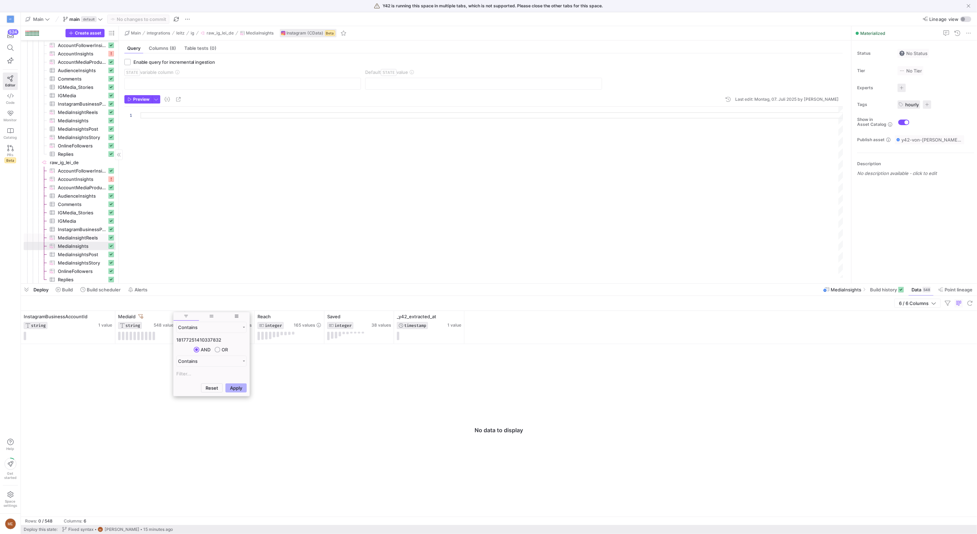
click at [95, 238] on span "MediaInsightReels​​​​​​​​​" at bounding box center [82, 238] width 49 height 8
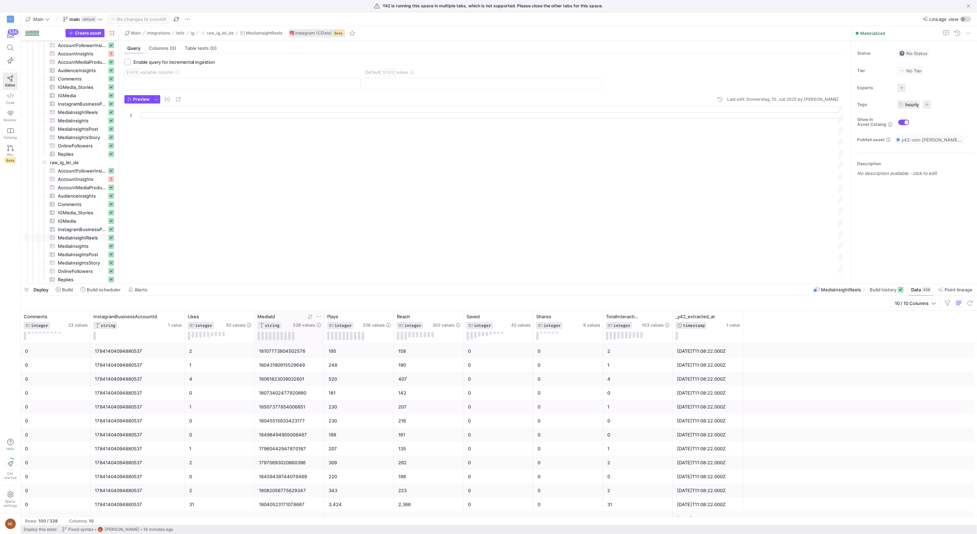
click at [317, 317] on icon at bounding box center [319, 317] width 6 height 6
click at [378, 388] on button "Apply" at bounding box center [375, 387] width 21 height 9
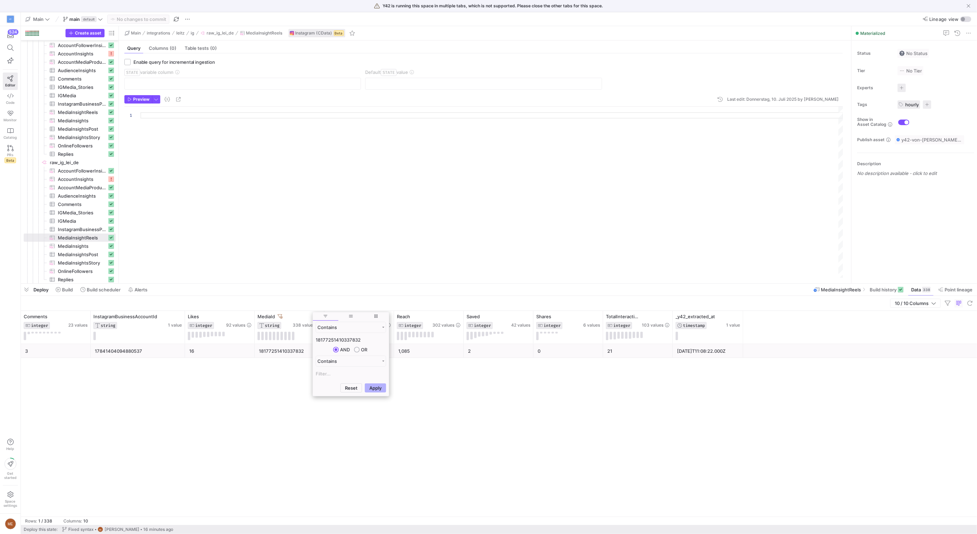
click at [358, 340] on input "18177251410337832" at bounding box center [351, 340] width 70 height 8
paste input "073404707046225"
click at [381, 390] on button "Apply" at bounding box center [375, 387] width 21 height 9
click at [347, 334] on div "Contains 18073404707046225 AND OR Contains" at bounding box center [351, 350] width 76 height 59
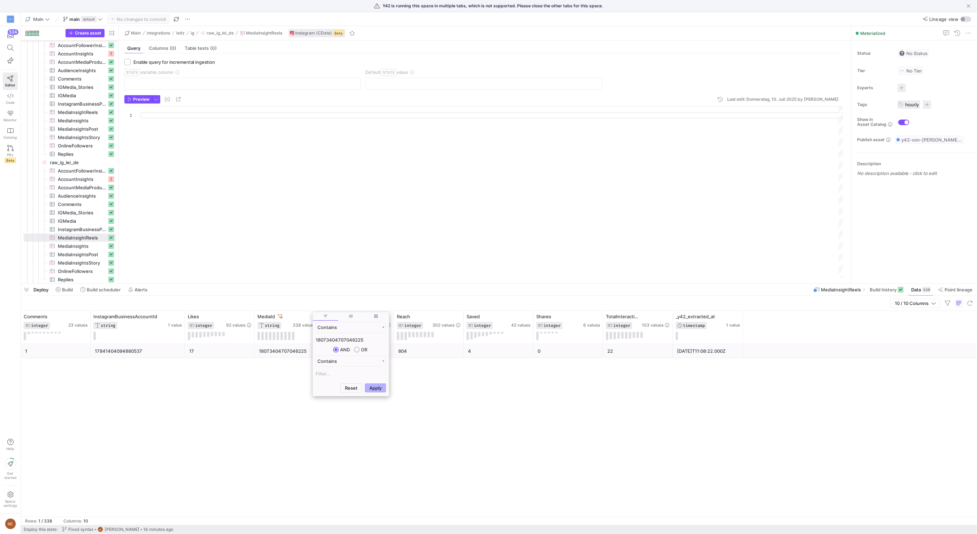
drag, startPoint x: 347, startPoint y: 334, endPoint x: 348, endPoint y: 338, distance: 3.6
click at [347, 334] on div "Contains 18073404707046225 AND OR Contains" at bounding box center [351, 350] width 76 height 59
click at [348, 338] on input "18073404707046225" at bounding box center [351, 340] width 70 height 8
paste input "81398425924534"
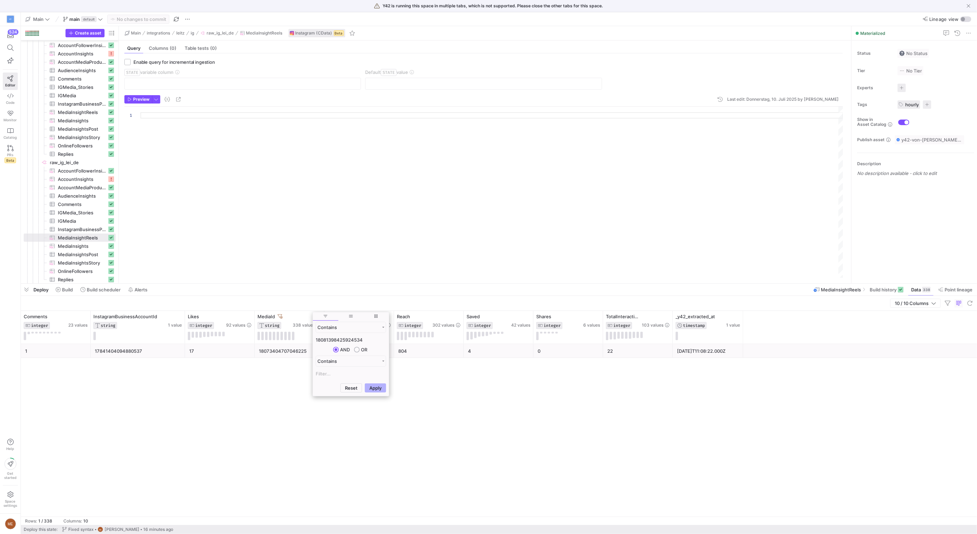
type input "18081398425924534"
click at [371, 382] on div "Reset Apply" at bounding box center [351, 388] width 76 height 15
click at [374, 385] on button "Apply" at bounding box center [375, 387] width 21 height 9
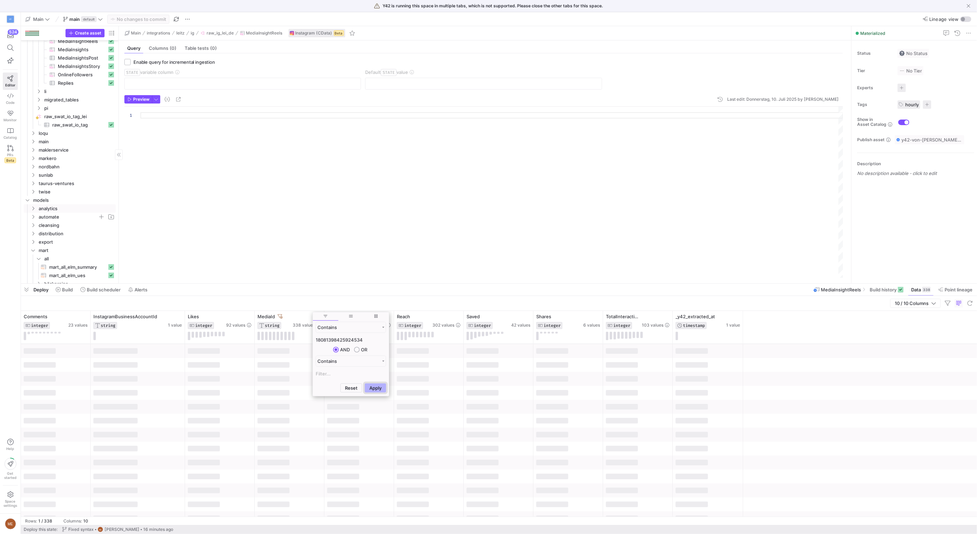
scroll to position [1999, 0]
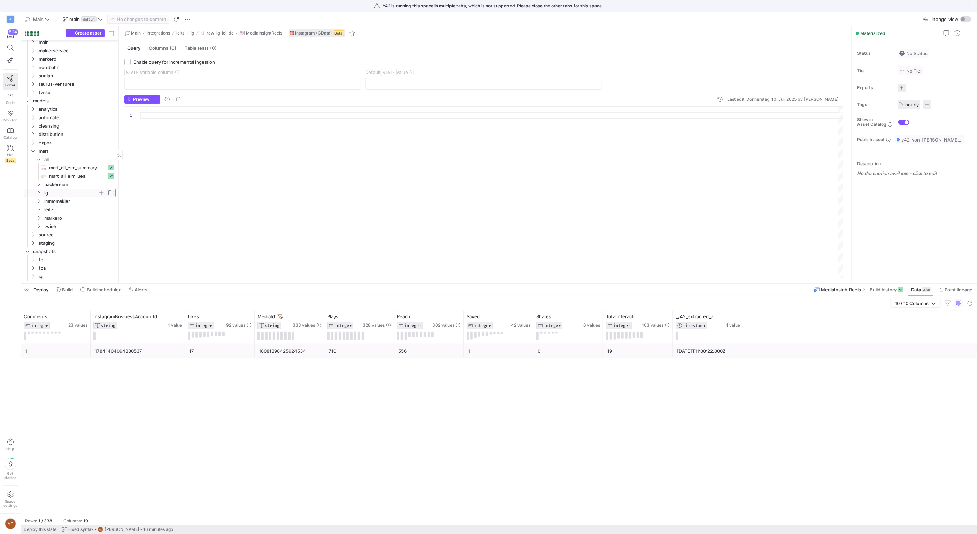
click at [66, 190] on span "ig" at bounding box center [71, 193] width 54 height 8
click at [66, 263] on span "fb" at bounding box center [68, 260] width 59 height 8
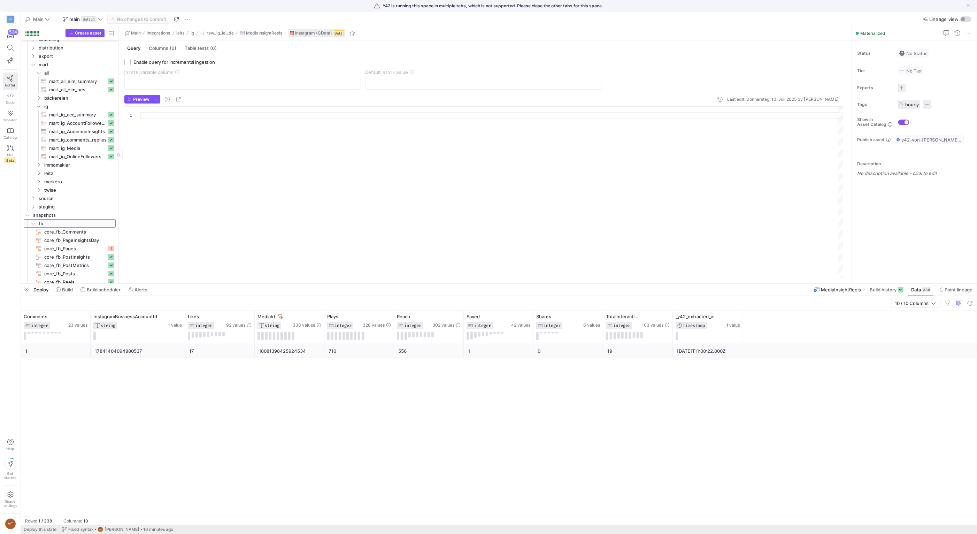
scroll to position [2116, 0]
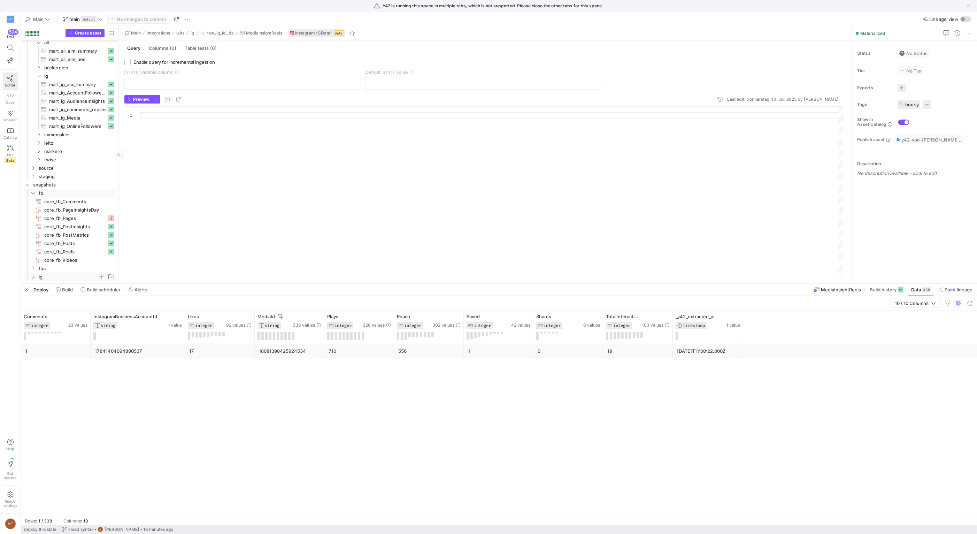
click at [67, 275] on span "ig" at bounding box center [68, 277] width 59 height 8
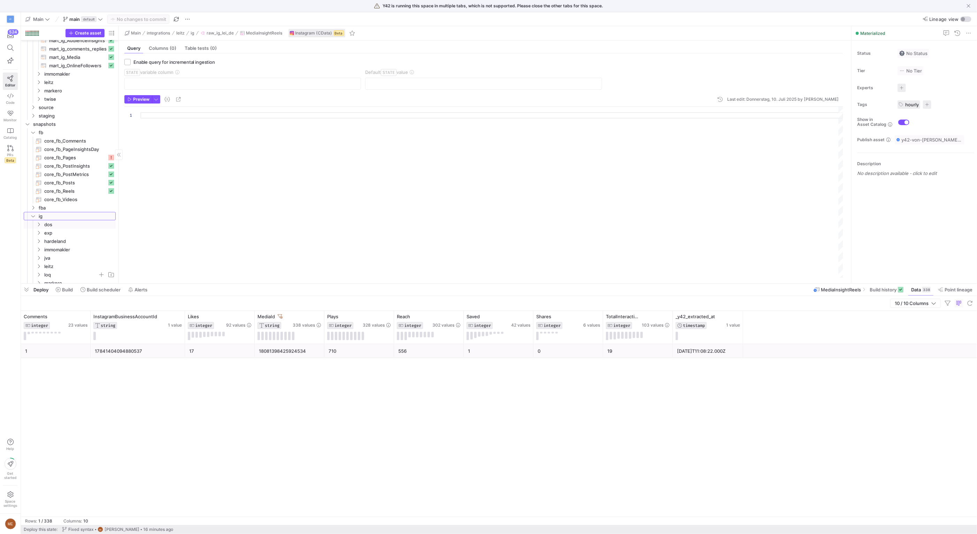
scroll to position [2183, 0]
click at [69, 262] on span "leitz" at bounding box center [71, 260] width 54 height 8
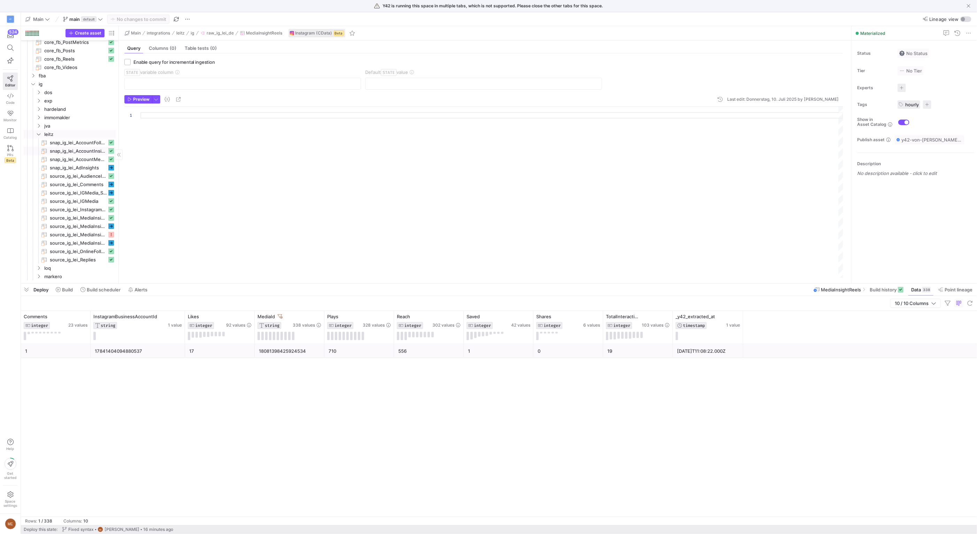
click at [75, 151] on span "snap_ig_lei_AccountInsights​​​​​​​" at bounding box center [78, 151] width 57 height 8
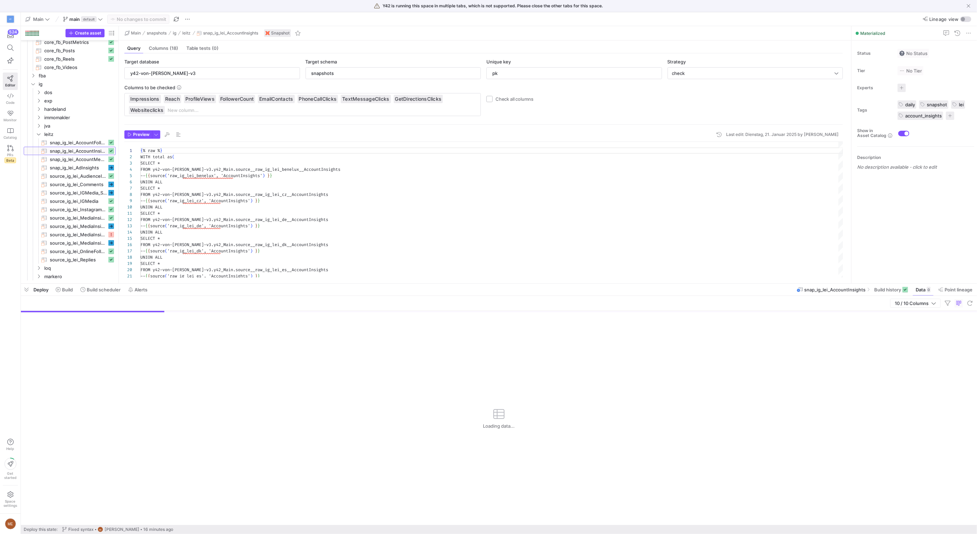
scroll to position [63, 0]
click at [93, 222] on span "source_ig_lei_MediaInsights​​​​​​​" at bounding box center [78, 226] width 57 height 8
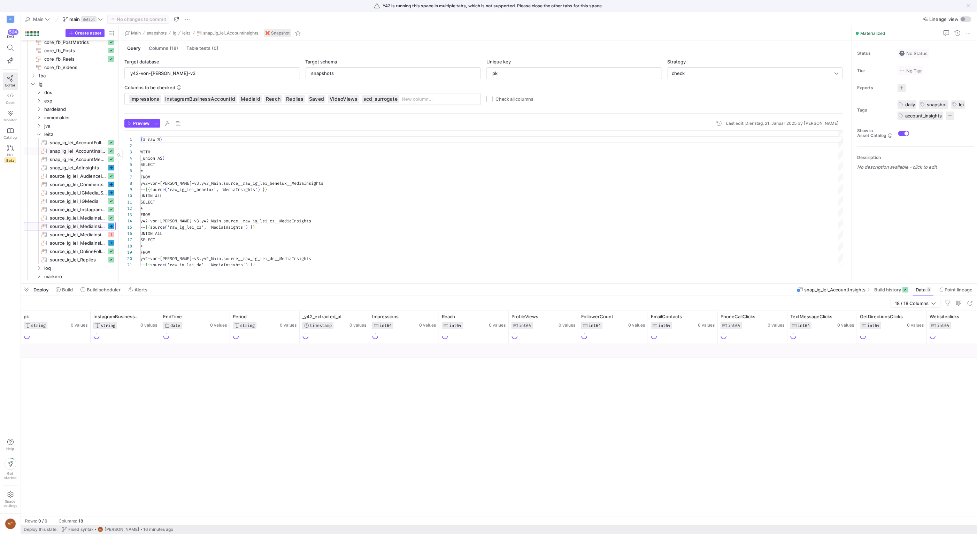
type input "MediaId"
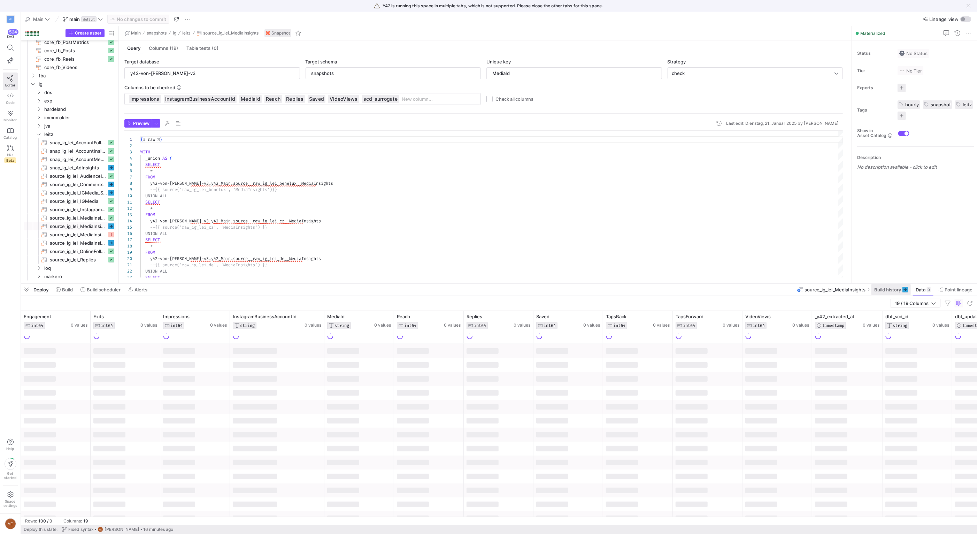
click at [900, 290] on span "Build history" at bounding box center [887, 290] width 27 height 6
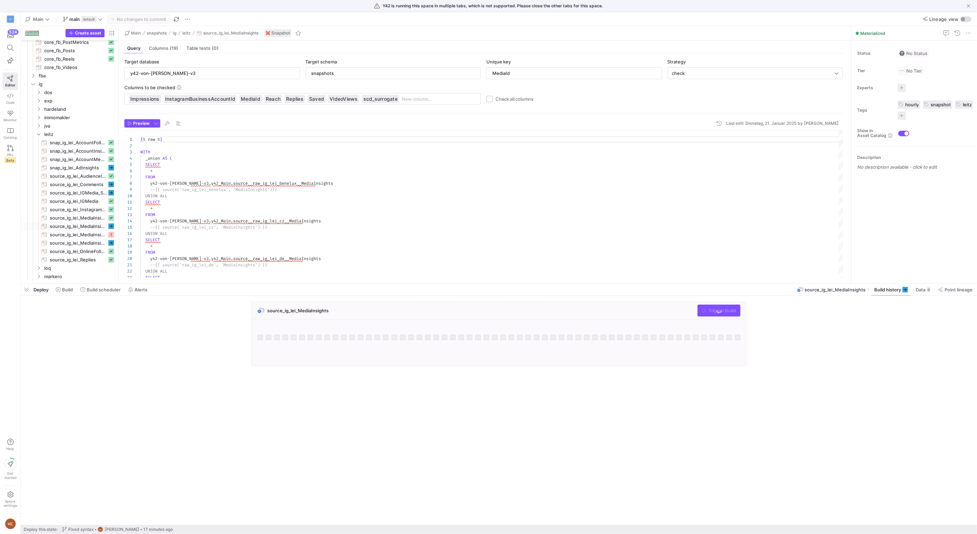
click at [540, 418] on cdk-virtual-scroll-viewport "source_ig_lei_MediaInsights Trigger Build" at bounding box center [499, 412] width 956 height 223
click at [87, 219] on span "source_ig_lei_MediaInsightReels​​​​​​​" at bounding box center [78, 218] width 57 height 8
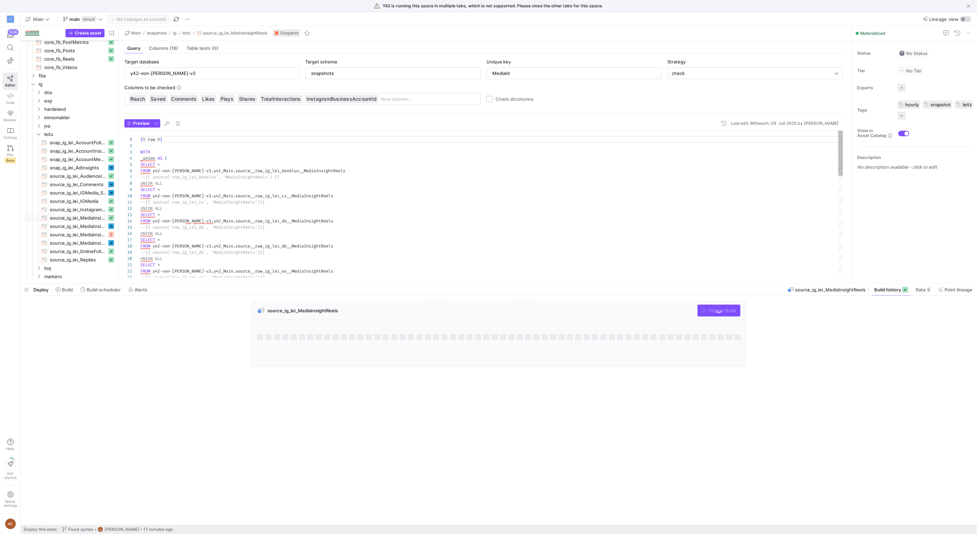
drag, startPoint x: 120, startPoint y: 218, endPoint x: 124, endPoint y: 218, distance: 4.9
click at [124, 218] on div "Target database y42-von-fred-v3 Target schema snapshots Unique key MediaId Stra…" at bounding box center [484, 165] width 730 height 224
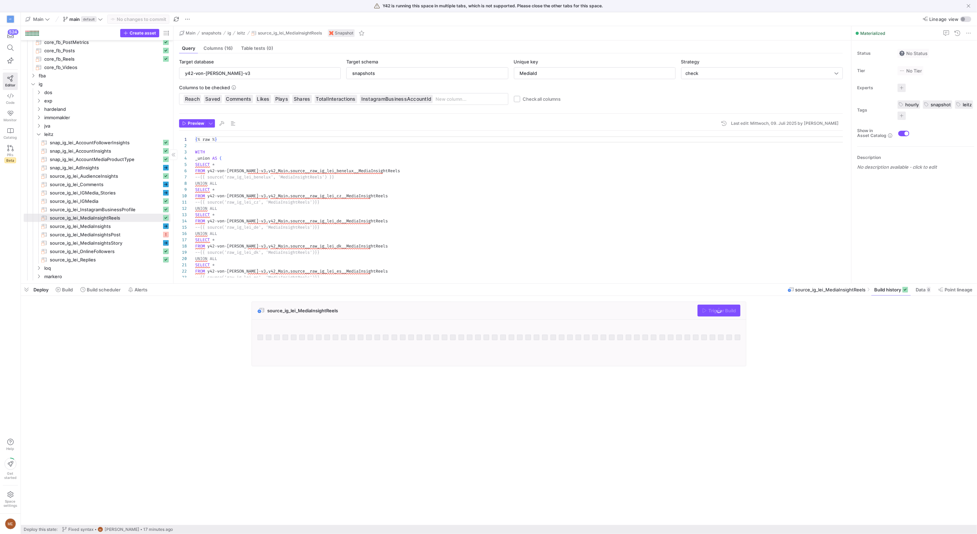
drag, startPoint x: 117, startPoint y: 219, endPoint x: 171, endPoint y: 216, distance: 54.1
click at [170, 375] on cdk-virtual-scroll-viewport "source_ig_lei_MediaInsightReels Trigger Build" at bounding box center [499, 412] width 956 height 223
click at [869, 343] on div "source_ig_lei_MediaInsightReels Trigger Build" at bounding box center [497, 335] width 953 height 69
click at [904, 289] on icon at bounding box center [906, 290] width 6 height 6
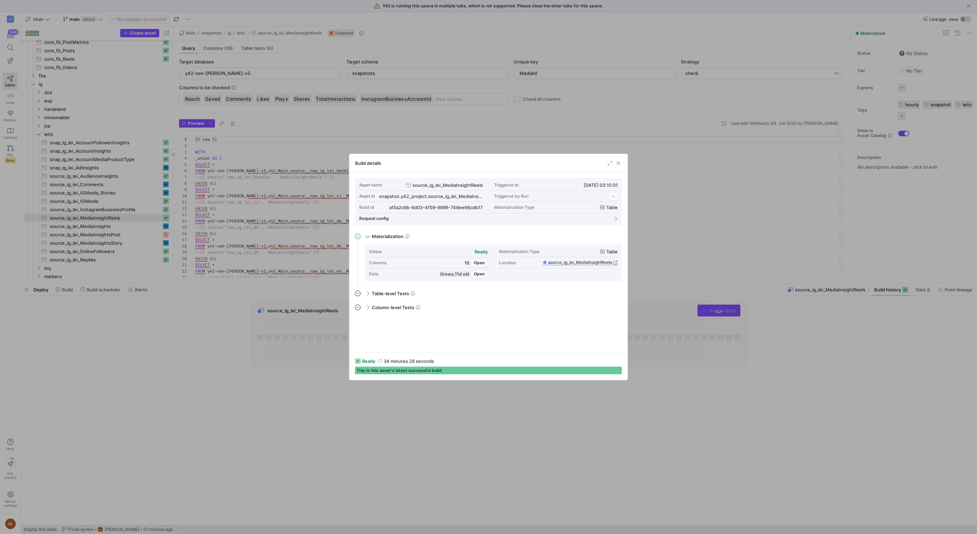
scroll to position [63, 0]
click at [155, 392] on div at bounding box center [488, 267] width 977 height 534
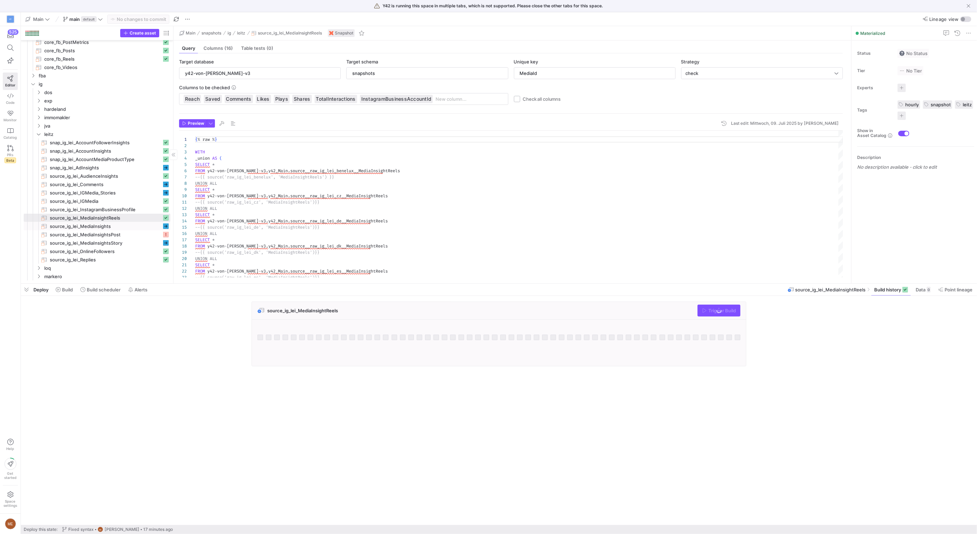
click at [125, 227] on span "source_ig_lei_MediaInsights​​​​​​​" at bounding box center [106, 226] width 112 height 8
type textarea "{% raw %} WITH _union AS ( SELECT * FROM y42-von-fred-v3.y42_Main.source__raw_i…"
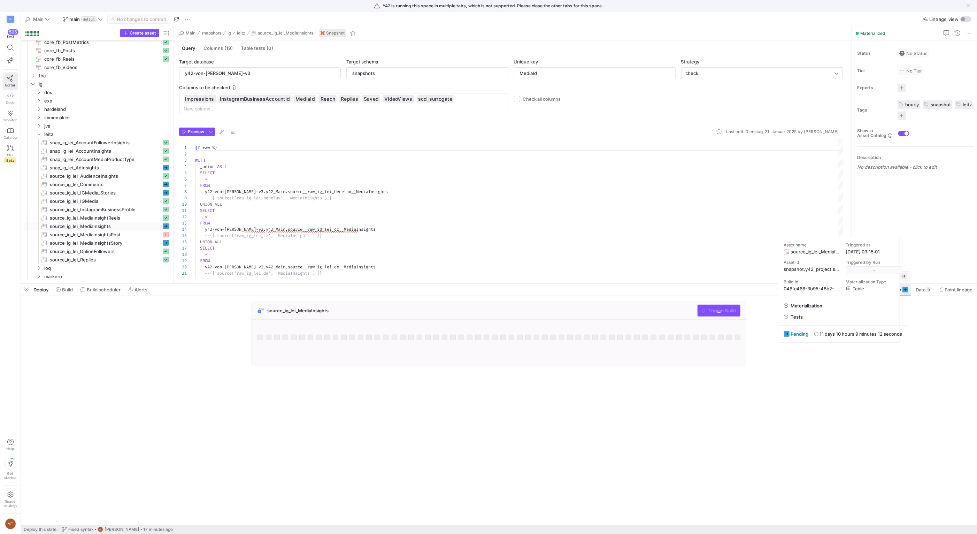
click at [905, 289] on div "Asset name source_ig_lei_MediaInsights Triggered at 15.08.25, 03:15:01 Asset id…" at bounding box center [844, 267] width 130 height 60
click at [817, 281] on span "046fc466-3b95-48b2-82a9-1a183b87a1a8" at bounding box center [809, 282] width 51 height 6
click at [841, 279] on span "046fc466-3b95-48b2-82a9-1a183b87a1a8" at bounding box center [812, 282] width 56 height 6
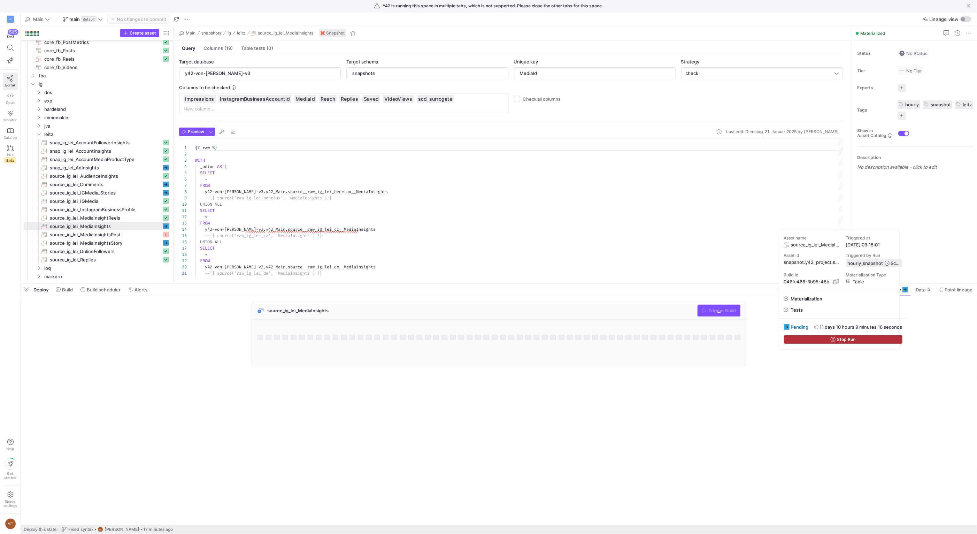
click at [836, 281] on span "button" at bounding box center [837, 282] width 6 height 6
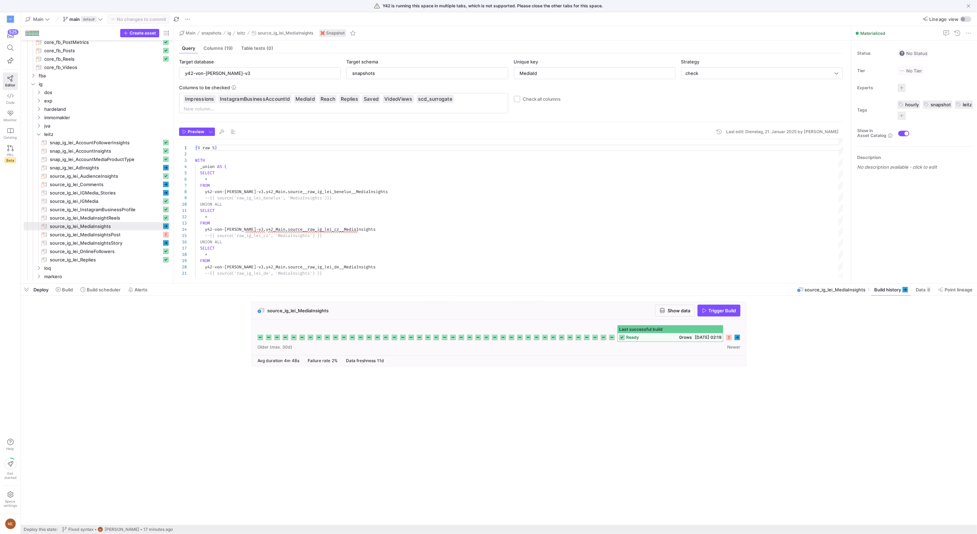
click at [739, 337] on icon at bounding box center [738, 338] width 6 height 6
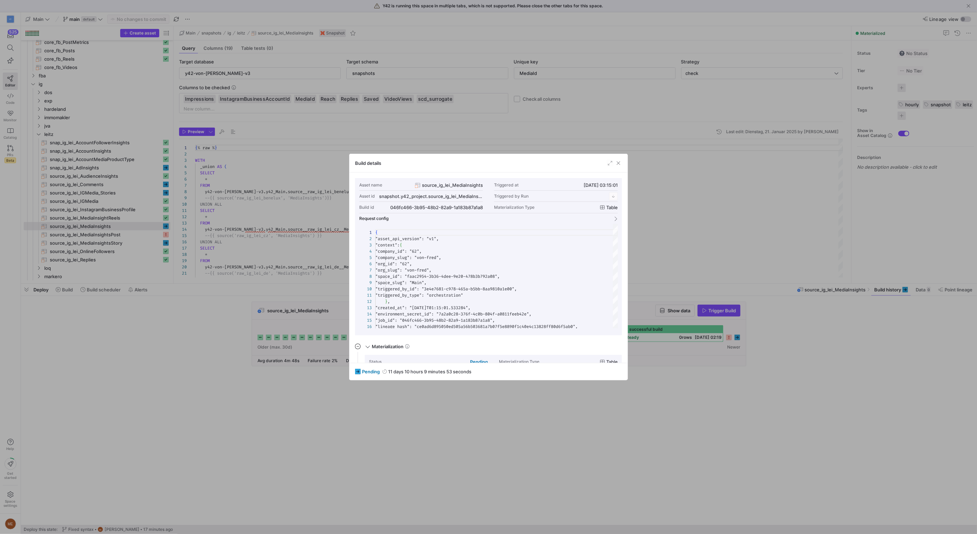
scroll to position [63, 0]
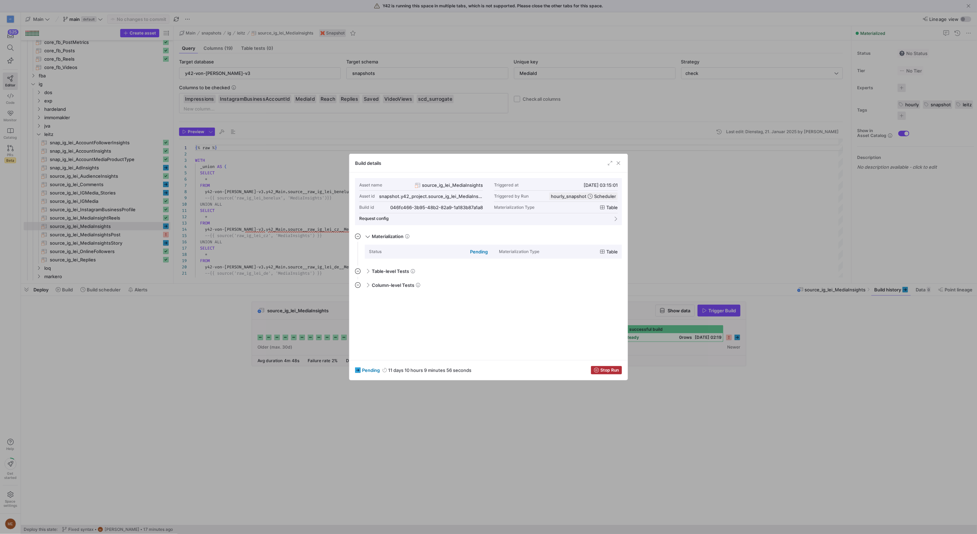
click at [808, 435] on div at bounding box center [488, 267] width 977 height 534
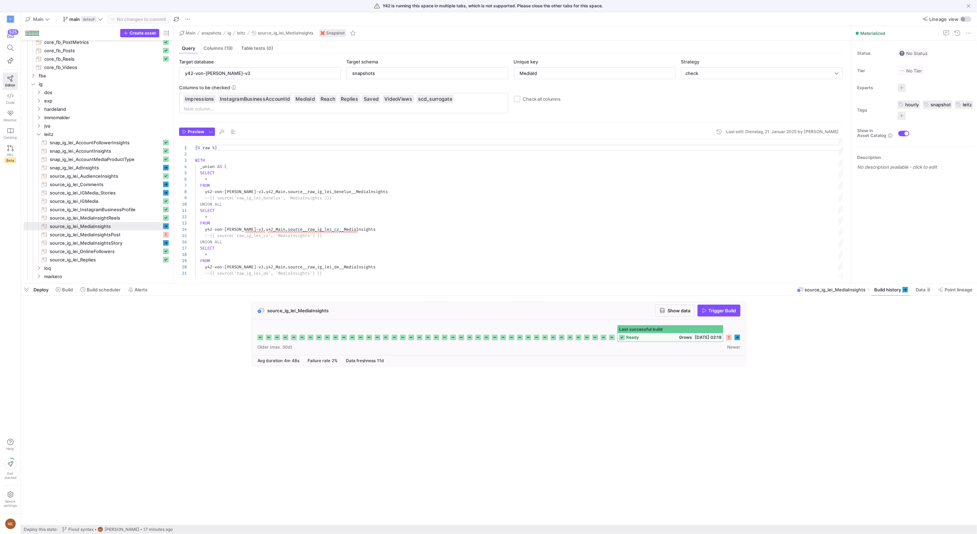
click at [728, 338] on icon at bounding box center [729, 338] width 6 height 6
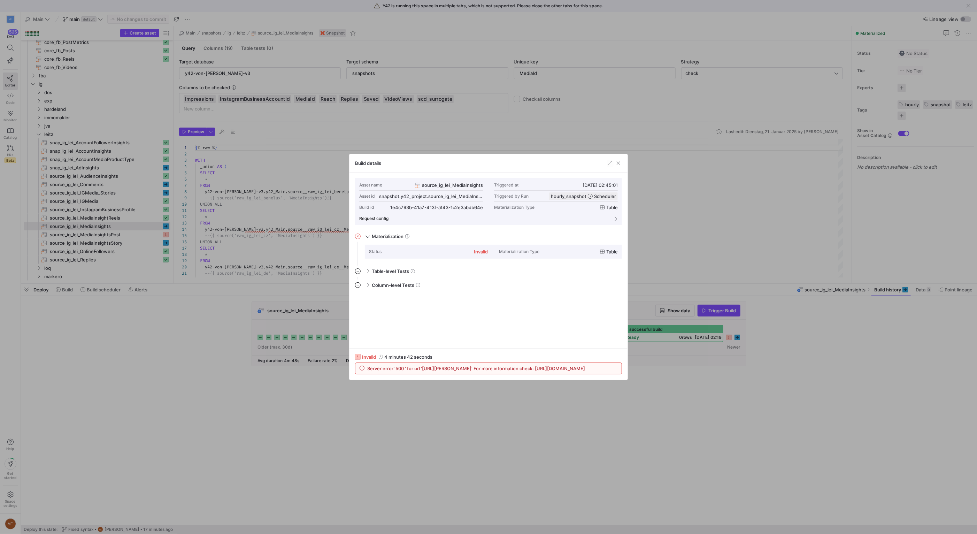
click at [154, 344] on div at bounding box center [488, 267] width 977 height 534
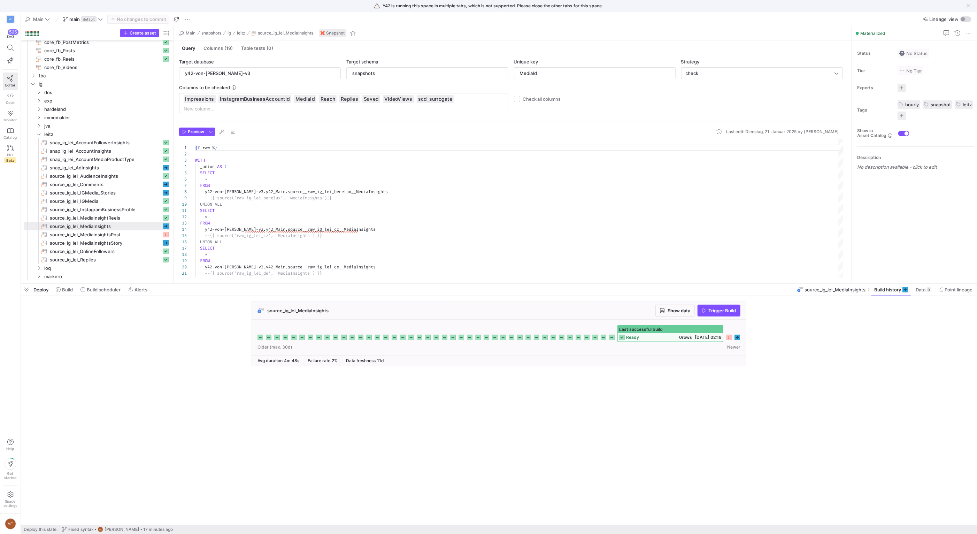
click at [157, 343] on div "source_ig_lei_MediaInsights Show data Trigger Build" at bounding box center [497, 335] width 953 height 69
click at [87, 289] on span "Build scheduler" at bounding box center [104, 290] width 34 height 6
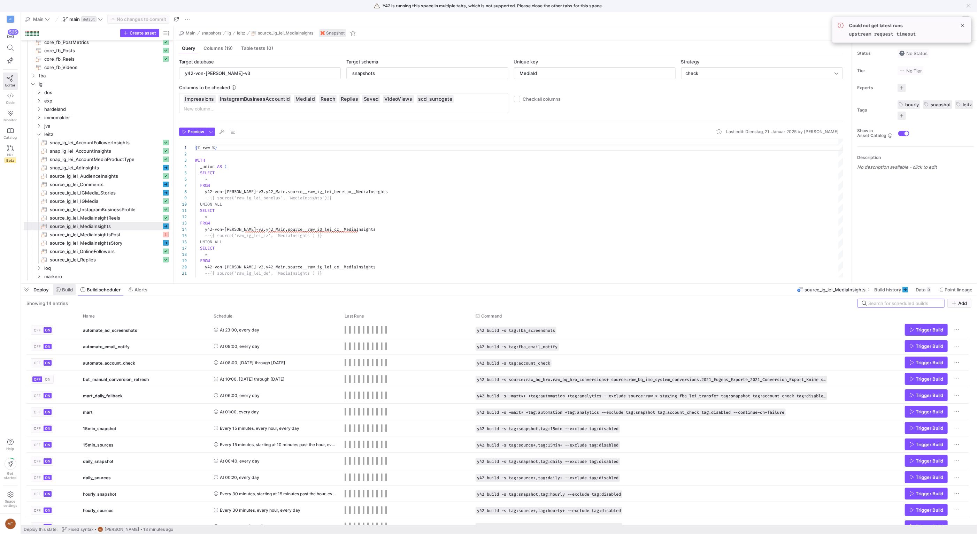
click at [66, 291] on span "Build" at bounding box center [67, 290] width 11 height 6
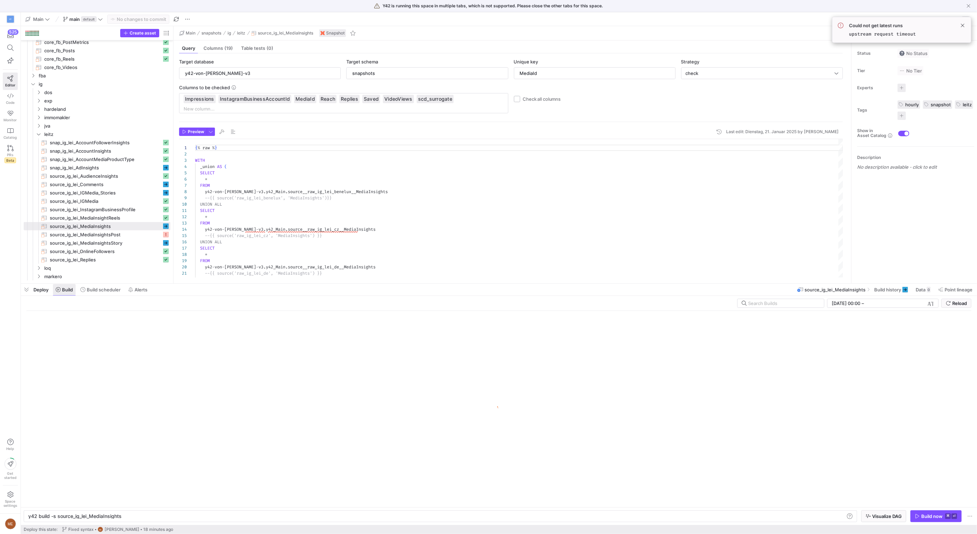
scroll to position [0, 92]
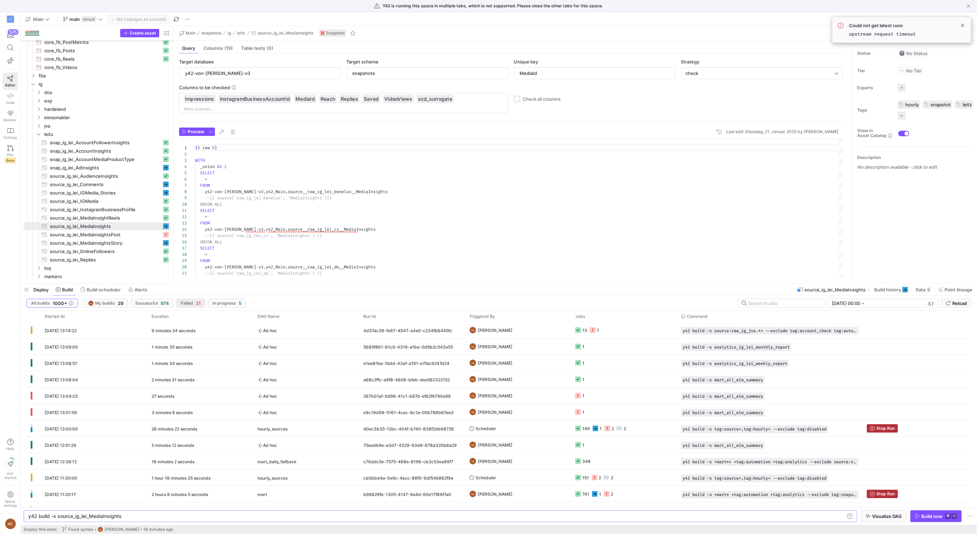
click at [187, 304] on span "Failed" at bounding box center [187, 303] width 12 height 5
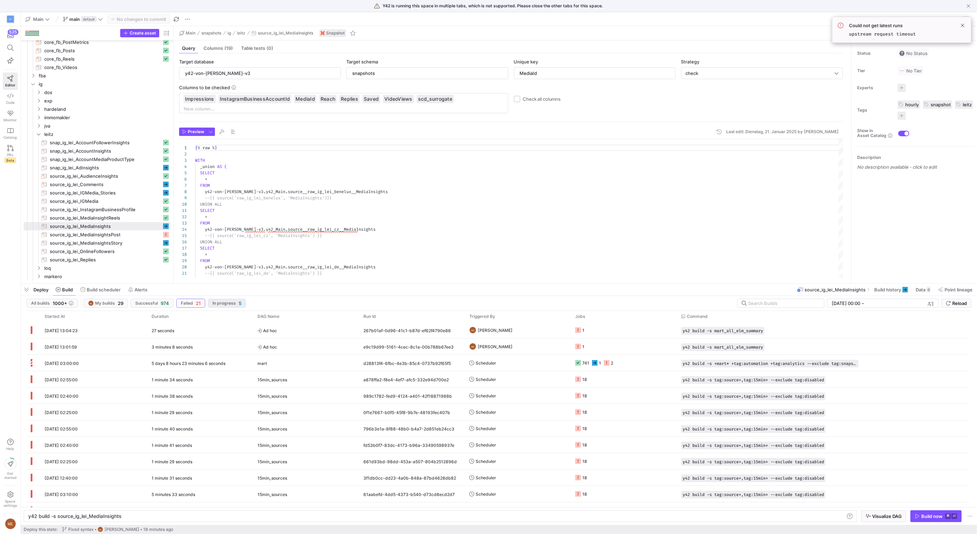
click at [232, 304] on span "In progress" at bounding box center [224, 303] width 23 height 5
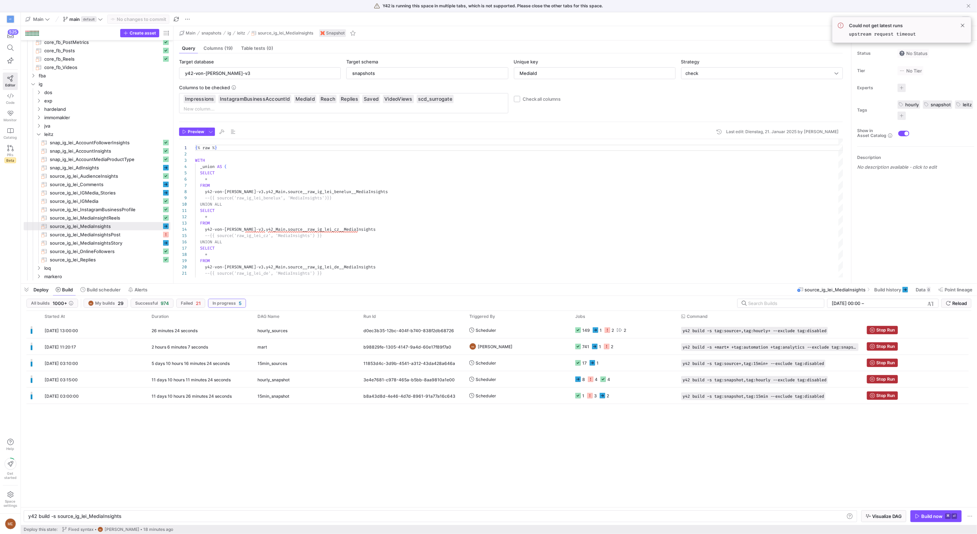
click at [527, 448] on div "26.08.25, 13:00:00 26 minutes 24 seconds hourly_sources d0ec3b35-12bc-404f-b740…" at bounding box center [498, 414] width 945 height 185
click at [235, 434] on div "26.08.25, 13:00:00 26 minutes 53 seconds hourly_sources d0ec3b35-12bc-404f-b740…" at bounding box center [498, 414] width 945 height 185
drag, startPoint x: 344, startPoint y: 393, endPoint x: 450, endPoint y: 398, distance: 105.7
click at [450, 398] on div "15.08.25, 03:00:00 11 days 10 hours 26 minutes 57 seconds 15min_snapshot b8a43d…" at bounding box center [497, 396] width 942 height 16
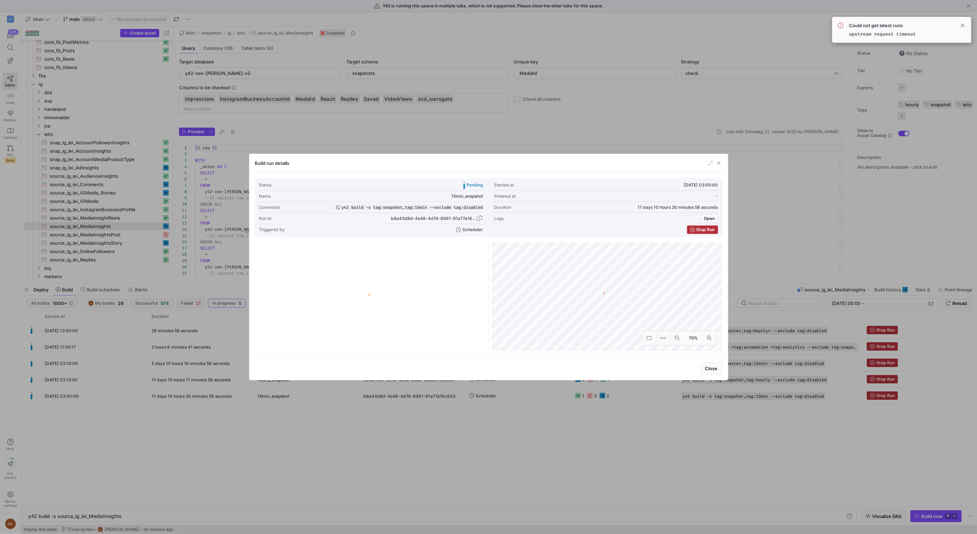
click at [428, 220] on span "b8a43d8d-4e46-4d7d-8961-91a77a16c643" at bounding box center [433, 218] width 85 height 5
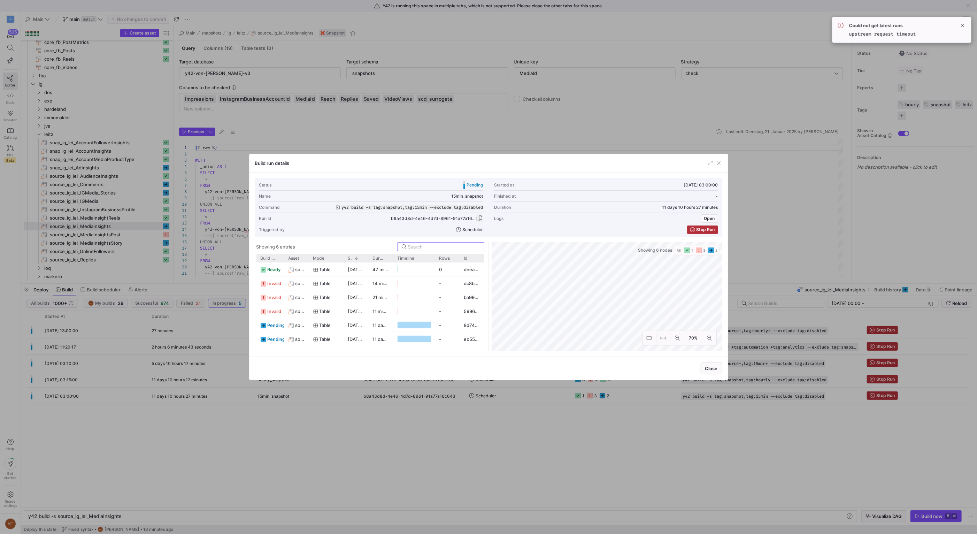
click at [481, 220] on span "button" at bounding box center [479, 218] width 7 height 7
click at [435, 467] on div at bounding box center [488, 267] width 977 height 534
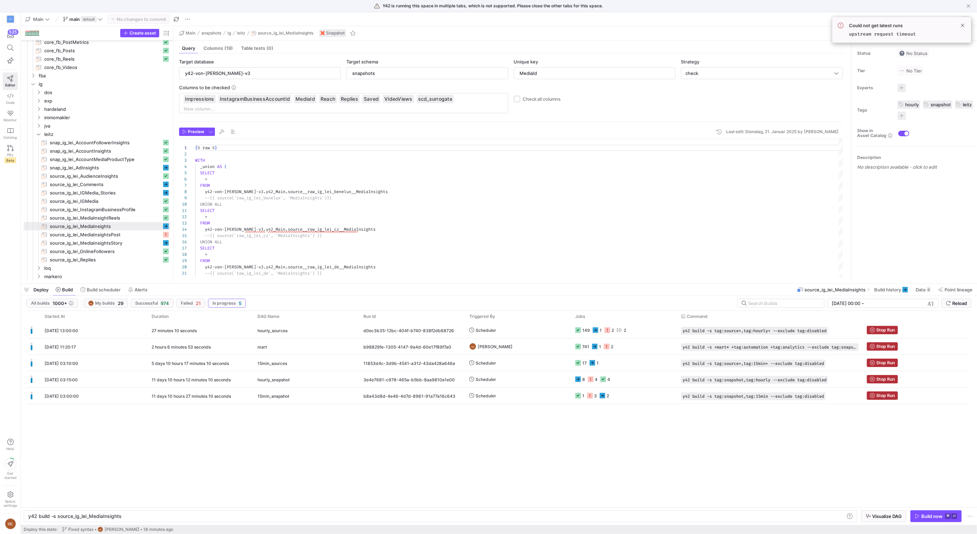
click at [451, 457] on div "26.08.25, 13:00:00 27 minutes 10 seconds hourly_sources d0ec3b35-12bc-404f-b740…" at bounding box center [498, 414] width 945 height 185
click at [436, 376] on div "3e4e7681-c978-465a-b5bb-8aa9810a1e00" at bounding box center [412, 379] width 106 height 16
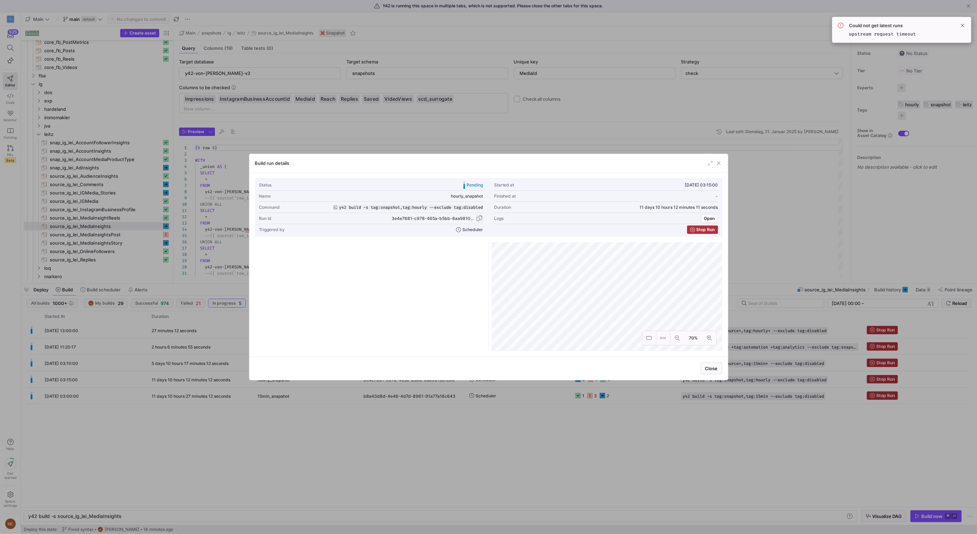
click at [479, 218] on span "button" at bounding box center [479, 218] width 7 height 7
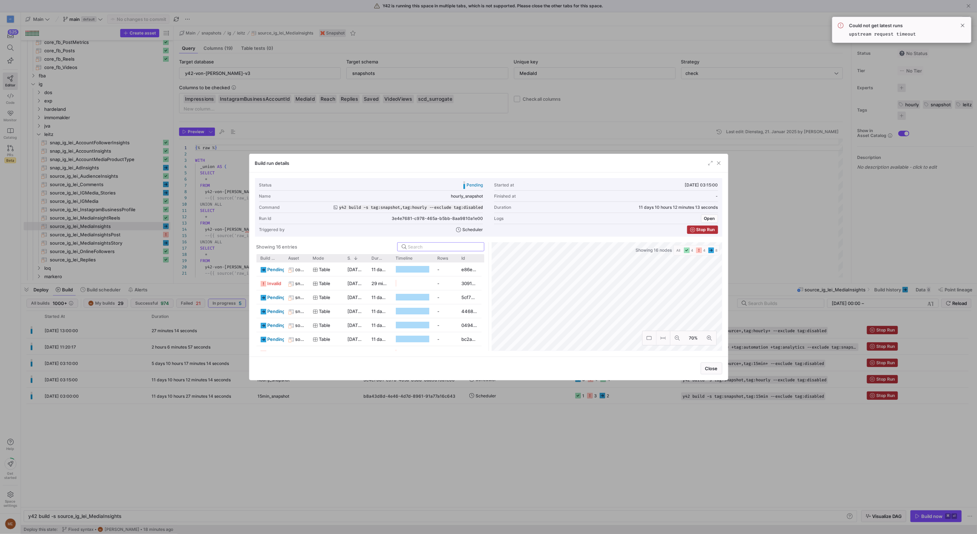
click at [423, 428] on div at bounding box center [488, 267] width 977 height 534
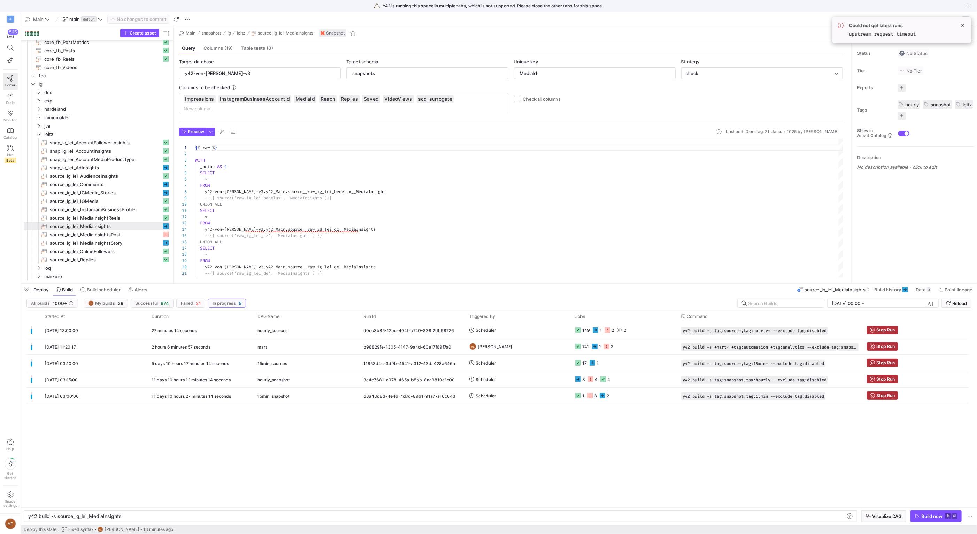
click at [428, 402] on div "b8a43d8d-4e46-4d7d-8961-91a77a16c643" at bounding box center [412, 396] width 106 height 16
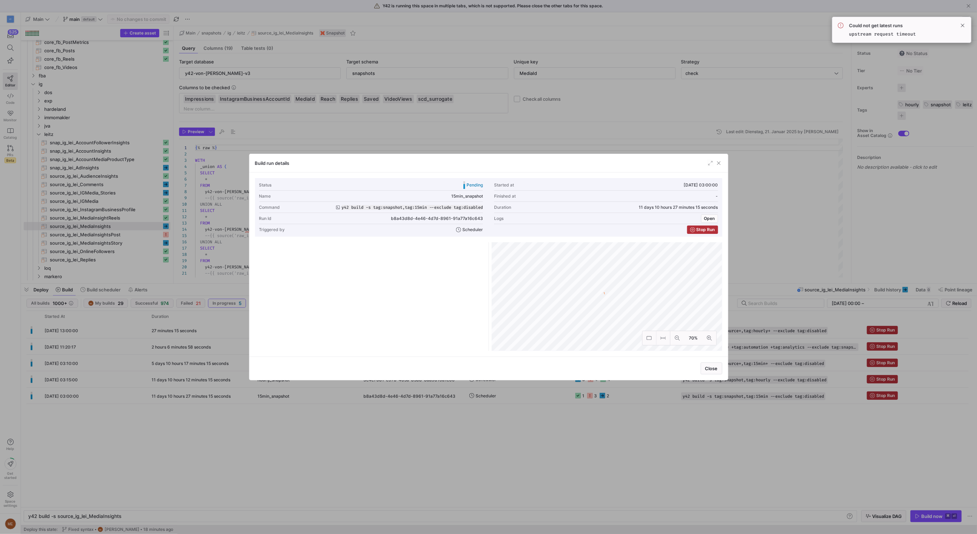
click at [442, 424] on div at bounding box center [488, 267] width 977 height 534
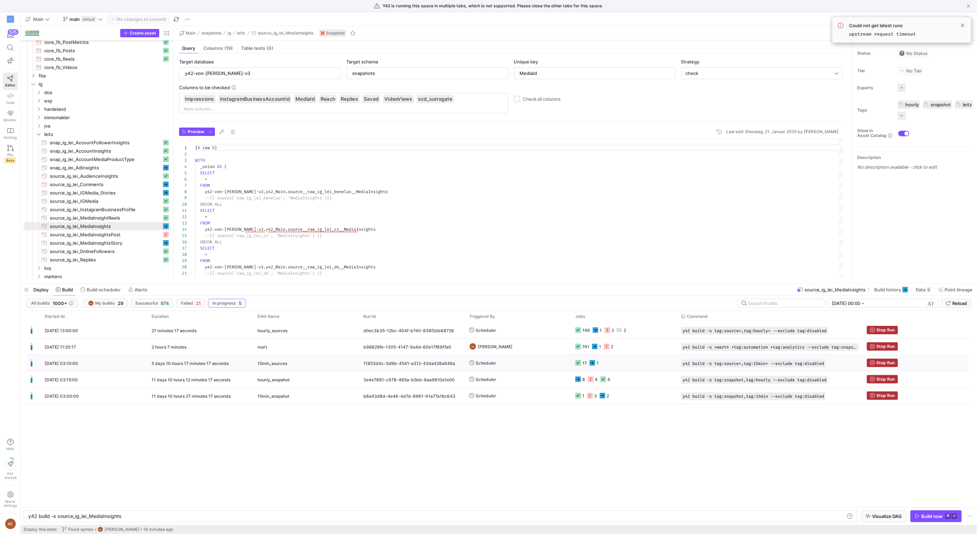
click at [431, 363] on div "11853d4c-3d9b-4541-a312-43da428a646a" at bounding box center [412, 363] width 106 height 16
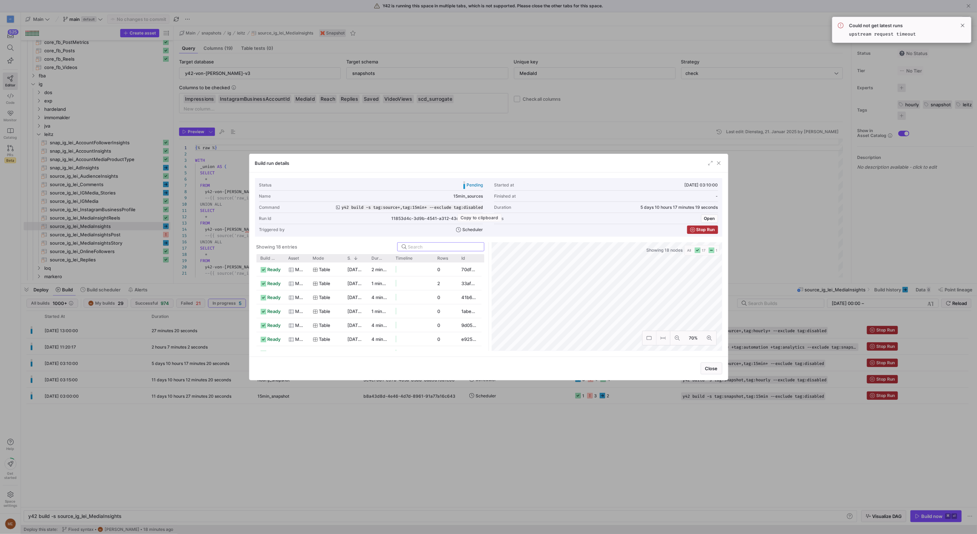
click at [481, 217] on div "Copy to clipboard" at bounding box center [480, 218] width 44 height 8
click at [481, 218] on span "button" at bounding box center [479, 218] width 7 height 7
click at [477, 447] on div at bounding box center [488, 267] width 977 height 534
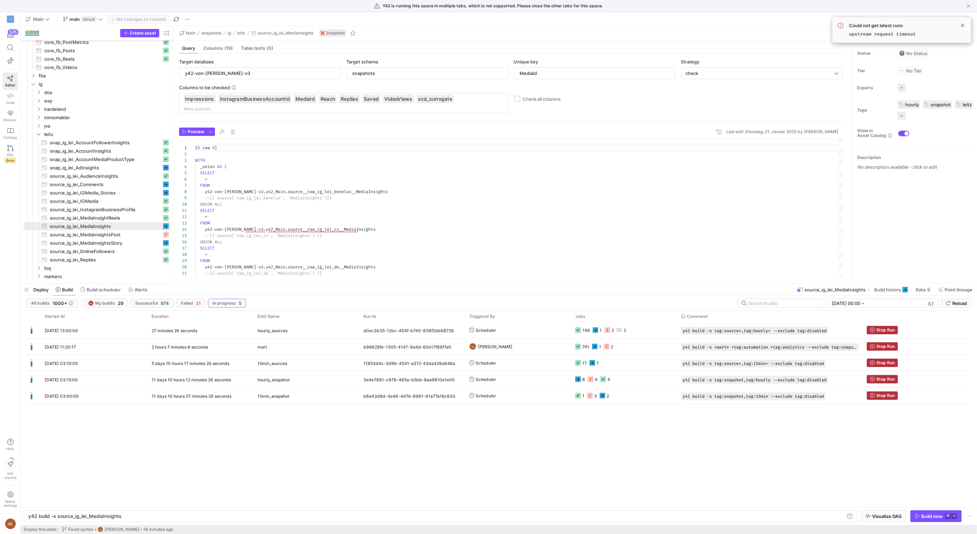
click at [438, 428] on div "26.08.25, 13:00:00 27 minutes 26 seconds hourly_sources d0ec3b35-12bc-404f-b740…" at bounding box center [498, 414] width 945 height 185
click at [870, 395] on span "Press SPACE to select this row." at bounding box center [882, 396] width 30 height 8
click at [873, 378] on icon "Press SPACE to select this row." at bounding box center [872, 379] width 5 height 5
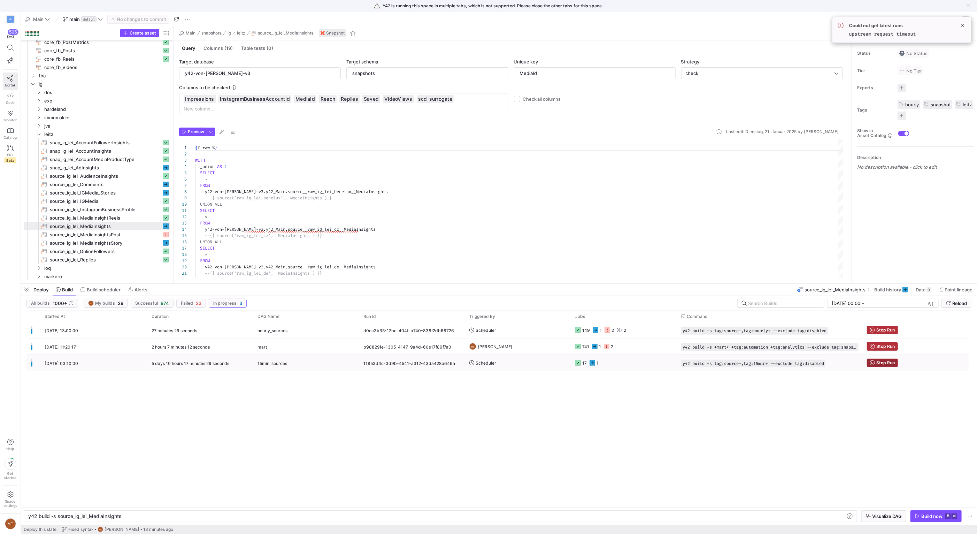
click at [882, 363] on span "Stop Run" at bounding box center [885, 362] width 18 height 5
click at [461, 428] on div "26.08.25, 13:00:00 27 minutes 30 seconds hourly_sources d0ec3b35-12bc-404f-b740…" at bounding box center [498, 414] width 945 height 185
click at [413, 417] on div "26.08.25, 13:00:00 28 minutes 18 seconds hourly_sources d0ec3b35-12bc-404f-b740…" at bounding box center [498, 414] width 945 height 185
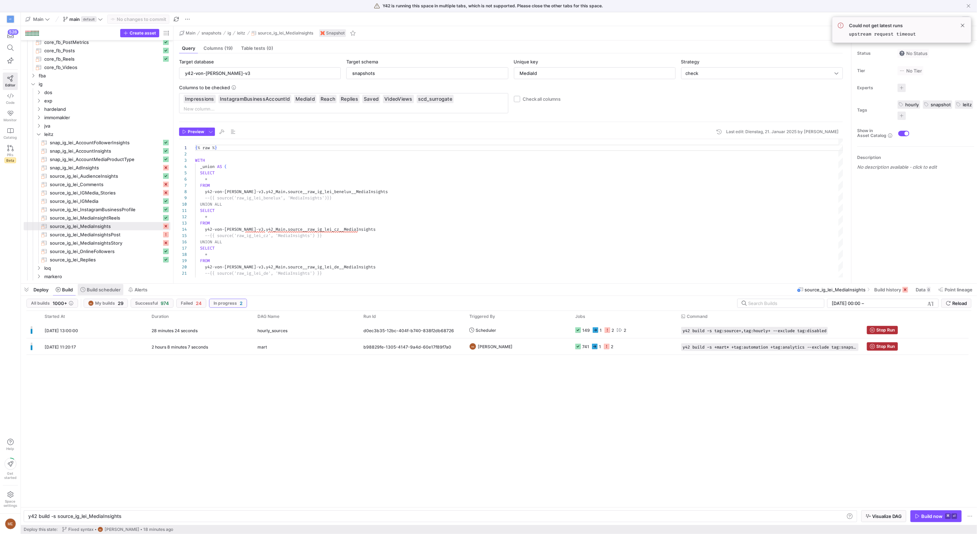
click at [110, 287] on span "Build scheduler" at bounding box center [104, 290] width 34 height 6
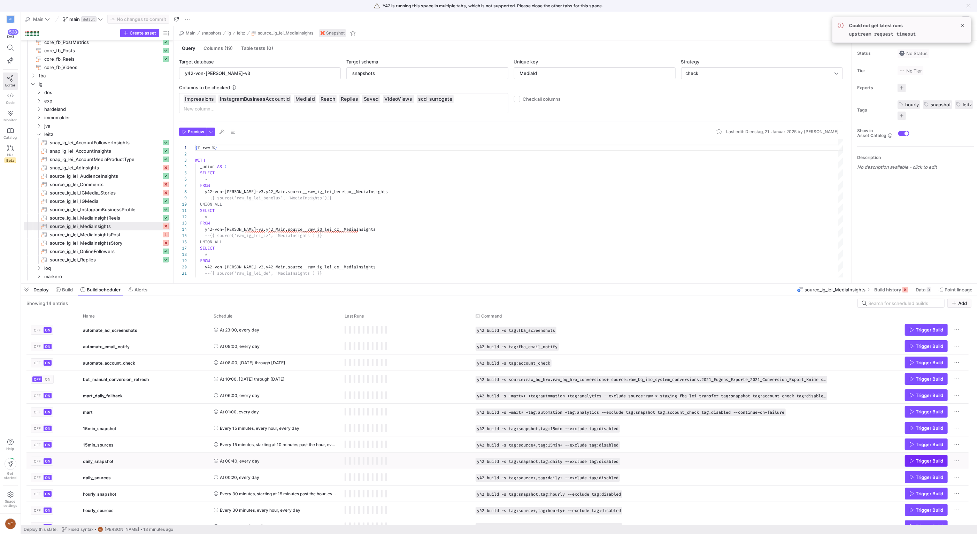
click at [930, 461] on span "Trigger Build" at bounding box center [930, 461] width 28 height 6
click at [931, 493] on span "Trigger Build" at bounding box center [930, 494] width 28 height 6
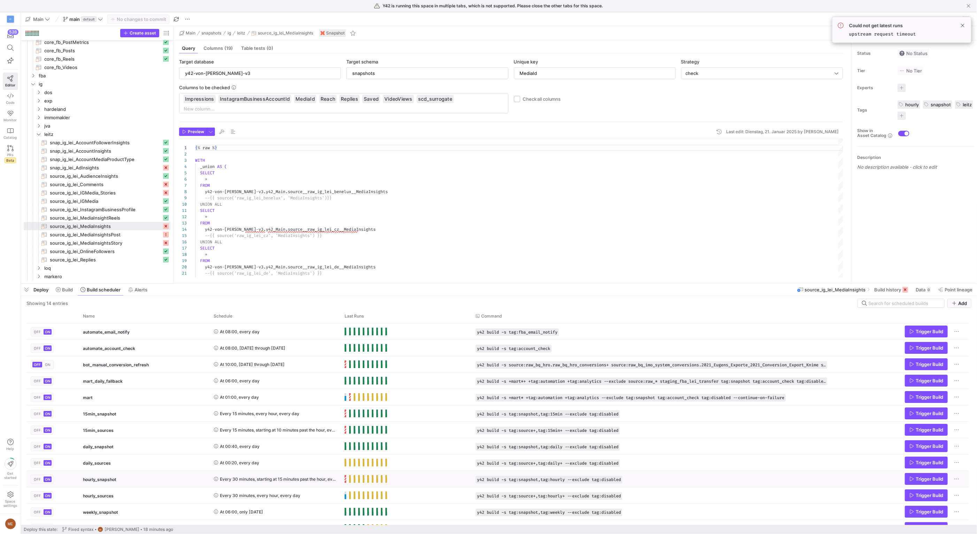
scroll to position [26, 0]
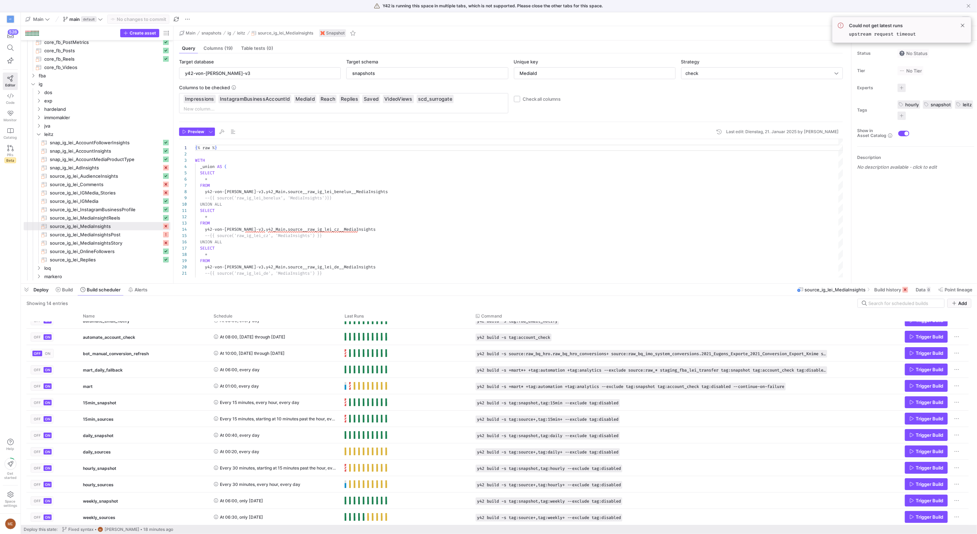
click at [48, 288] on span "Deploy" at bounding box center [40, 290] width 15 height 6
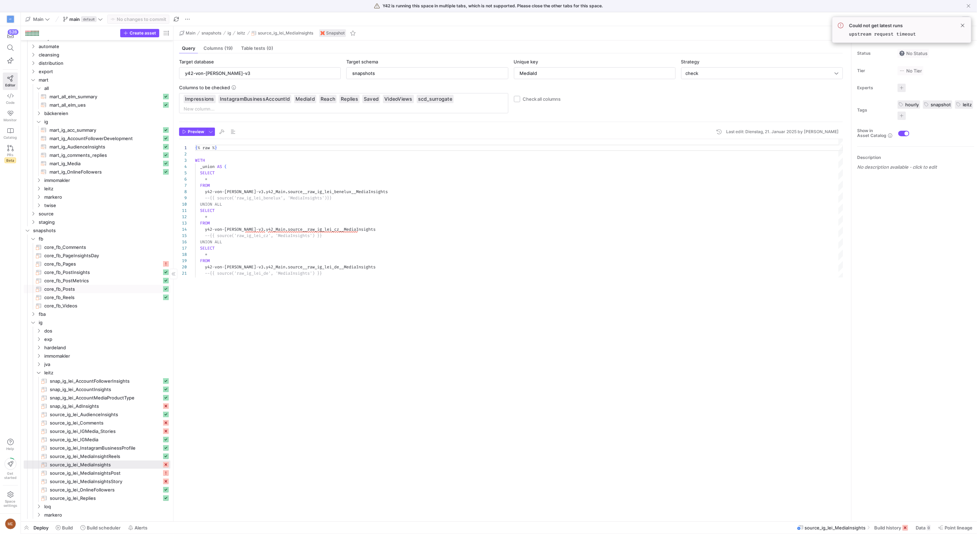
click at [61, 289] on span "core_fb_Posts​​​​​​​" at bounding box center [102, 289] width 117 height 8
type input "core"
type input "id_elm"
type textarea "/** This list is just for linage. Maybe rewrite without loop instead use Select…"
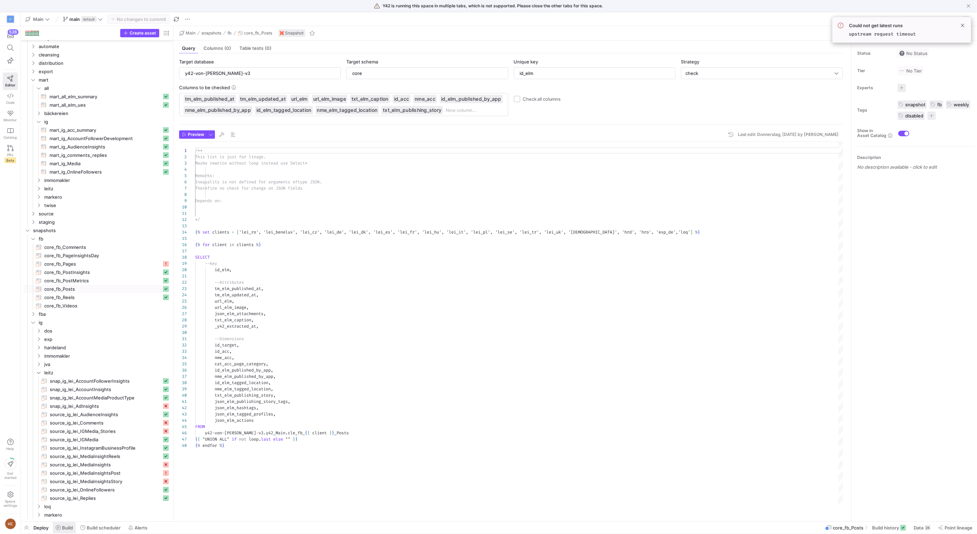
click at [63, 529] on span "Build" at bounding box center [67, 528] width 11 height 6
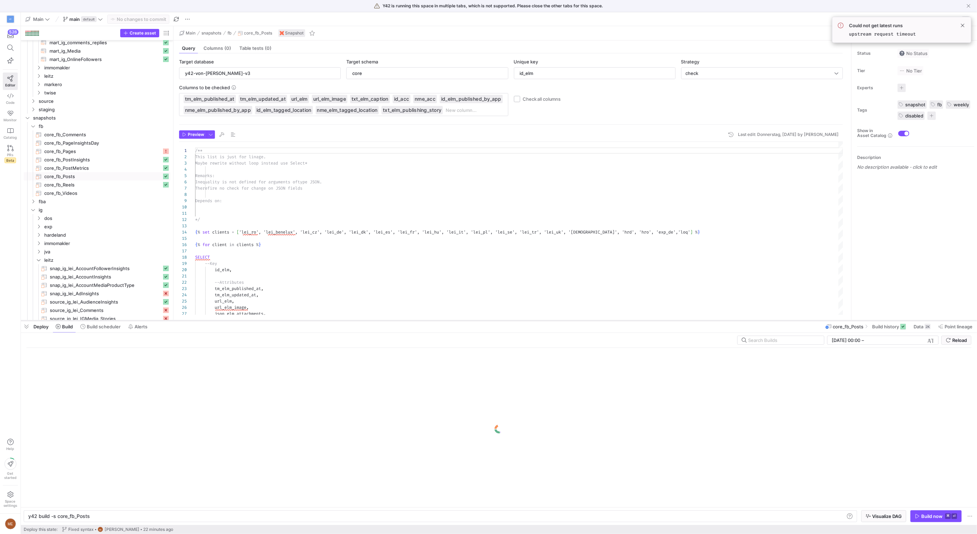
scroll to position [2308, 0]
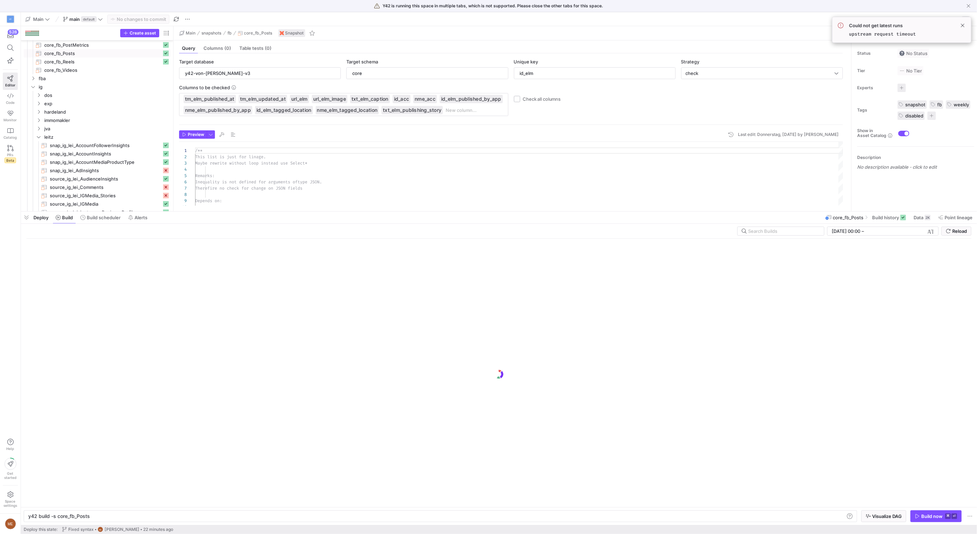
drag, startPoint x: 156, startPoint y: 406, endPoint x: 179, endPoint y: 215, distance: 192.7
click at [181, 212] on div at bounding box center [499, 211] width 956 height 3
click at [235, 227] on div "27.7.2025, 00:00 27.7.2025, 00:00 – End datetime today Reload" at bounding box center [498, 233] width 945 height 12
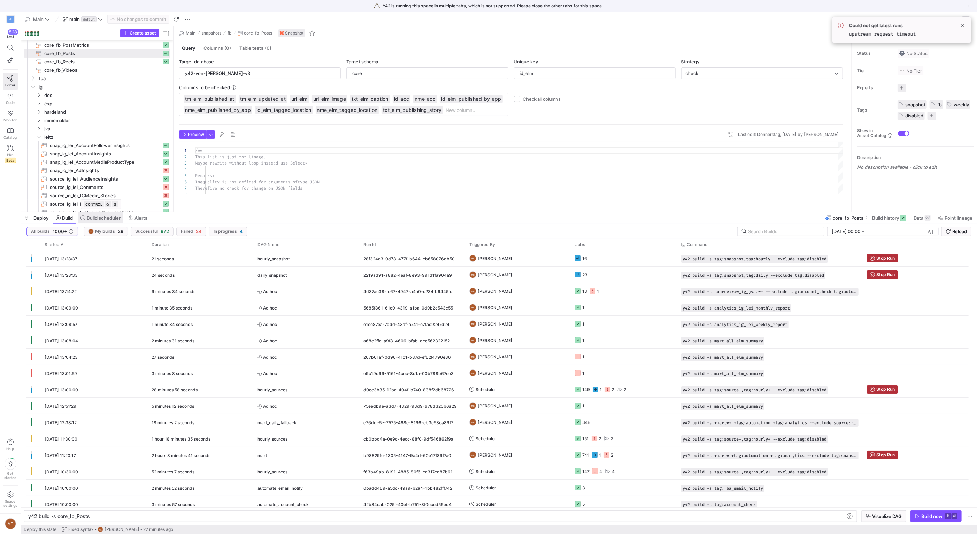
click at [95, 220] on span "Build scheduler" at bounding box center [104, 218] width 34 height 6
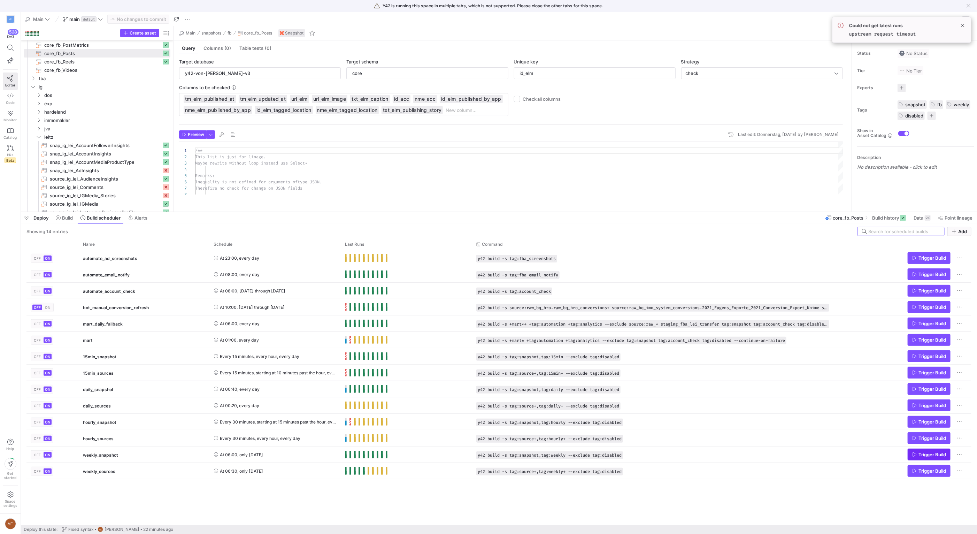
click at [927, 453] on span "Trigger Build" at bounding box center [933, 455] width 28 height 6
click at [420, 505] on div "OFF ON automate_ad_screenshots At 23:00, every day y42 build -s tag:fba_screens…" at bounding box center [498, 387] width 945 height 275
click at [58, 224] on div "Showing 14 entries Add Drag here to set row groups Drag here to set column labe…" at bounding box center [499, 374] width 956 height 301
click at [65, 219] on span "Build" at bounding box center [67, 218] width 11 height 6
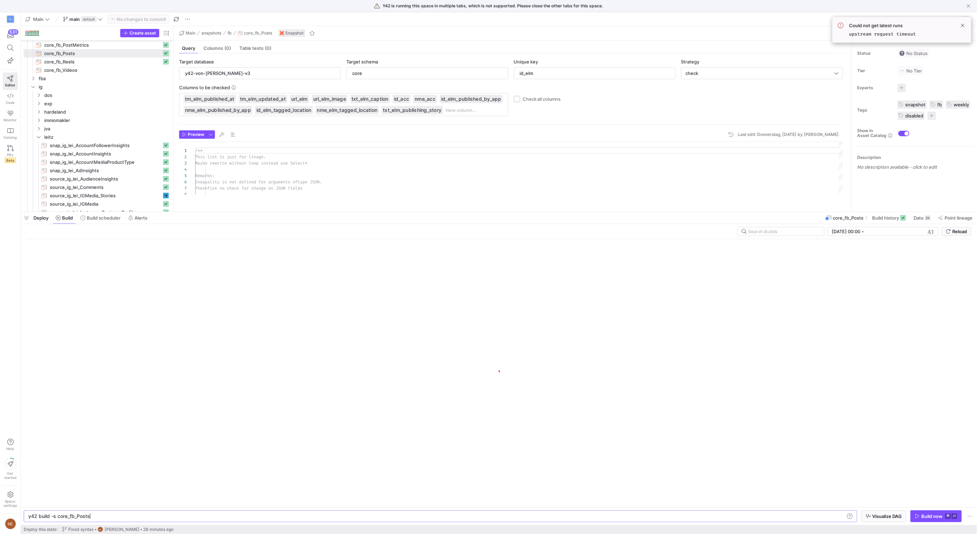
scroll to position [0, 61]
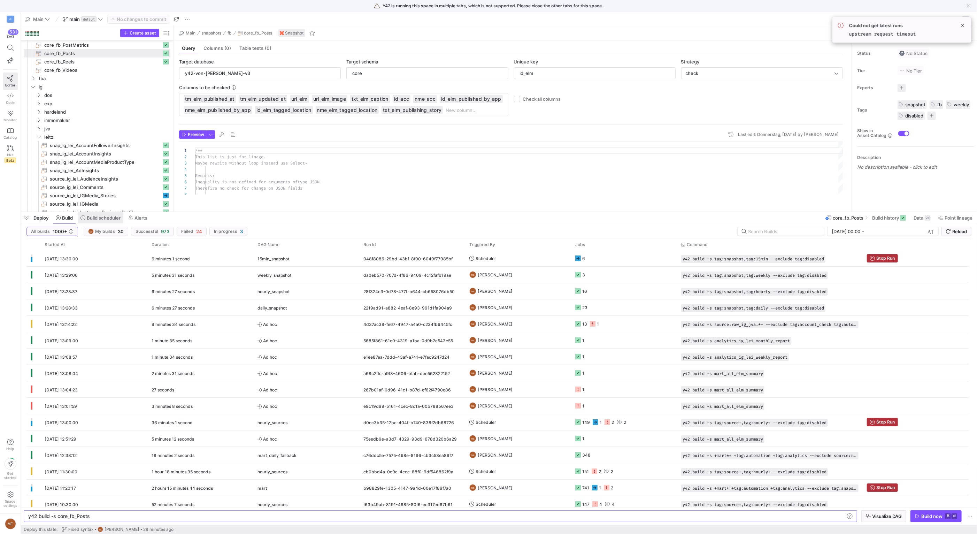
click at [101, 221] on span at bounding box center [101, 217] width 46 height 11
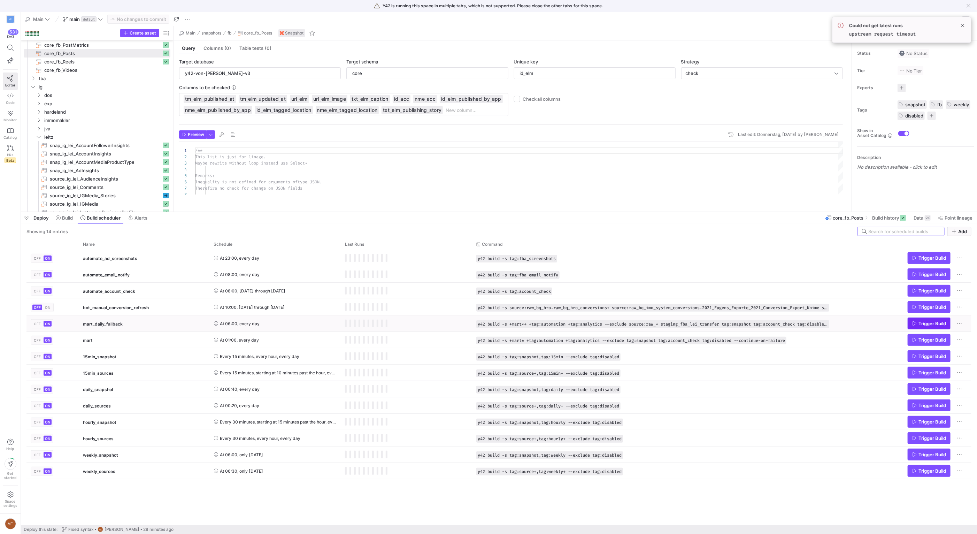
click at [939, 322] on span "Trigger Build" at bounding box center [933, 324] width 28 height 6
click at [72, 220] on span "Build" at bounding box center [67, 218] width 11 height 6
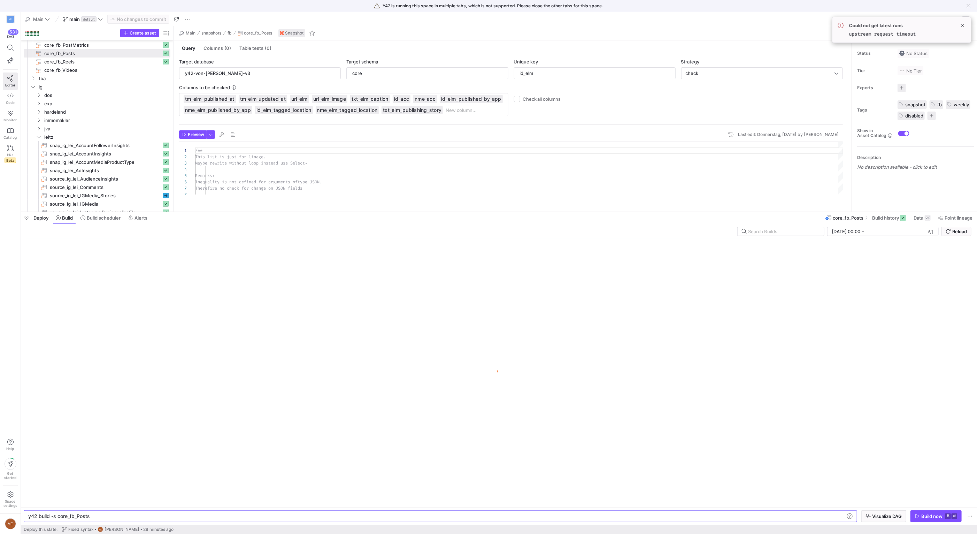
scroll to position [0, 61]
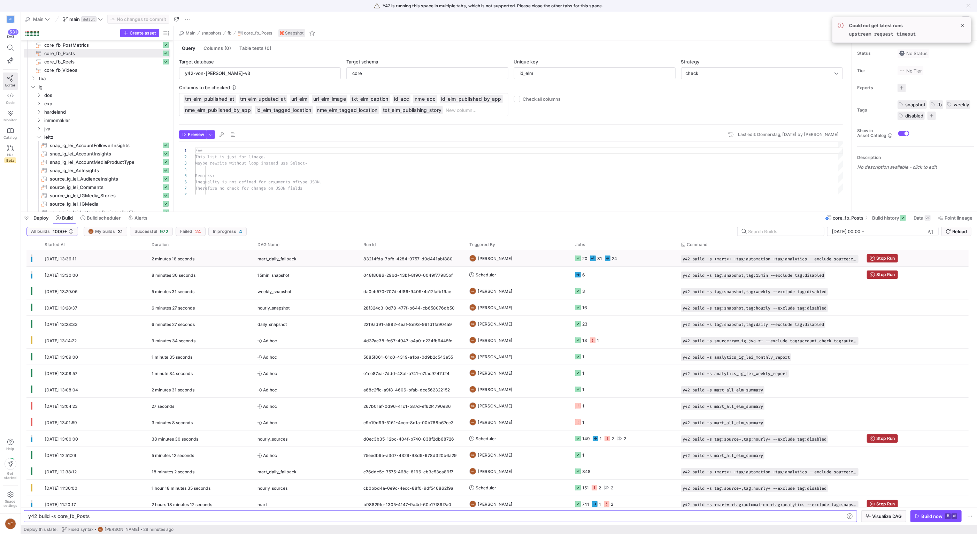
click at [650, 259] on y42-job-status-cell-renderer "20 31 24" at bounding box center [624, 258] width 98 height 15
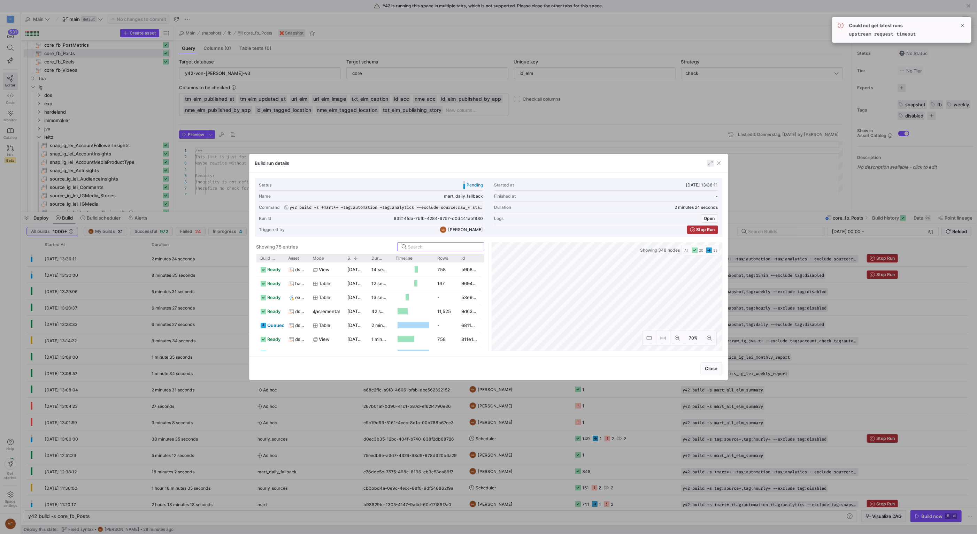
click at [711, 164] on span "button" at bounding box center [710, 163] width 7 height 7
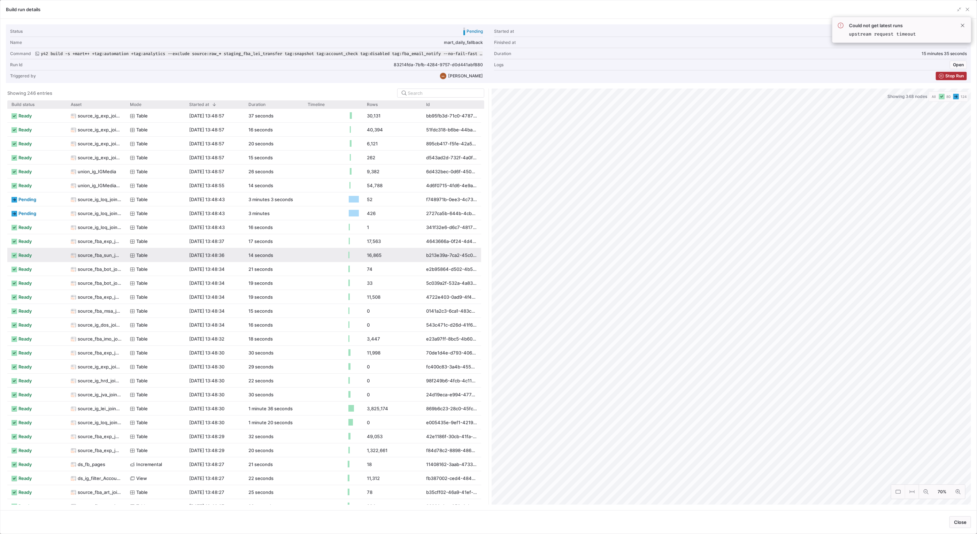
scroll to position [63, 0]
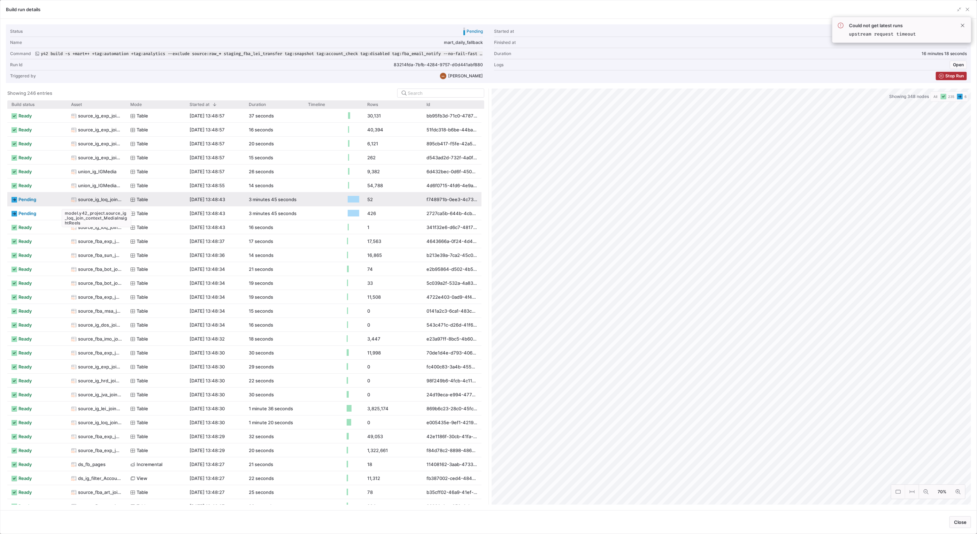
click at [98, 202] on span "source_ig_loq_join_context_MediaInsightReels" at bounding box center [100, 200] width 44 height 14
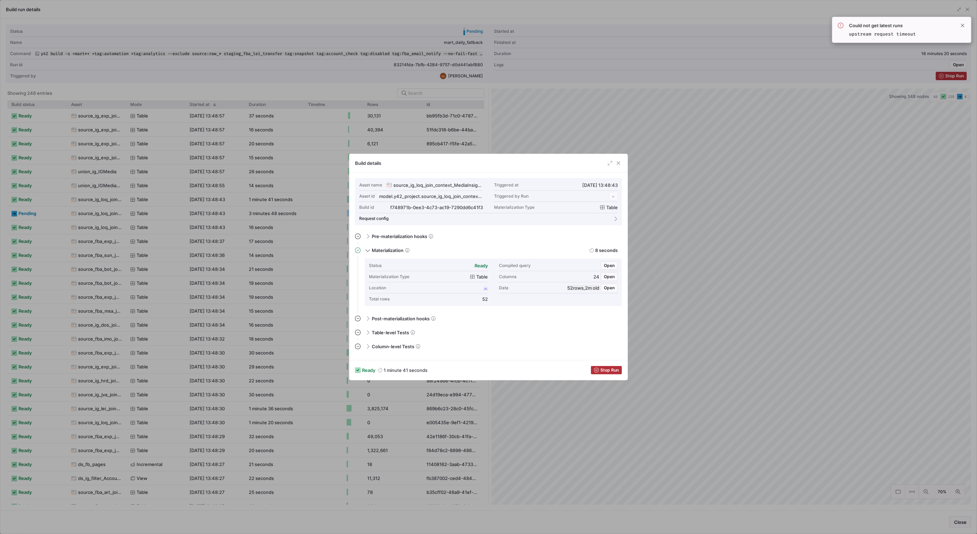
scroll to position [63, 0]
click at [103, 202] on div at bounding box center [488, 267] width 977 height 534
click at [131, 200] on icon at bounding box center [132, 199] width 5 height 5
click at [279, 193] on div "17 seconds" at bounding box center [273, 199] width 59 height 14
click at [618, 166] on span "button" at bounding box center [618, 163] width 7 height 7
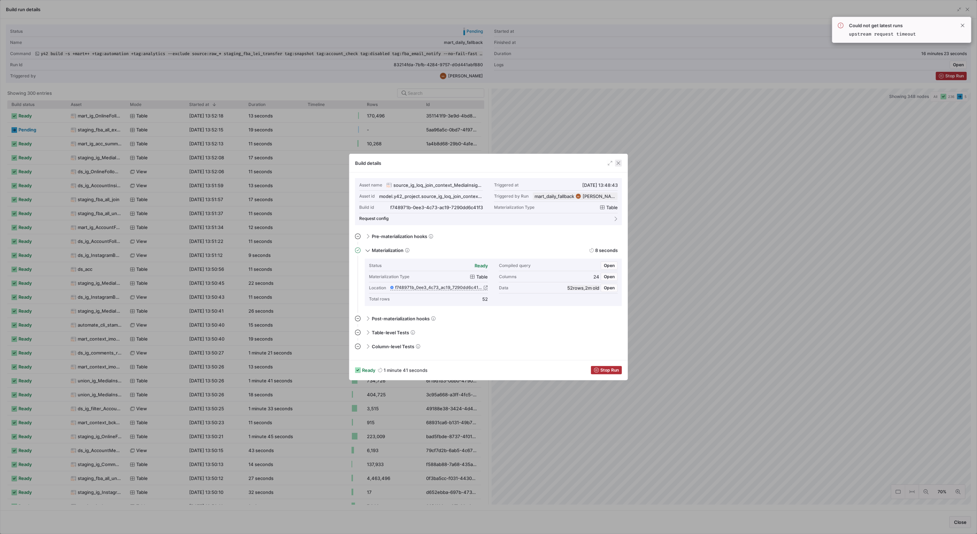
click at [619, 164] on span "button" at bounding box center [618, 163] width 7 height 7
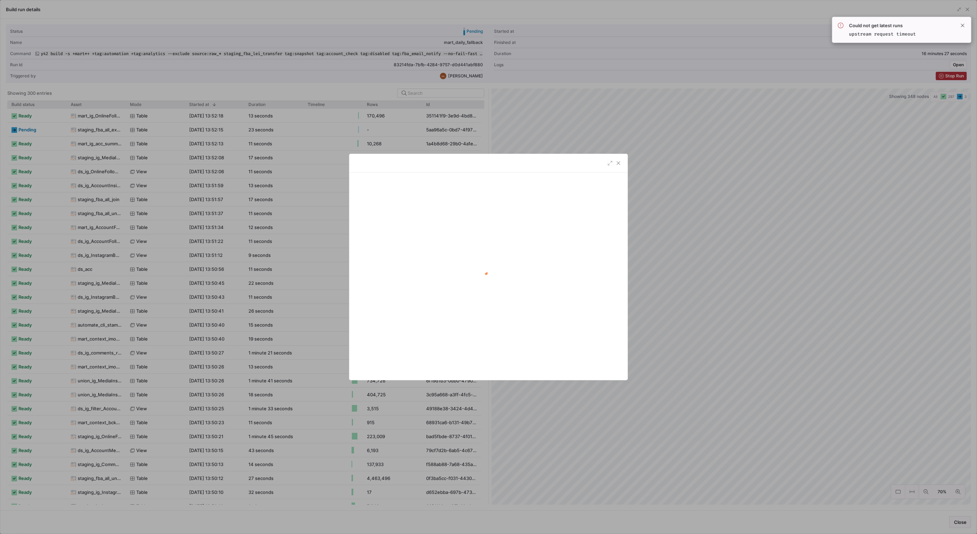
click at [285, 164] on div at bounding box center [488, 267] width 977 height 534
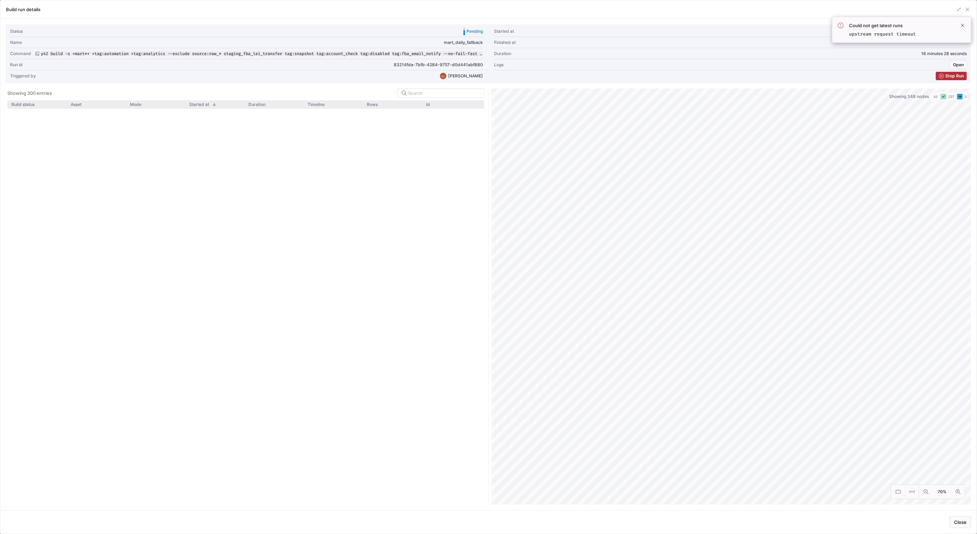
scroll to position [0, 0]
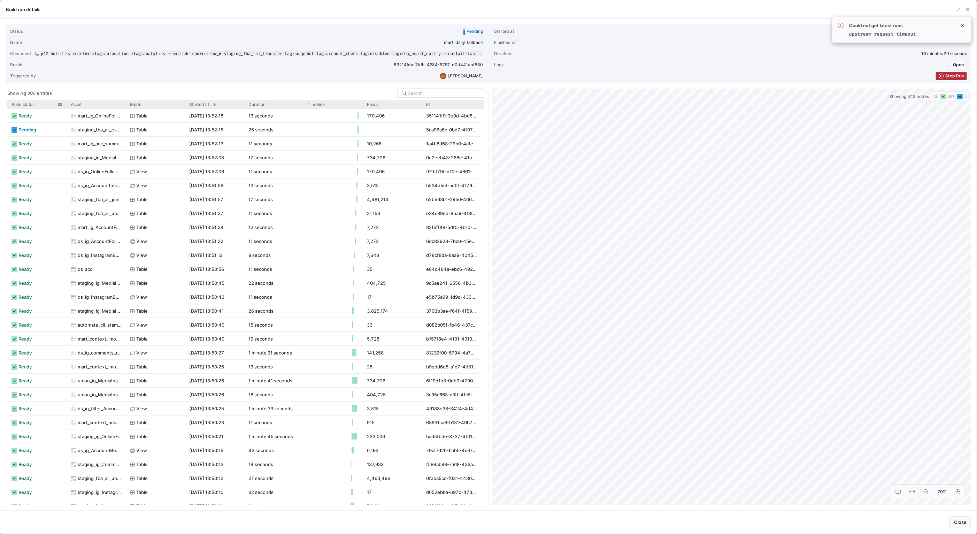
click at [53, 103] on div "Build status" at bounding box center [34, 104] width 46 height 5
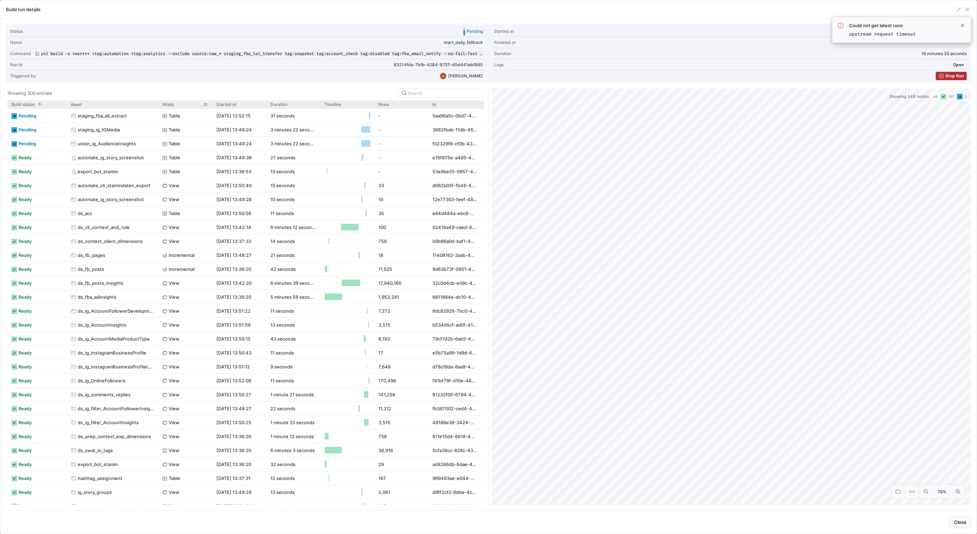
drag, startPoint x: 126, startPoint y: 105, endPoint x: 158, endPoint y: 105, distance: 32.4
click at [158, 105] on div "Build status 1 Asset Mode Rows" at bounding box center [244, 104] width 474 height 8
click at [963, 28] on span at bounding box center [963, 25] width 8 height 8
click at [821, 9] on div "Build run details" at bounding box center [488, 9] width 976 height 18
click at [969, 11] on span "button" at bounding box center [967, 9] width 7 height 7
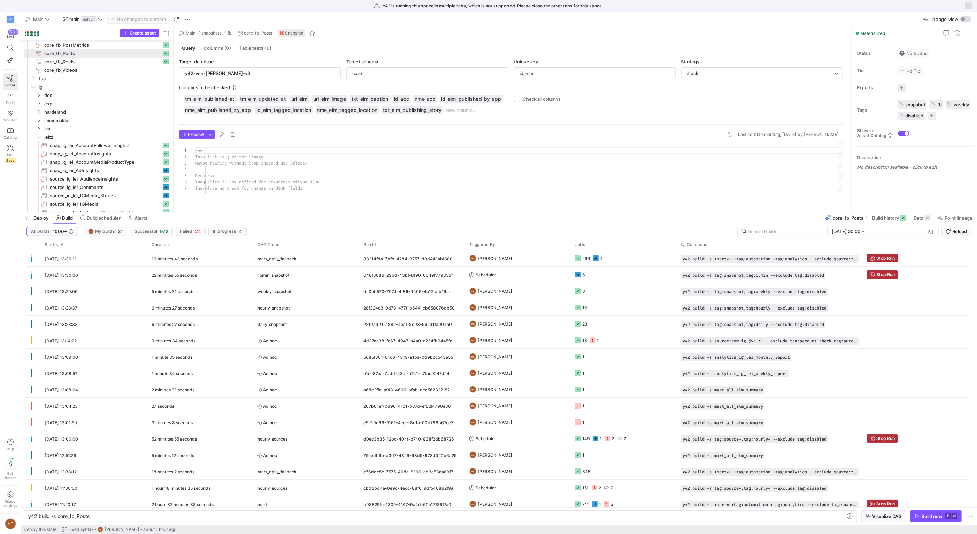
click at [968, 7] on span "button" at bounding box center [968, 5] width 7 height 7
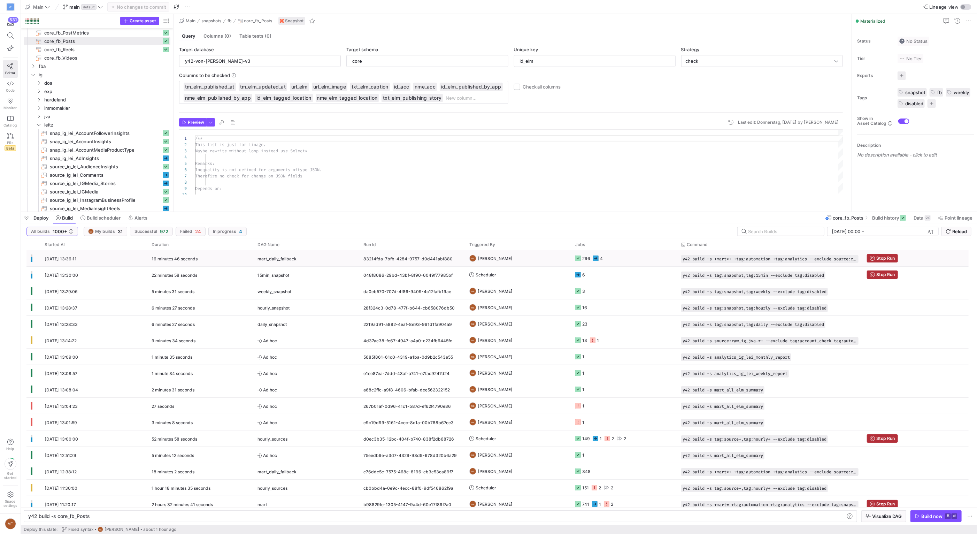
click at [542, 262] on y42-orchestration-triggered-by "ME [PERSON_NAME]" at bounding box center [518, 258] width 98 height 15
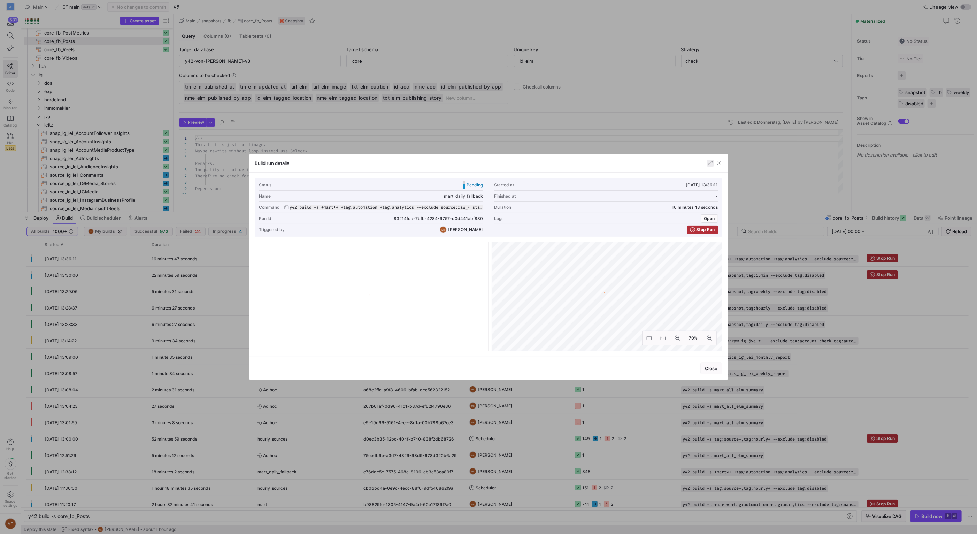
click at [710, 162] on span "button" at bounding box center [710, 163] width 7 height 7
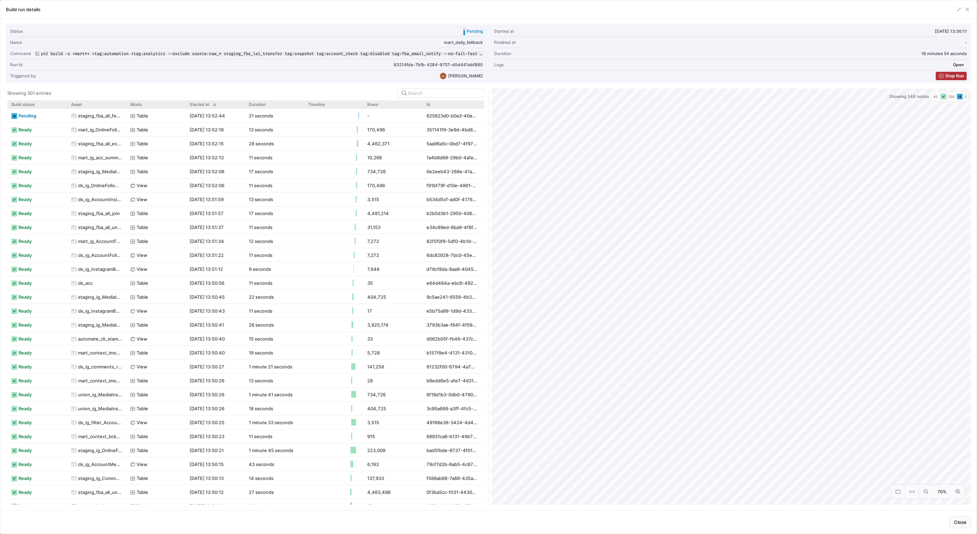
click at [435, 135] on as-split "Showing 301 entries Drag here to set row groups Drag here to set column labels …" at bounding box center [488, 297] width 965 height 416
click at [967, 8] on span "button" at bounding box center [967, 9] width 7 height 7
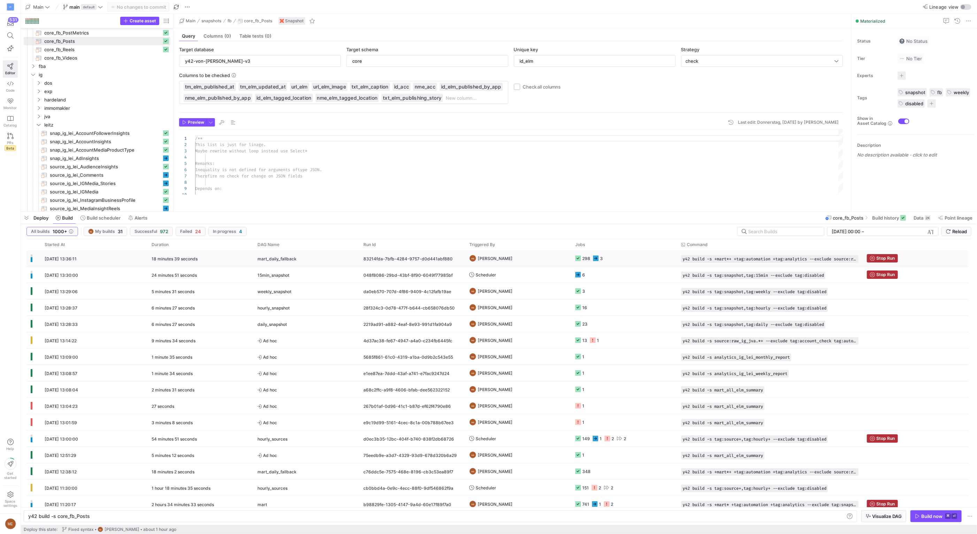
click at [622, 260] on y42-job-status-cell-renderer "298 3" at bounding box center [624, 258] width 98 height 15
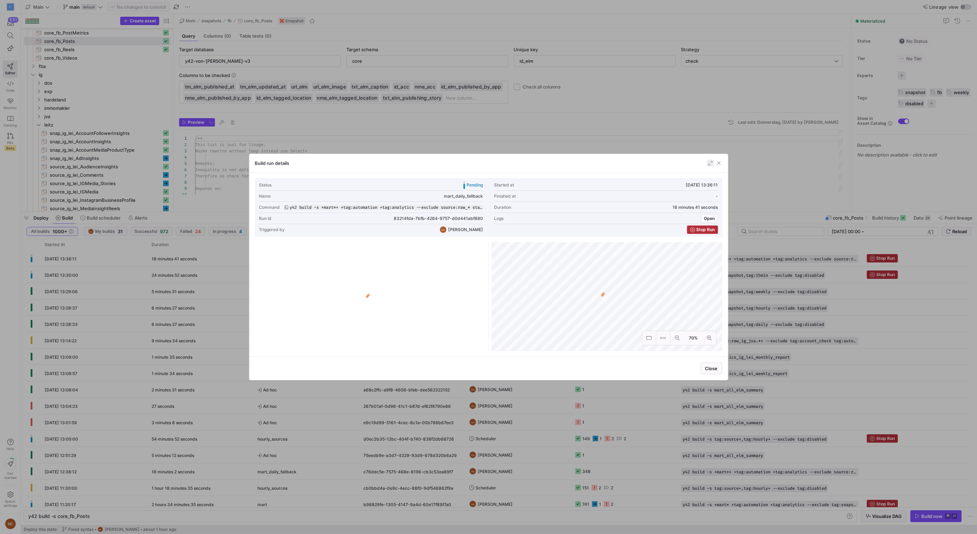
click at [711, 167] on div "Build run details" at bounding box center [489, 163] width 478 height 18
click at [709, 164] on span "button" at bounding box center [710, 163] width 7 height 7
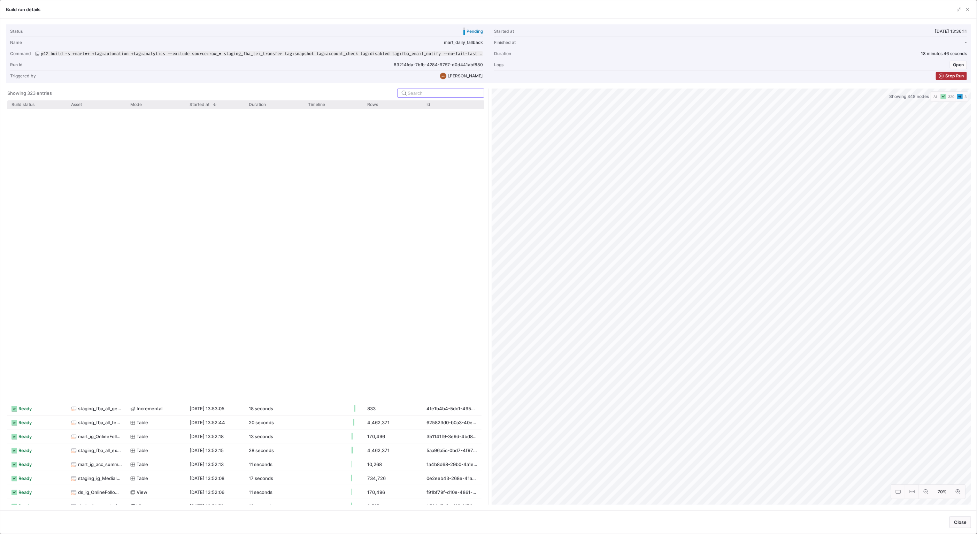
scroll to position [436, 0]
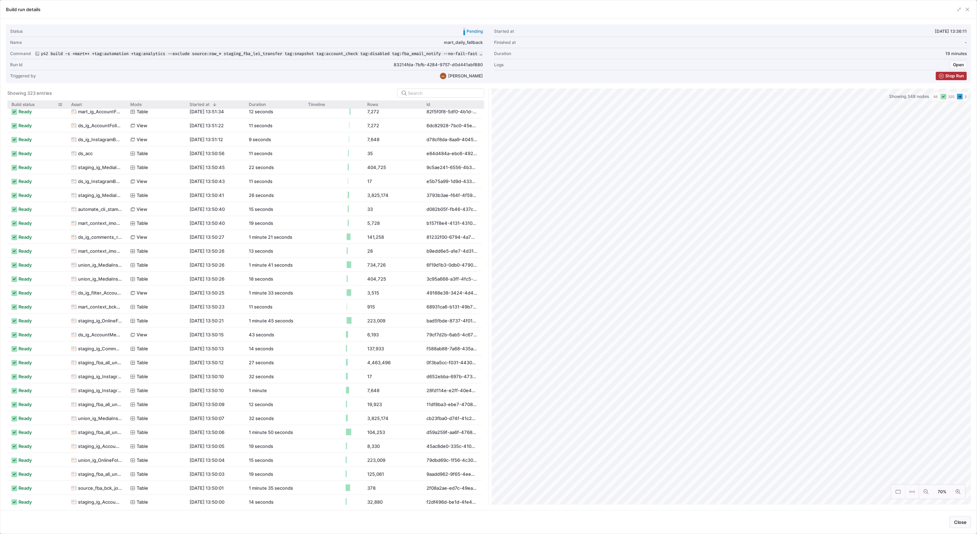
click at [28, 106] on span "Build status" at bounding box center [22, 104] width 23 height 5
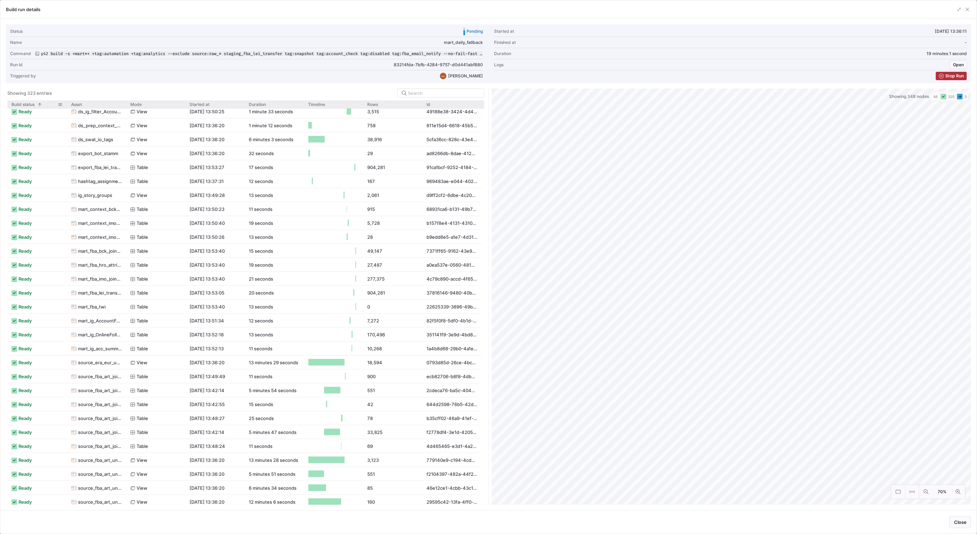
click at [37, 106] on span at bounding box center [38, 104] width 8 height 5
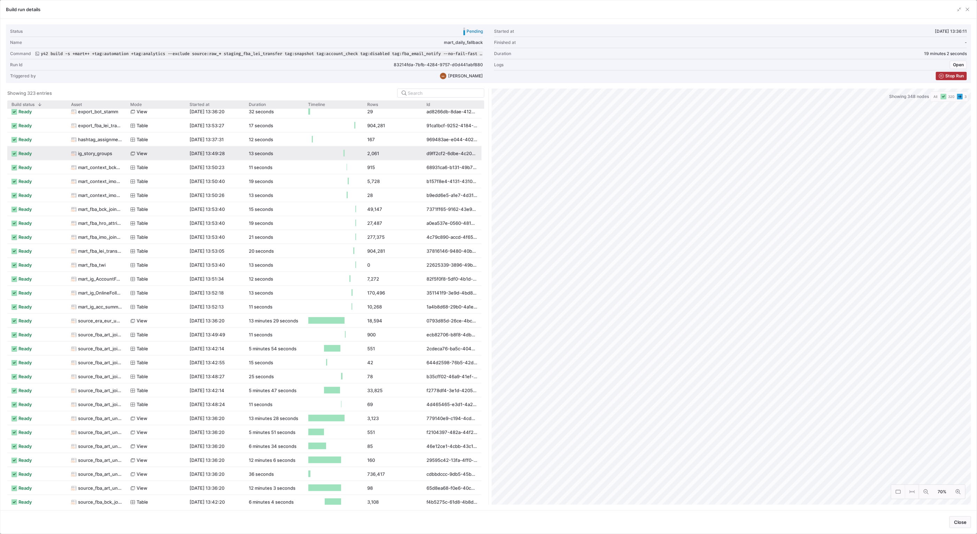
scroll to position [0, 0]
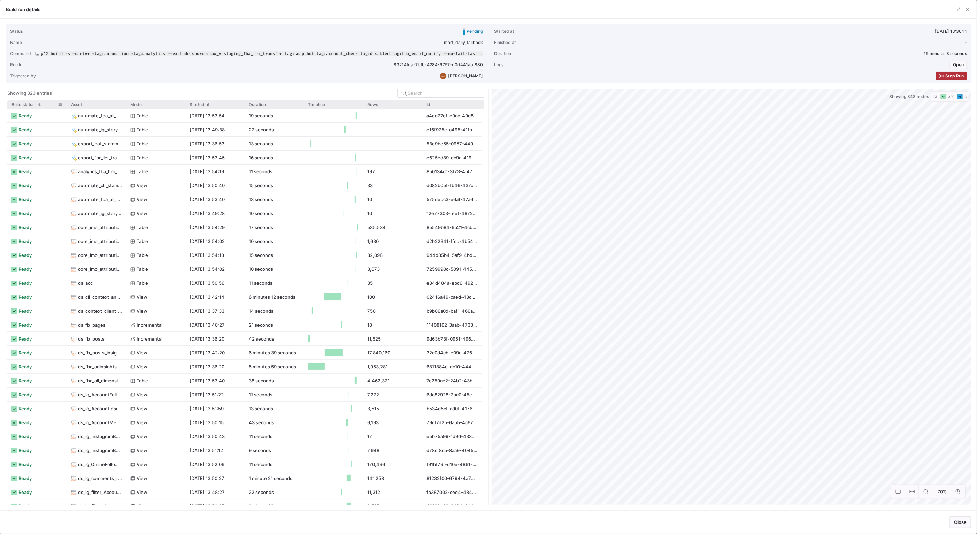
click at [38, 105] on span at bounding box center [39, 104] width 5 height 5
click at [38, 105] on div "Build status" at bounding box center [34, 104] width 46 height 5
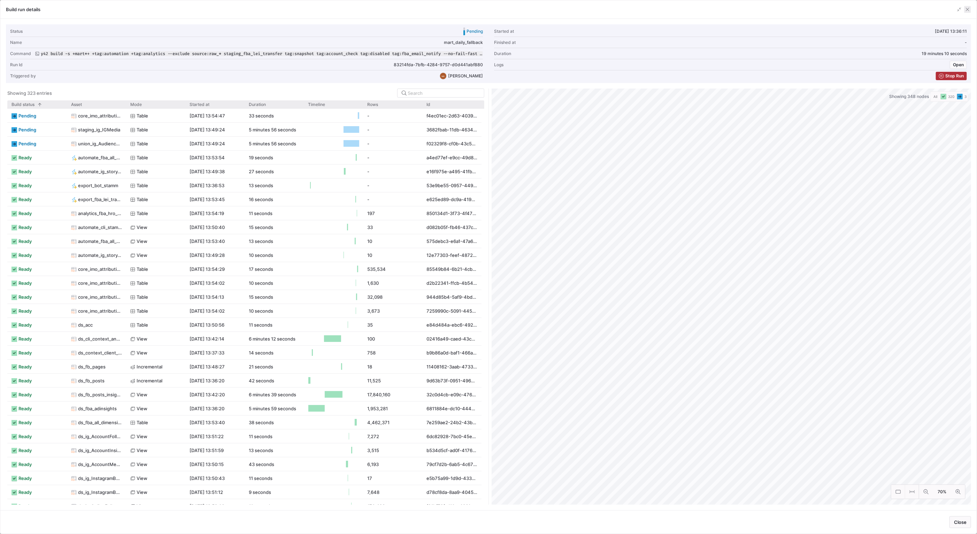
click at [970, 8] on span "button" at bounding box center [967, 9] width 7 height 7
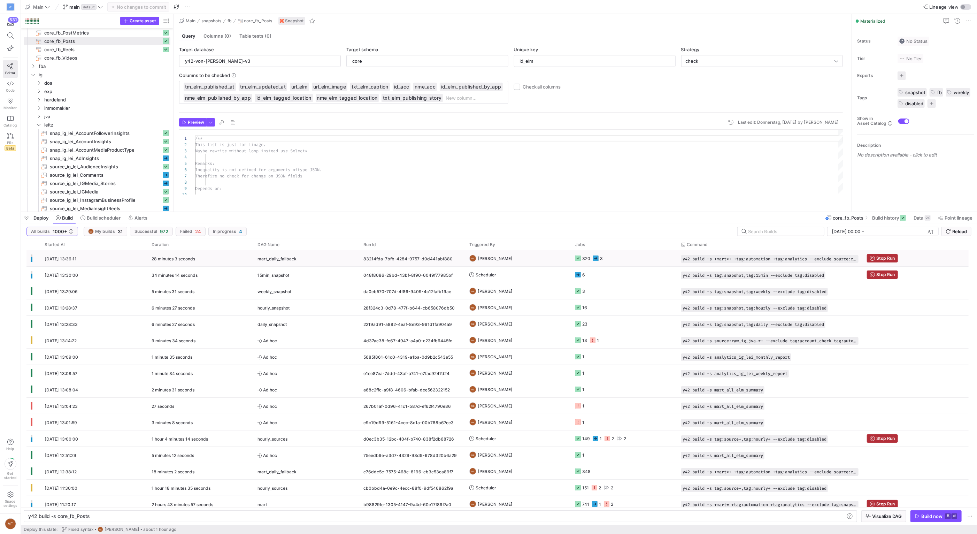
click at [621, 251] on y42-job-status-cell-renderer "320 3" at bounding box center [624, 258] width 98 height 15
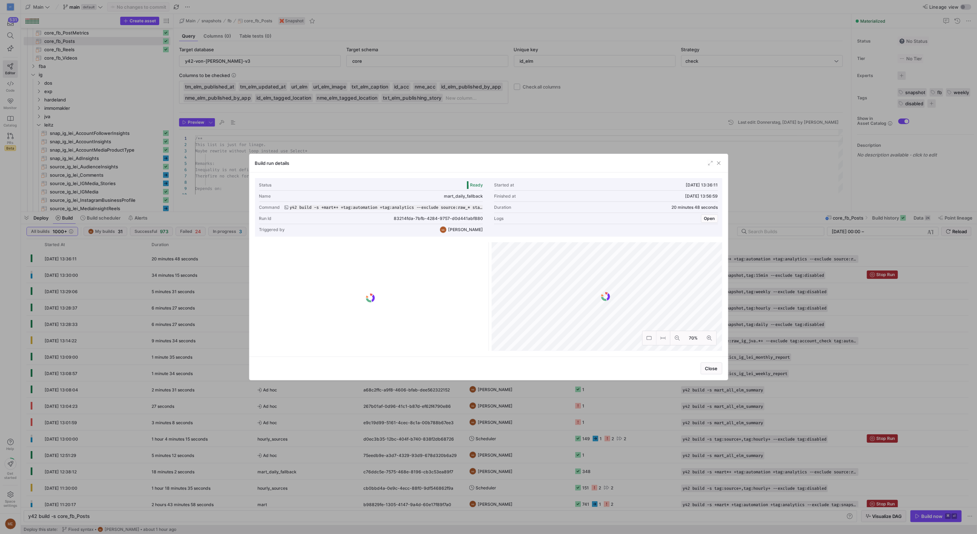
click at [714, 160] on div at bounding box center [714, 163] width 15 height 7
click at [709, 166] on span "button" at bounding box center [710, 163] width 7 height 7
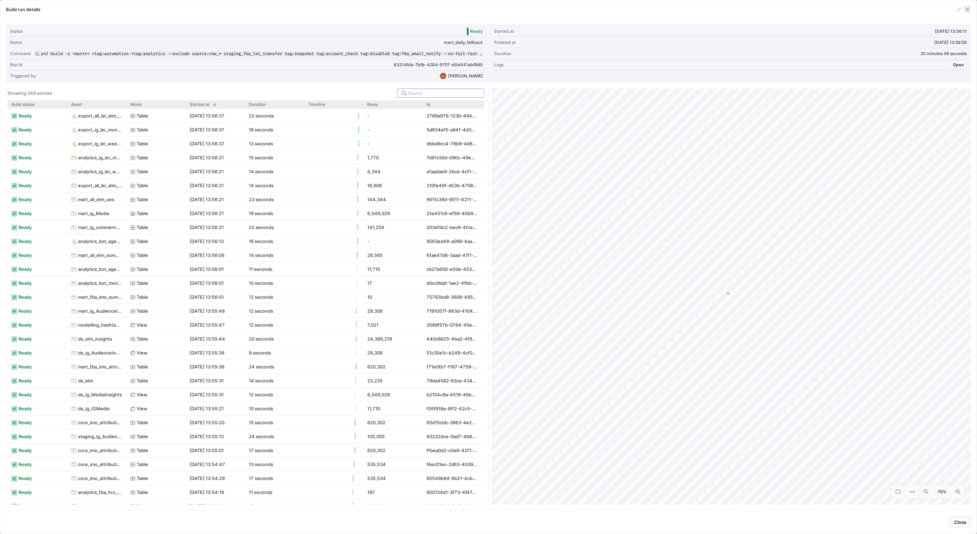
click at [968, 11] on span "button" at bounding box center [967, 9] width 7 height 7
click at [969, 9] on span "button" at bounding box center [967, 9] width 7 height 7
